Goal: Communication & Community: Answer question/provide support

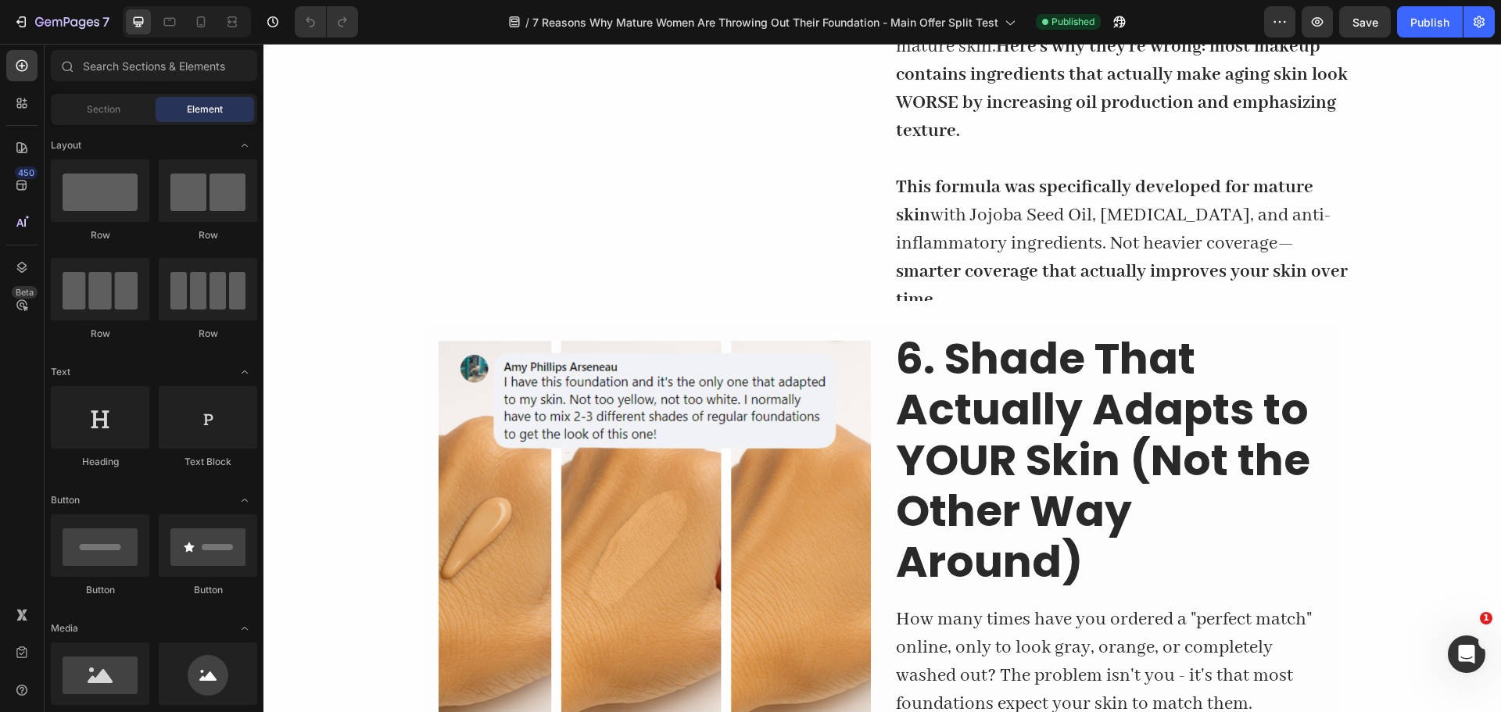
scroll to position [3337, 0]
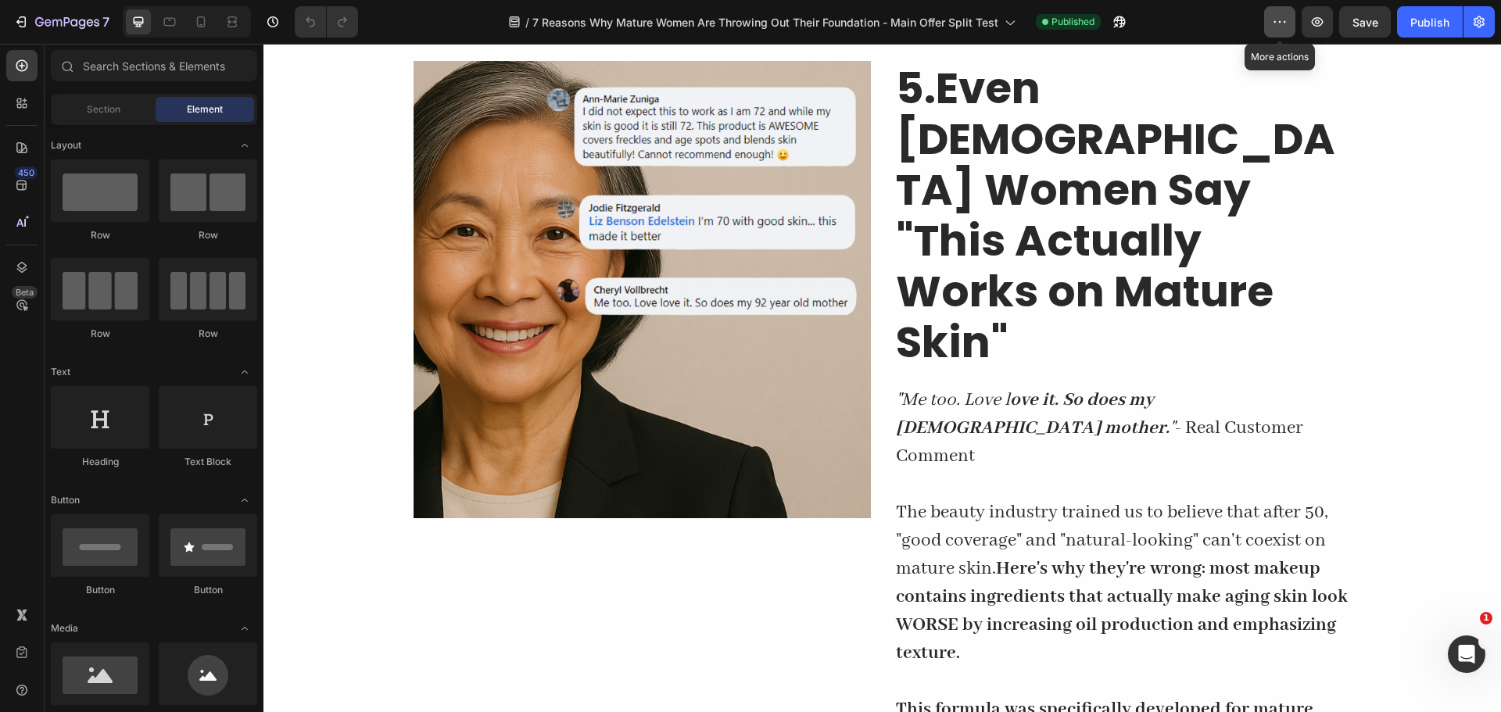
click at [1277, 23] on icon "button" at bounding box center [1280, 22] width 16 height 16
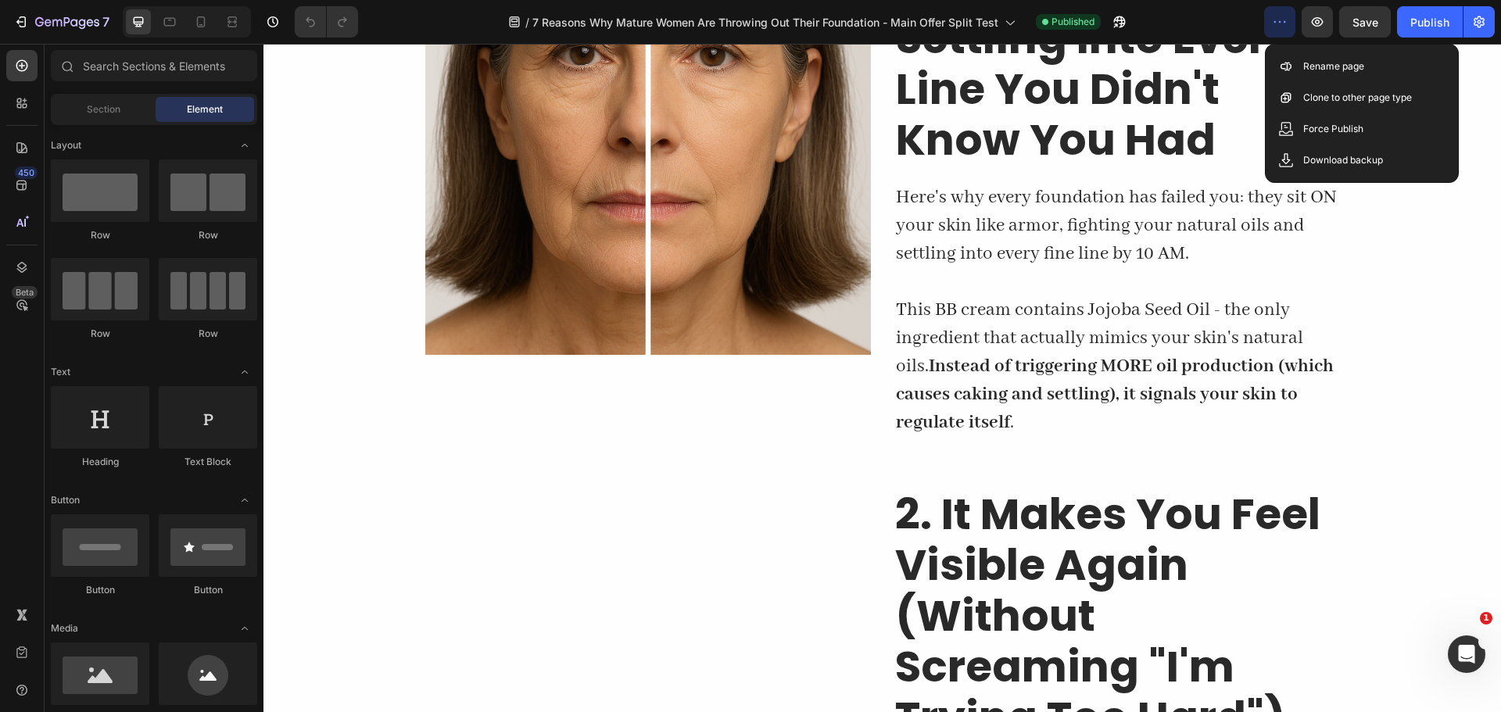
scroll to position [522, 0]
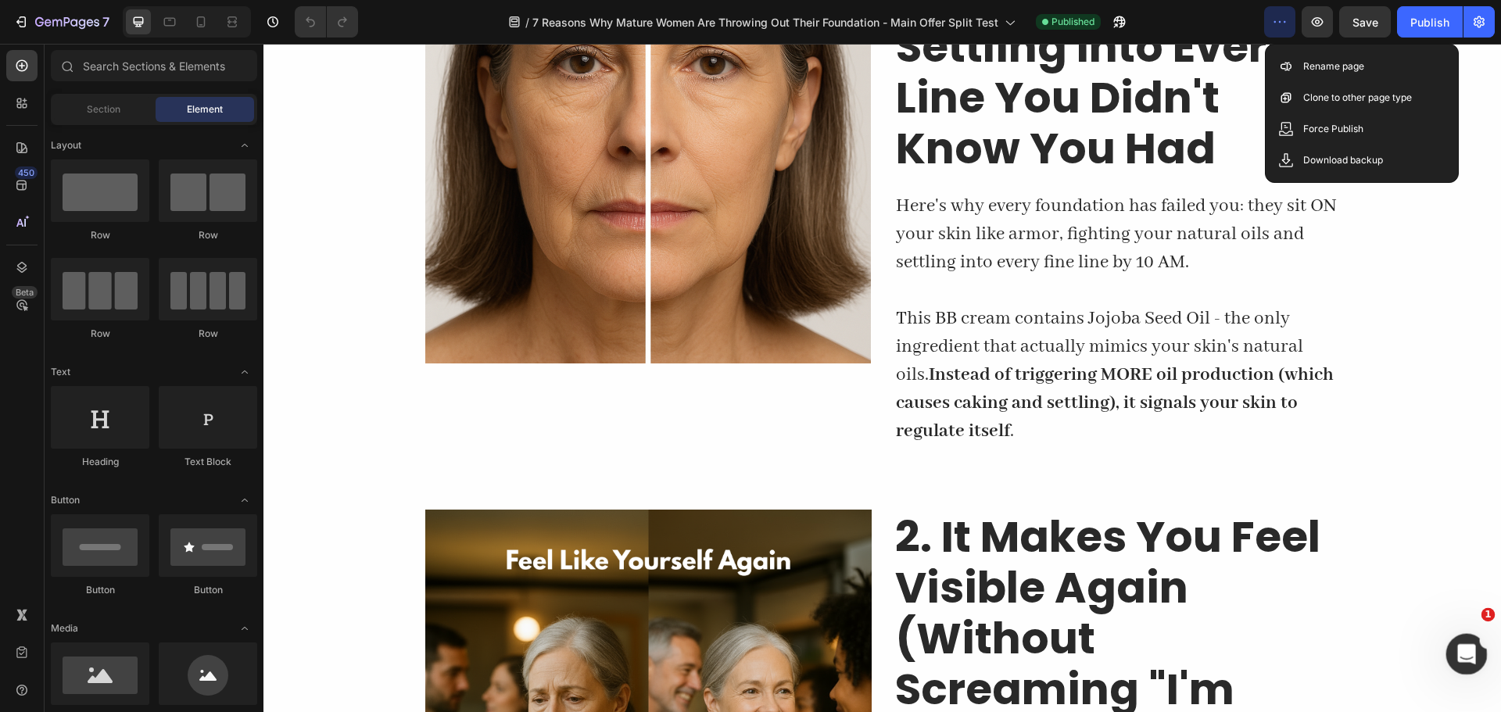
drag, startPoint x: 1449, startPoint y: 646, endPoint x: 2416, endPoint y: 1213, distance: 1121.3
click at [1446, 644] on div "Open Intercom Messenger" at bounding box center [1465, 652] width 52 height 52
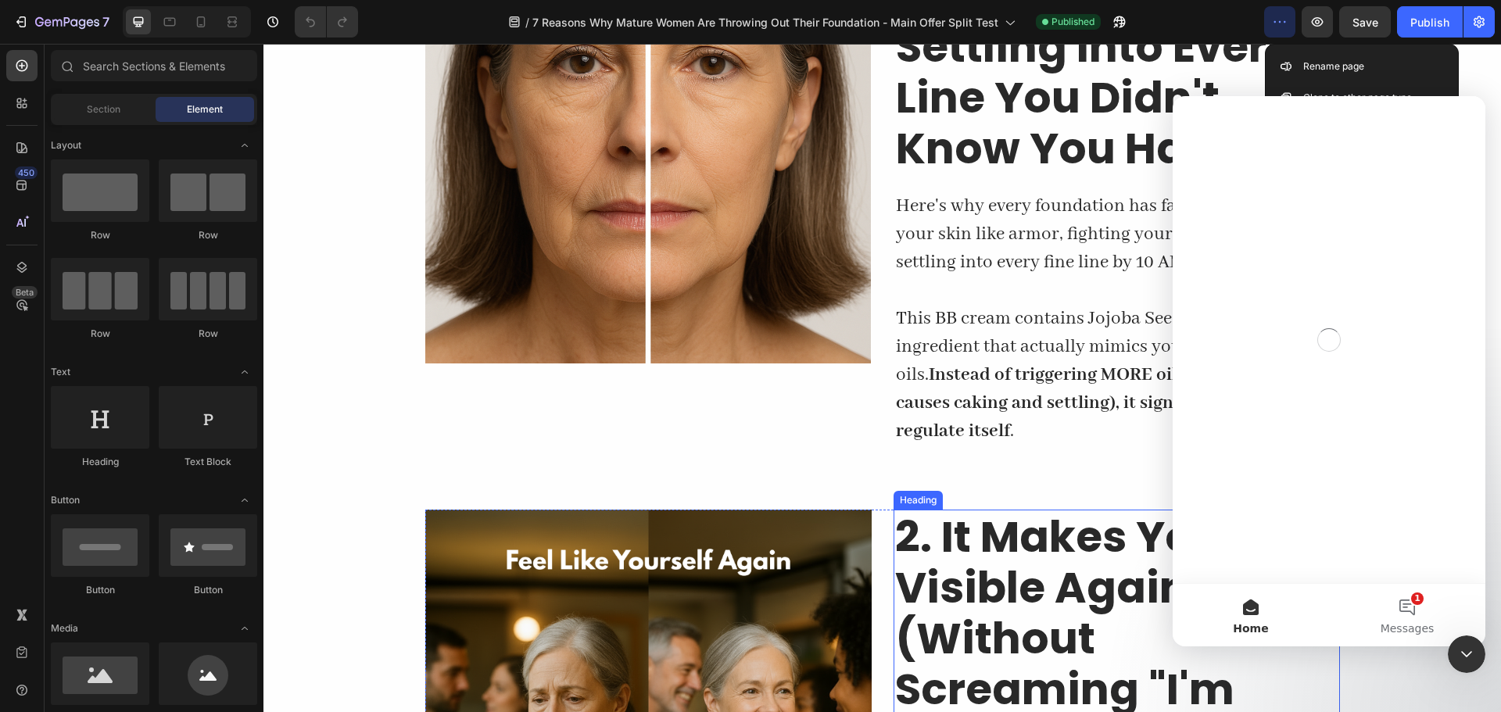
scroll to position [0, 0]
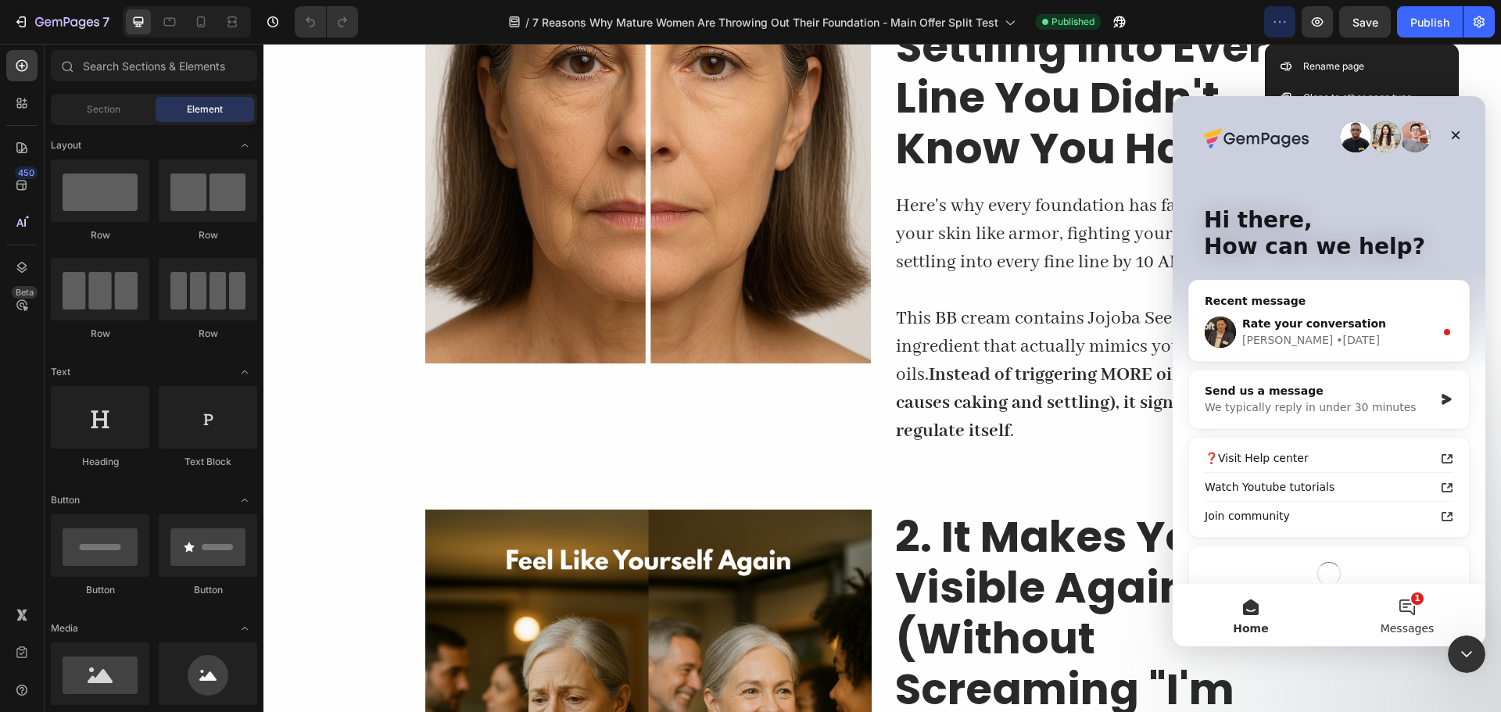
click at [1405, 609] on button "1 Messages" at bounding box center [1407, 615] width 156 height 63
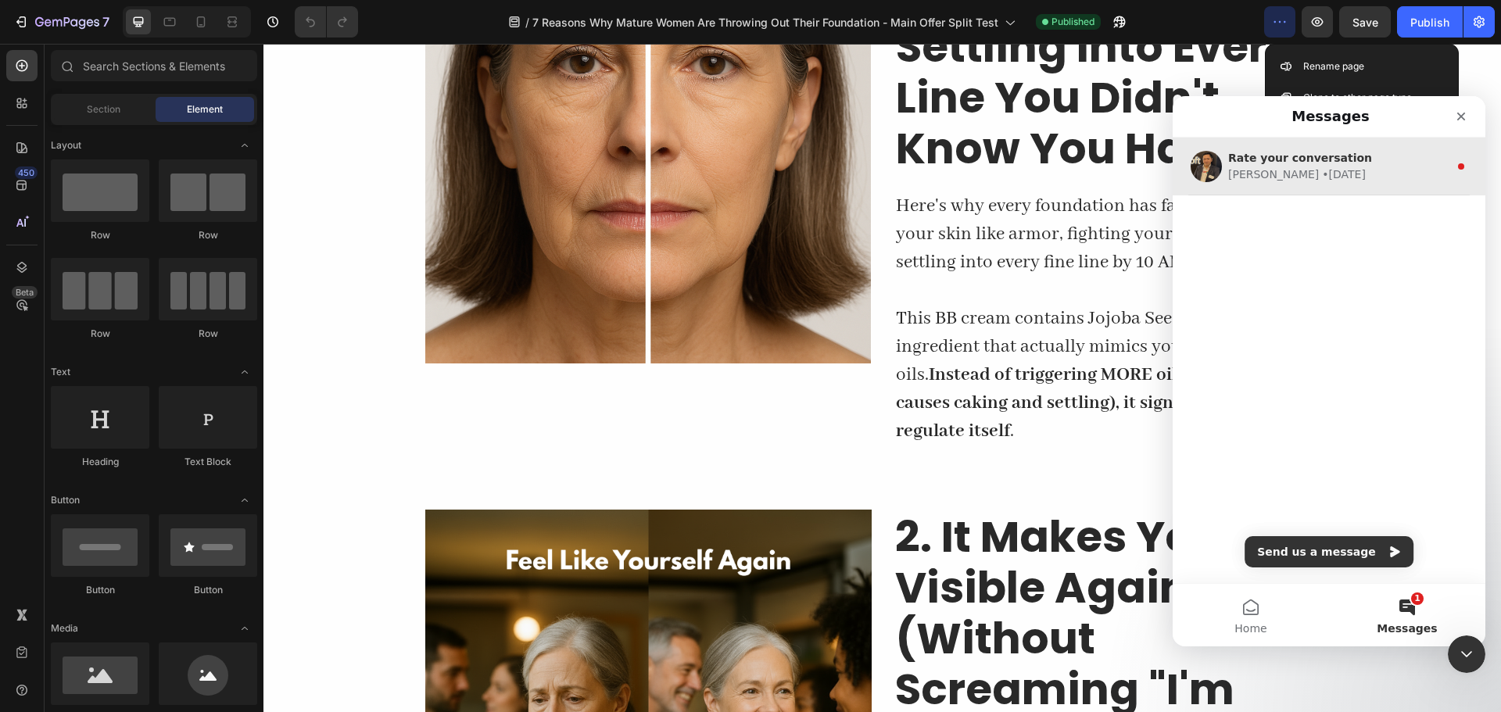
click at [1322, 178] on div "George • 1d ago" at bounding box center [1339, 175] width 221 height 16
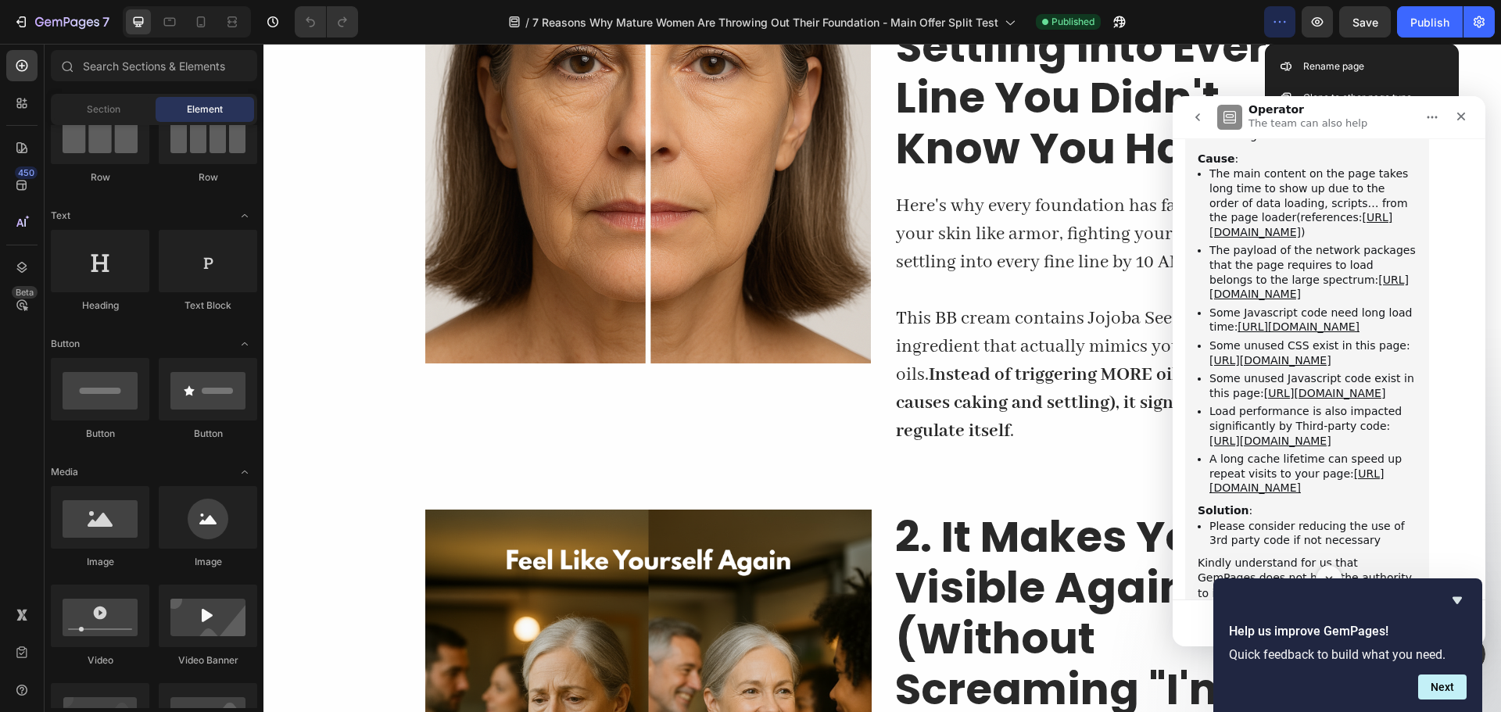
scroll to position [2344, 0]
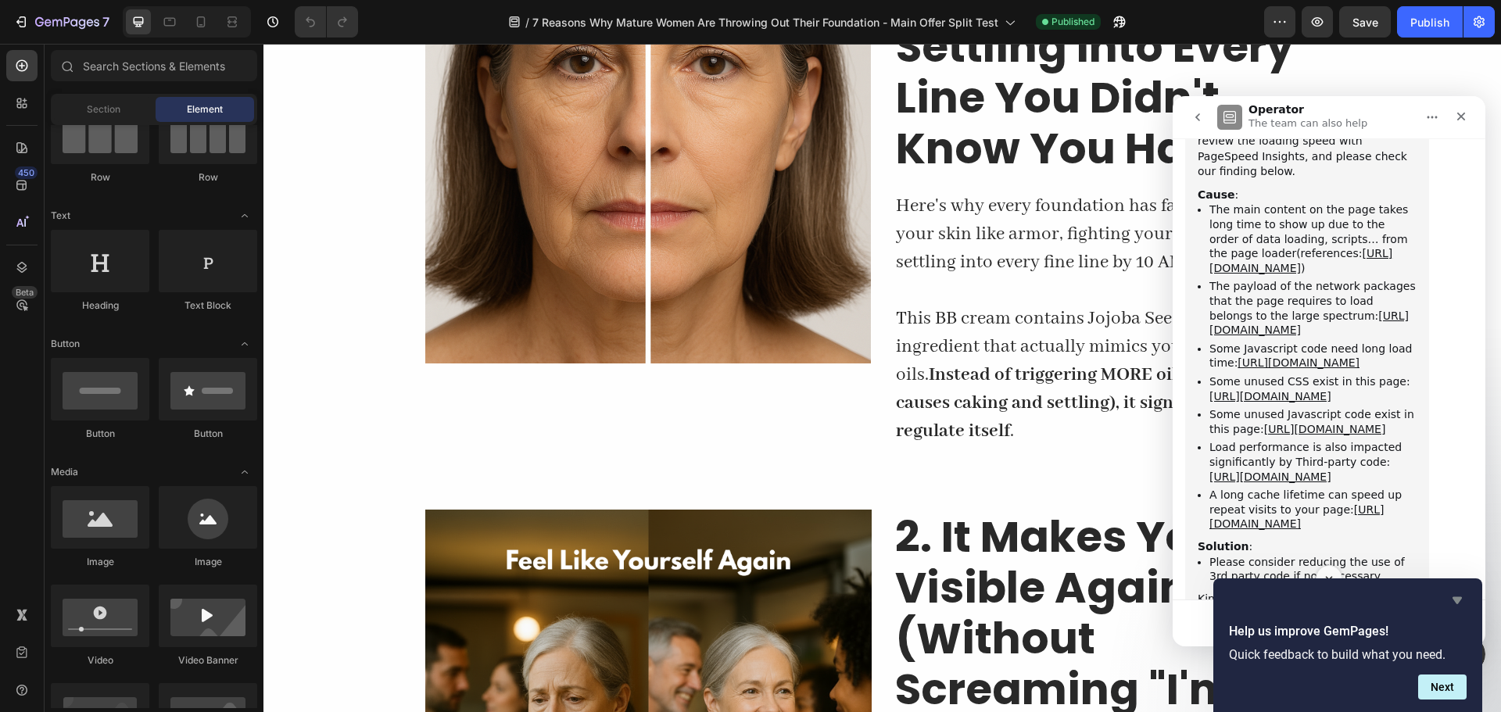
click at [1454, 594] on icon "Hide survey" at bounding box center [1457, 600] width 19 height 19
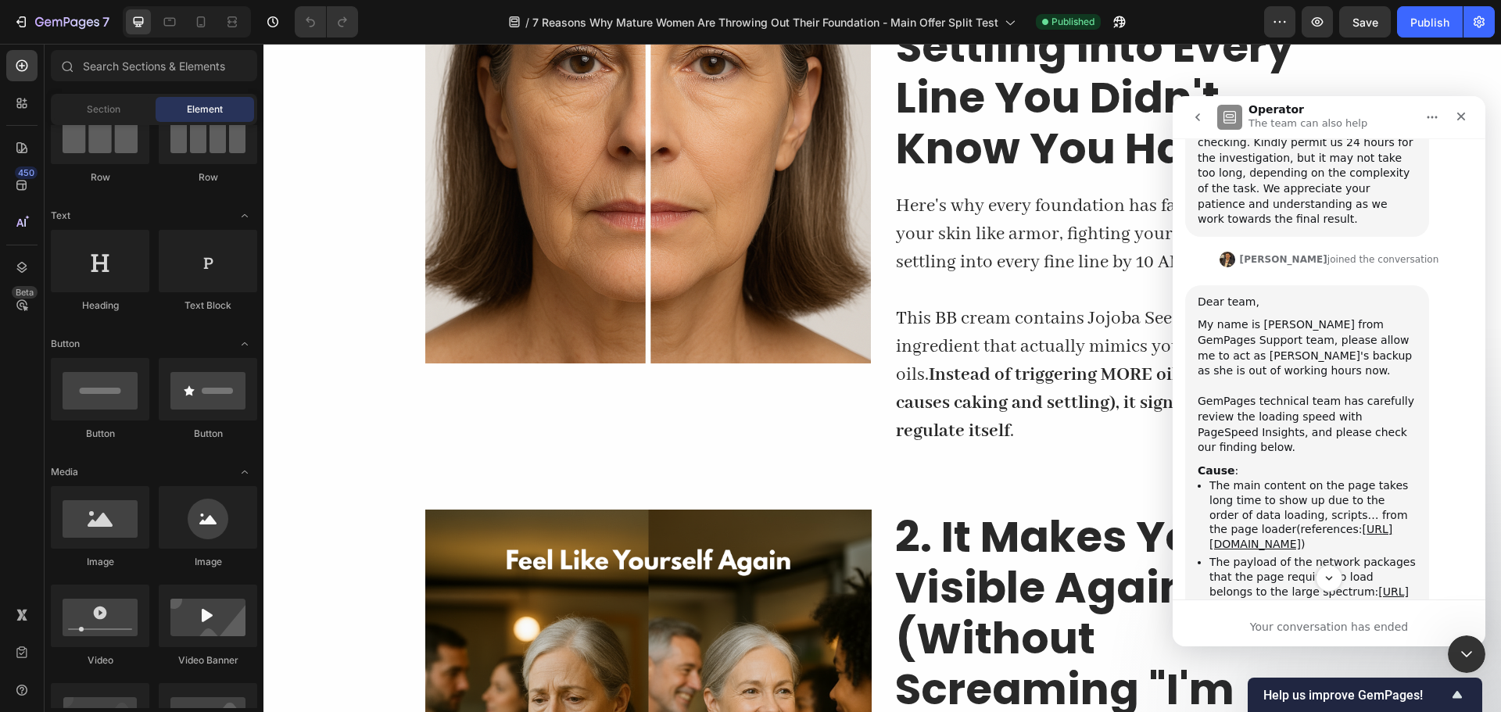
scroll to position [2031, 0]
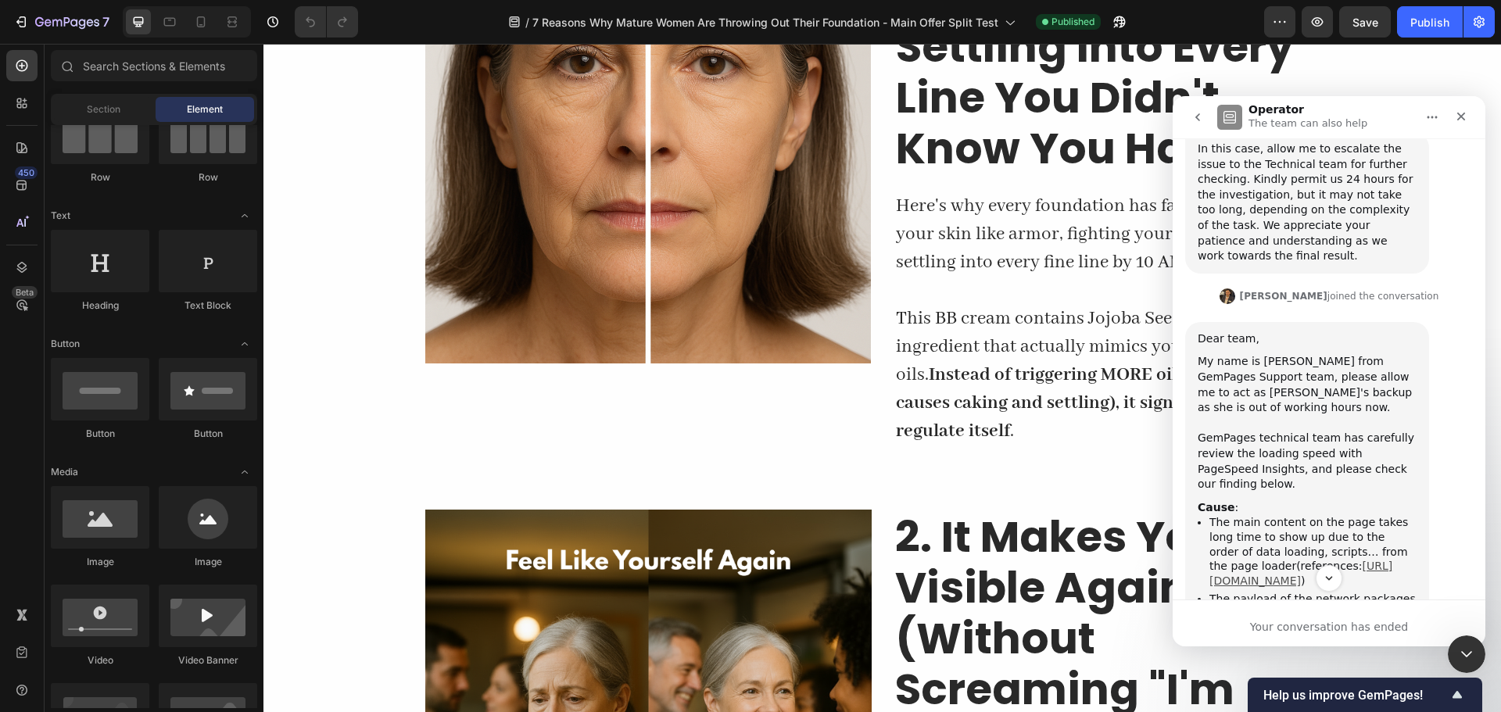
click at [1318, 560] on link "[URL][DOMAIN_NAME]" at bounding box center [1301, 573] width 183 height 27
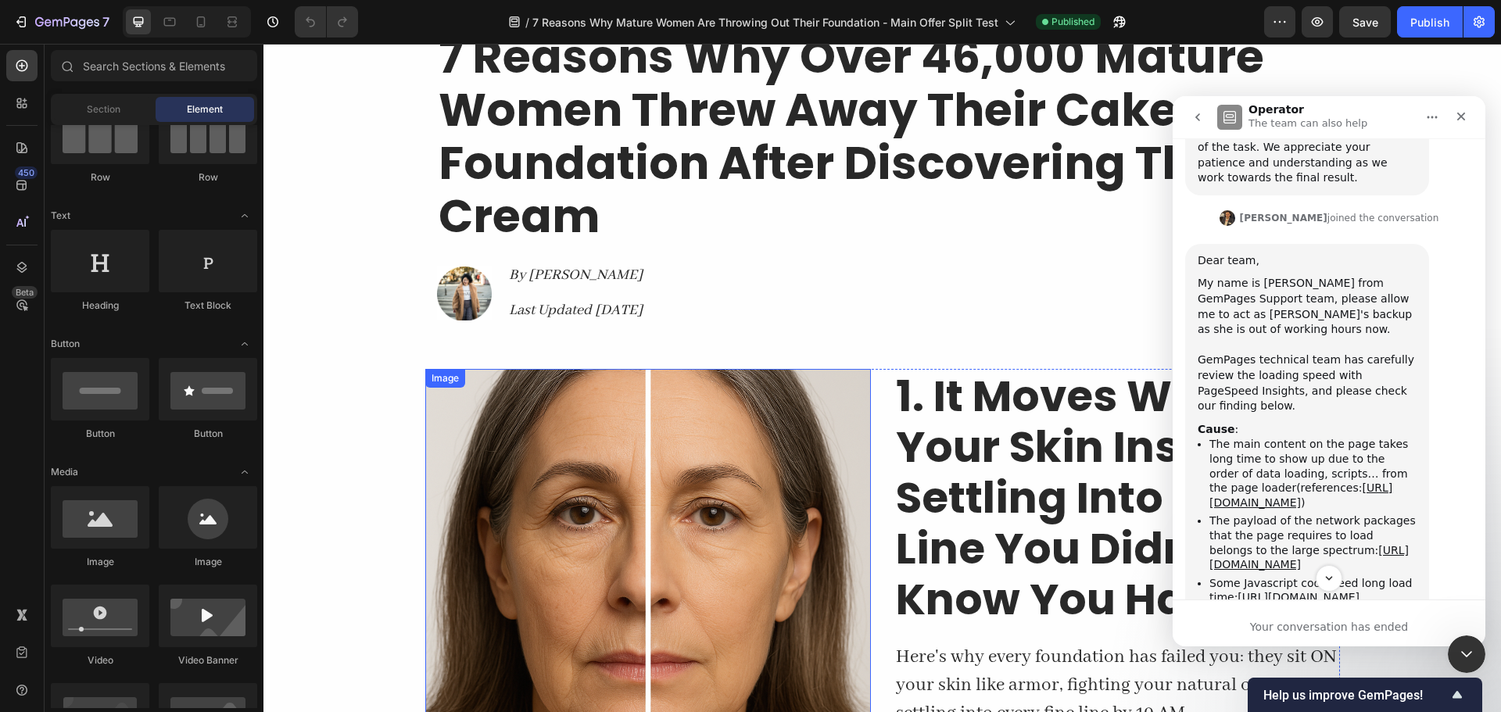
scroll to position [0, 0]
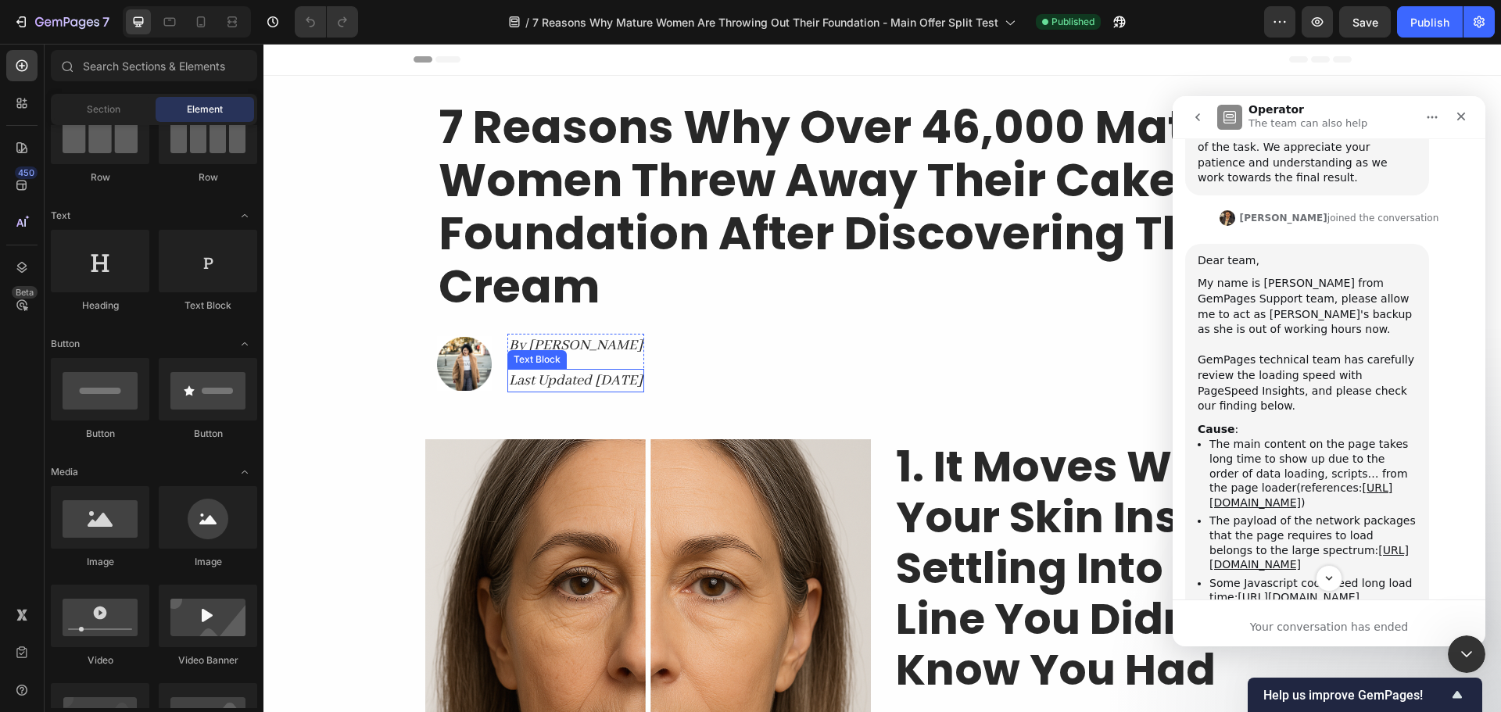
click at [643, 382] on p "Last Updated [DATE]" at bounding box center [576, 381] width 134 height 20
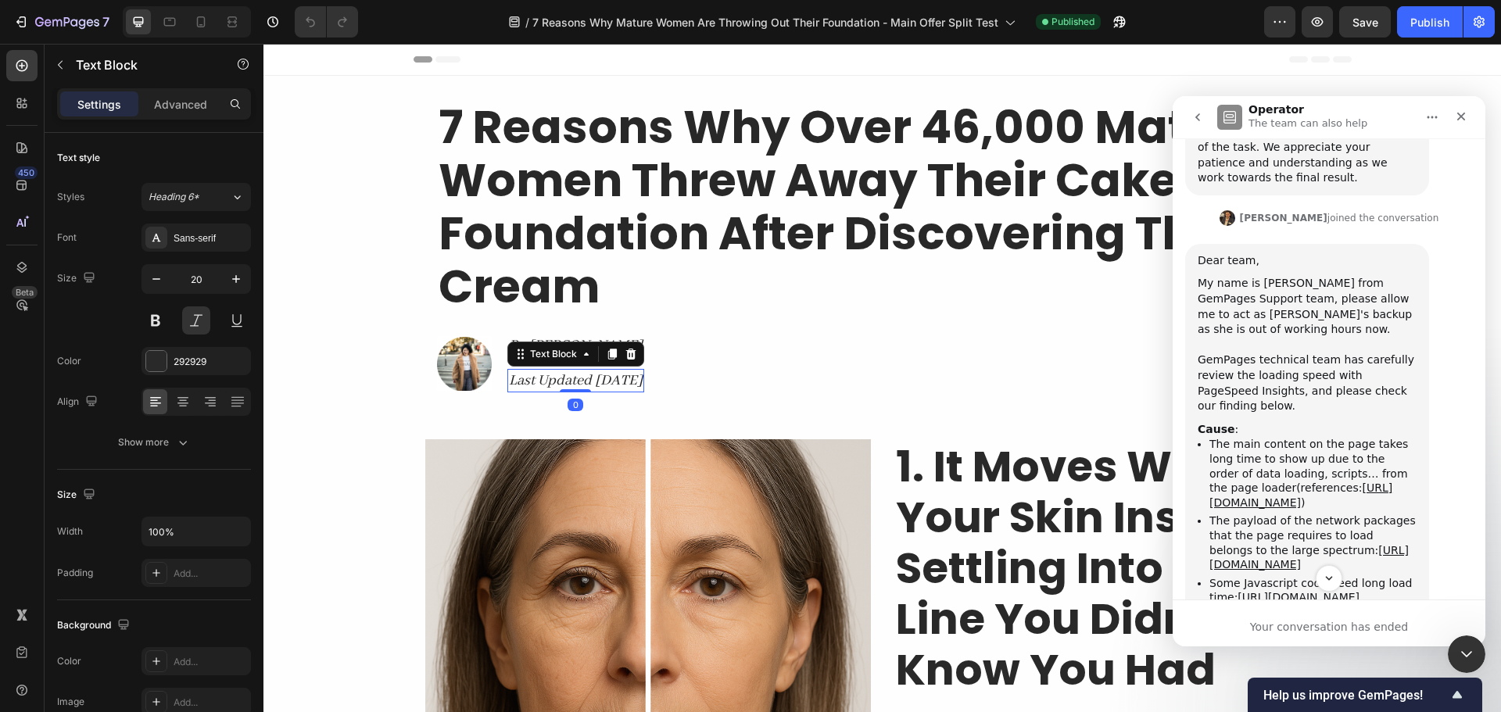
click at [643, 382] on p "Last Updated [DATE]" at bounding box center [576, 381] width 134 height 20
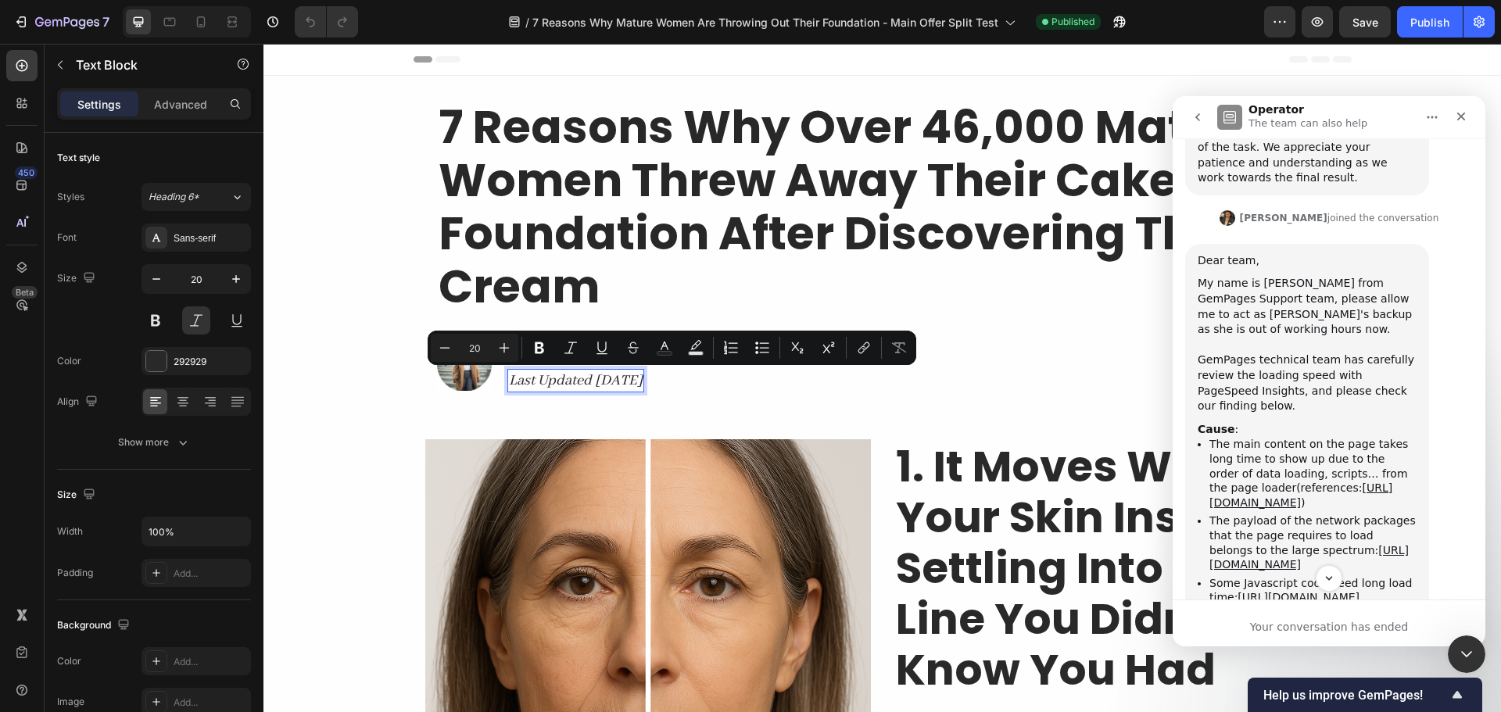
click at [643, 382] on p "Last Updated [DATE]" at bounding box center [576, 381] width 134 height 20
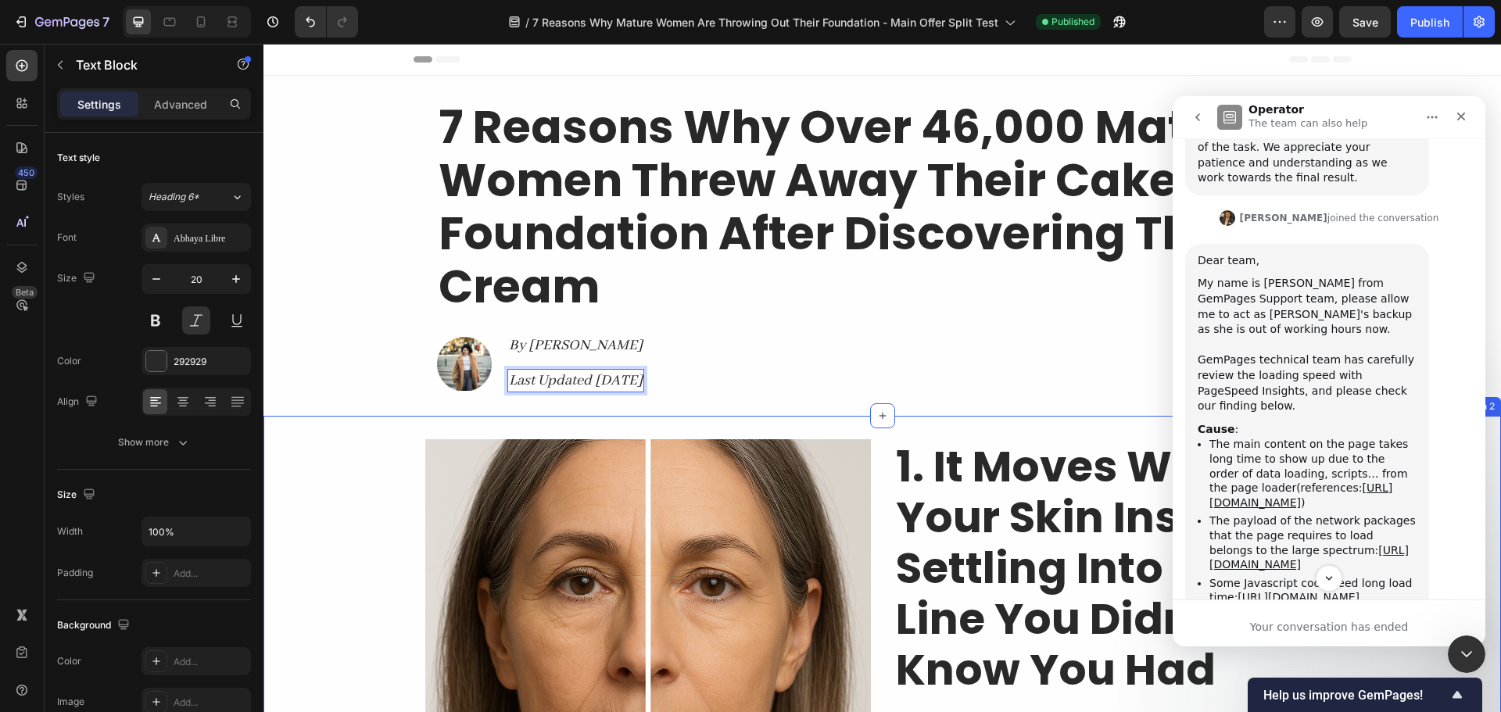
click at [321, 478] on div "Image 1. It Moves With Your Skin Instead of Settling Into Every Line You Didn't…" at bounding box center [883, 711] width 1238 height 545
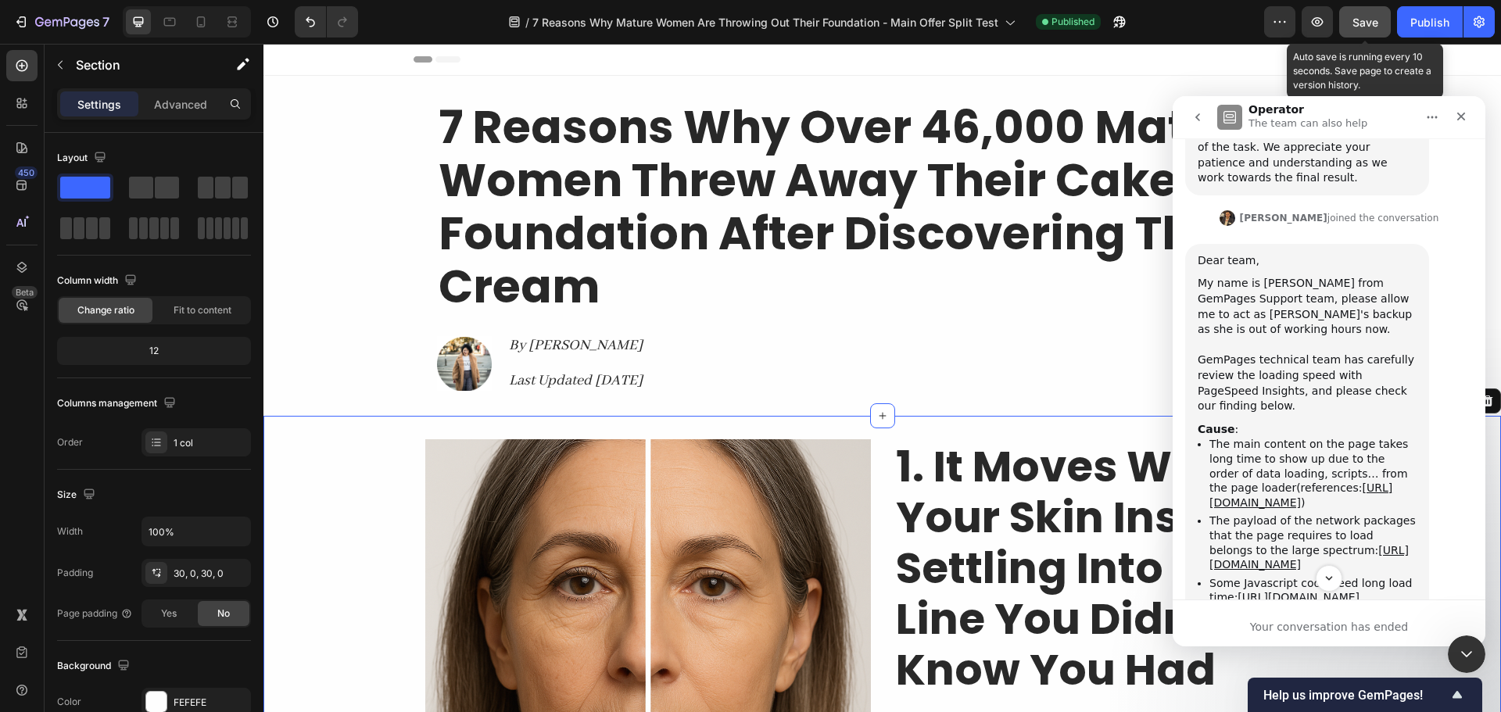
click at [1365, 22] on span "Save" at bounding box center [1366, 22] width 26 height 13
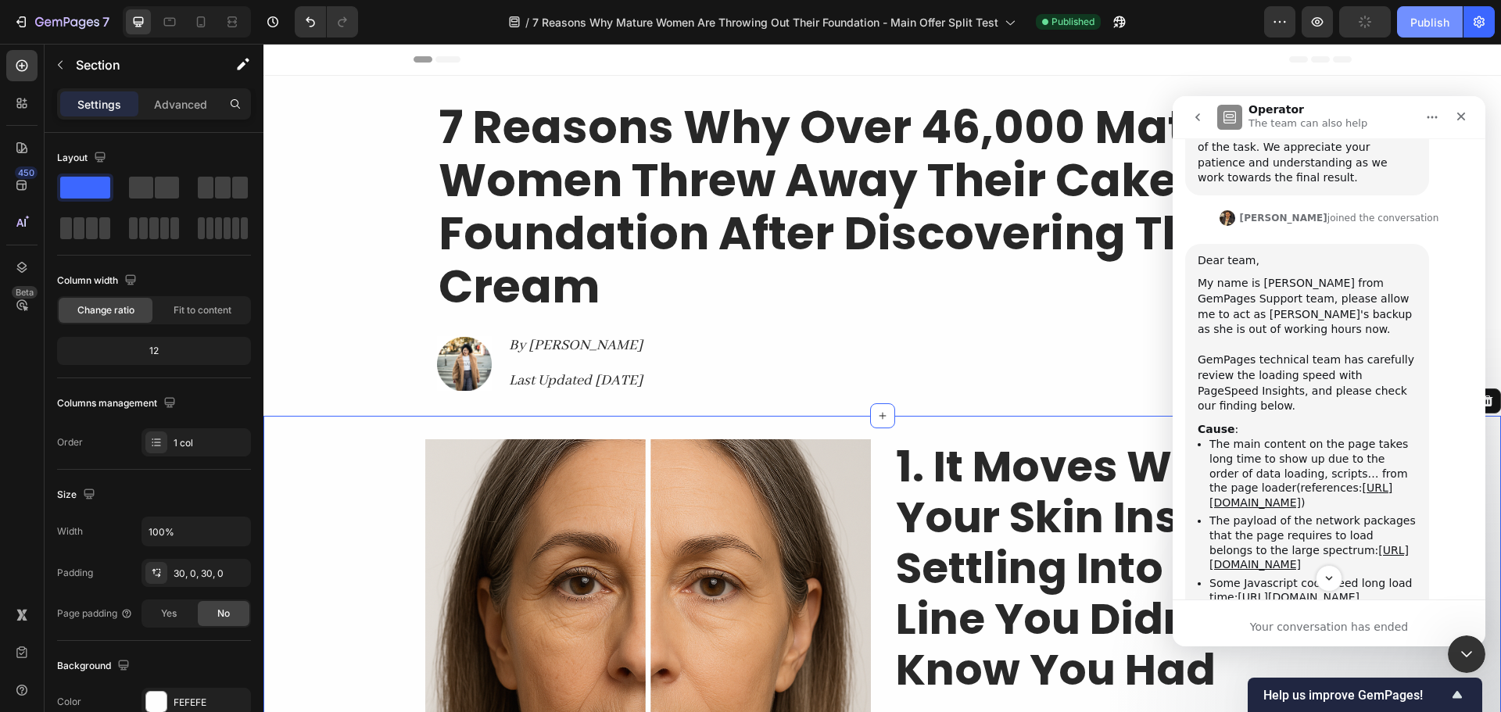
click at [1404, 27] on button "Publish" at bounding box center [1430, 21] width 66 height 31
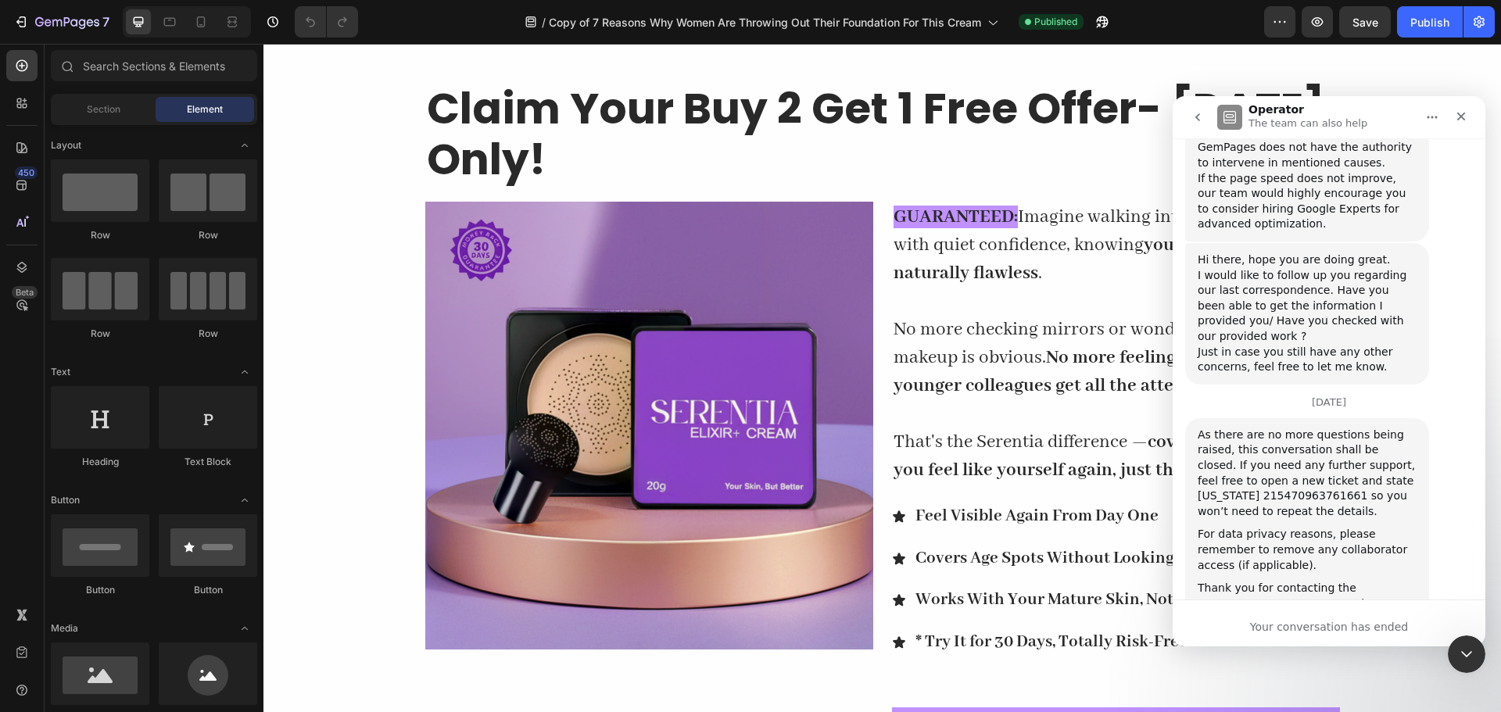
scroll to position [5787, 0]
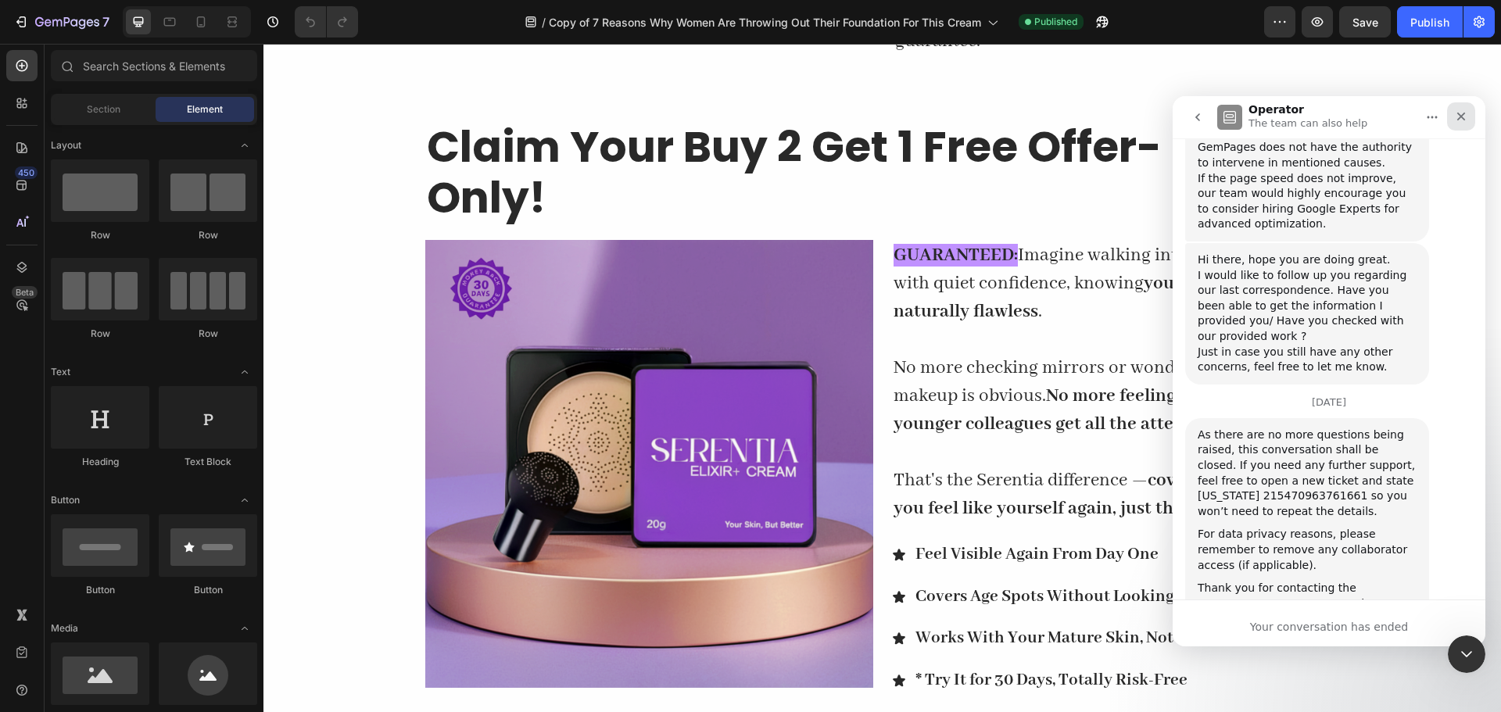
click at [1456, 113] on icon "Close" at bounding box center [1461, 116] width 13 height 13
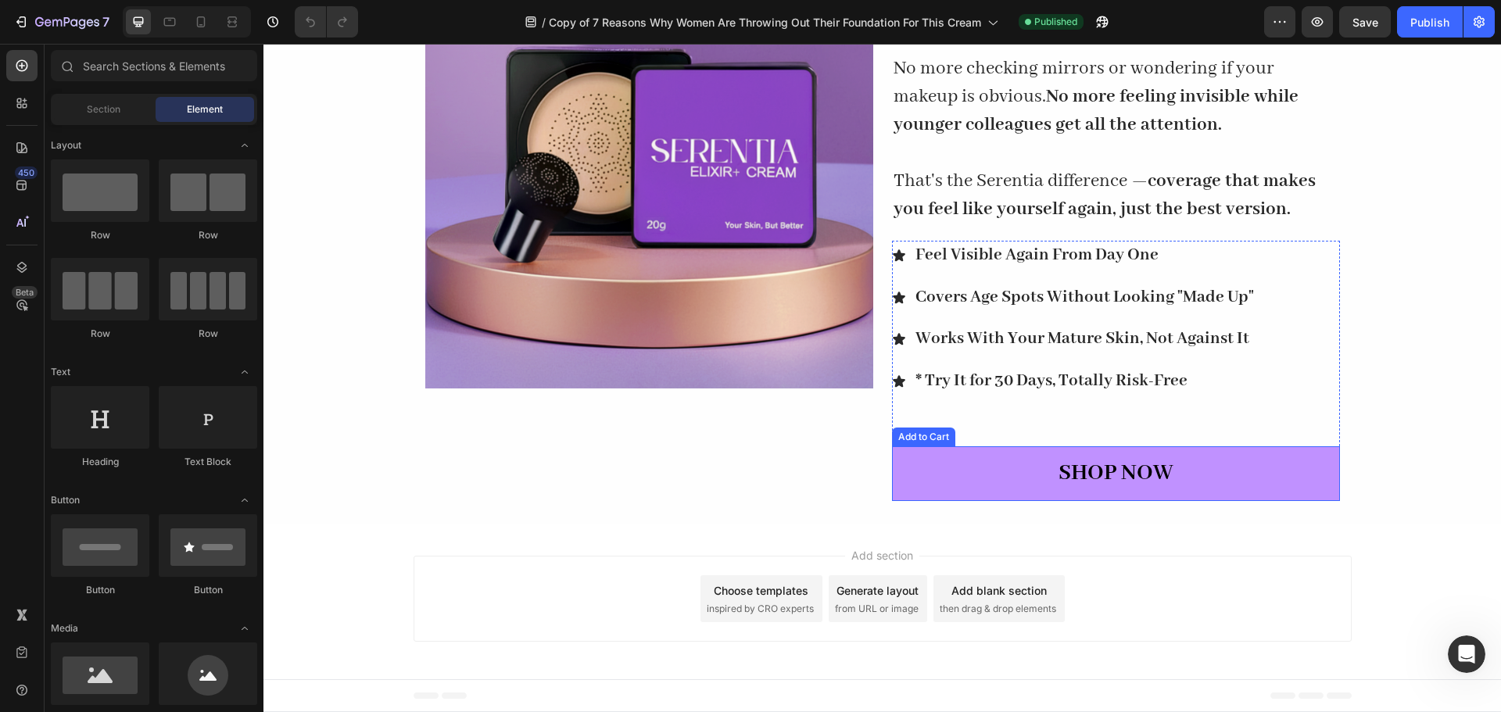
scroll to position [2854, 0]
click at [1242, 470] on button "SHOP NOW" at bounding box center [1116, 474] width 448 height 55
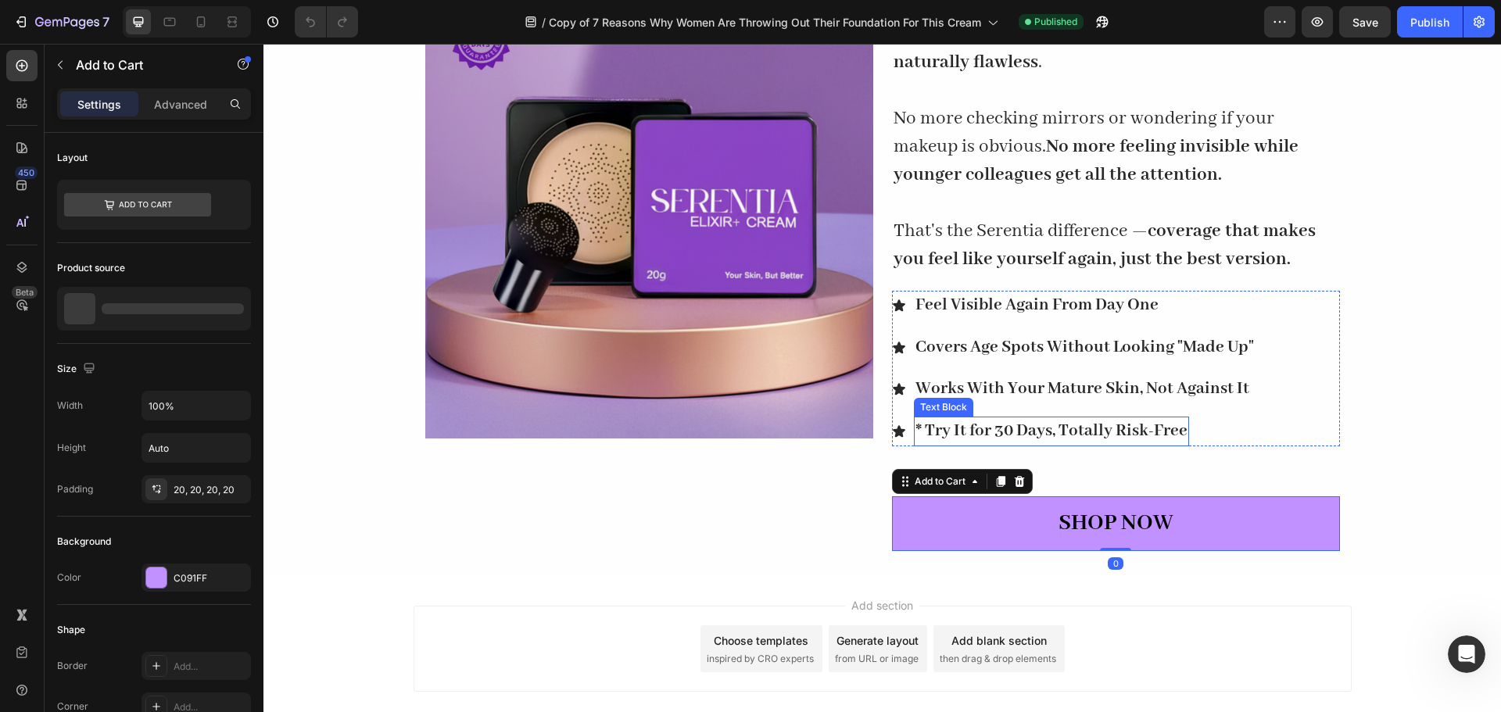
scroll to position [6008, 0]
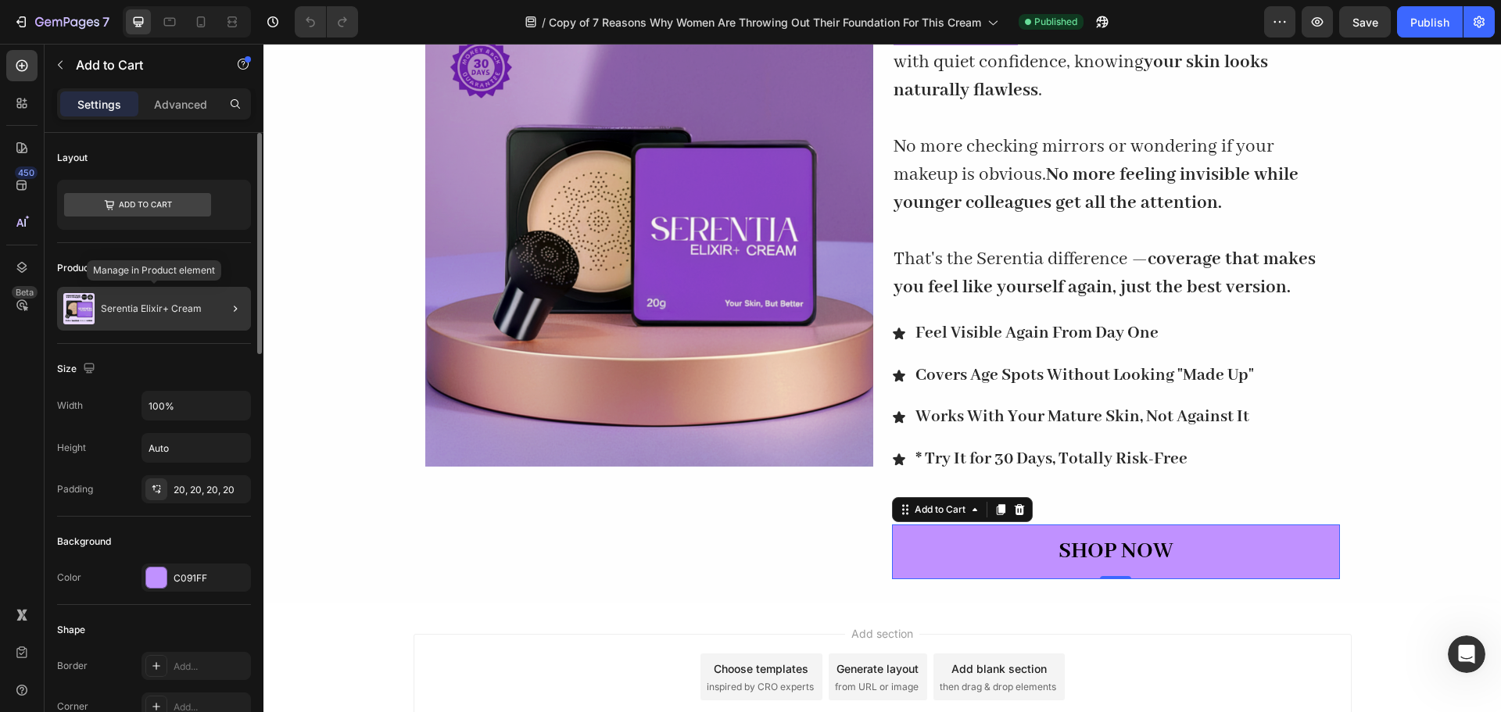
click at [174, 313] on p "Serentia Elixir+ Cream" at bounding box center [151, 308] width 101 height 11
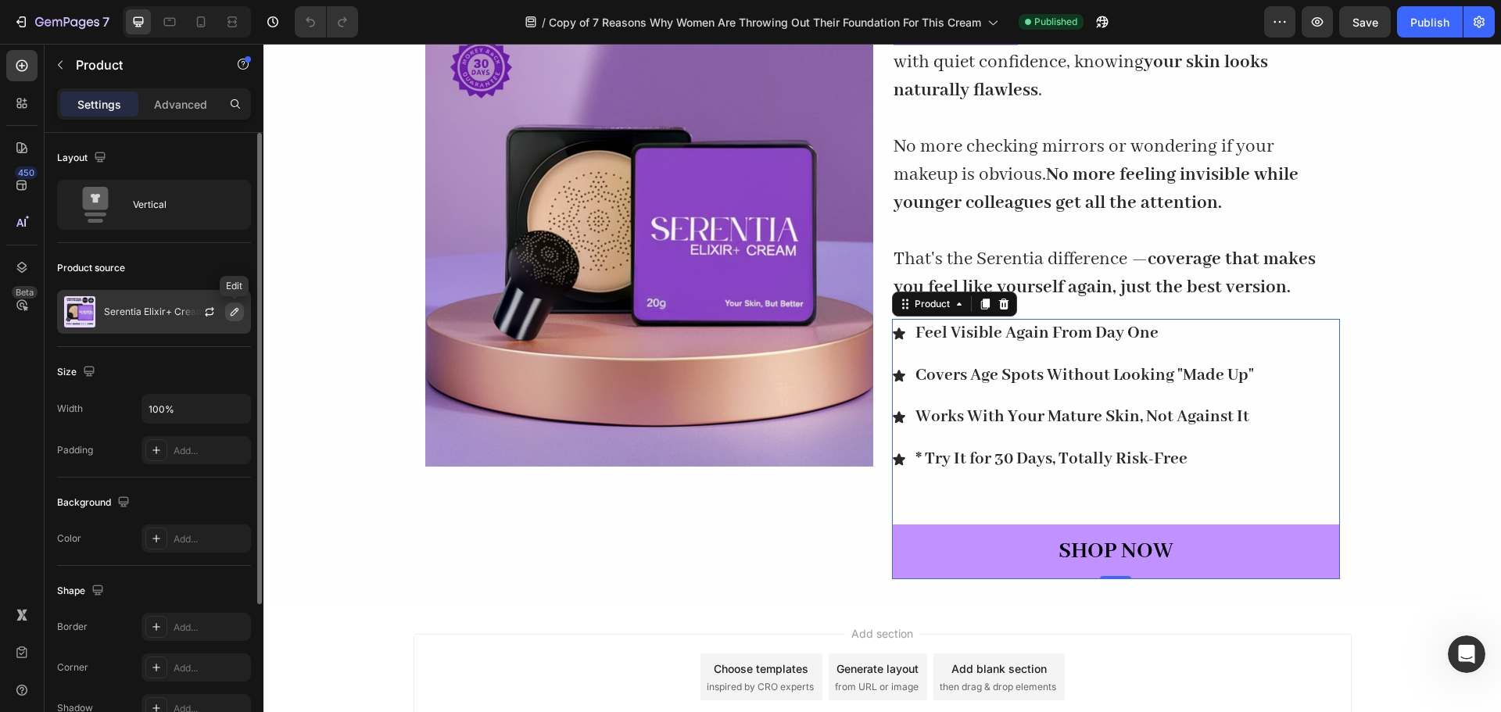
click at [231, 313] on icon "button" at bounding box center [234, 312] width 13 height 13
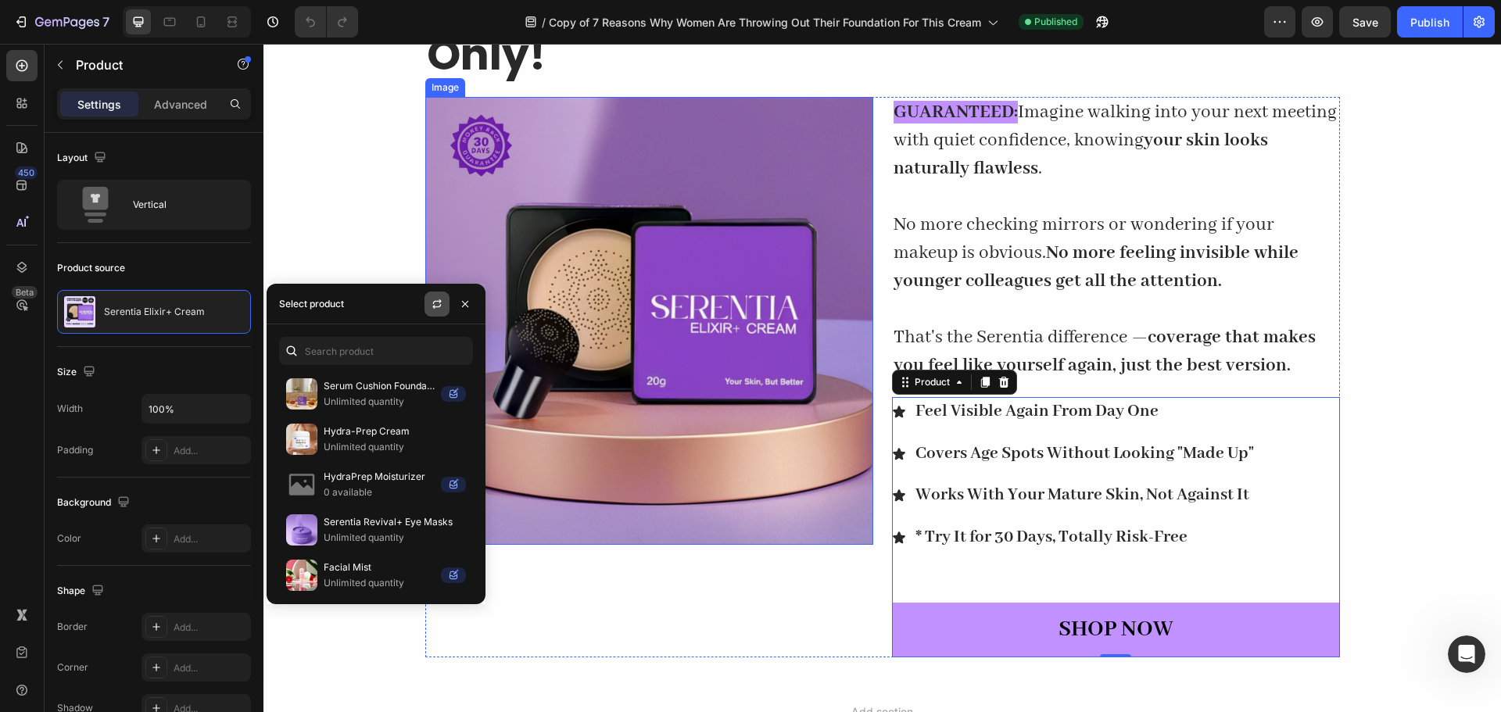
scroll to position [2813, 0]
click at [439, 304] on icon "button" at bounding box center [437, 304] width 13 height 13
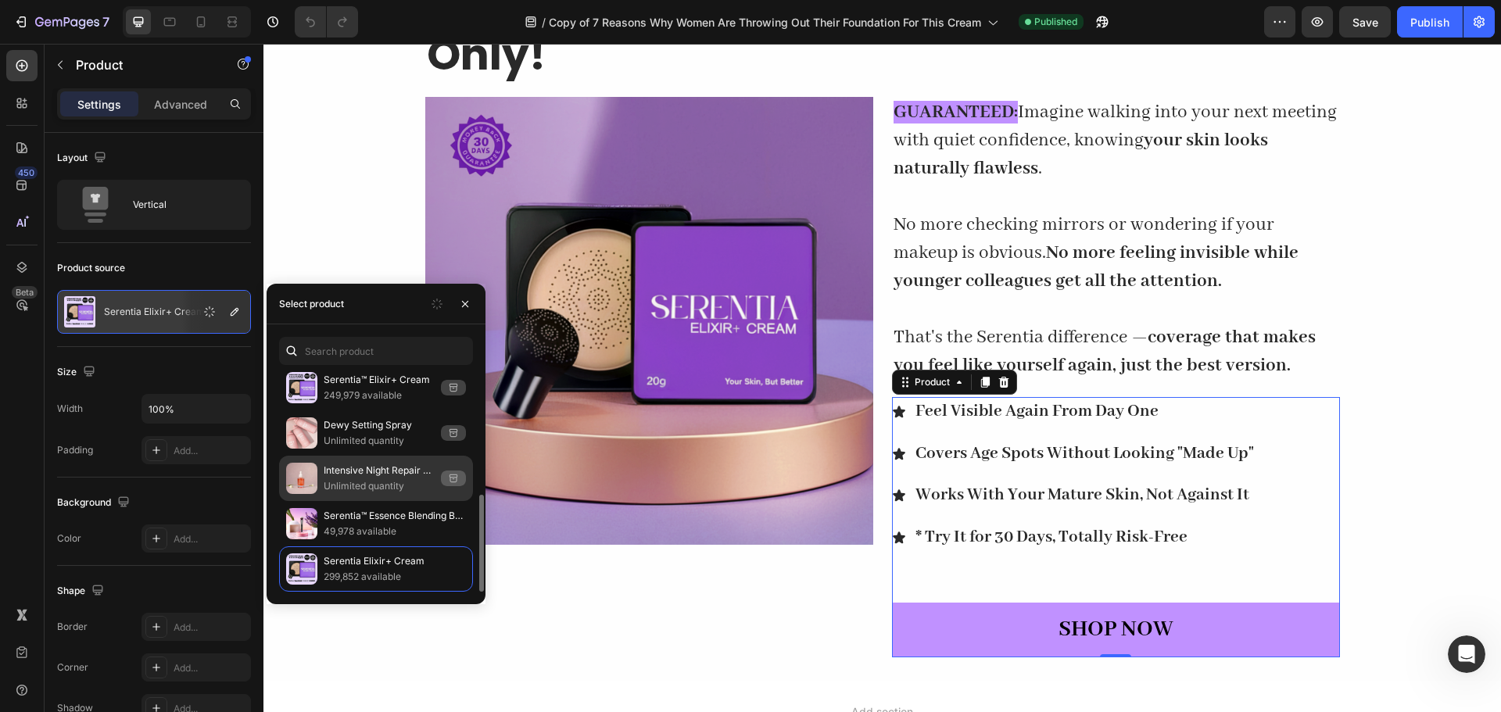
scroll to position [0, 0]
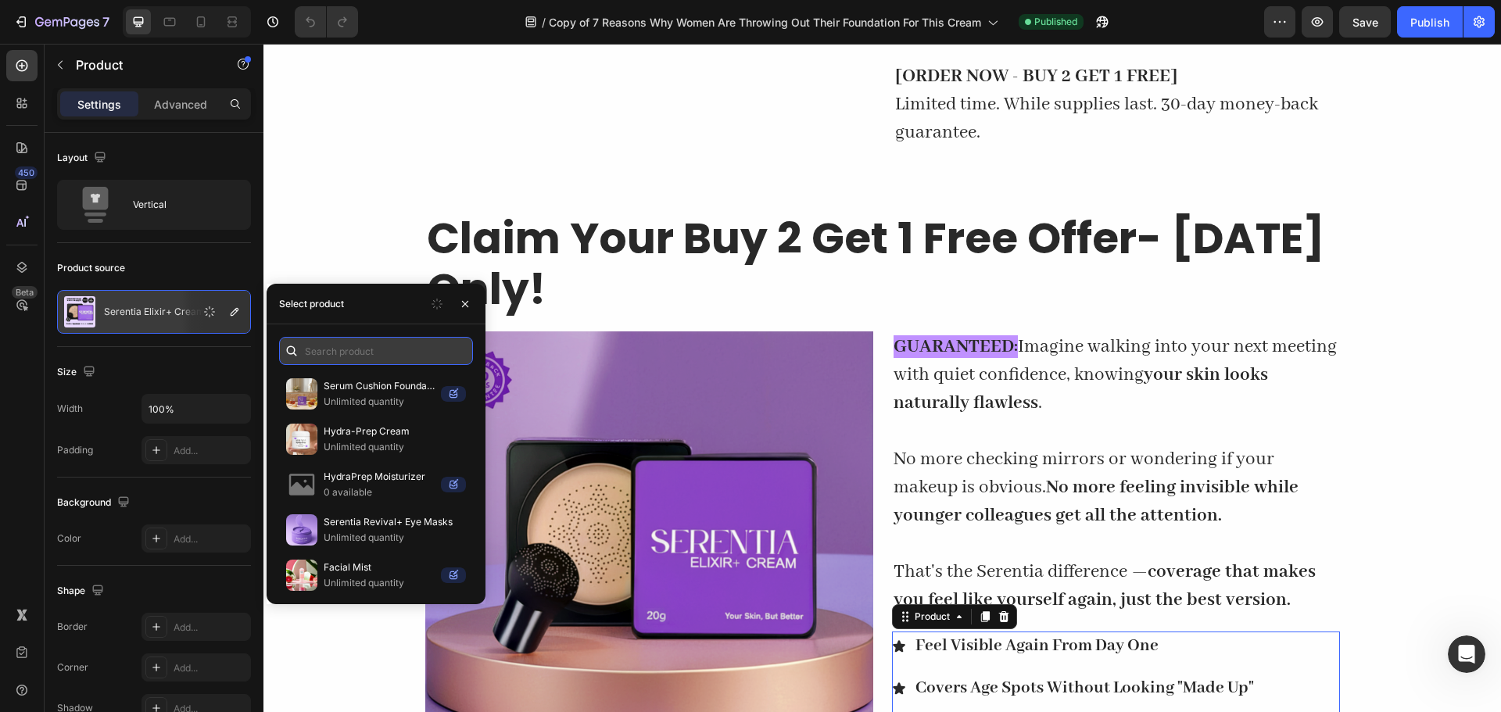
click at [353, 362] on input "text" at bounding box center [376, 351] width 194 height 28
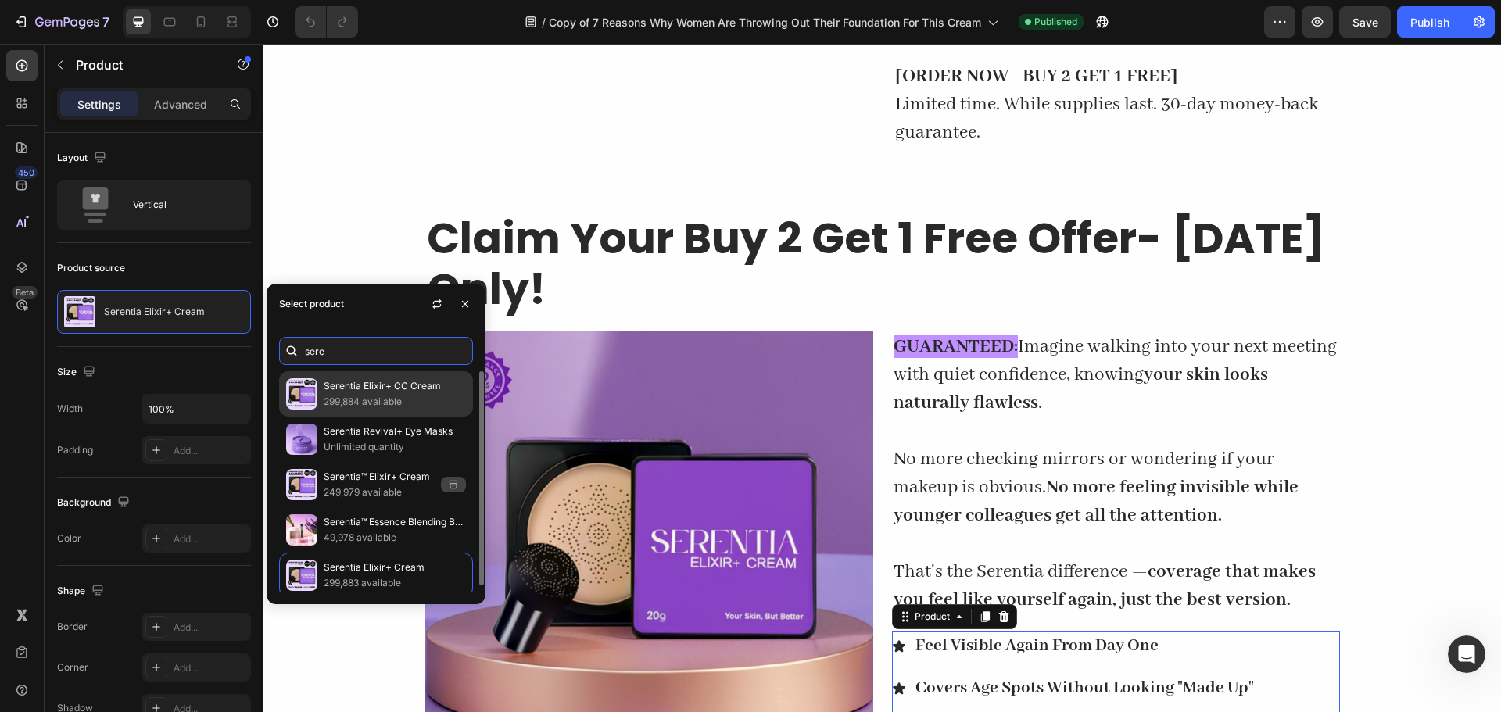
type input "sere"
click at [389, 405] on p "299,884 available" at bounding box center [395, 402] width 142 height 16
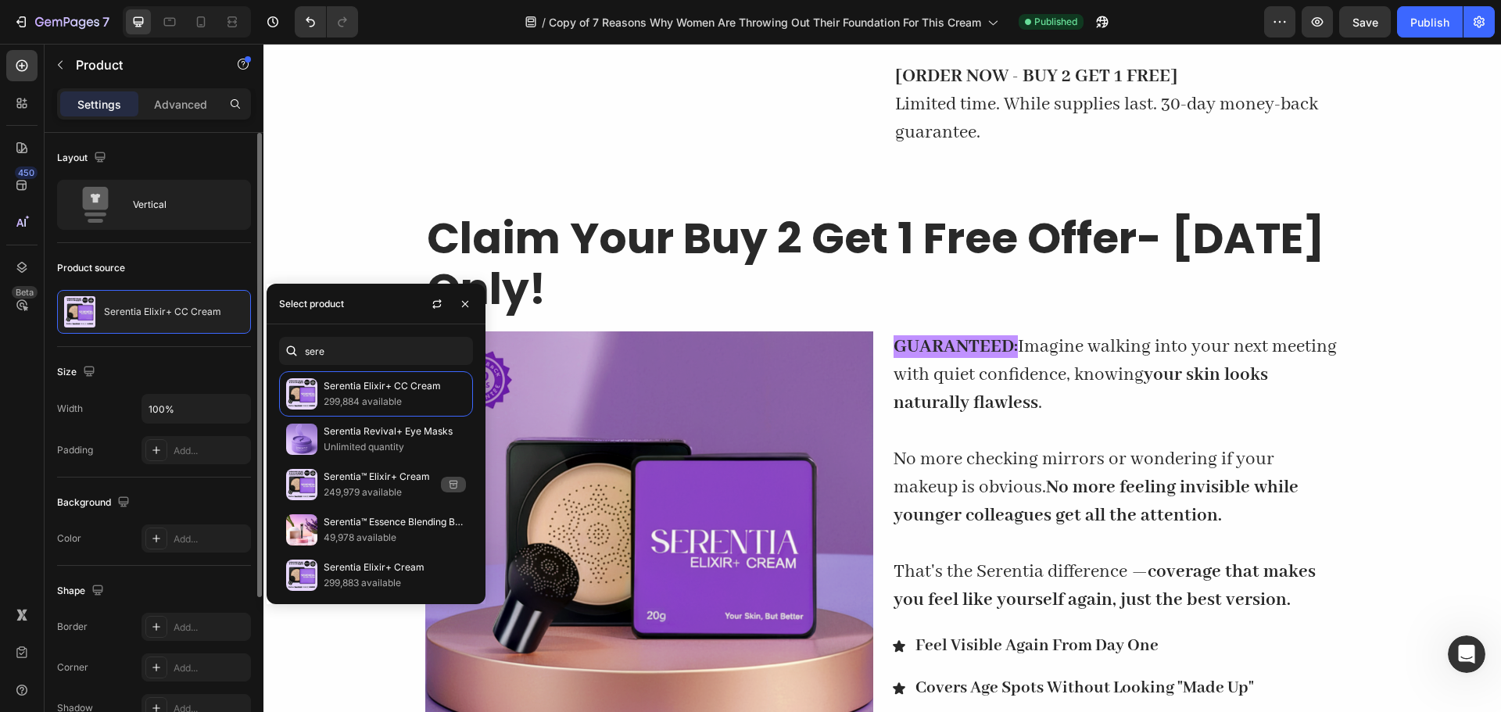
click at [207, 233] on div "Layout Vertical" at bounding box center [154, 188] width 194 height 110
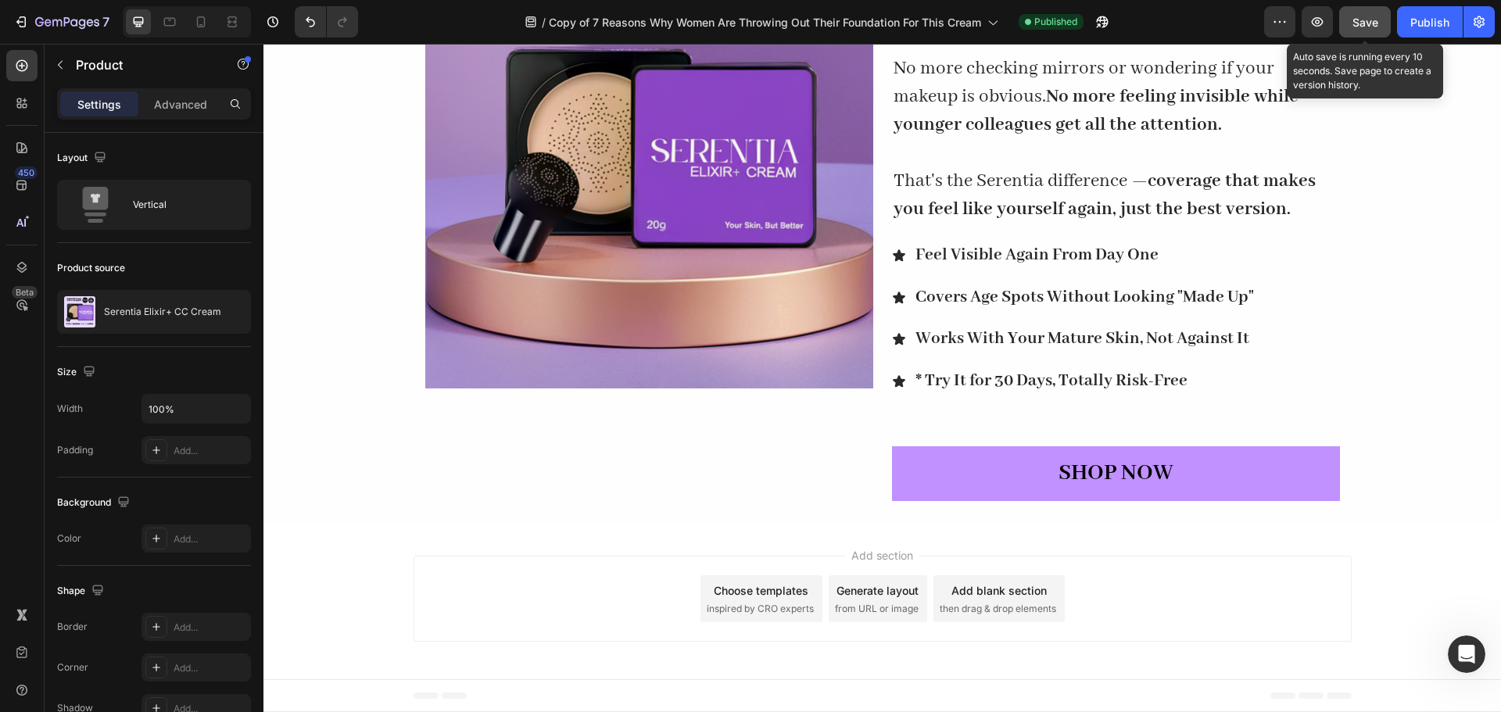
click at [1381, 26] on button "Save" at bounding box center [1366, 21] width 52 height 31
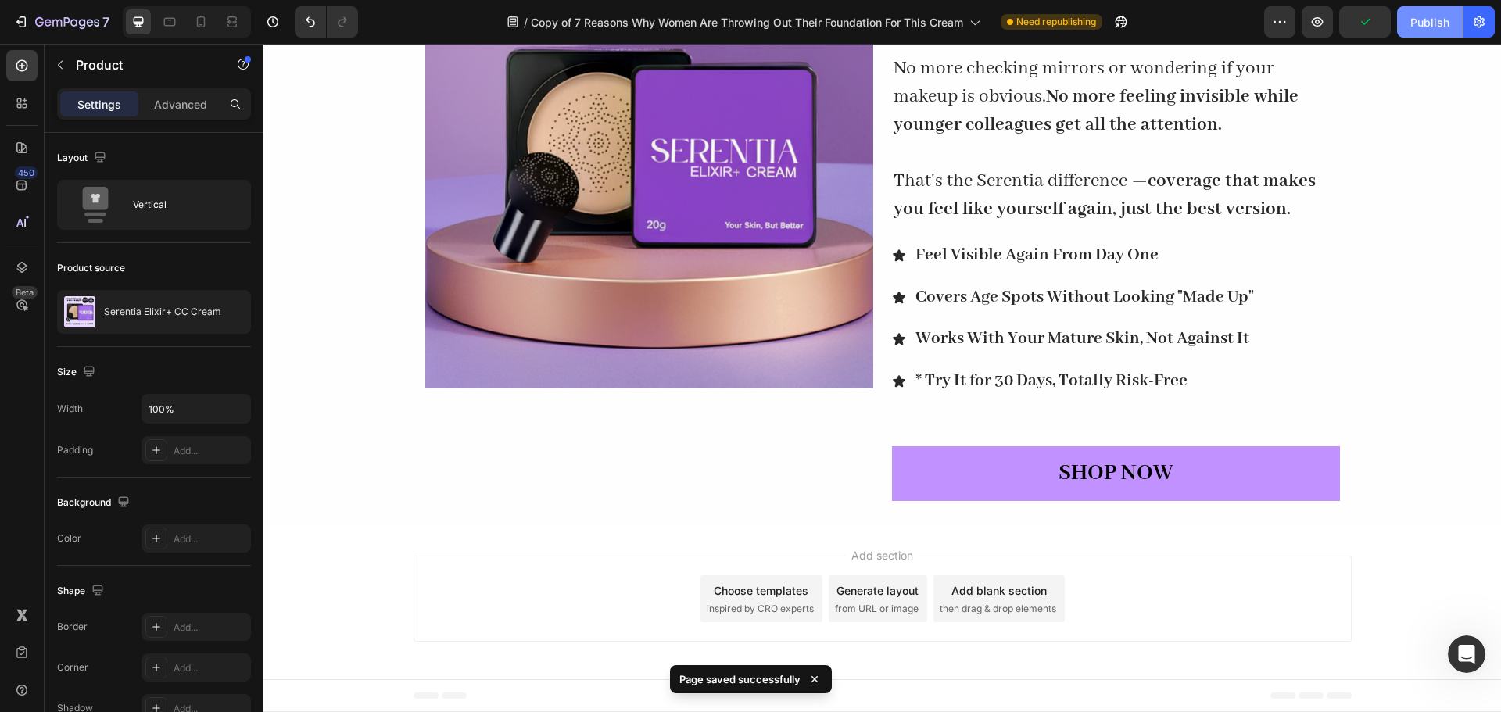
click at [1412, 30] on div "Publish" at bounding box center [1430, 22] width 39 height 16
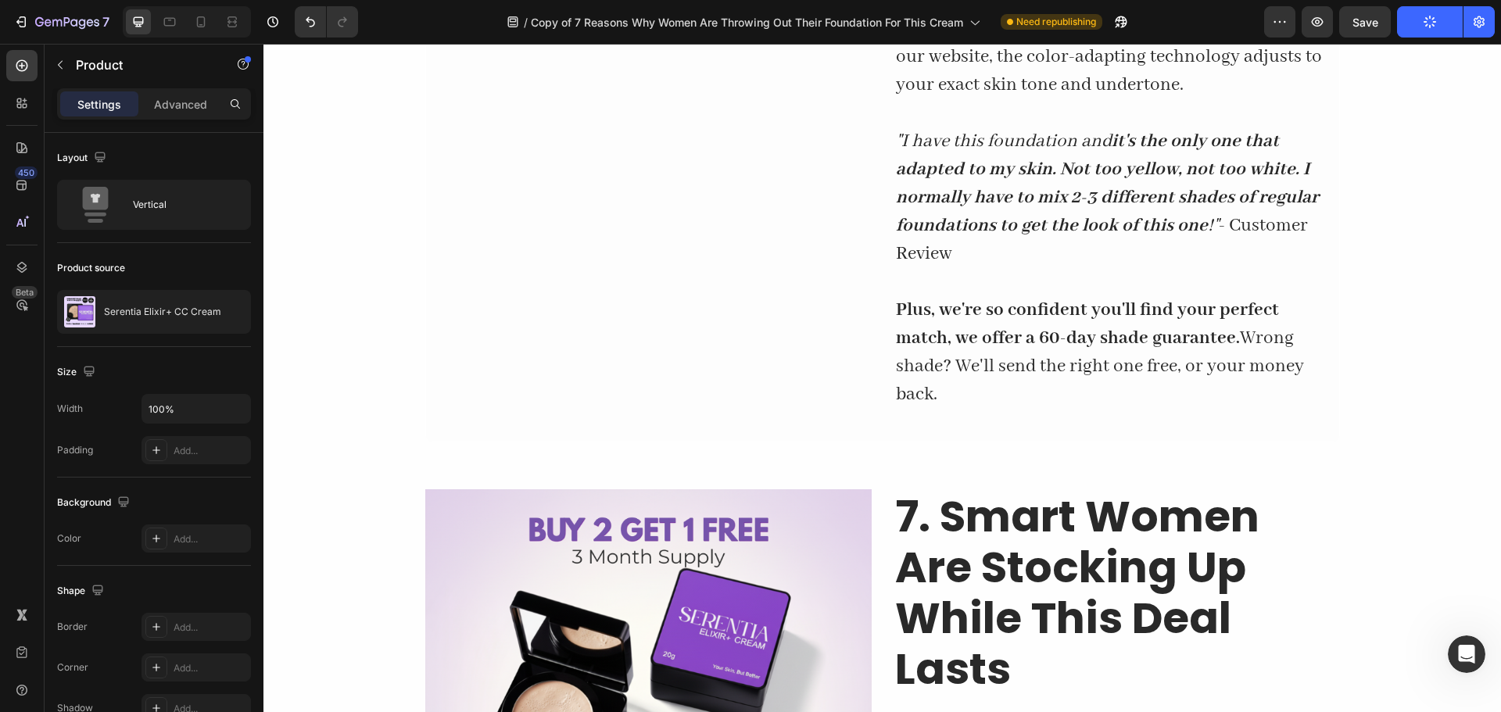
scroll to position [2854, 0]
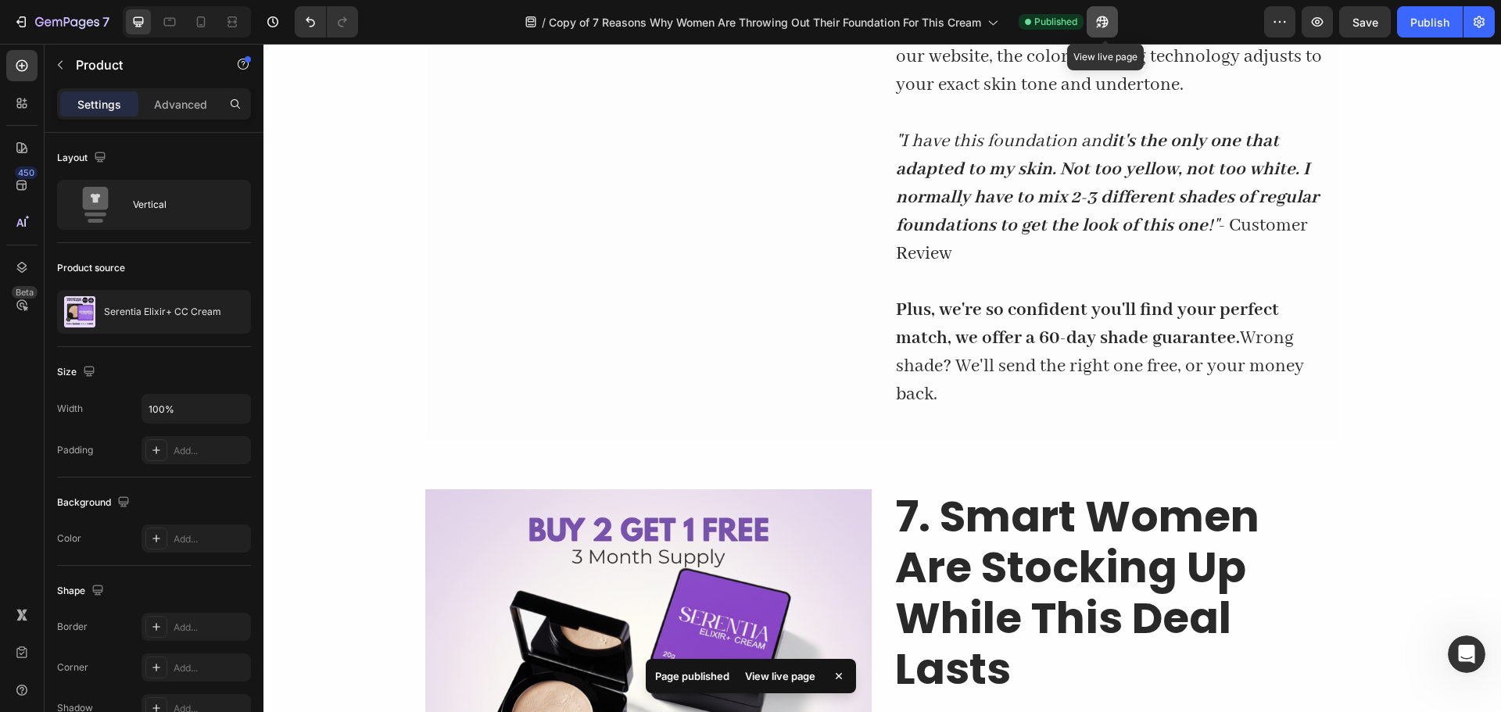
click at [1105, 28] on icon "button" at bounding box center [1103, 22] width 16 height 16
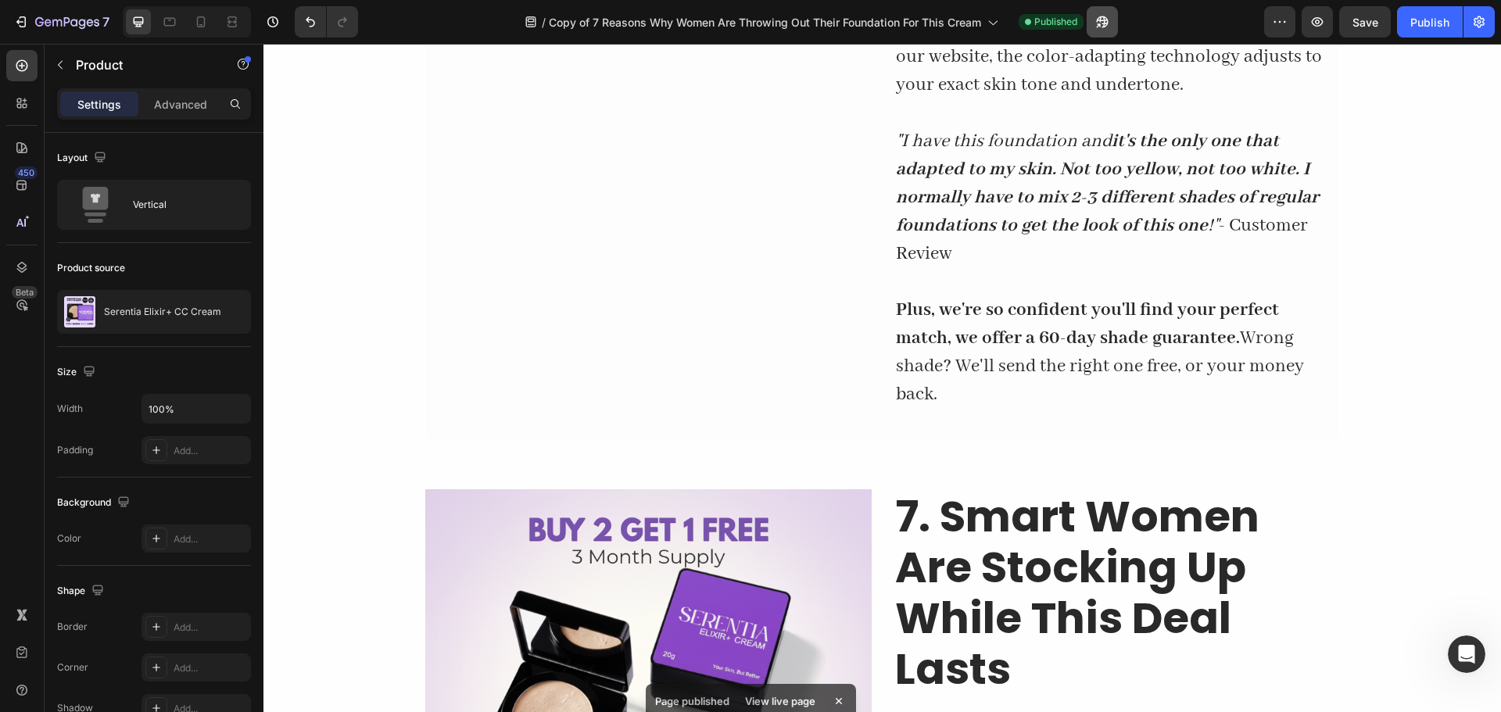
scroll to position [2813, 0]
click at [1475, 27] on icon "button" at bounding box center [1480, 22] width 16 height 16
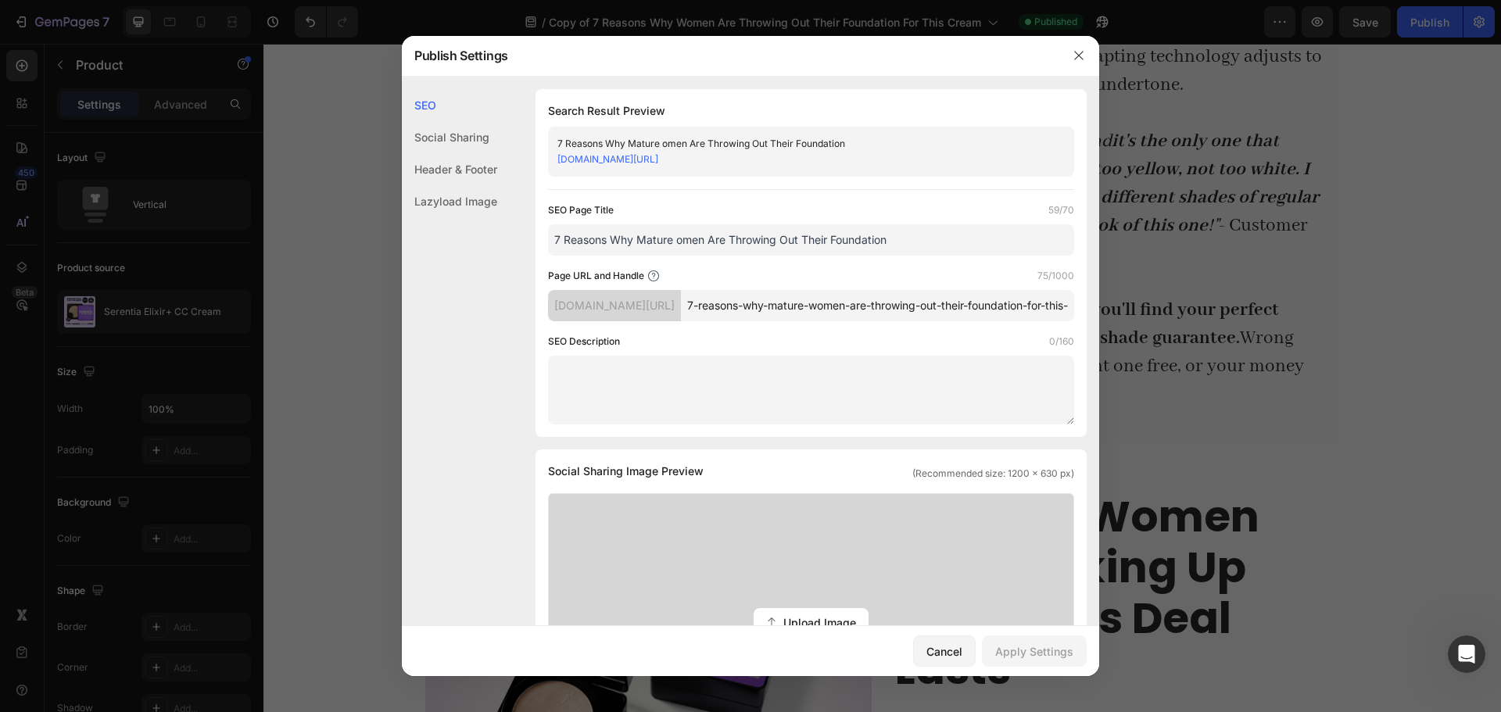
click at [846, 321] on input "7-reasons-why-mature-women-are-throwing-out-their-foundation-for-this-cream" at bounding box center [877, 305] width 393 height 31
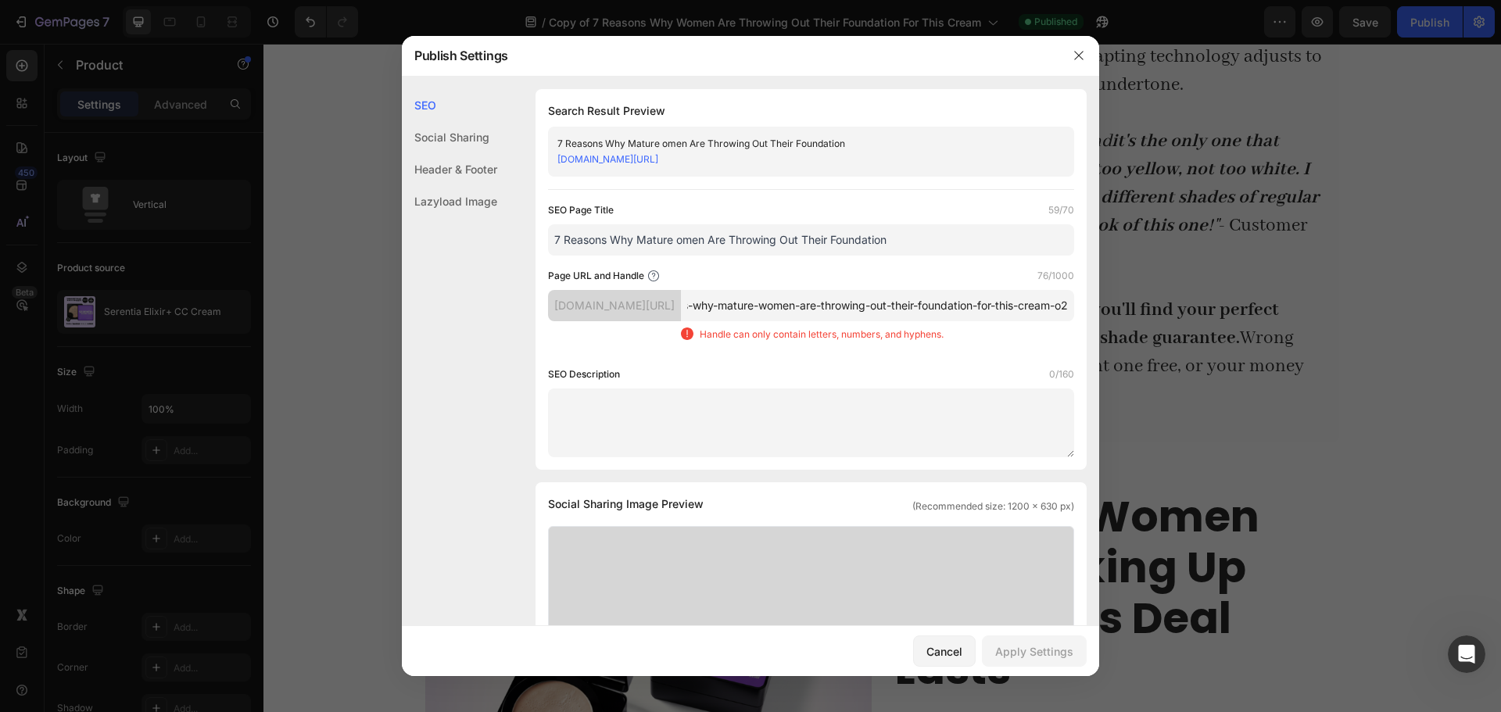
scroll to position [0, 125]
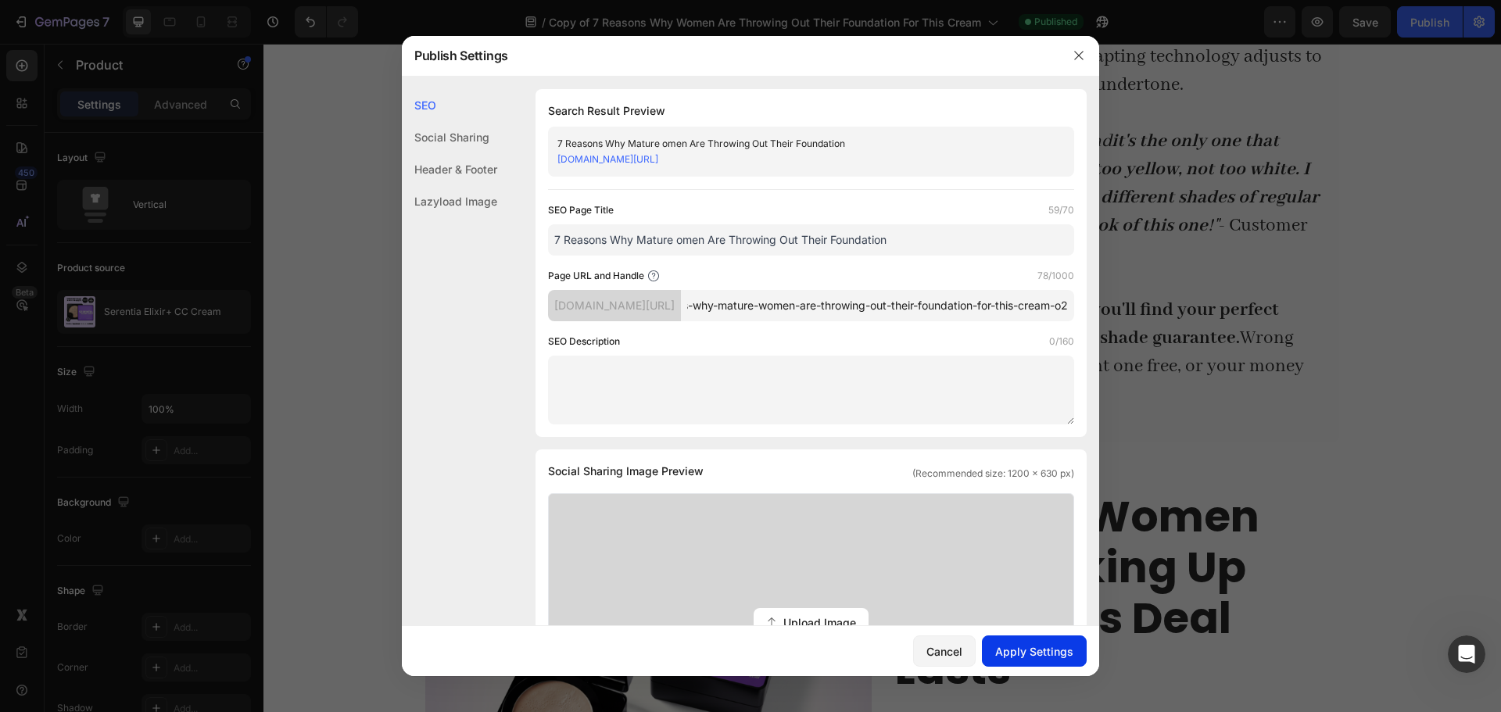
type input "7-reasons-why-mature-women-are-throwing-out-their-foundation-for-this-cream-o2"
click at [1060, 652] on div "Apply Settings" at bounding box center [1035, 652] width 78 height 16
click at [1084, 59] on icon "button" at bounding box center [1079, 55] width 13 height 13
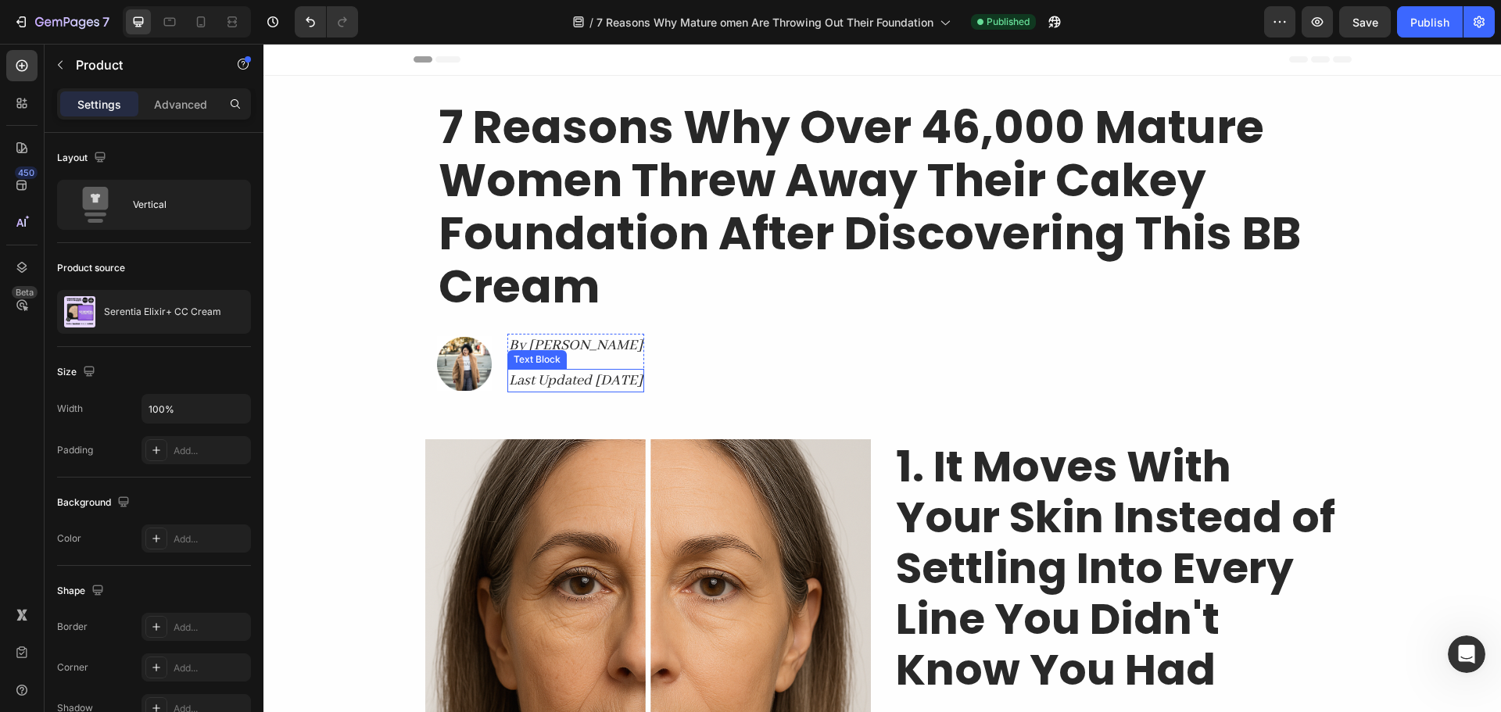
click at [643, 385] on p "Last Updated [DATE]" at bounding box center [576, 381] width 134 height 20
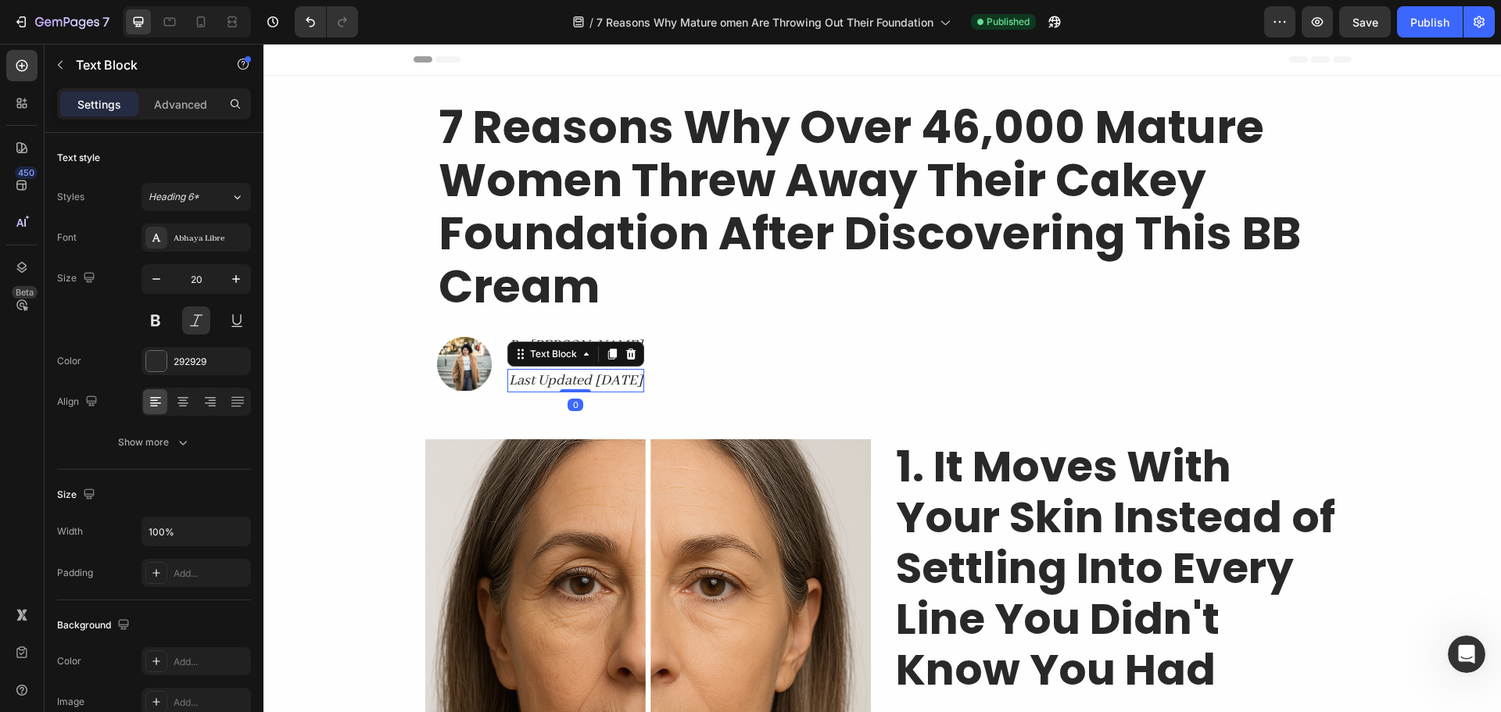
click at [643, 385] on p "Last Updated [DATE]" at bounding box center [576, 381] width 134 height 20
click at [643, 382] on p "Last Updated [DATE]" at bounding box center [576, 381] width 134 height 20
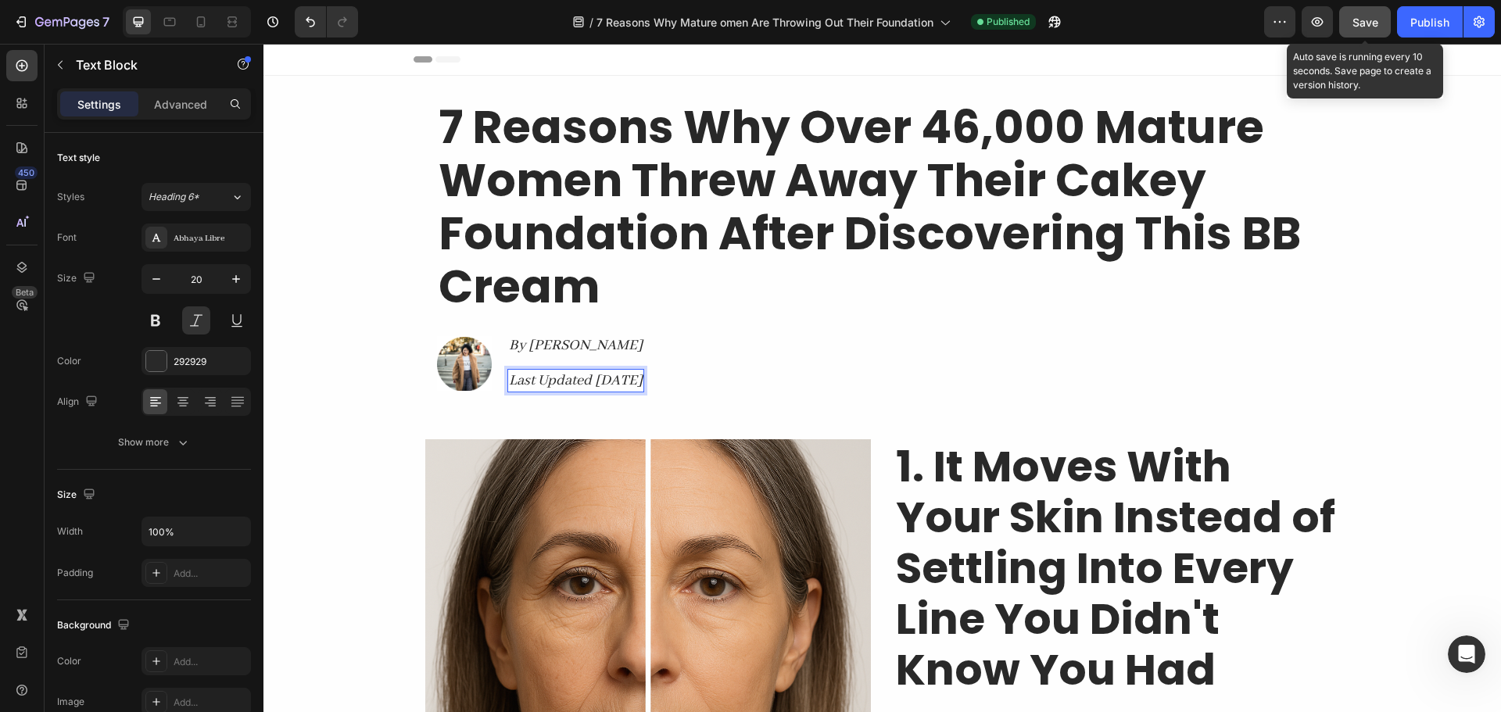
click at [1352, 24] on button "Save" at bounding box center [1366, 21] width 52 height 31
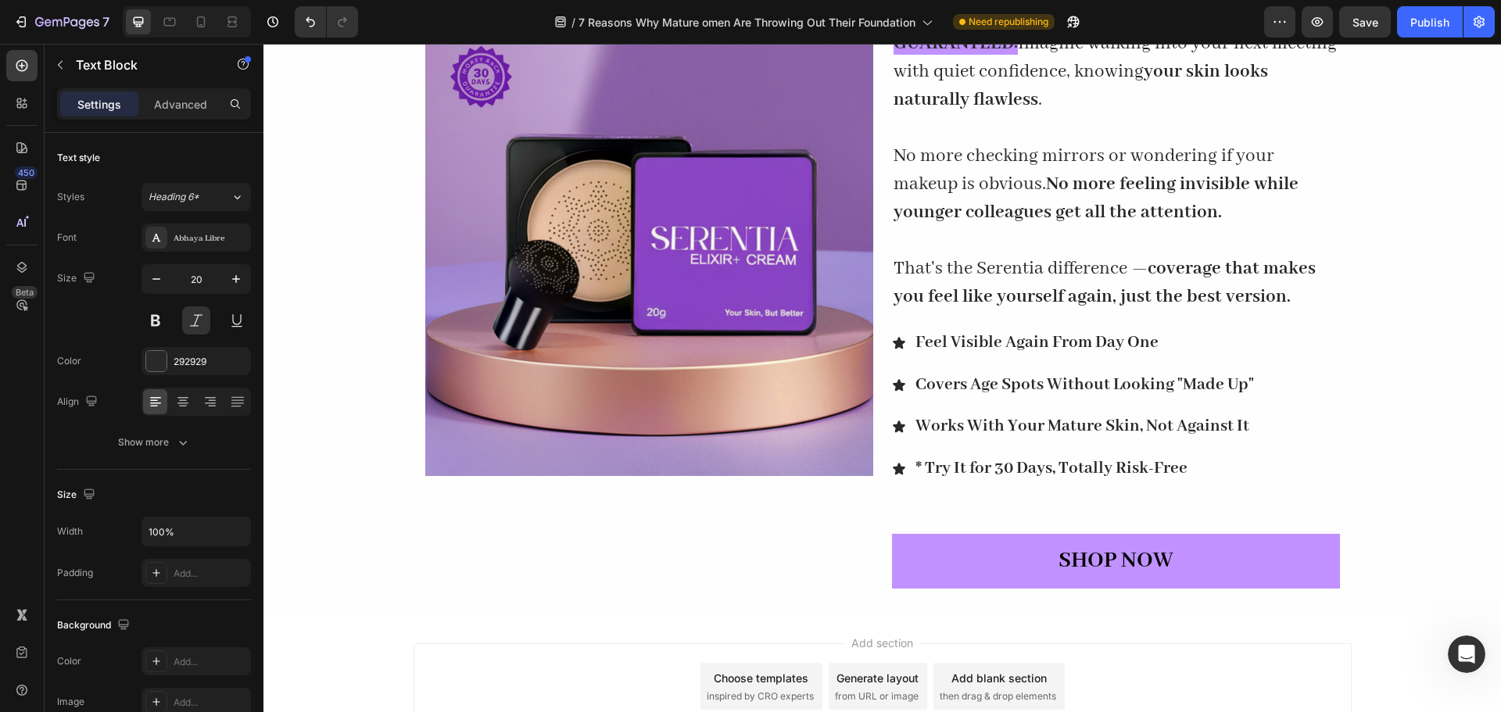
scroll to position [6030, 0]
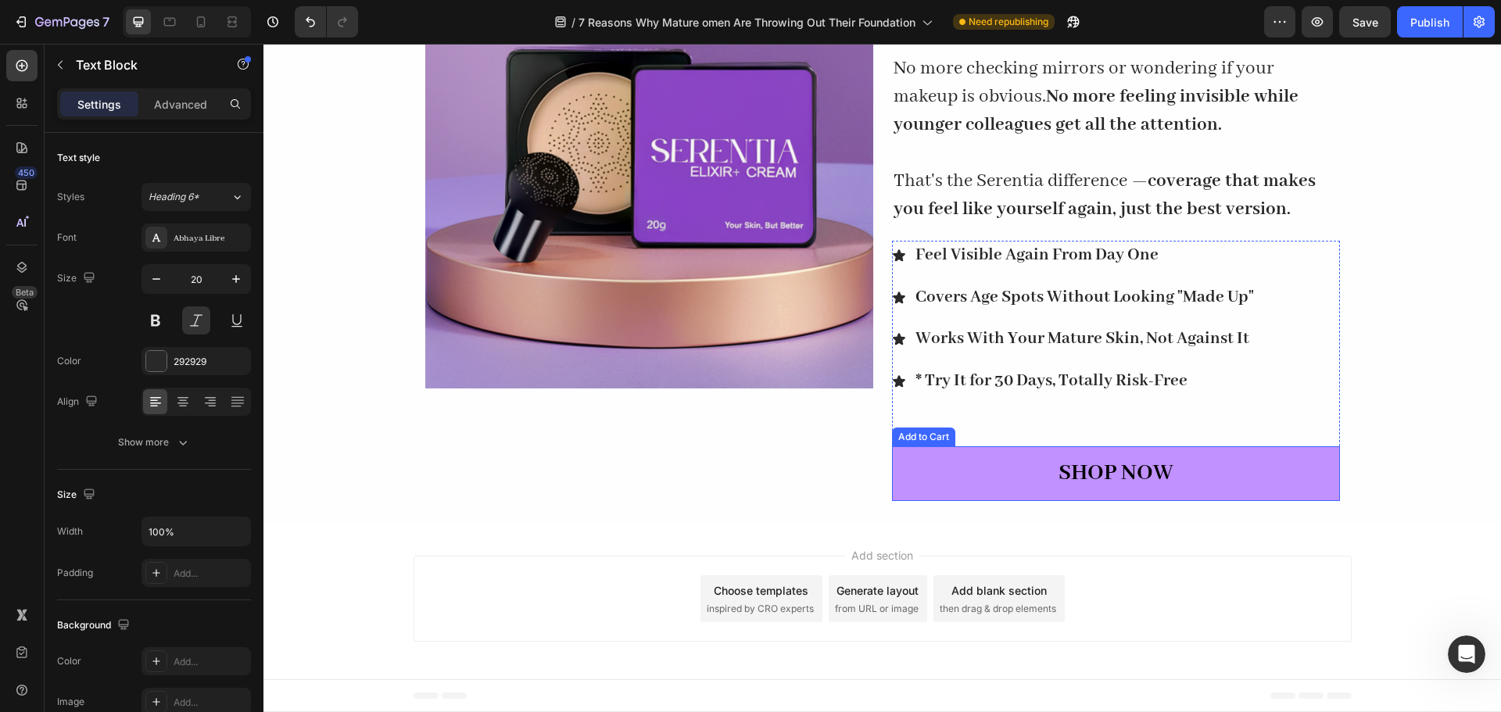
click at [1214, 463] on button "SHOP NOW" at bounding box center [1116, 474] width 448 height 55
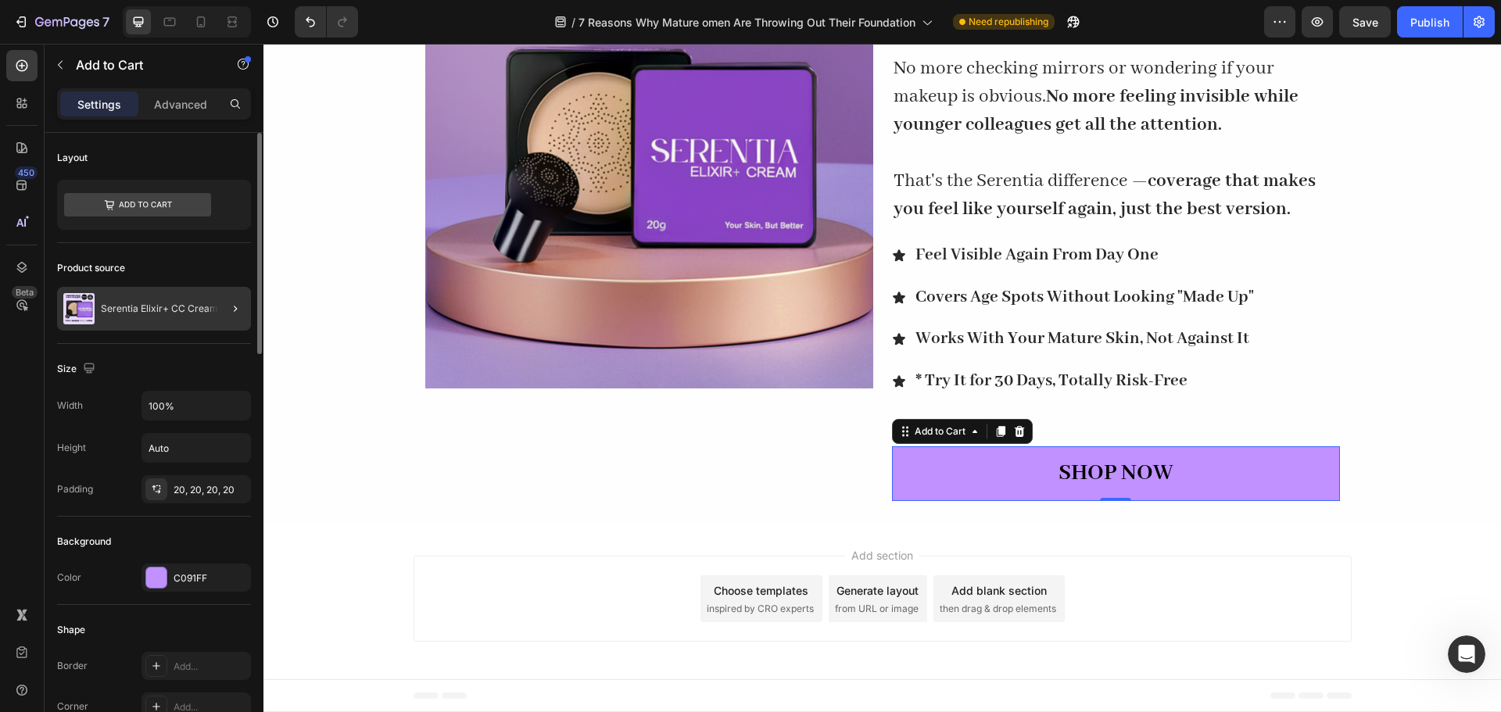
click at [224, 318] on div at bounding box center [229, 309] width 44 height 44
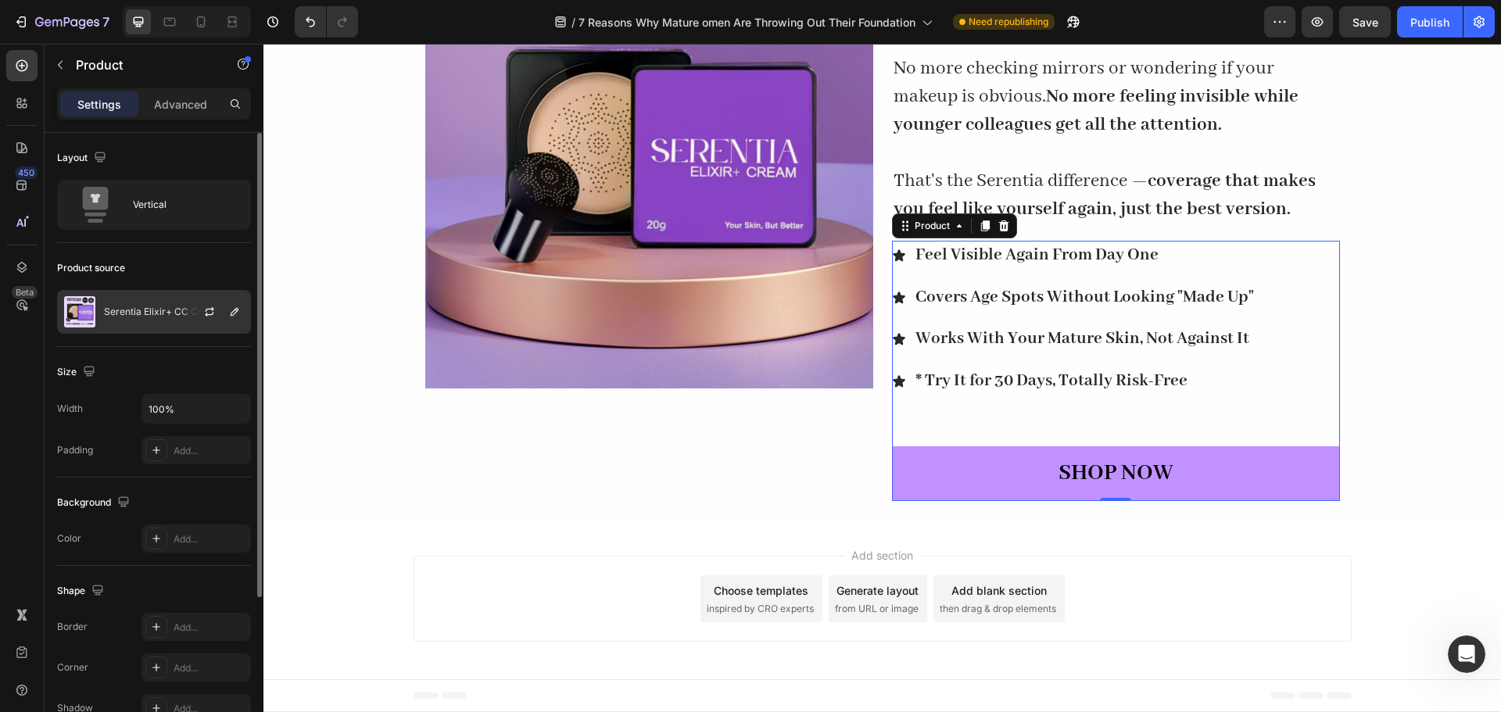
click at [163, 307] on p "Serentia Elixir+ CC Cream" at bounding box center [162, 312] width 117 height 11
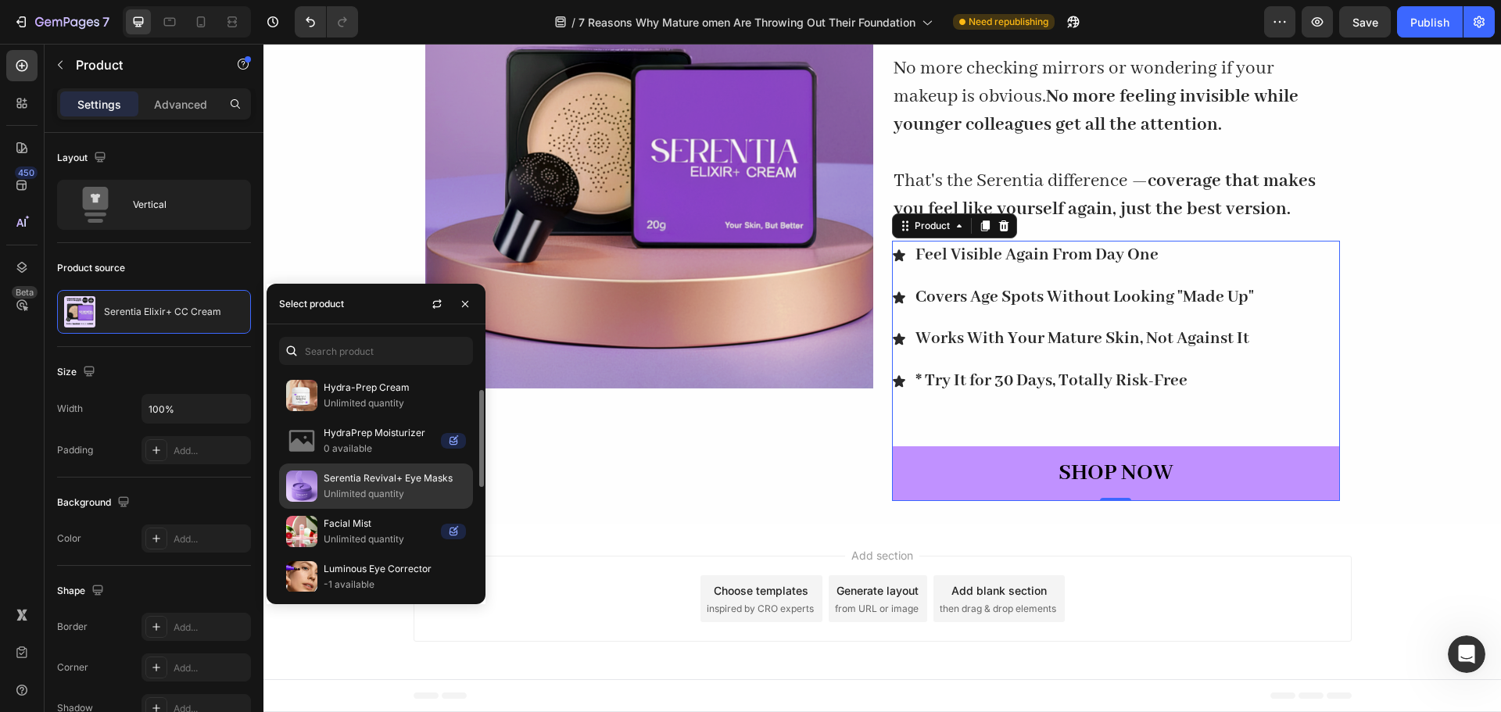
scroll to position [0, 0]
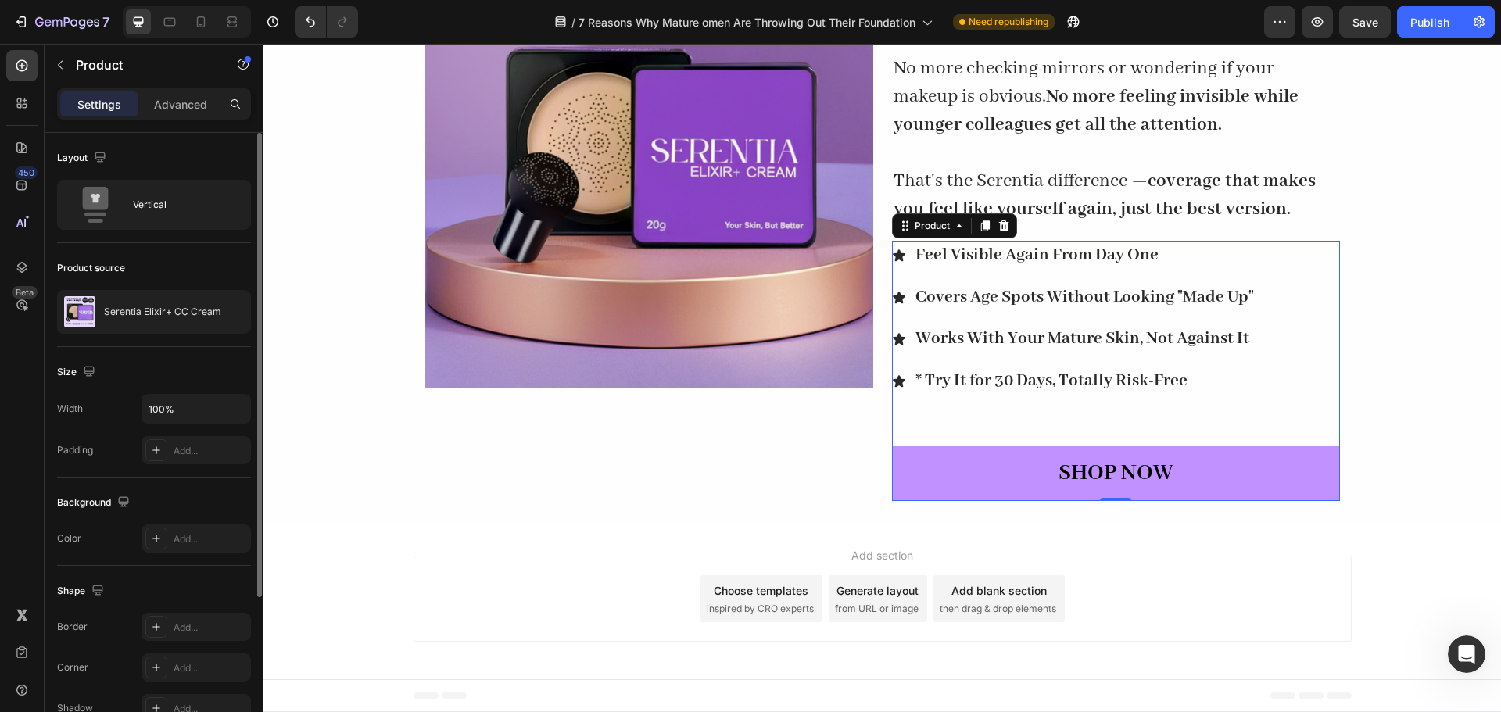
click at [245, 267] on div "Product source" at bounding box center [154, 268] width 194 height 25
click at [1417, 17] on div "Publish" at bounding box center [1430, 22] width 39 height 16
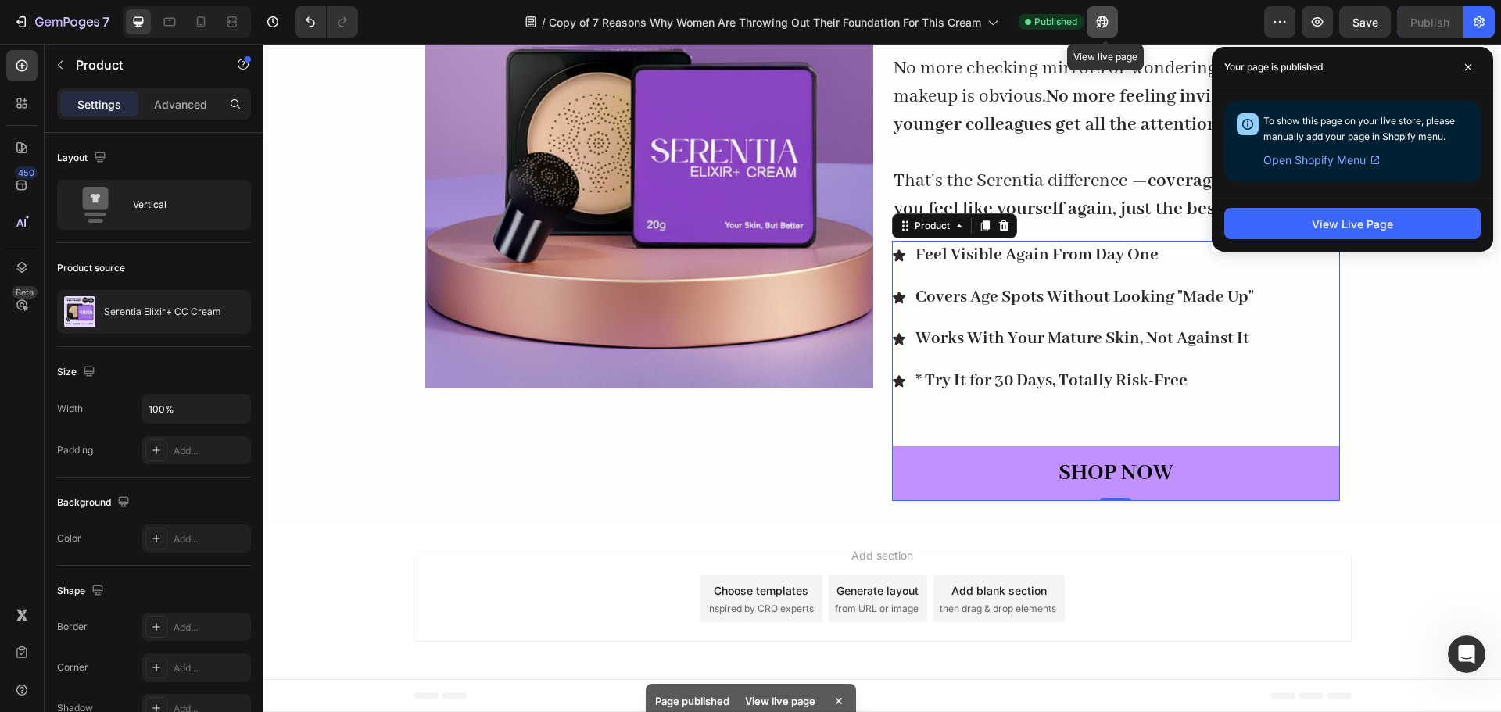
click at [1097, 19] on icon "button" at bounding box center [1103, 22] width 16 height 16
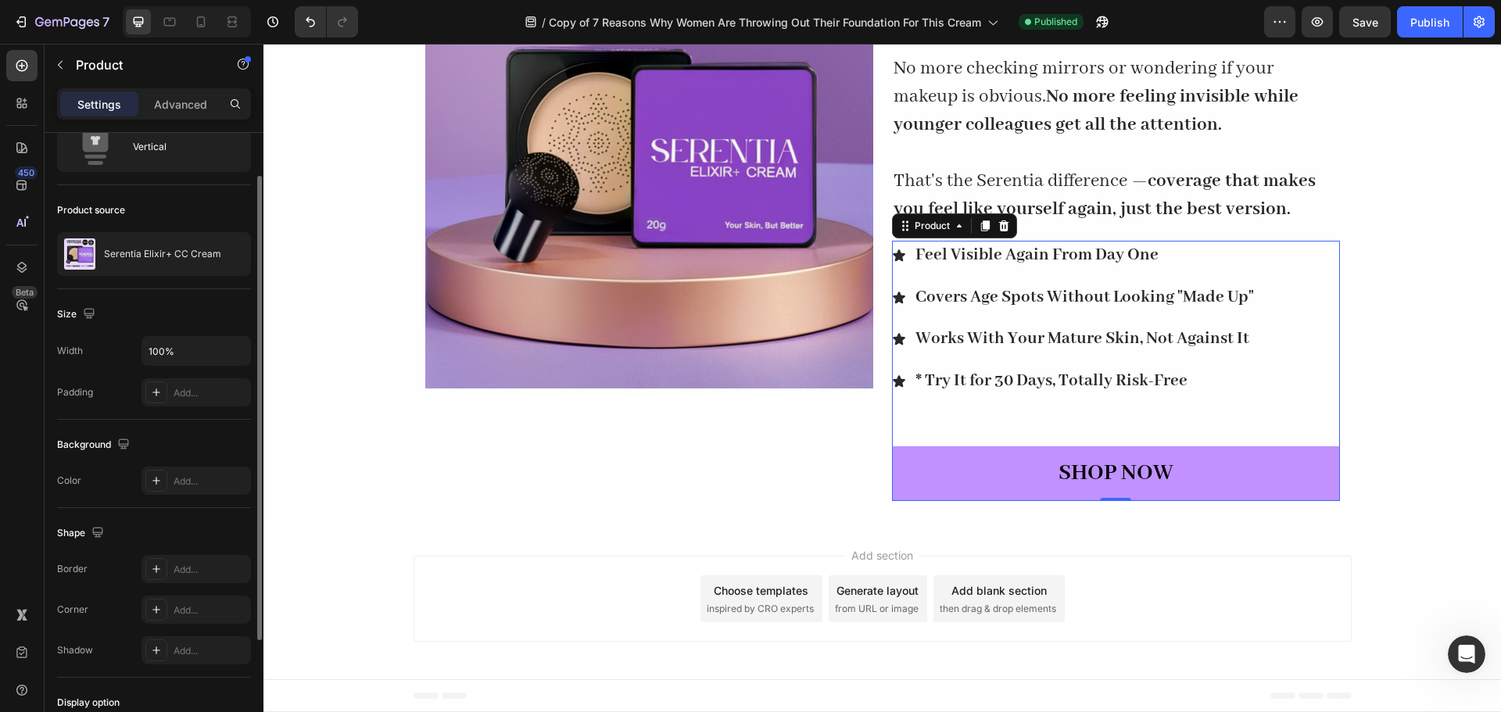
scroll to position [214, 0]
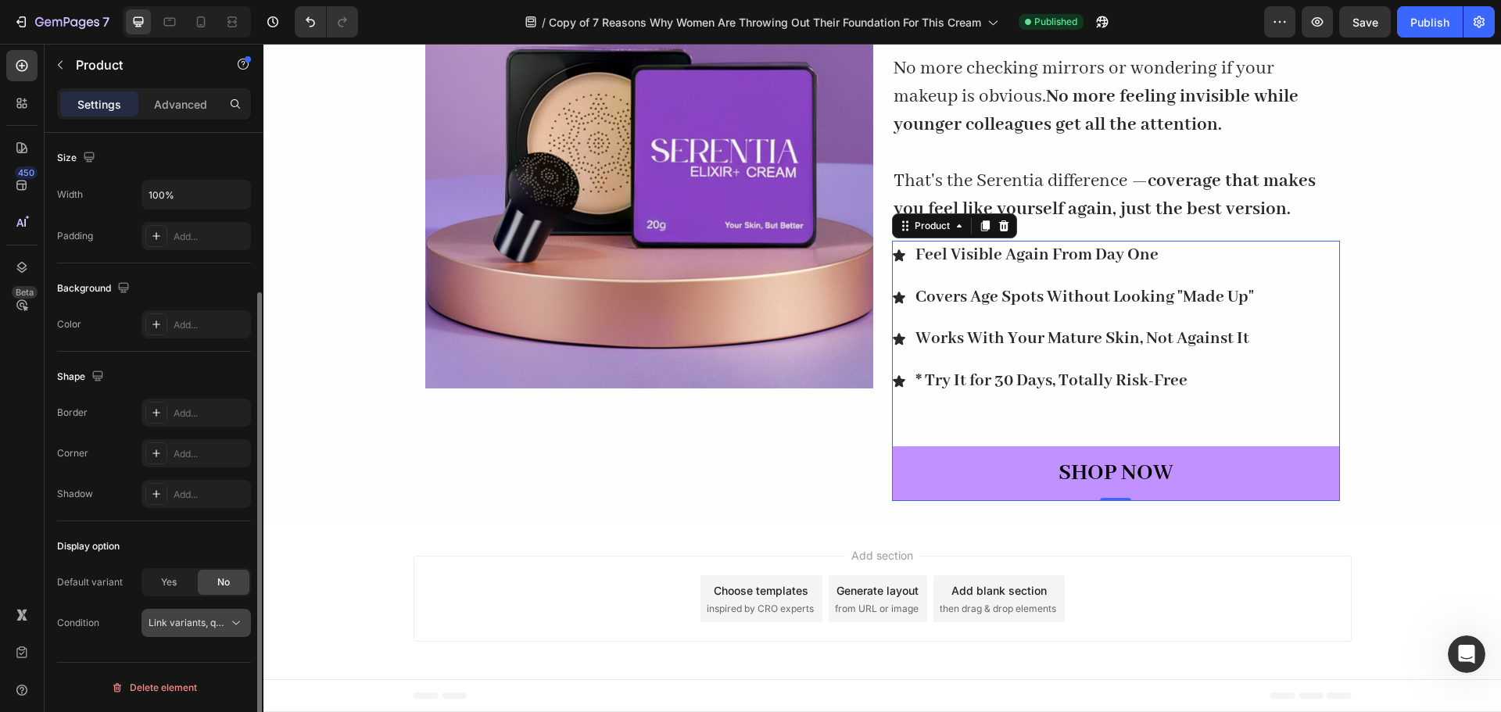
click at [222, 622] on span "Link variants, quantity <br> between same products" at bounding box center [264, 623] width 231 height 12
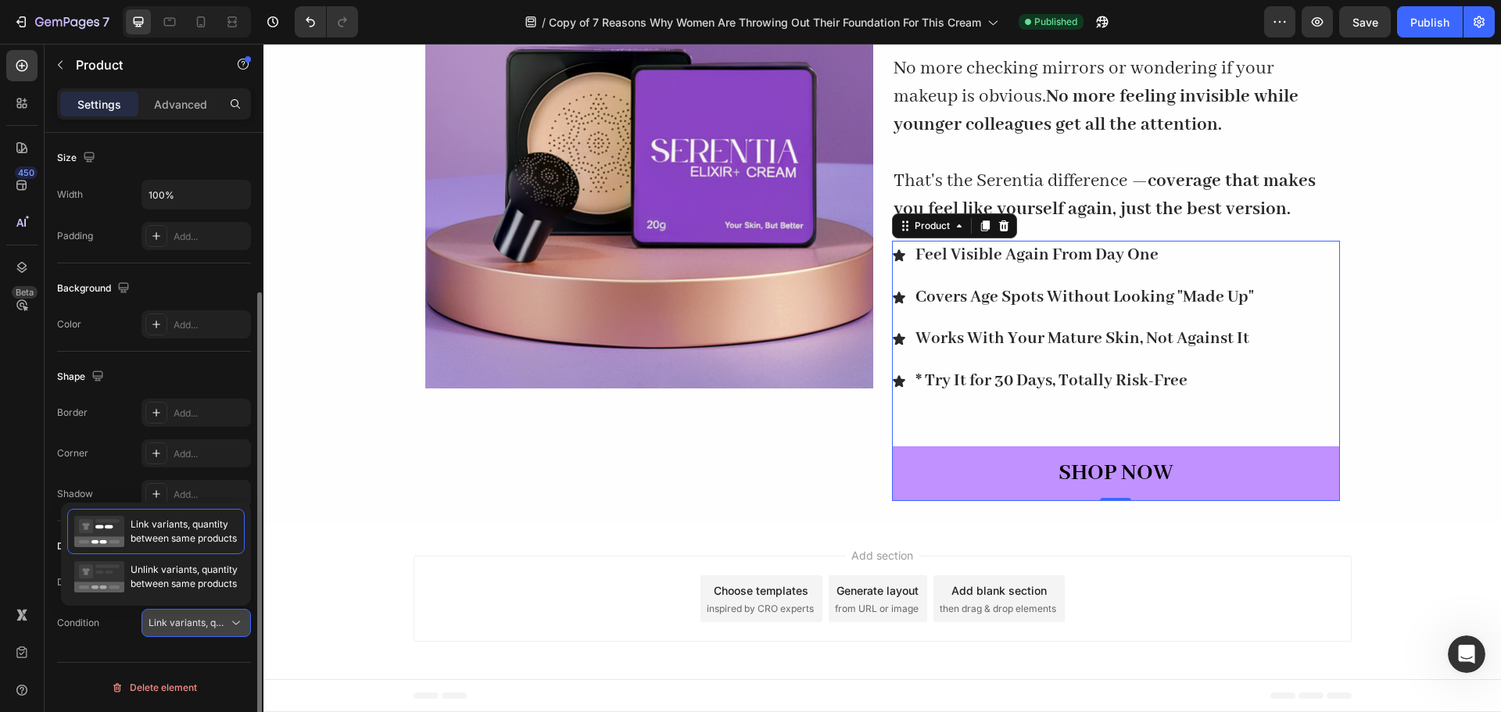
click at [221, 622] on span "Link variants, quantity <br> between same products" at bounding box center [264, 623] width 231 height 12
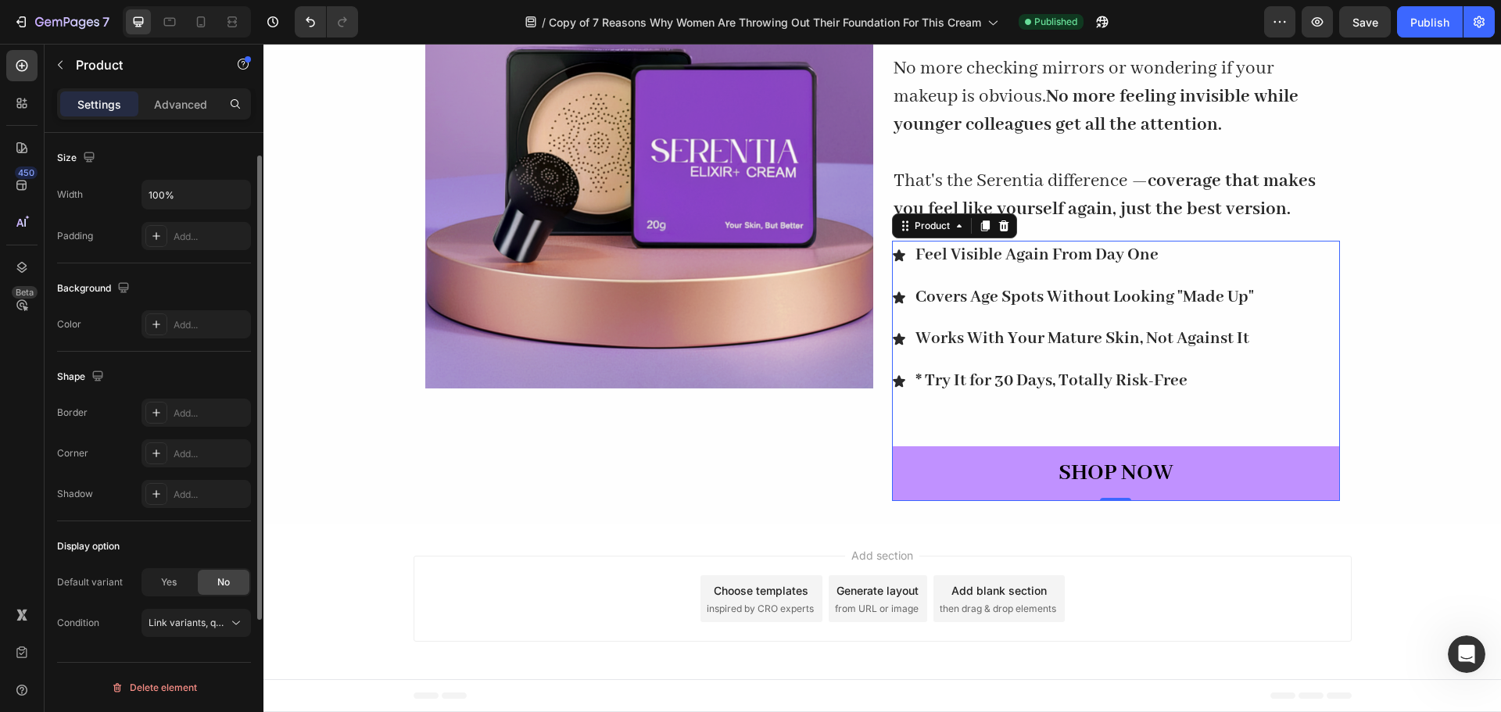
scroll to position [0, 0]
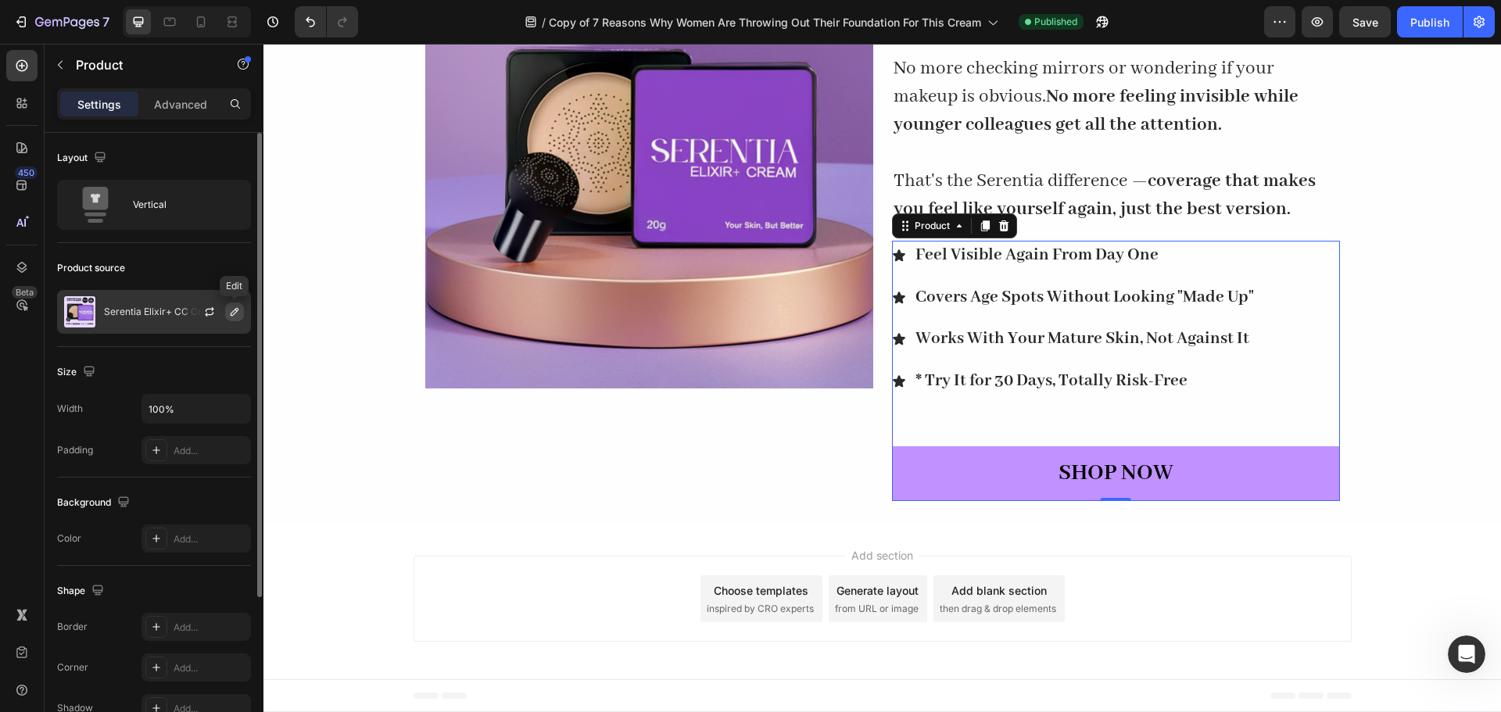
click at [231, 307] on icon "button" at bounding box center [234, 312] width 13 height 13
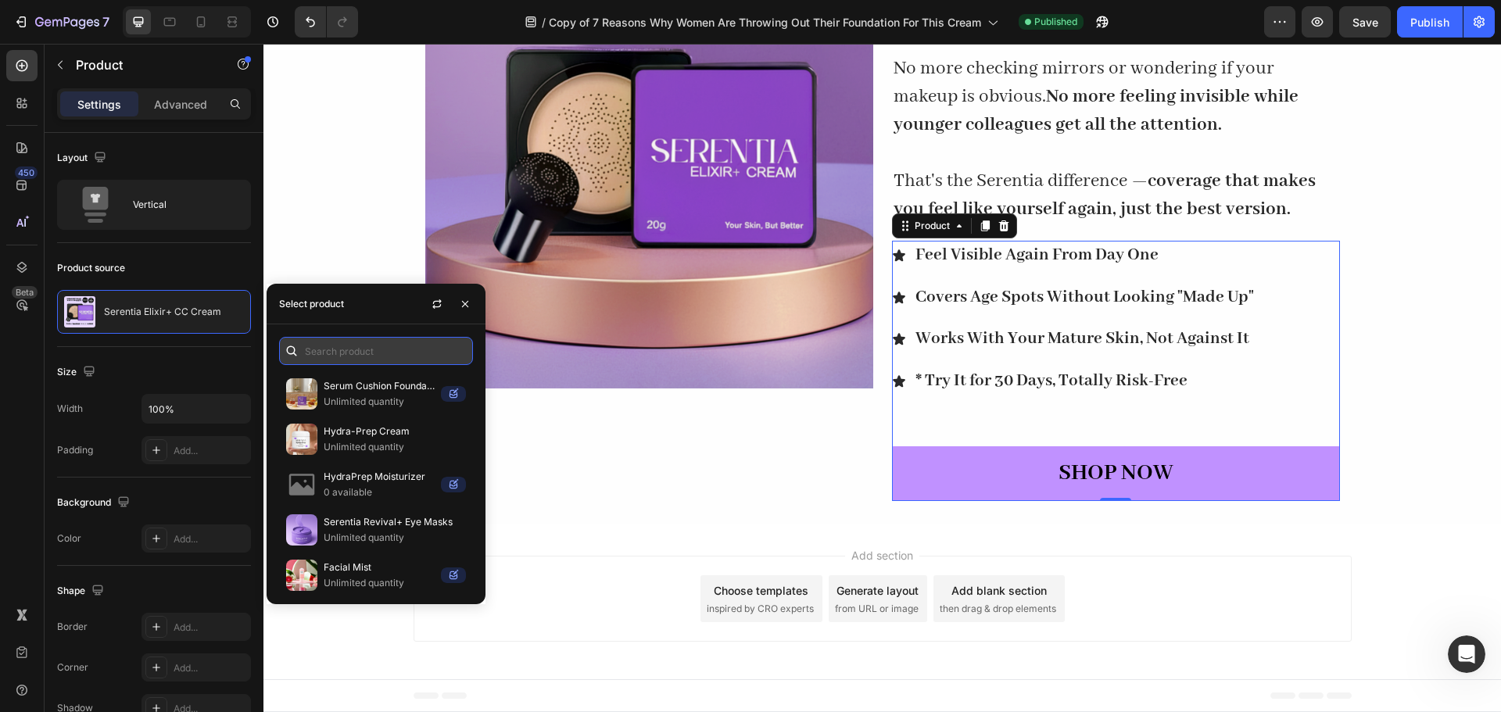
click at [383, 355] on input "text" at bounding box center [376, 351] width 194 height 28
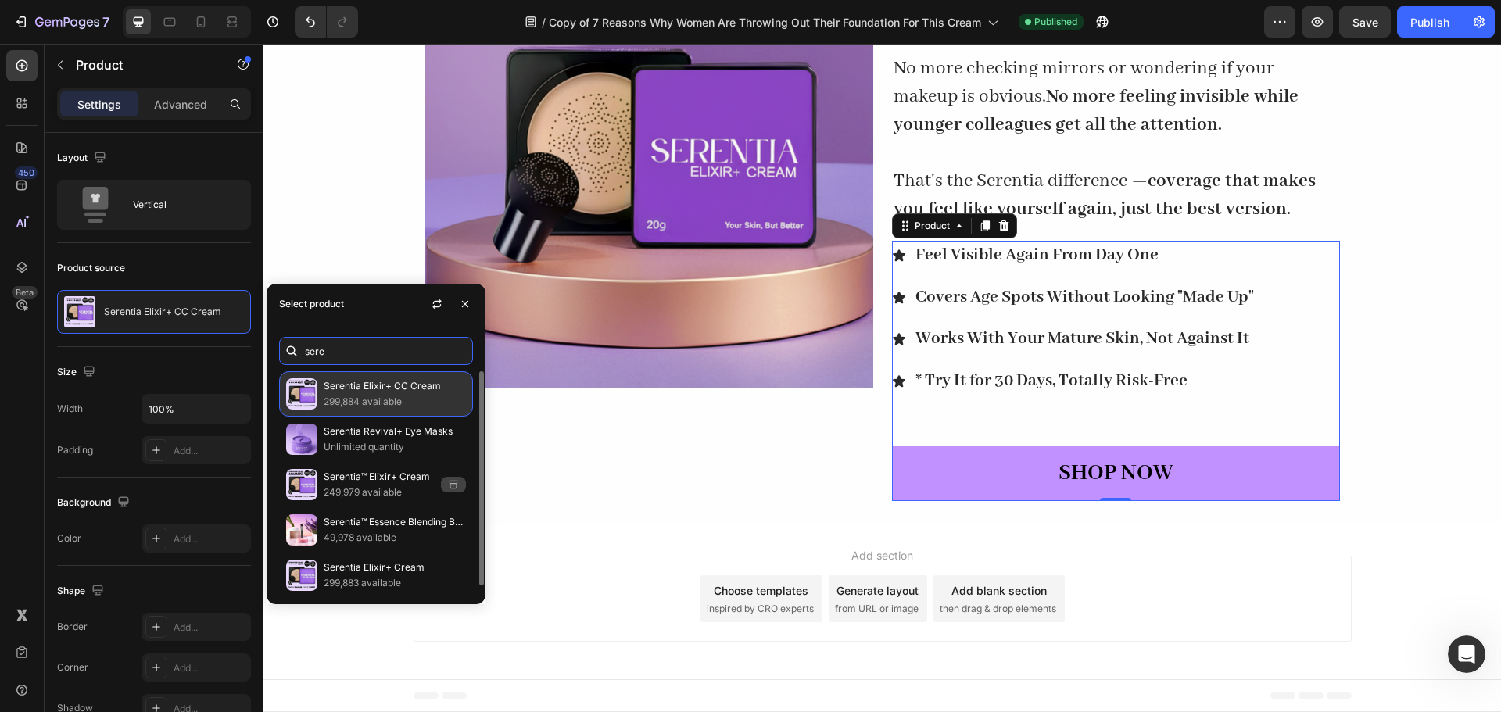
type input "sere"
click at [400, 396] on p "299,884 available" at bounding box center [395, 402] width 142 height 16
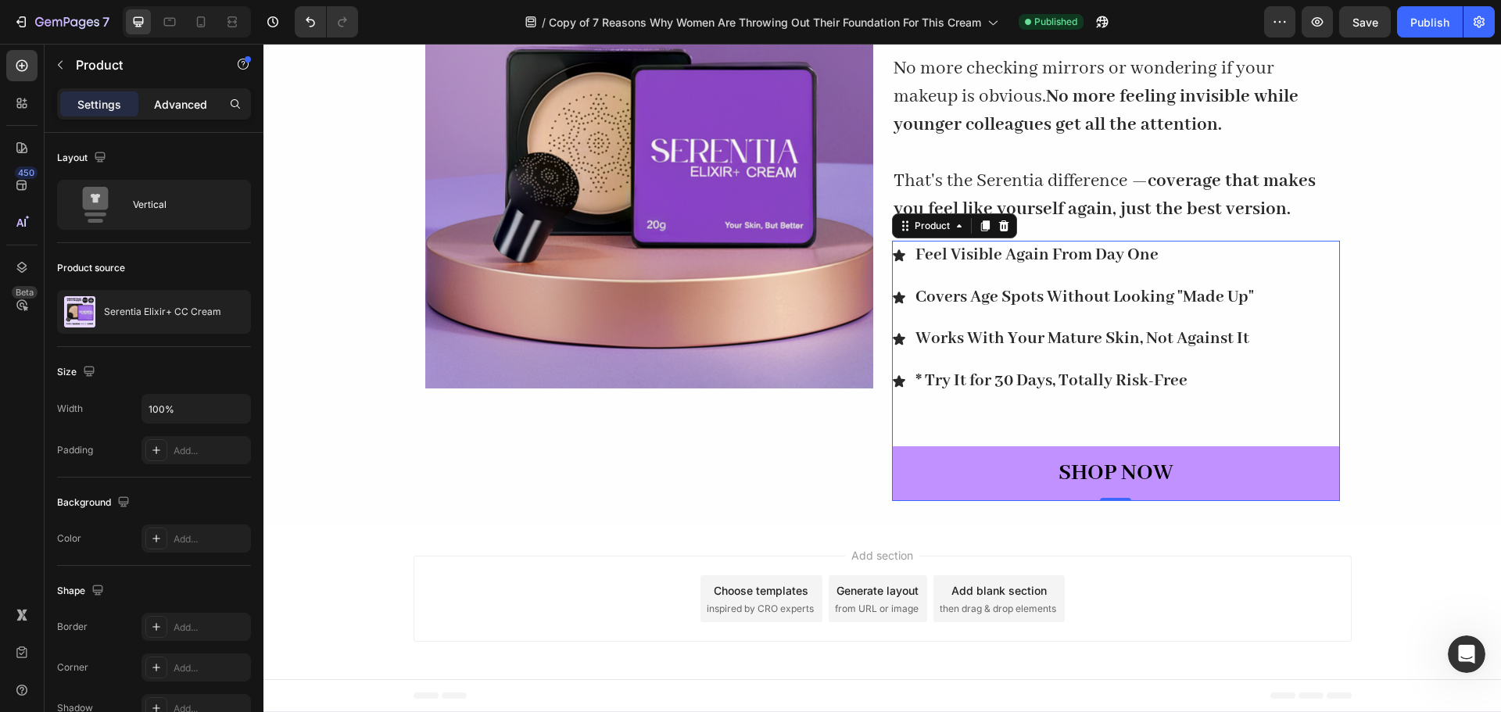
click at [170, 99] on p "Advanced" at bounding box center [180, 104] width 53 height 16
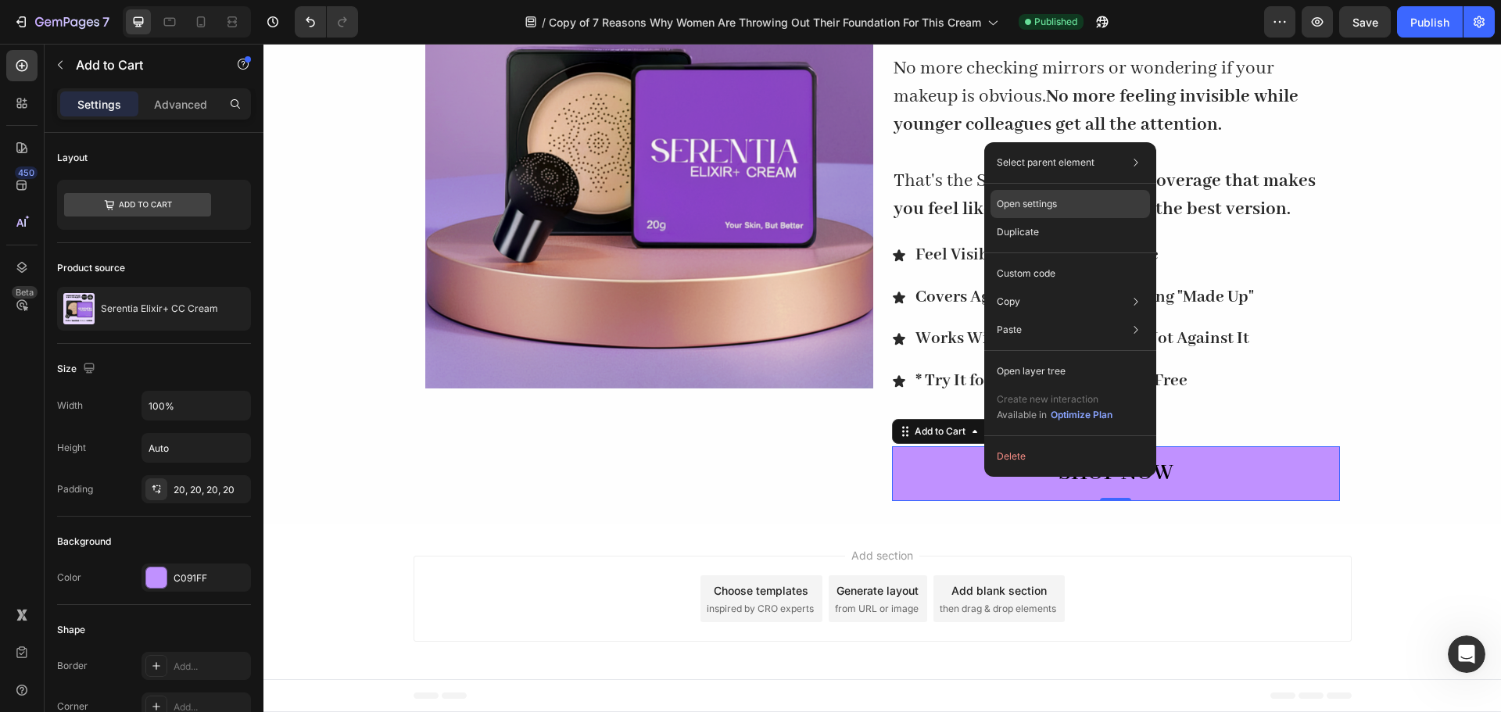
click at [1085, 199] on div "Open settings" at bounding box center [1071, 204] width 160 height 28
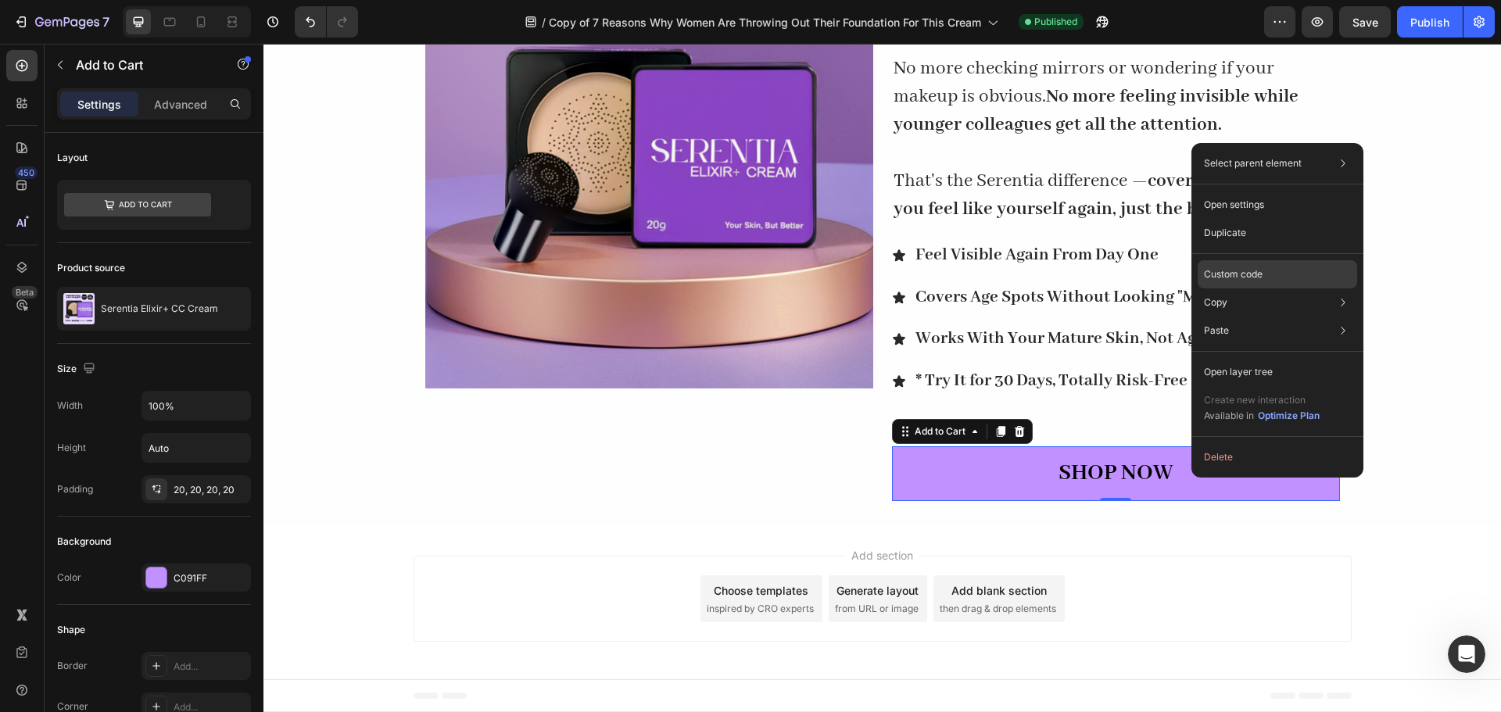
click at [1243, 282] on div "Custom code" at bounding box center [1278, 274] width 160 height 28
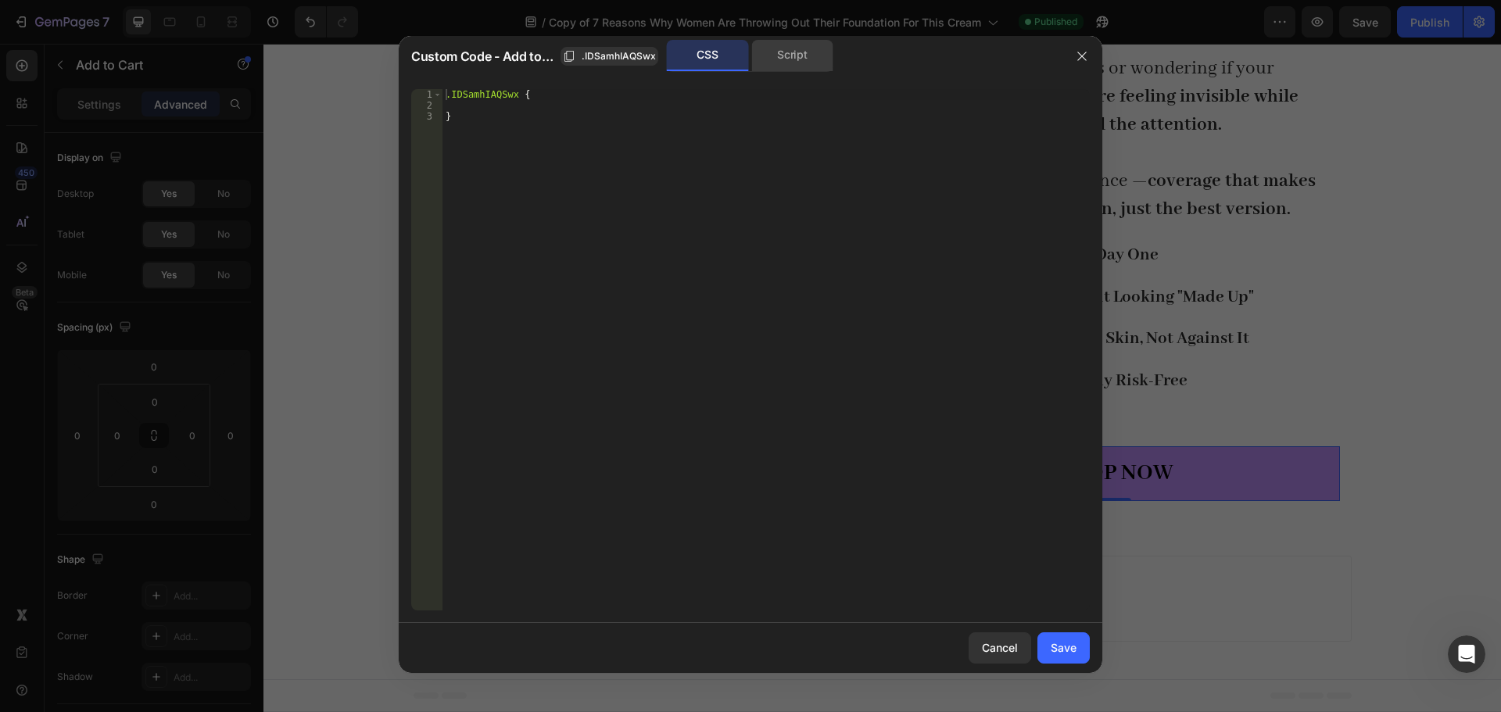
click at [770, 68] on div "Script" at bounding box center [793, 55] width 82 height 31
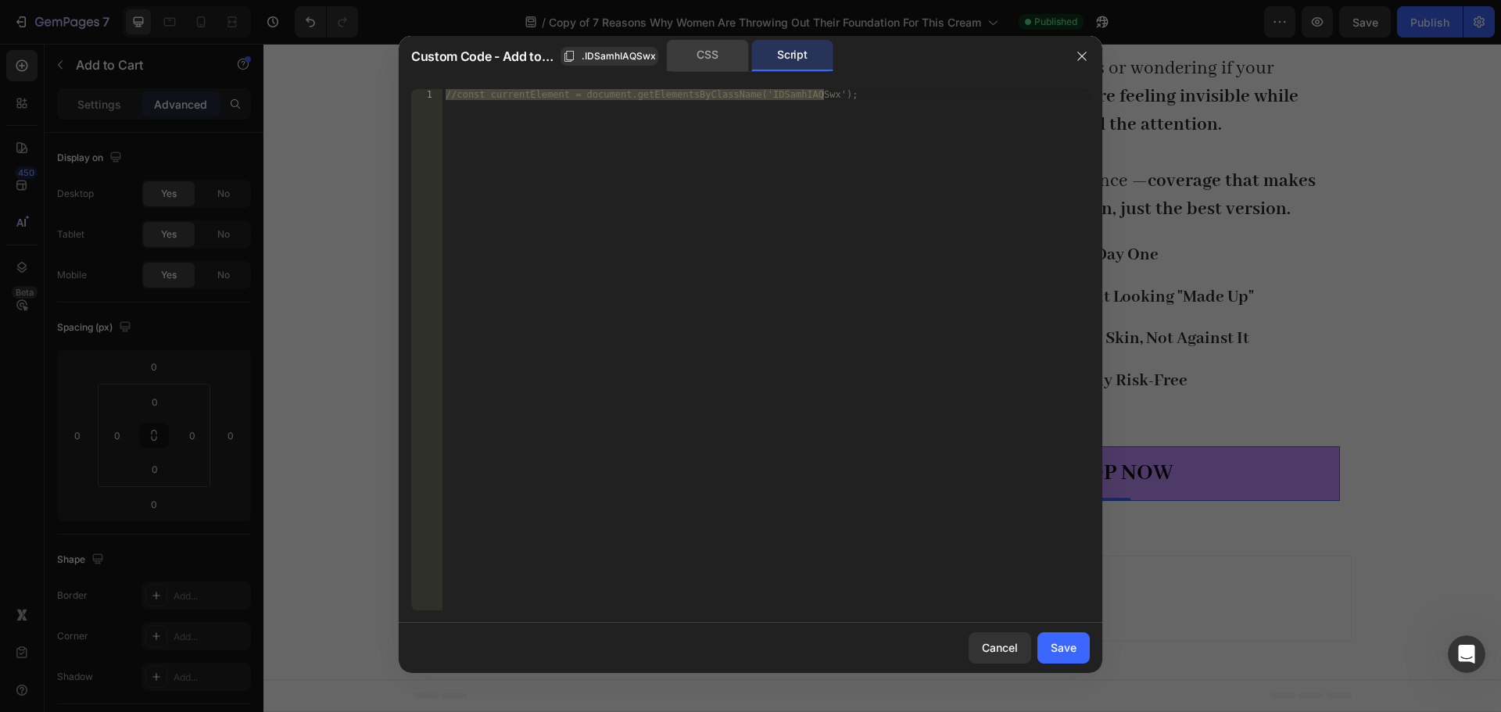
click at [724, 55] on div "CSS" at bounding box center [708, 55] width 82 height 31
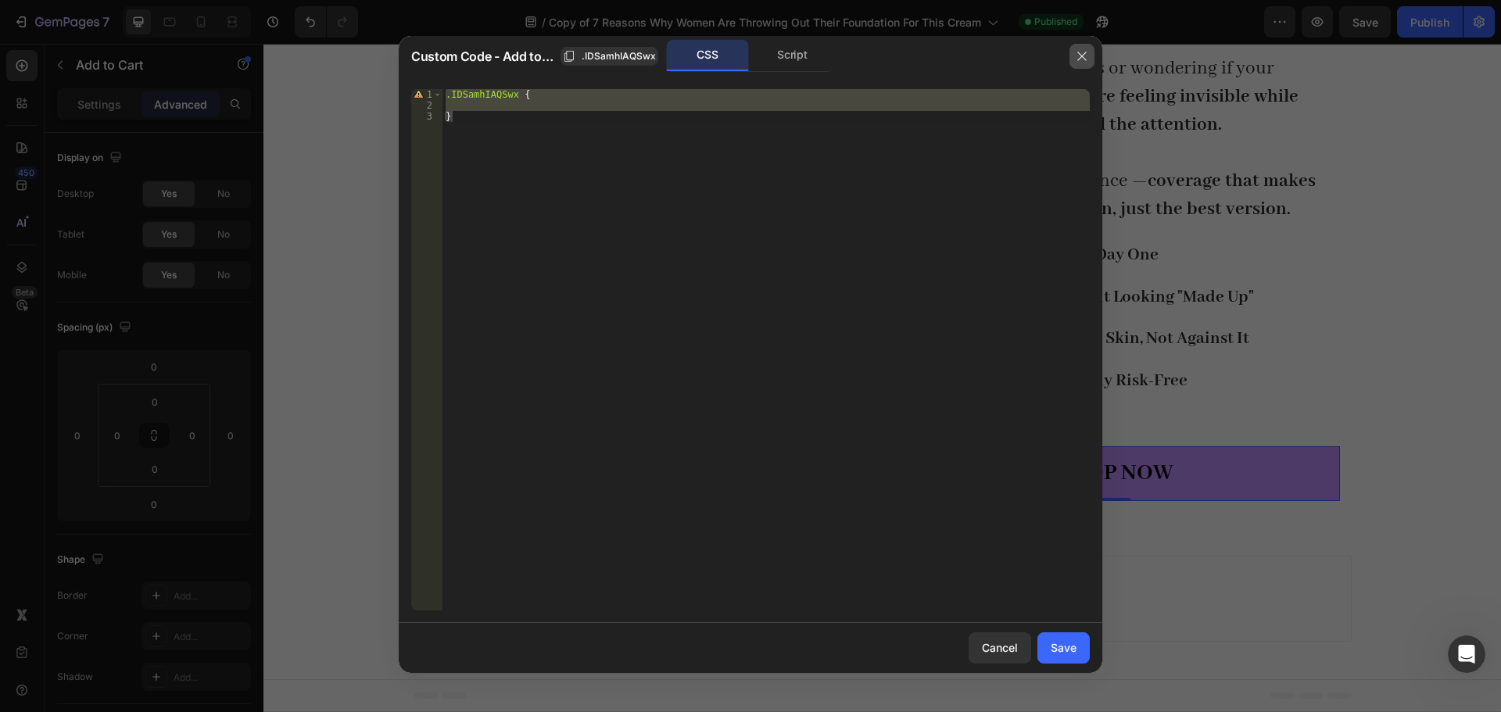
click at [1086, 57] on icon "button" at bounding box center [1082, 56] width 13 height 13
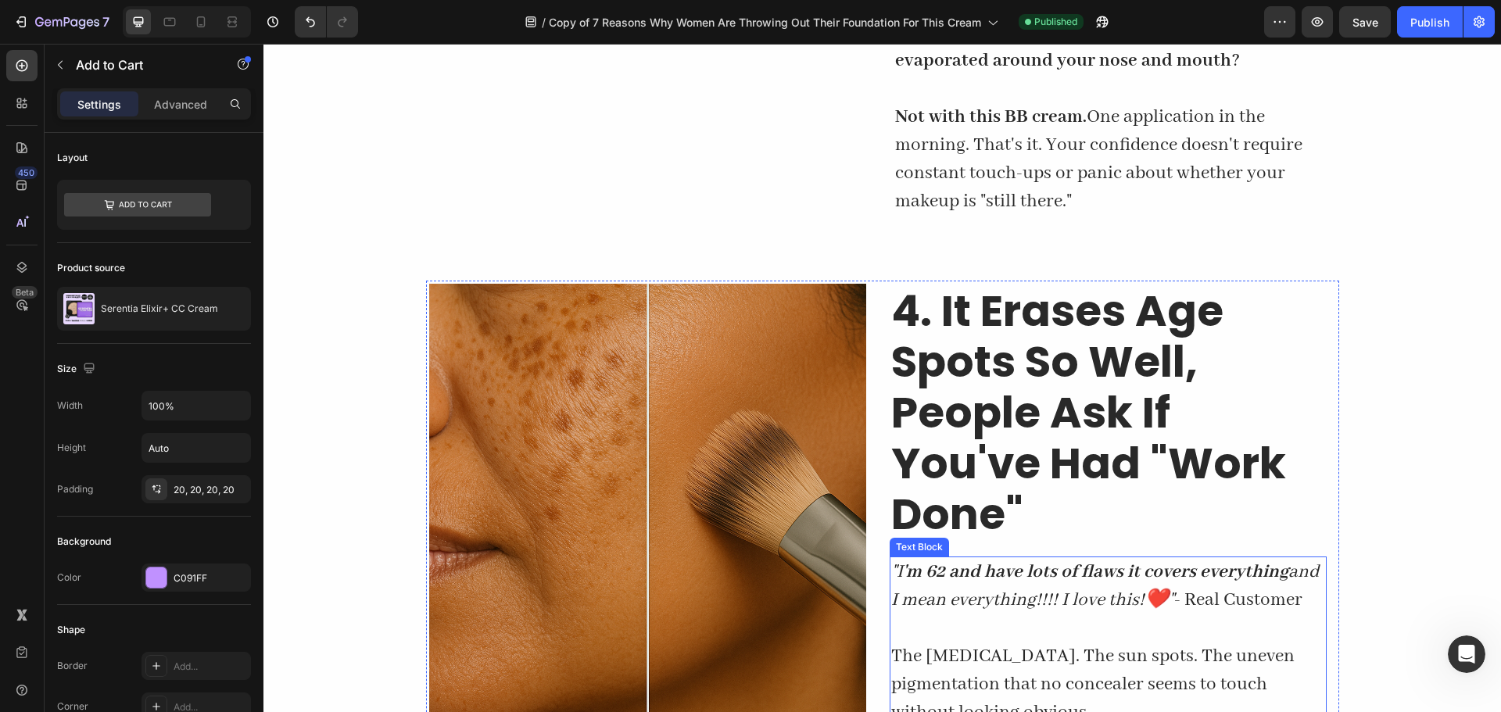
scroll to position [2042, 0]
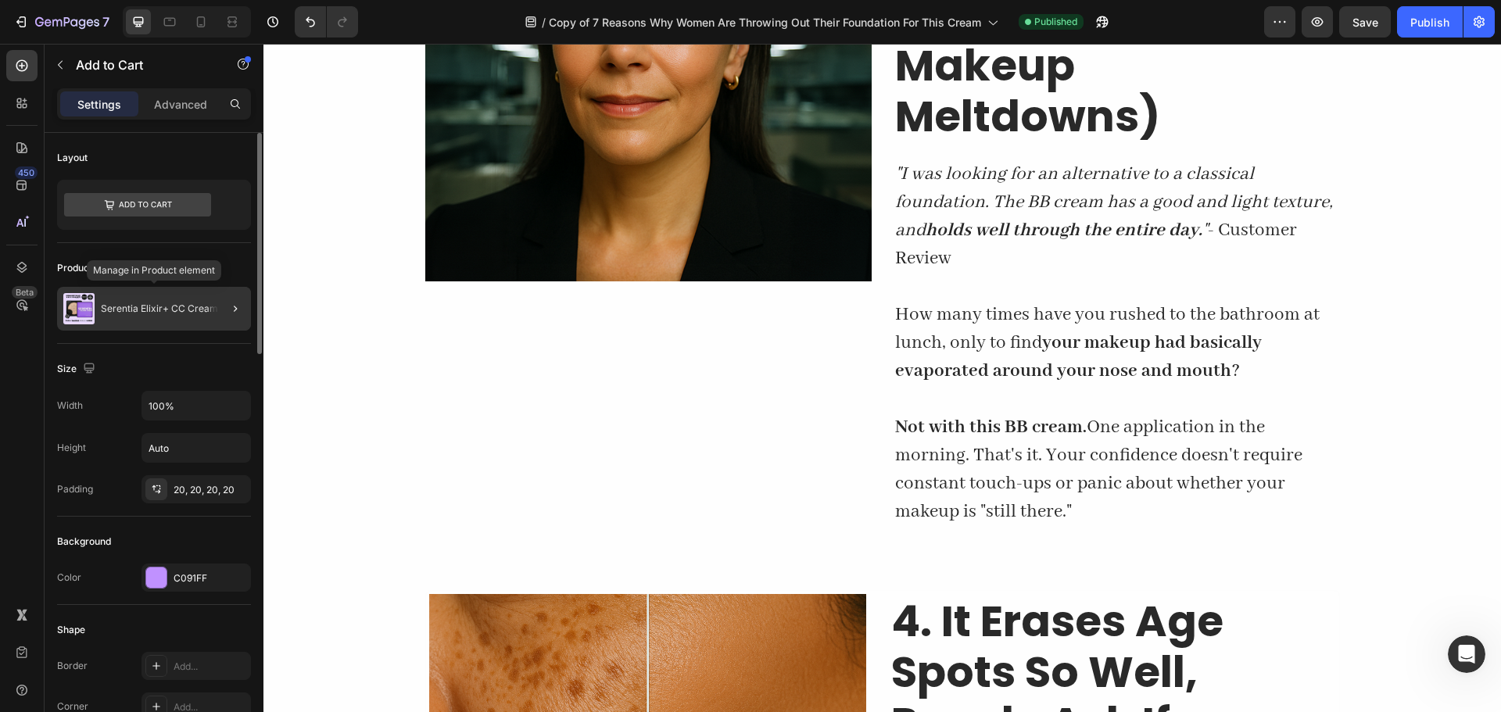
click at [136, 321] on div "Serentia Elixir+ CC Cream" at bounding box center [154, 309] width 194 height 44
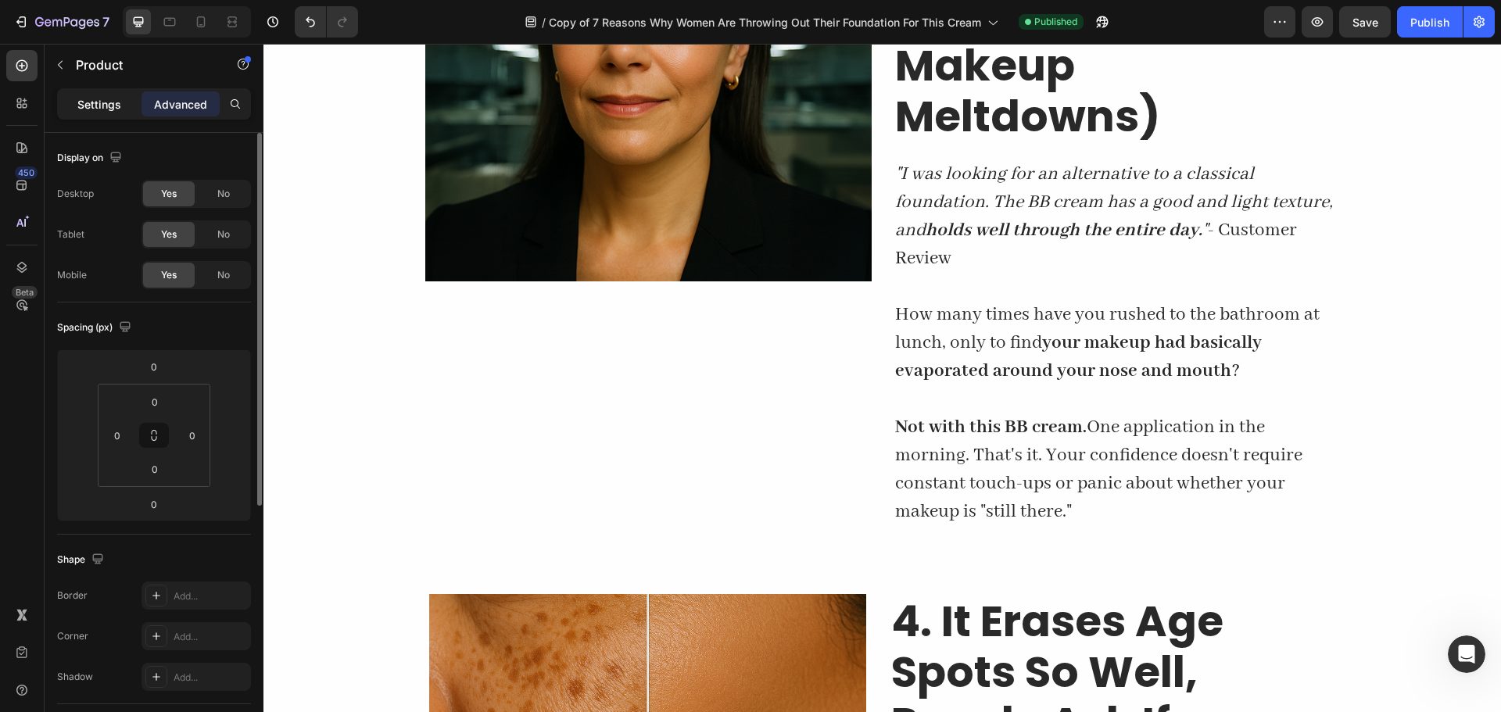
click at [88, 111] on p "Settings" at bounding box center [99, 104] width 44 height 16
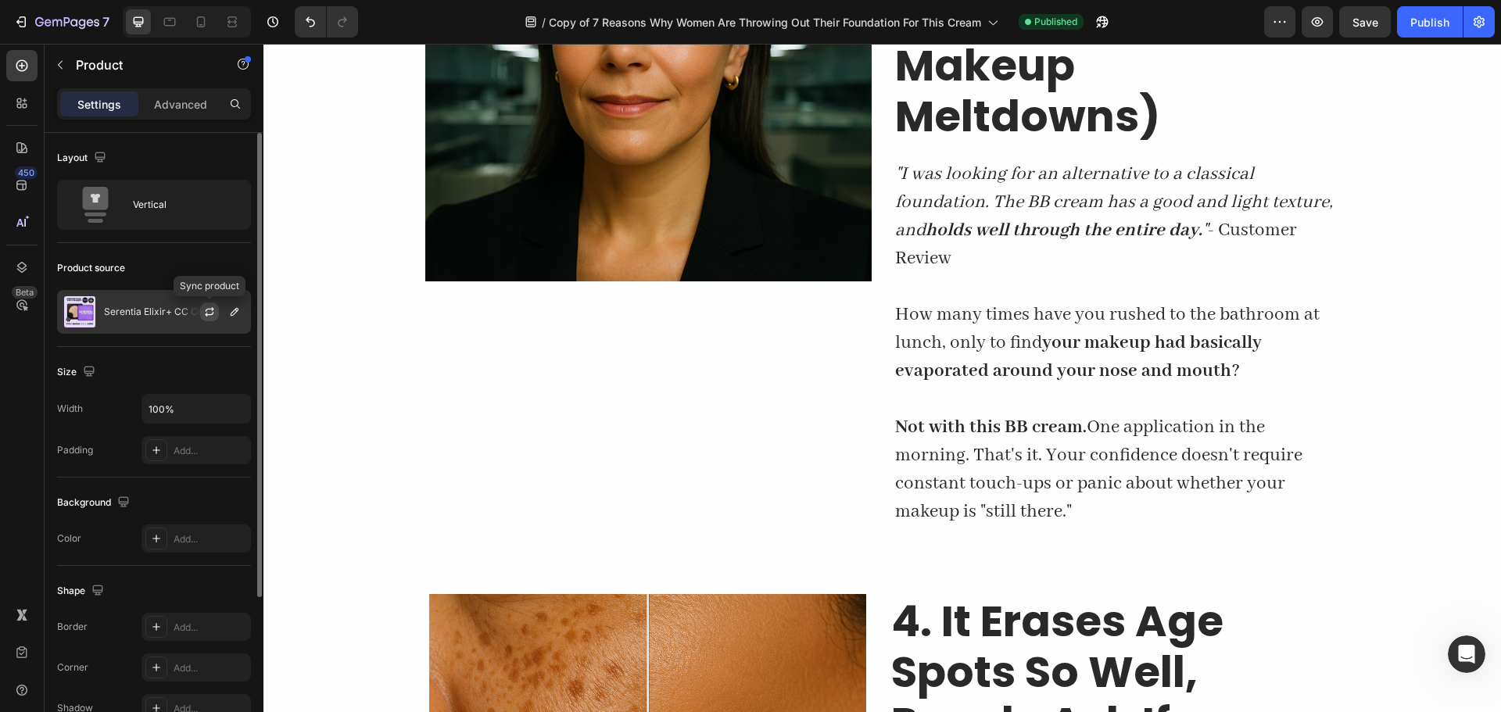
click at [210, 307] on icon "button" at bounding box center [209, 312] width 13 height 13
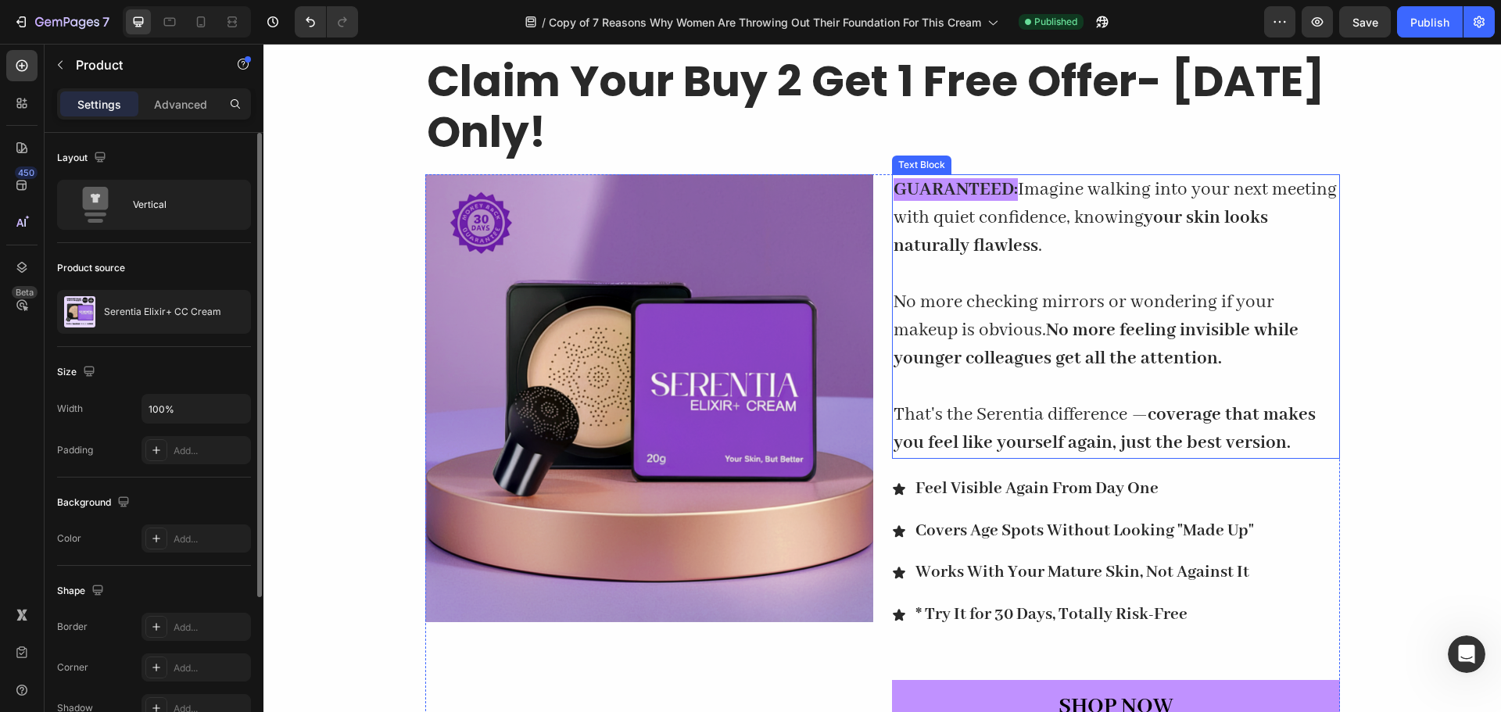
scroll to position [5946, 0]
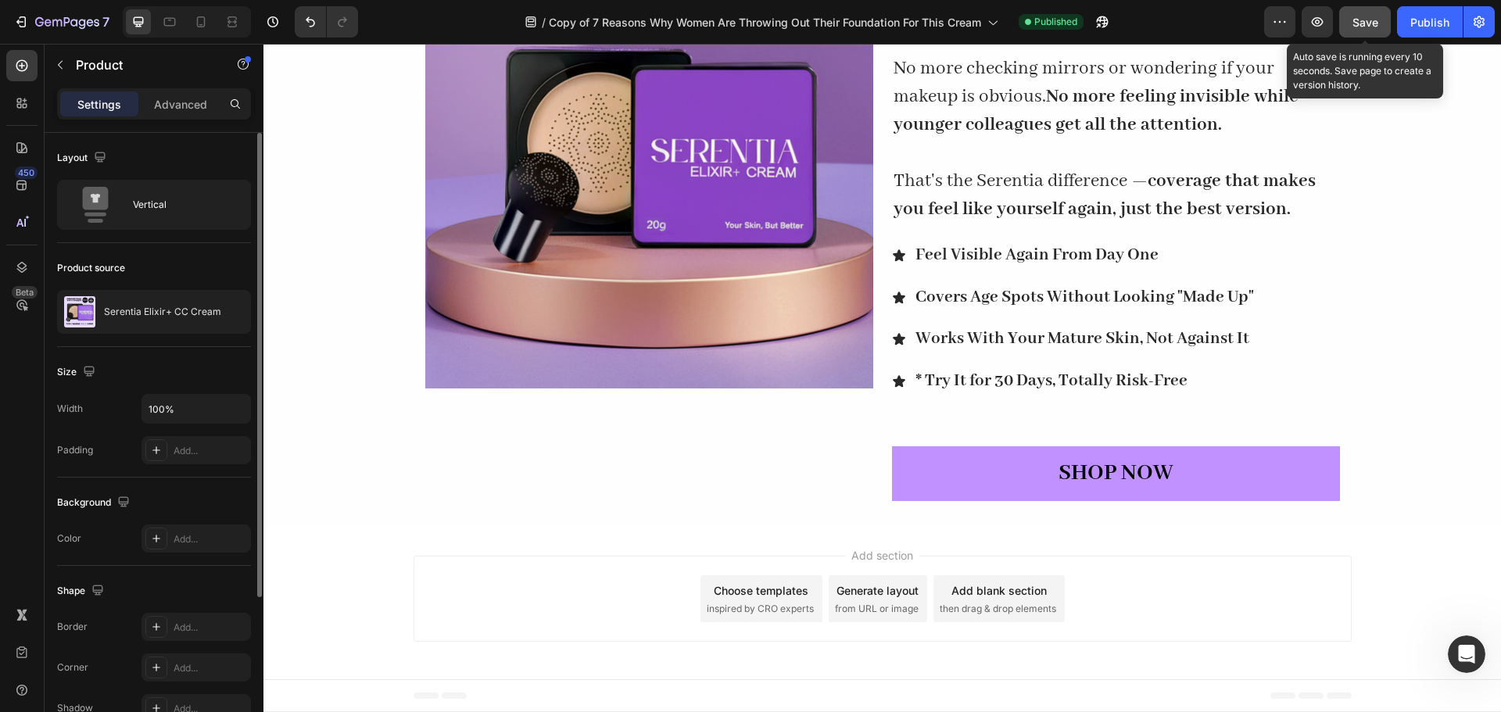
click at [1364, 16] on span "Save" at bounding box center [1366, 22] width 26 height 13
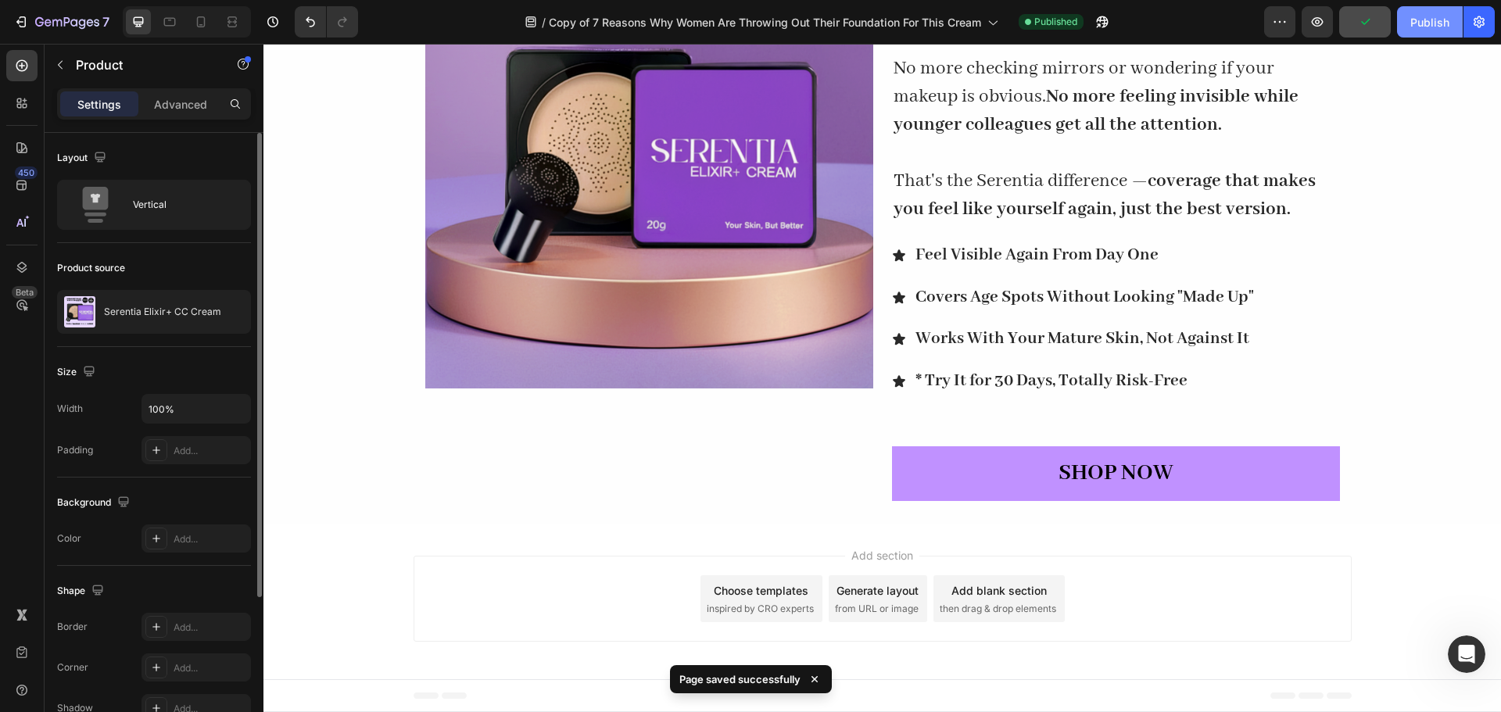
click at [1430, 21] on div "Publish" at bounding box center [1430, 22] width 39 height 16
click at [1052, 475] on button "SHOP NOW" at bounding box center [1116, 474] width 448 height 55
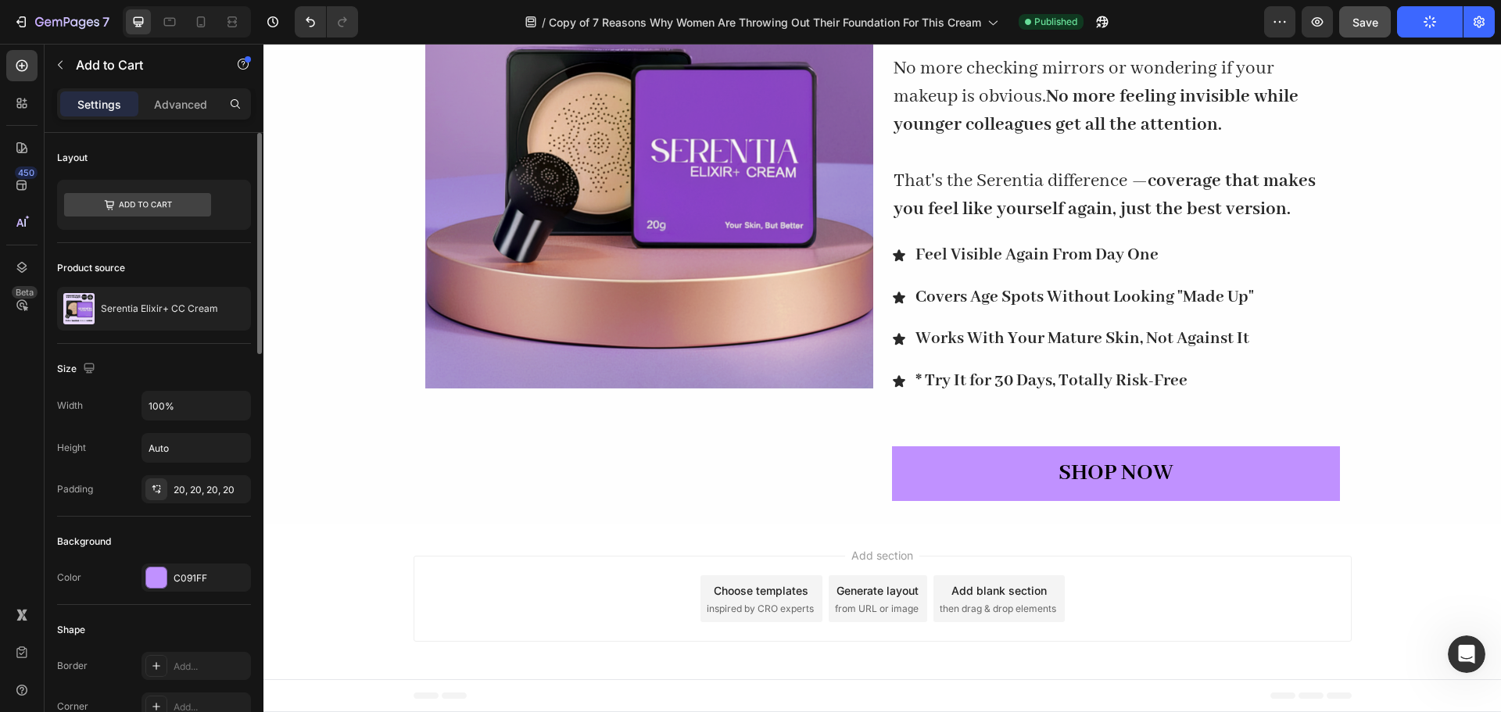
click at [1052, 475] on button "SHOP NOW" at bounding box center [1116, 474] width 448 height 55
click at [784, 673] on div "View live page" at bounding box center [780, 677] width 89 height 22
click at [1451, 650] on div "Open Intercom Messenger" at bounding box center [1465, 652] width 52 height 52
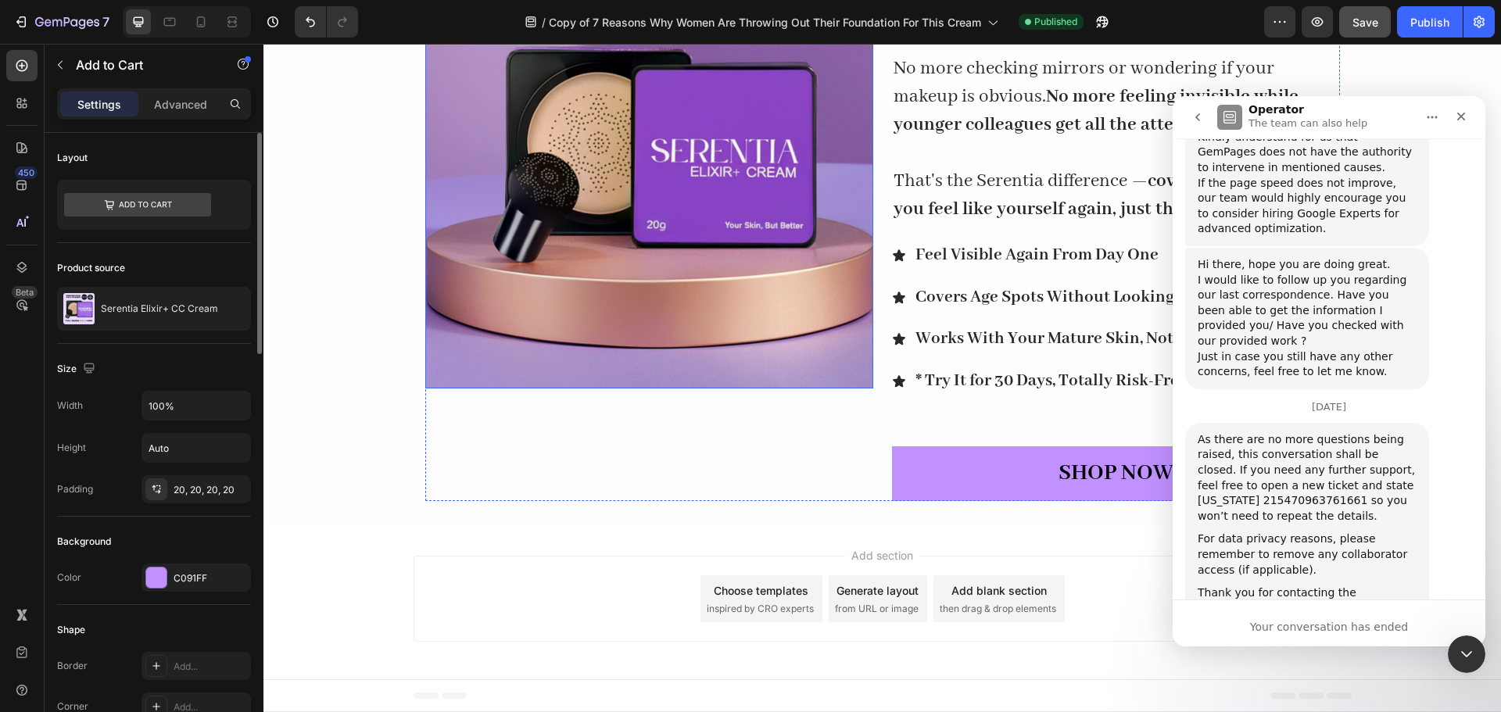
scroll to position [2813, 0]
click at [1317, 616] on div "Your conversation has ended" at bounding box center [1329, 623] width 313 height 47
click at [1207, 120] on button "go back" at bounding box center [1198, 117] width 30 height 30
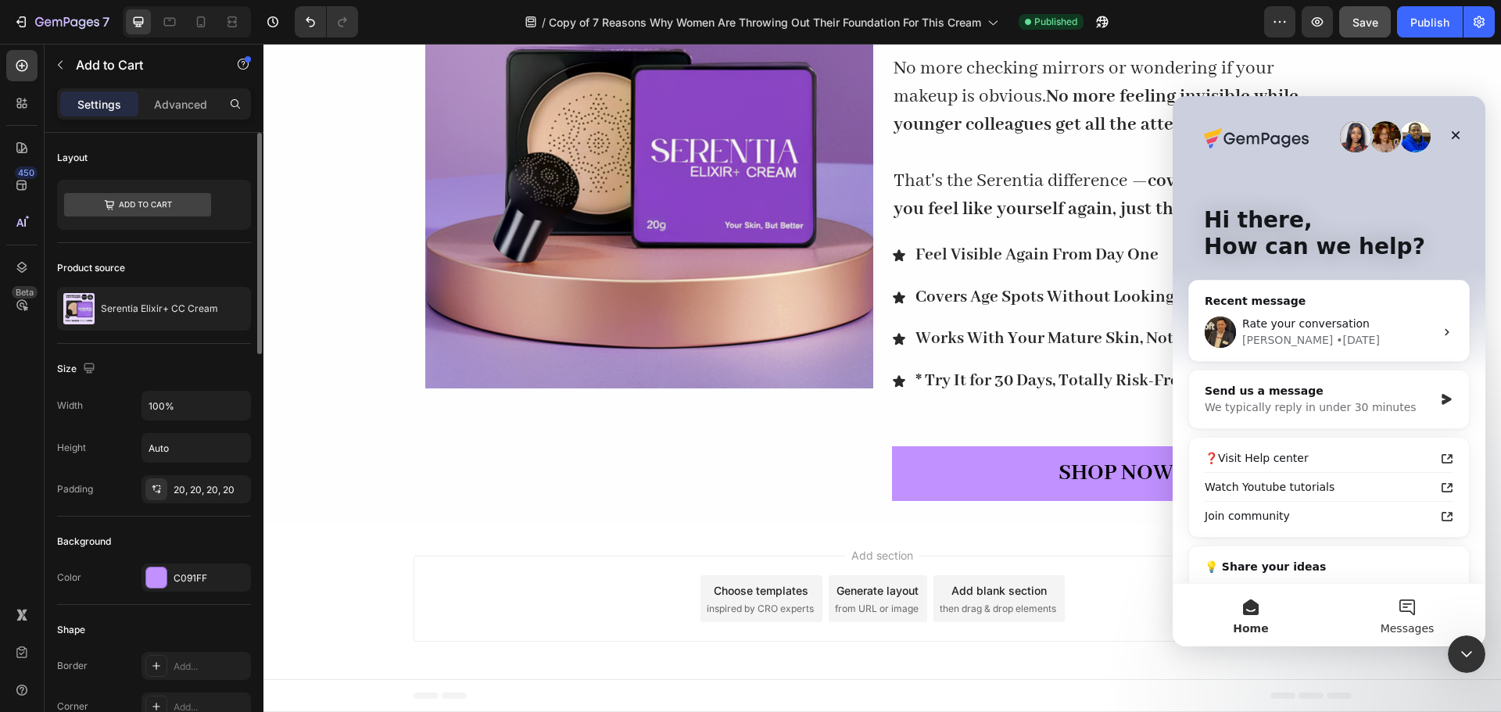
scroll to position [0, 0]
click at [1408, 614] on button "Messages" at bounding box center [1407, 615] width 156 height 63
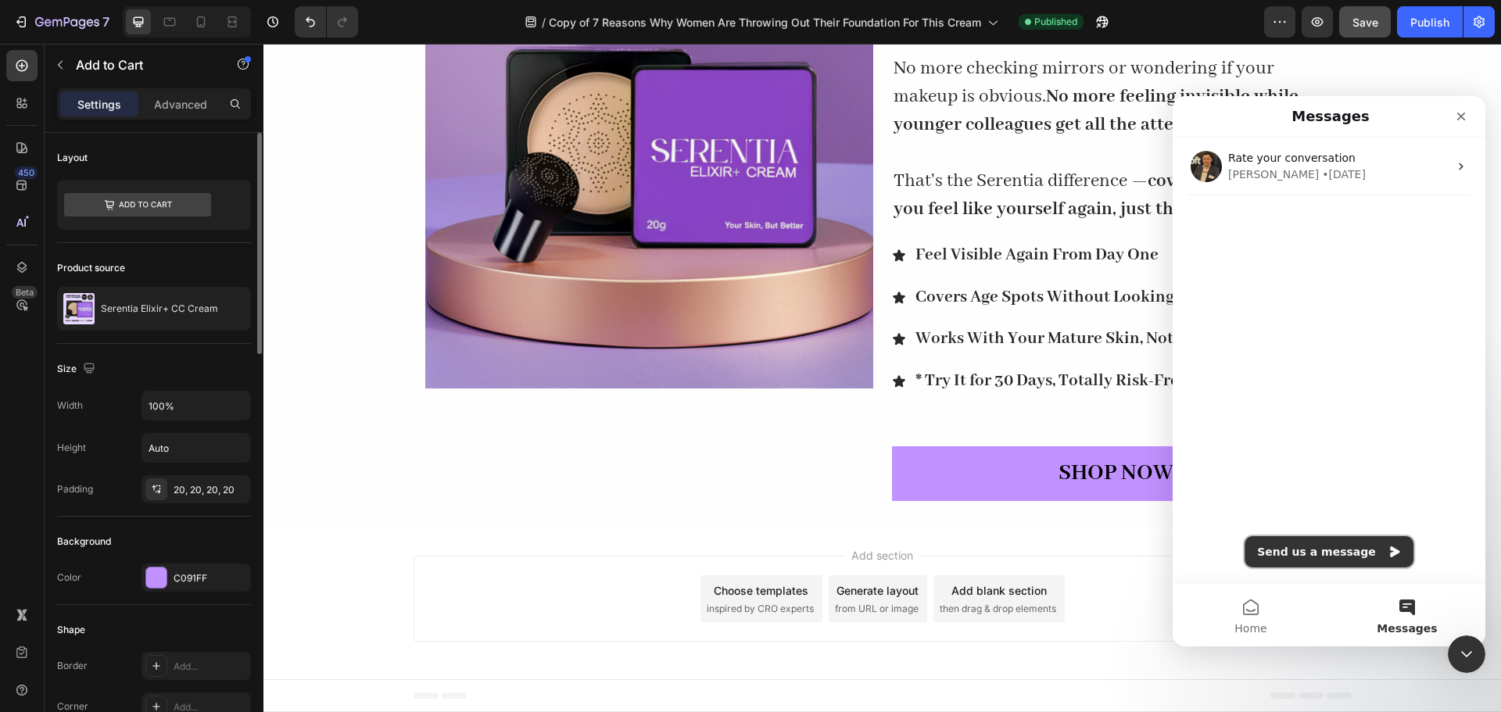
click at [1333, 557] on button "Send us a message" at bounding box center [1329, 551] width 169 height 31
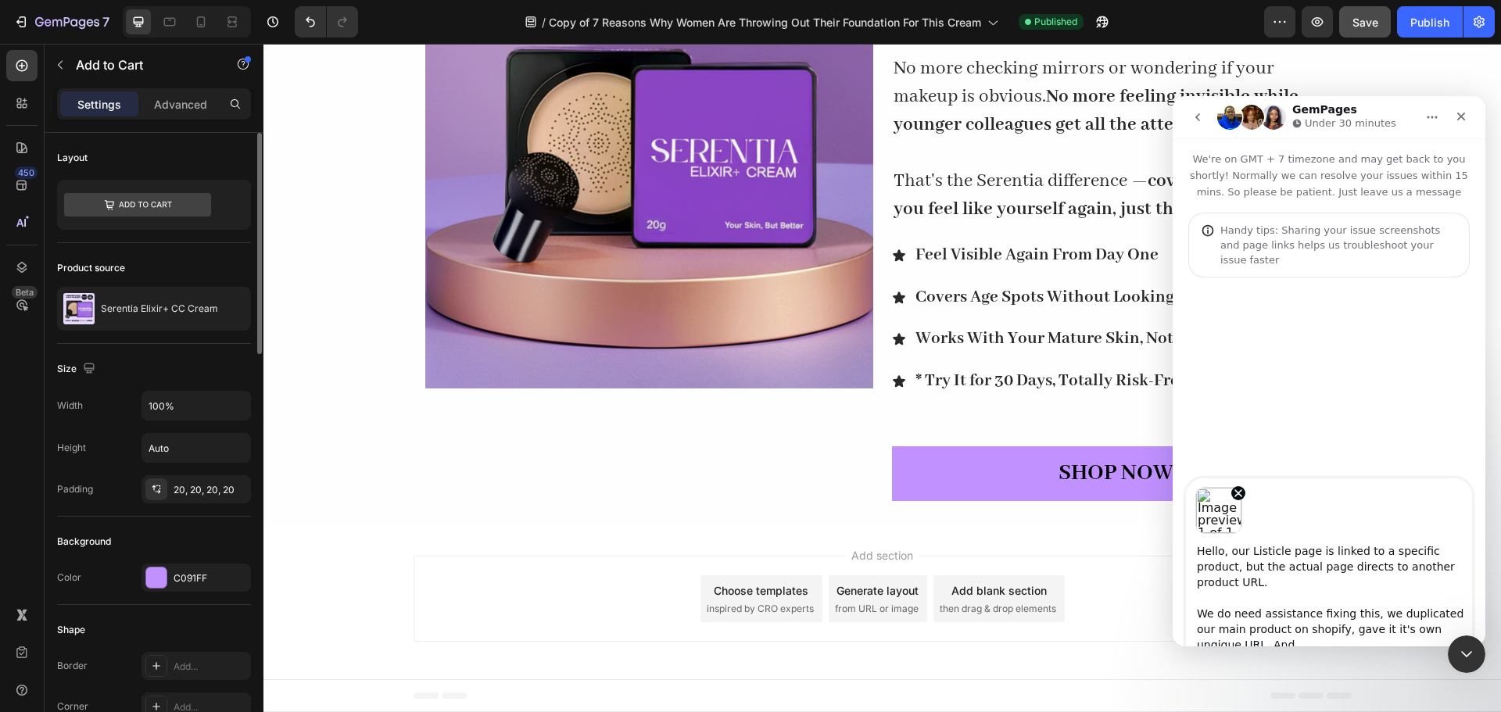
click at [1315, 618] on textarea "Hello, our Listicle page is linked to a specific product, but the actual page d…" at bounding box center [1329, 594] width 286 height 120
click at [1392, 631] on textarea "Hello, our Listicle page is linked to a specific product, but the actual page d…" at bounding box center [1329, 594] width 286 height 120
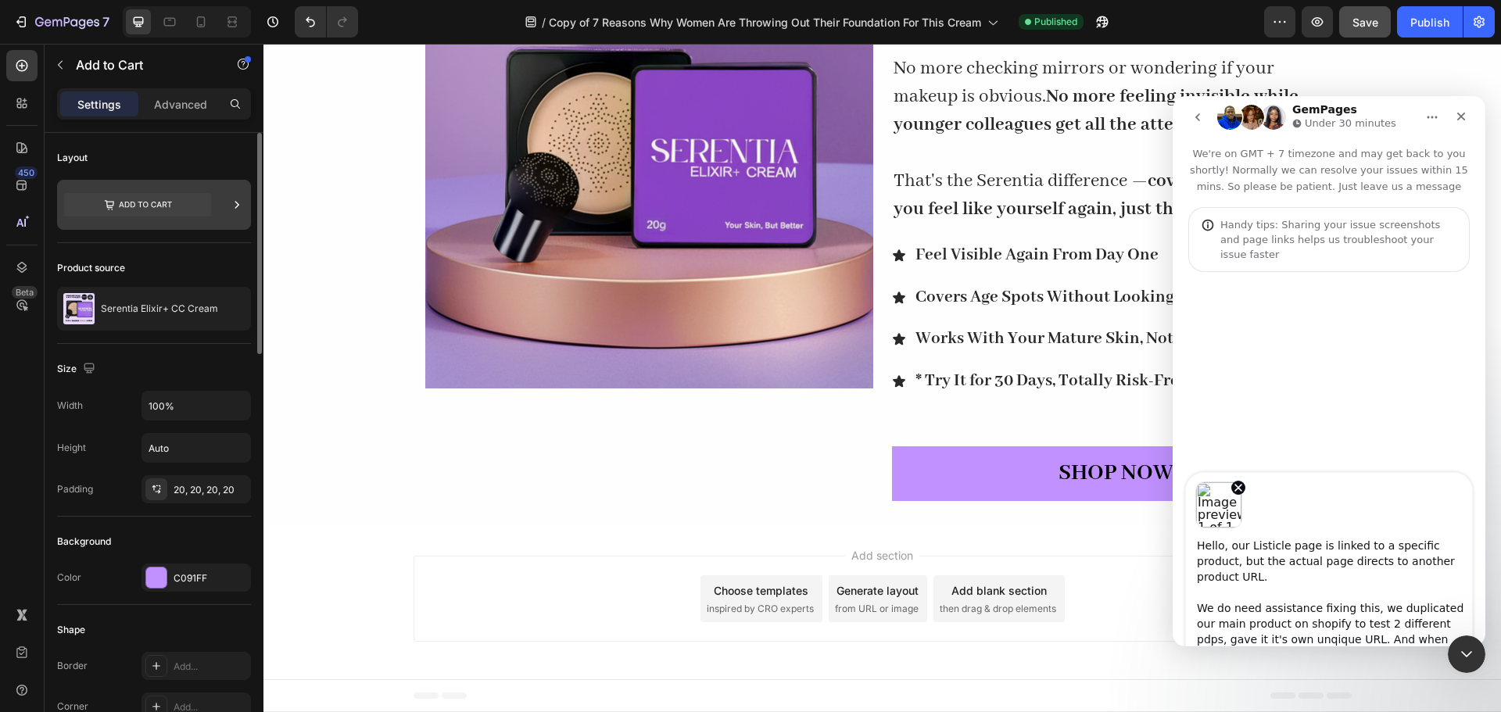
click at [224, 221] on div at bounding box center [154, 205] width 194 height 50
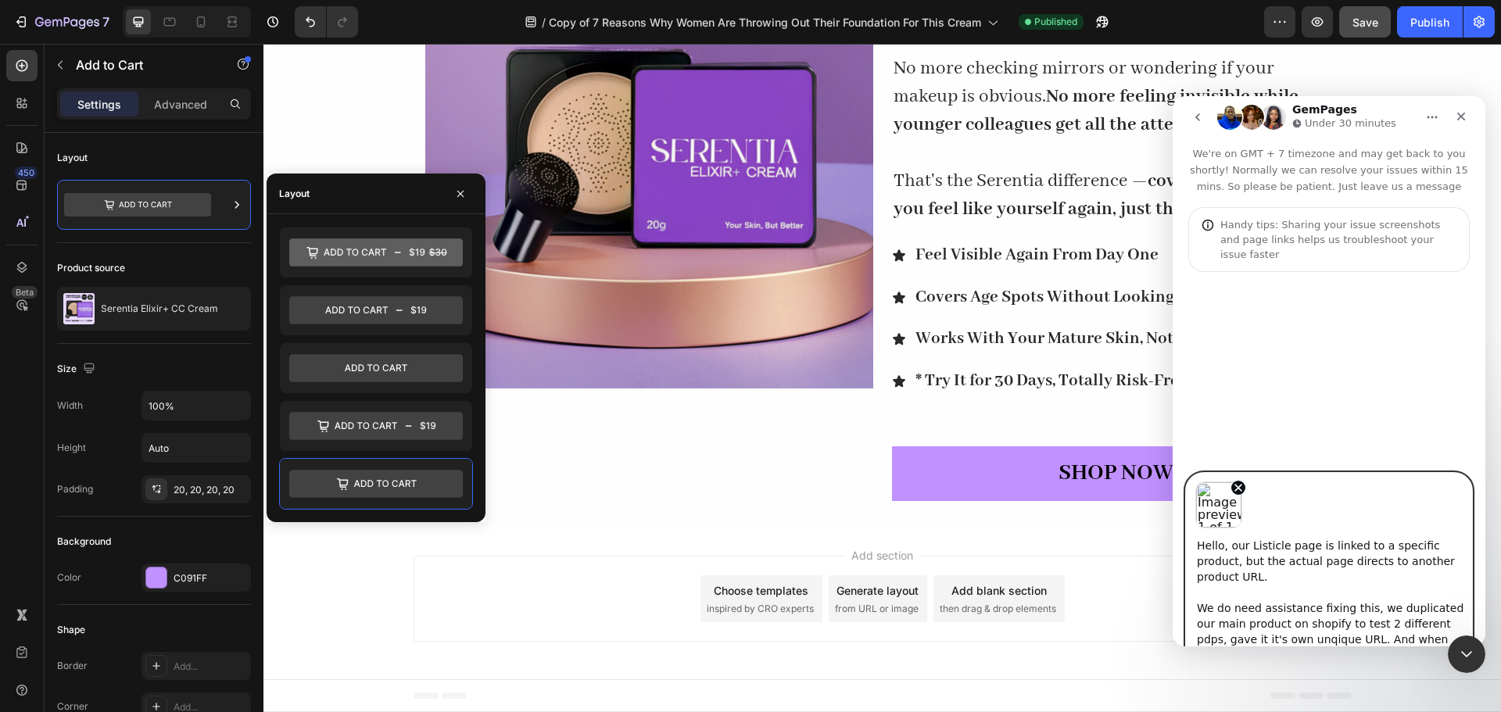
click at [1254, 636] on textarea "Hello, our Listicle page is linked to a specific product, but the actual page d…" at bounding box center [1329, 591] width 286 height 124
drag, startPoint x: 1254, startPoint y: 636, endPoint x: 1423, endPoint y: 629, distance: 169.8
click at [1423, 629] on textarea "Hello, our Listicle page is linked to a specific product, but the actual page d…" at bounding box center [1329, 591] width 286 height 124
click at [1238, 637] on textarea "Hello, our Listicle page is linked to a specific product, but the actual page d…" at bounding box center [1329, 585] width 286 height 124
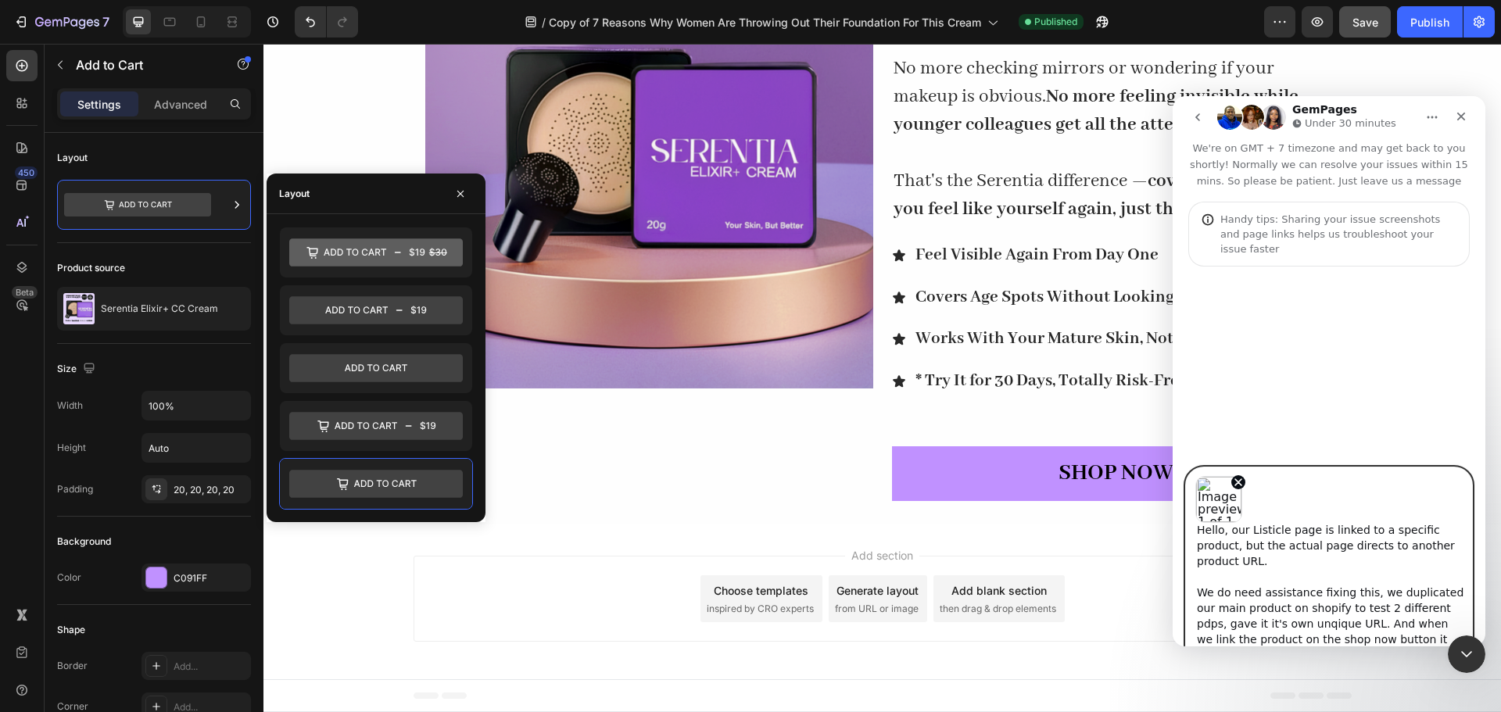
click at [1381, 640] on textarea "Hello, our Listicle page is linked to a specific product, but the actual page d…" at bounding box center [1329, 585] width 286 height 124
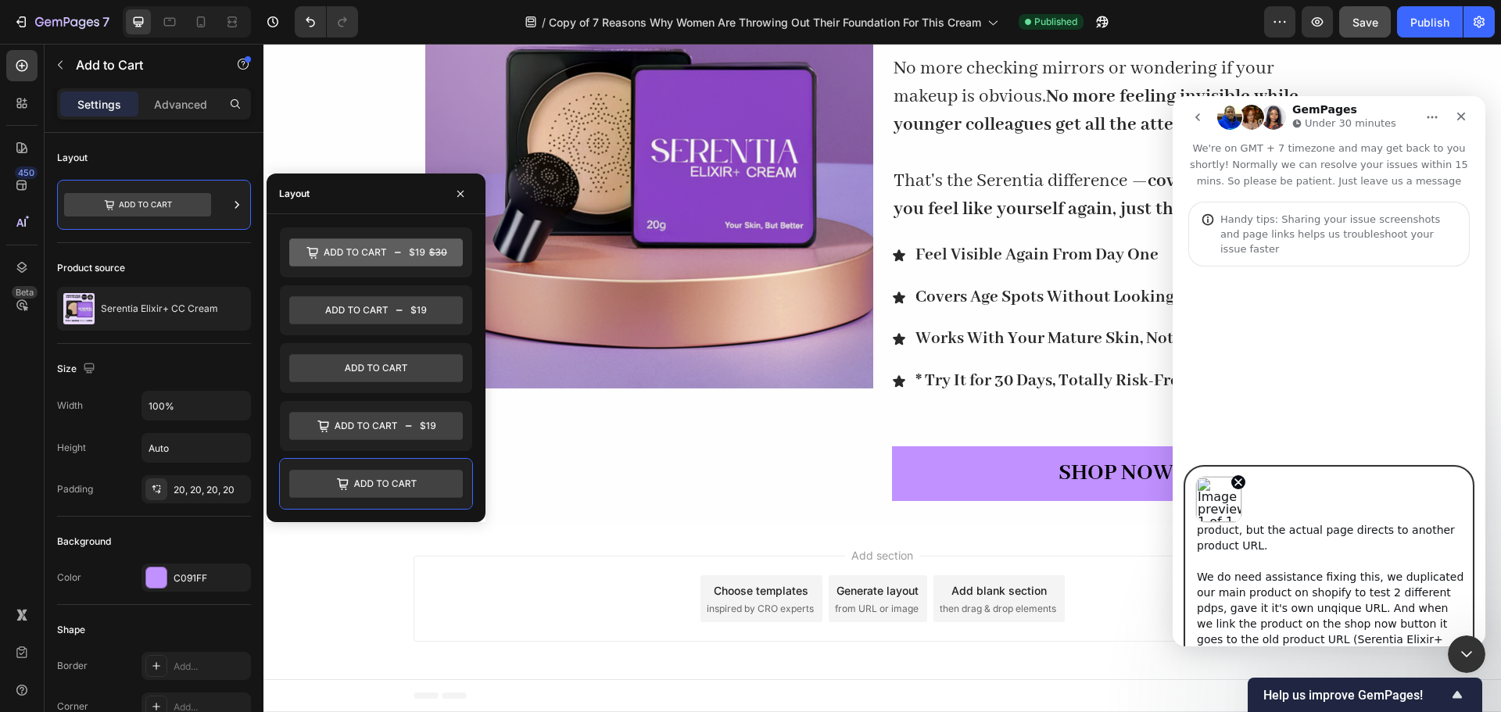
click at [1452, 624] on textarea "Hello, our Listicle page is linked to a specific product, but the actual page d…" at bounding box center [1329, 585] width 286 height 124
type textarea "Hello, our Listicle page is linked to a specific product, but the actual page d…"
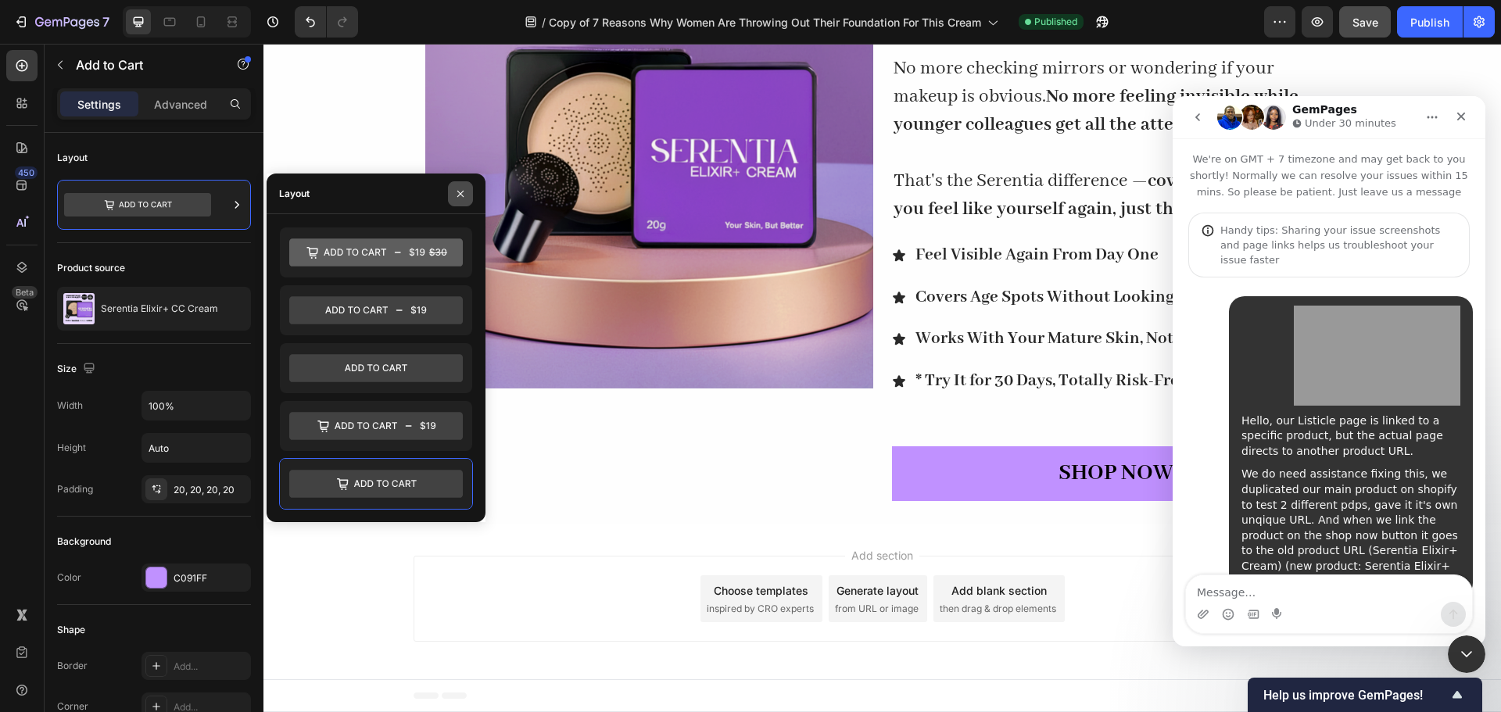
click at [456, 199] on icon "button" at bounding box center [460, 194] width 13 height 13
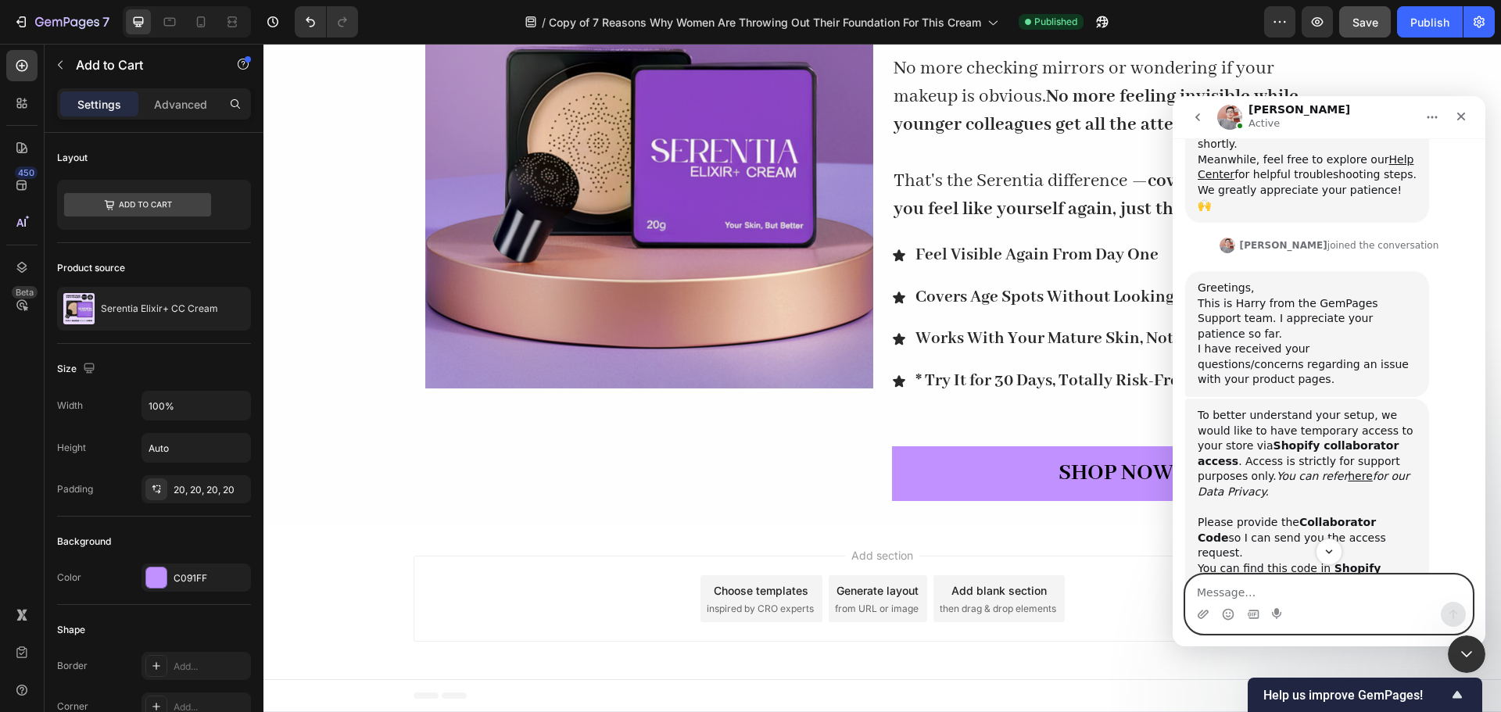
scroll to position [562, 0]
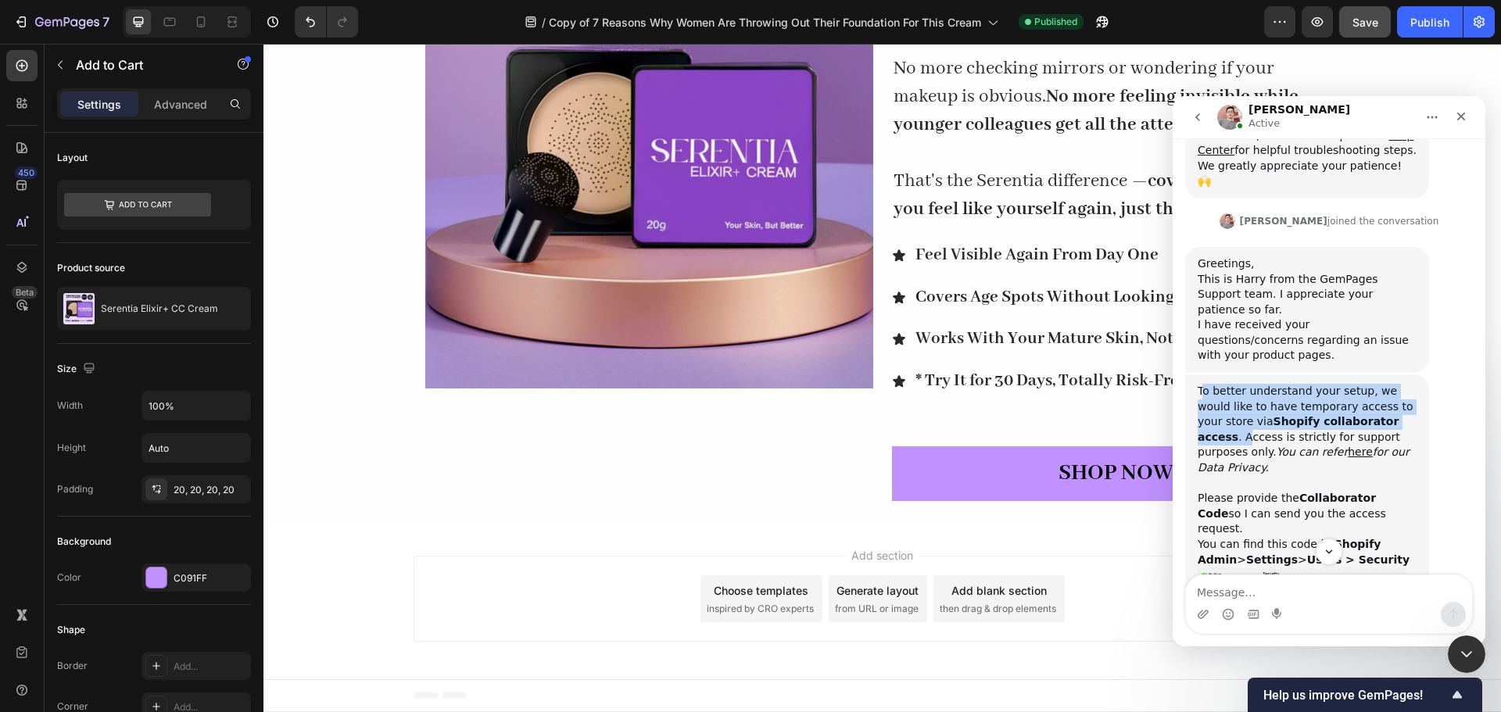
drag, startPoint x: 1206, startPoint y: 300, endPoint x: 1363, endPoint y: 330, distance: 160.1
click at [1363, 384] on div "To better understand your setup, we would like to have temporary access to your…" at bounding box center [1307, 476] width 219 height 184
click at [1344, 492] on b "Collaborator Code" at bounding box center [1287, 506] width 178 height 28
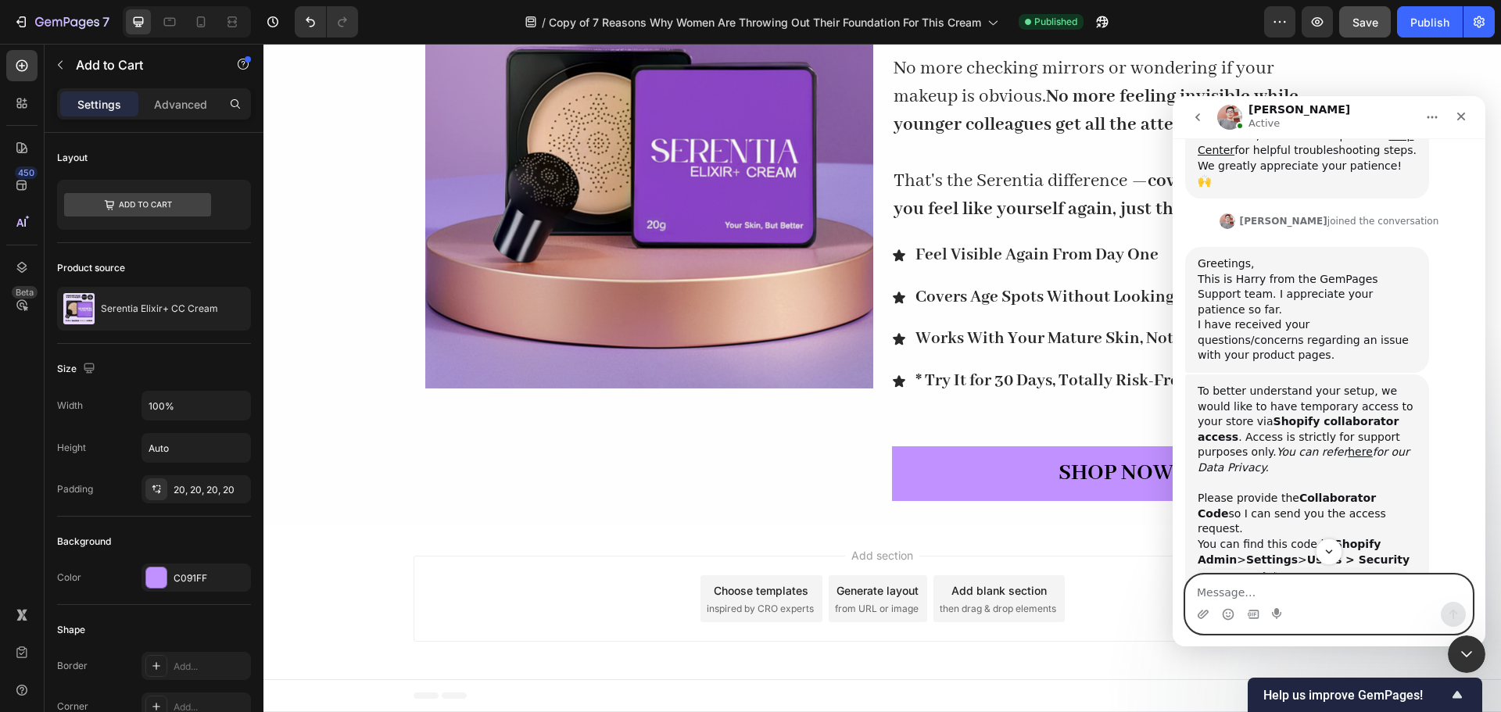
click at [1299, 587] on textarea "Message…" at bounding box center [1329, 589] width 286 height 27
paste textarea "6873"
type textarea "6873"
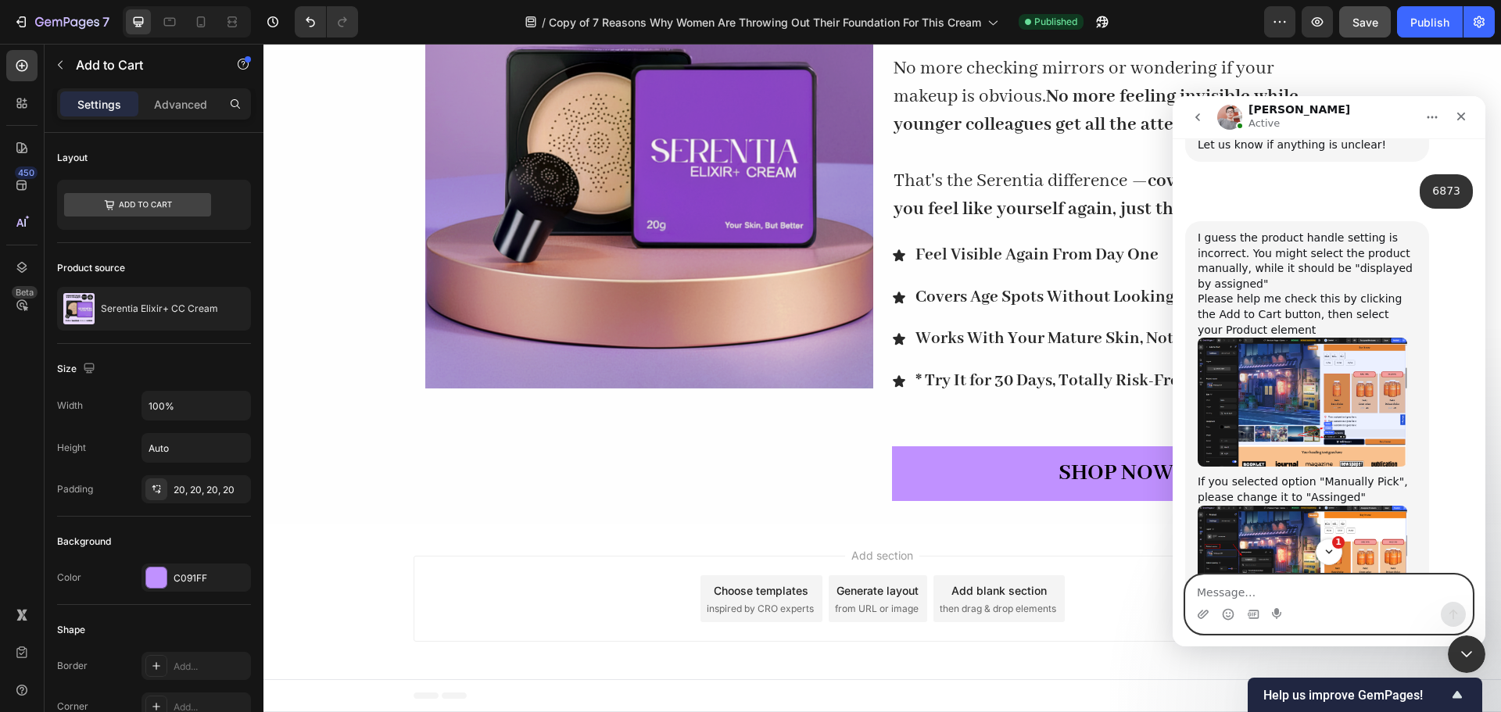
scroll to position [1137, 0]
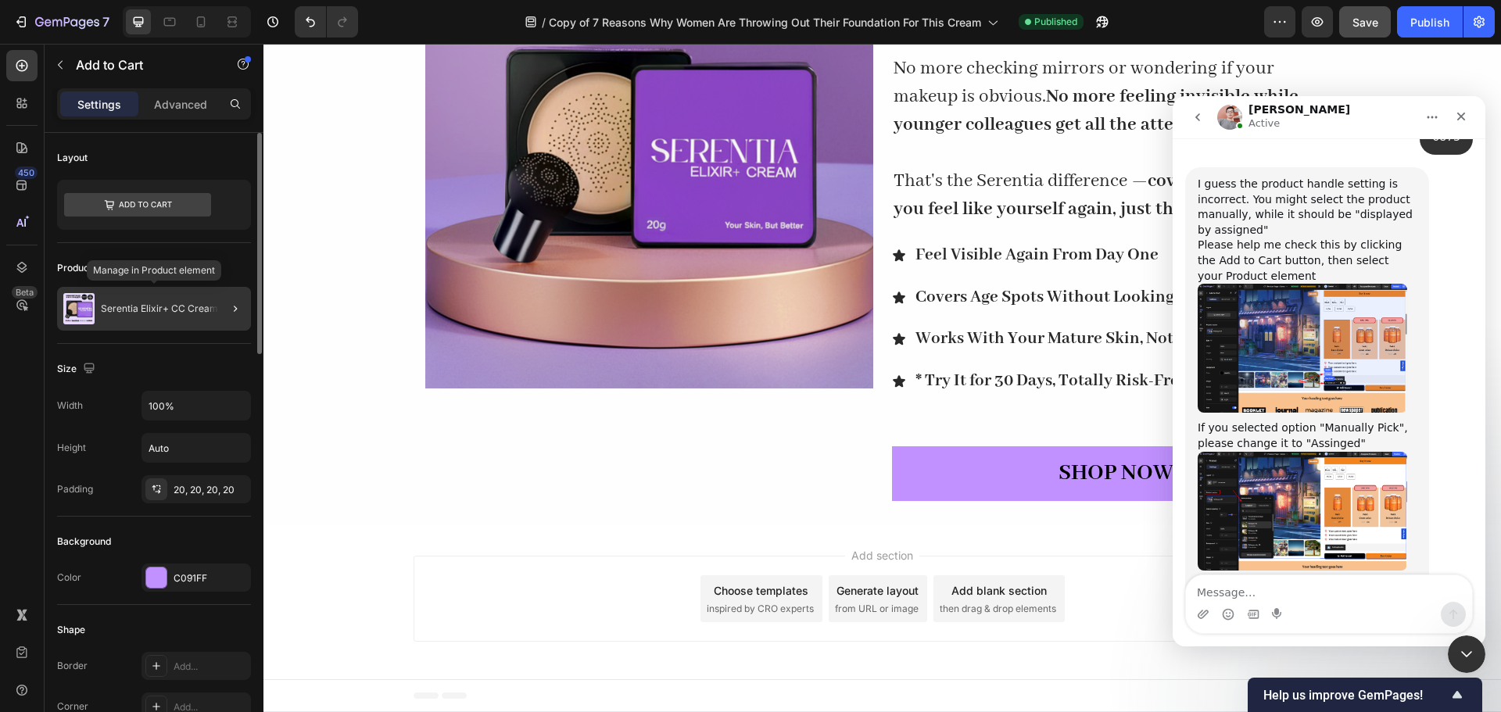
click at [185, 310] on p "Serentia Elixir+ CC Cream" at bounding box center [159, 308] width 117 height 11
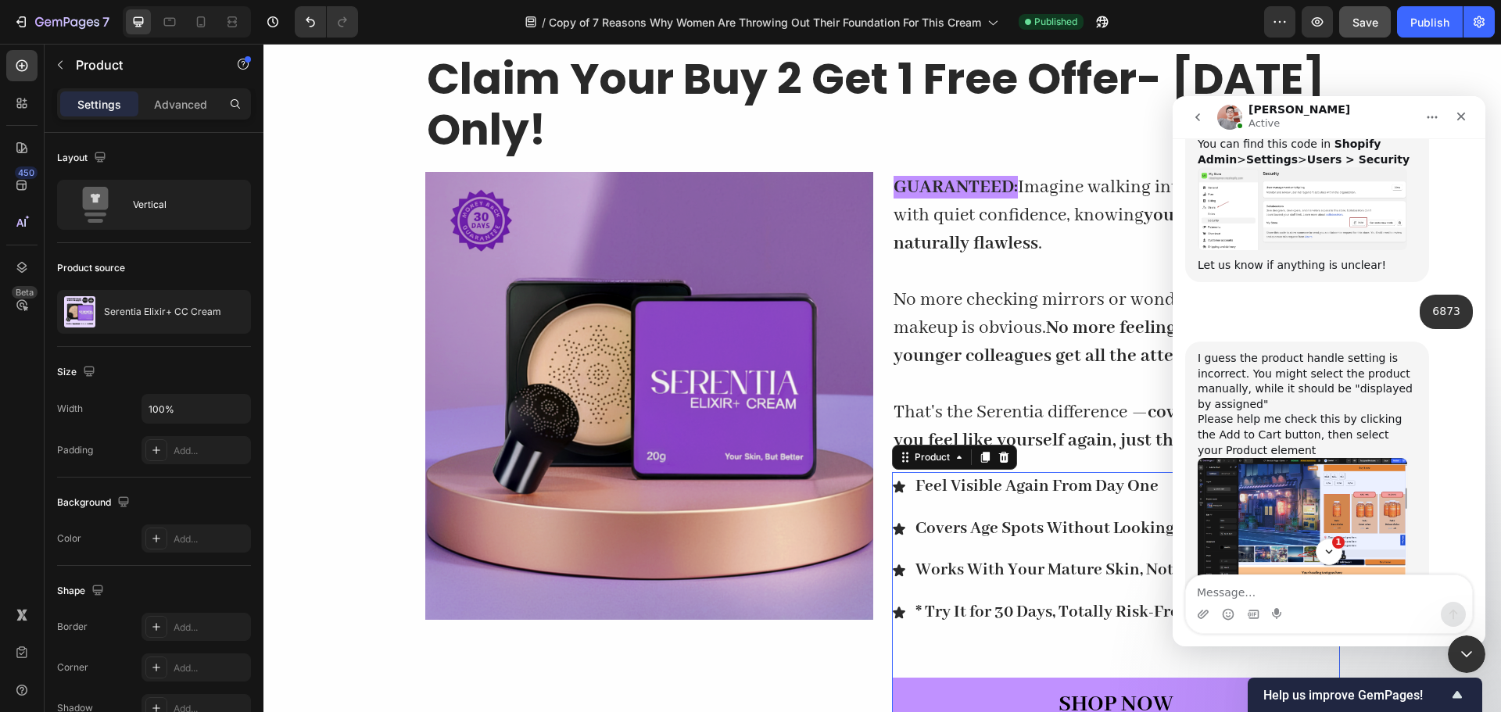
scroll to position [5633, 0]
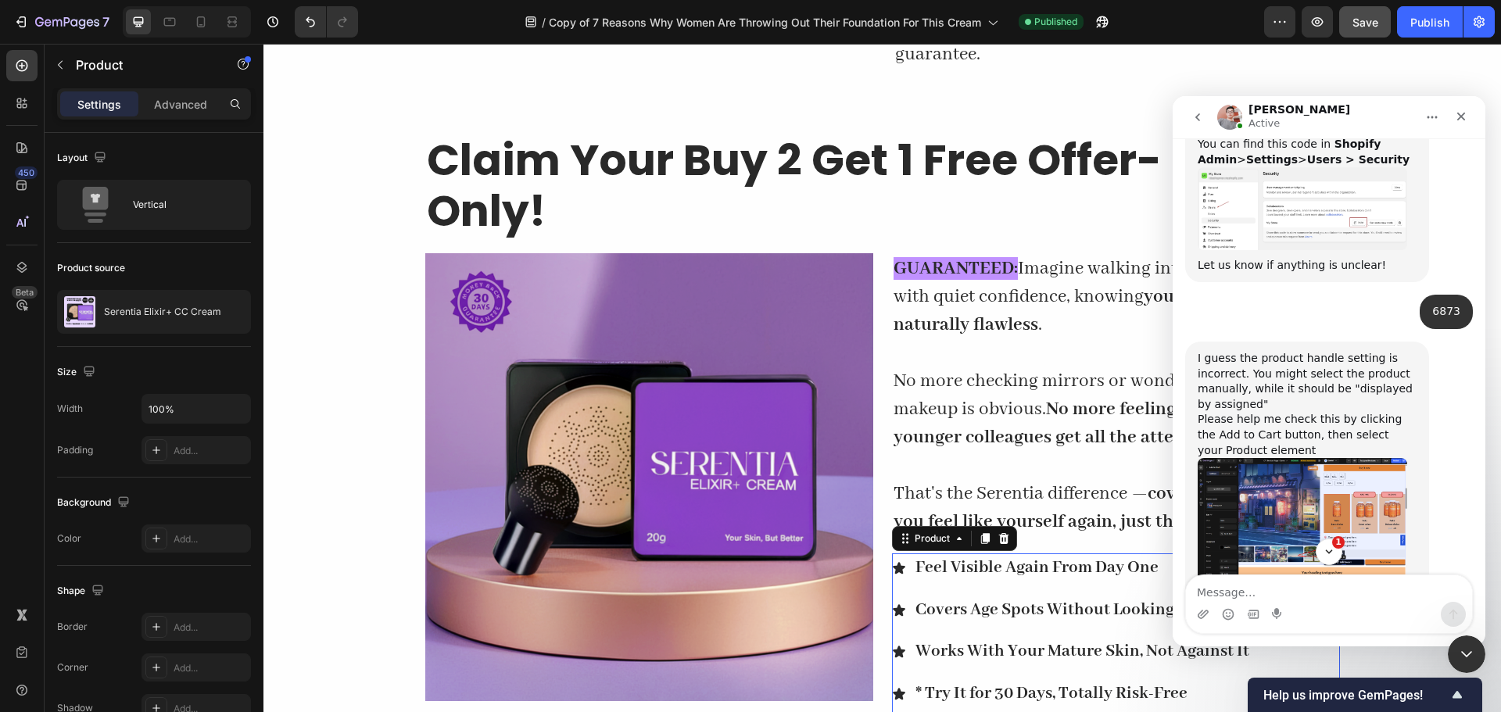
click at [1301, 458] on img "Harry says…" at bounding box center [1303, 522] width 210 height 129
click at [1301, 412] on div "Intercom messenger" at bounding box center [750, 356] width 1501 height 712
click at [1301, 458] on img "Harry says…" at bounding box center [1303, 522] width 210 height 129
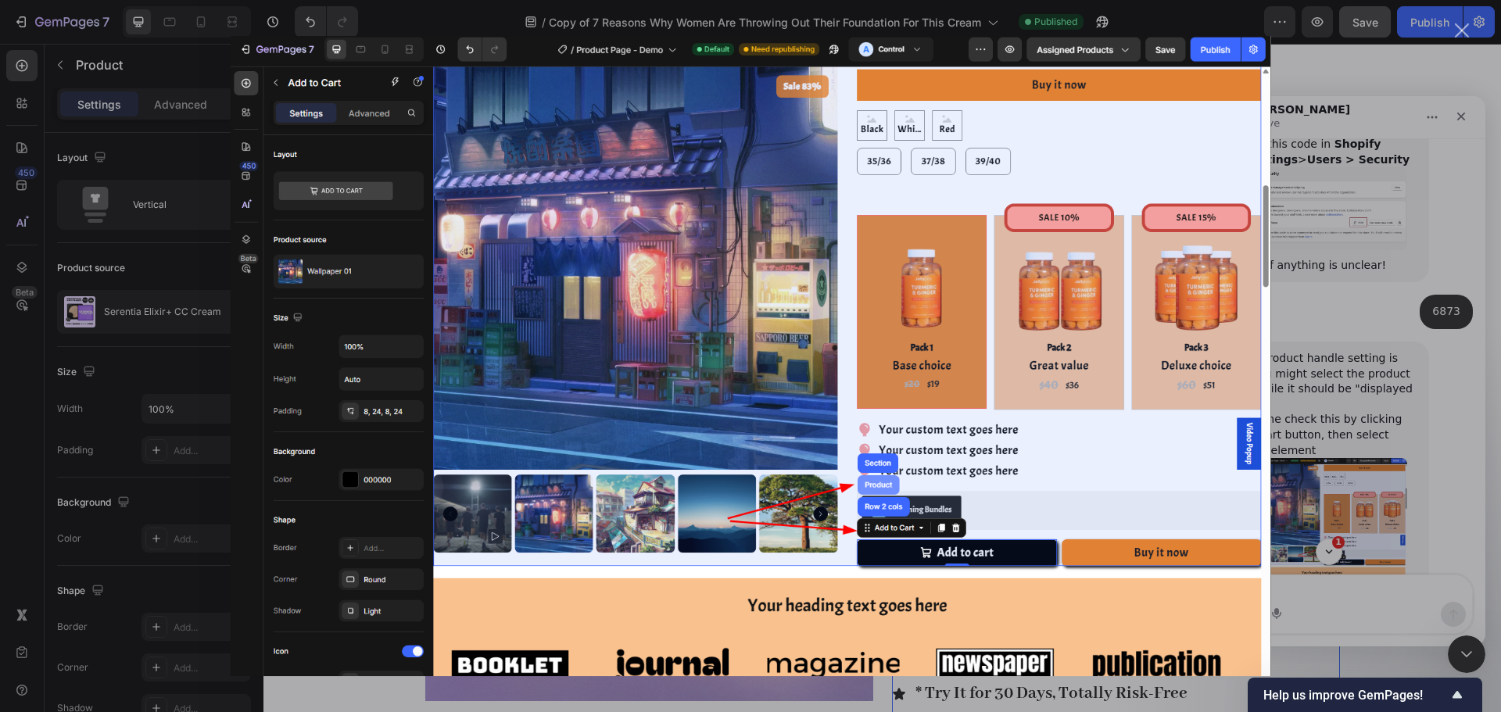
click at [1355, 502] on div "Intercom messenger" at bounding box center [750, 356] width 1501 height 712
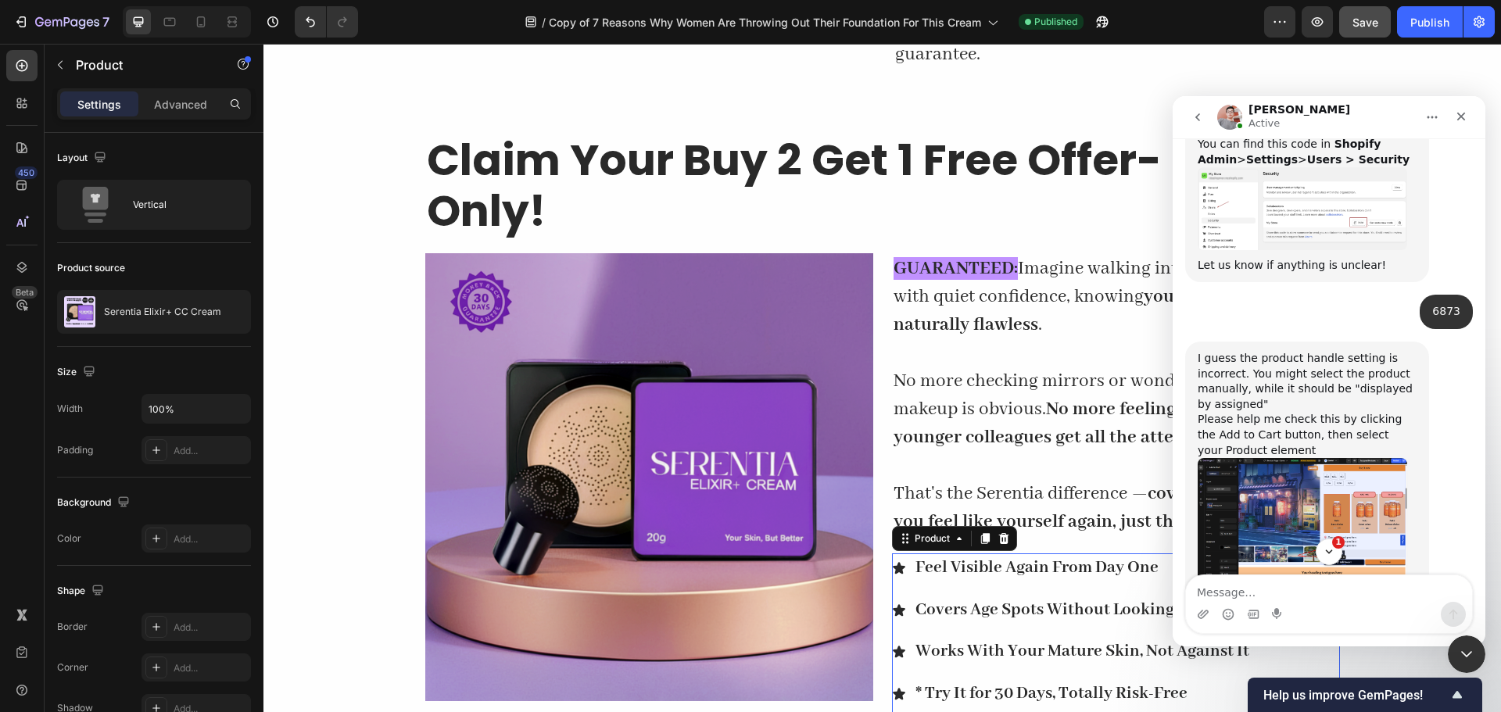
scroll to position [1119, 0]
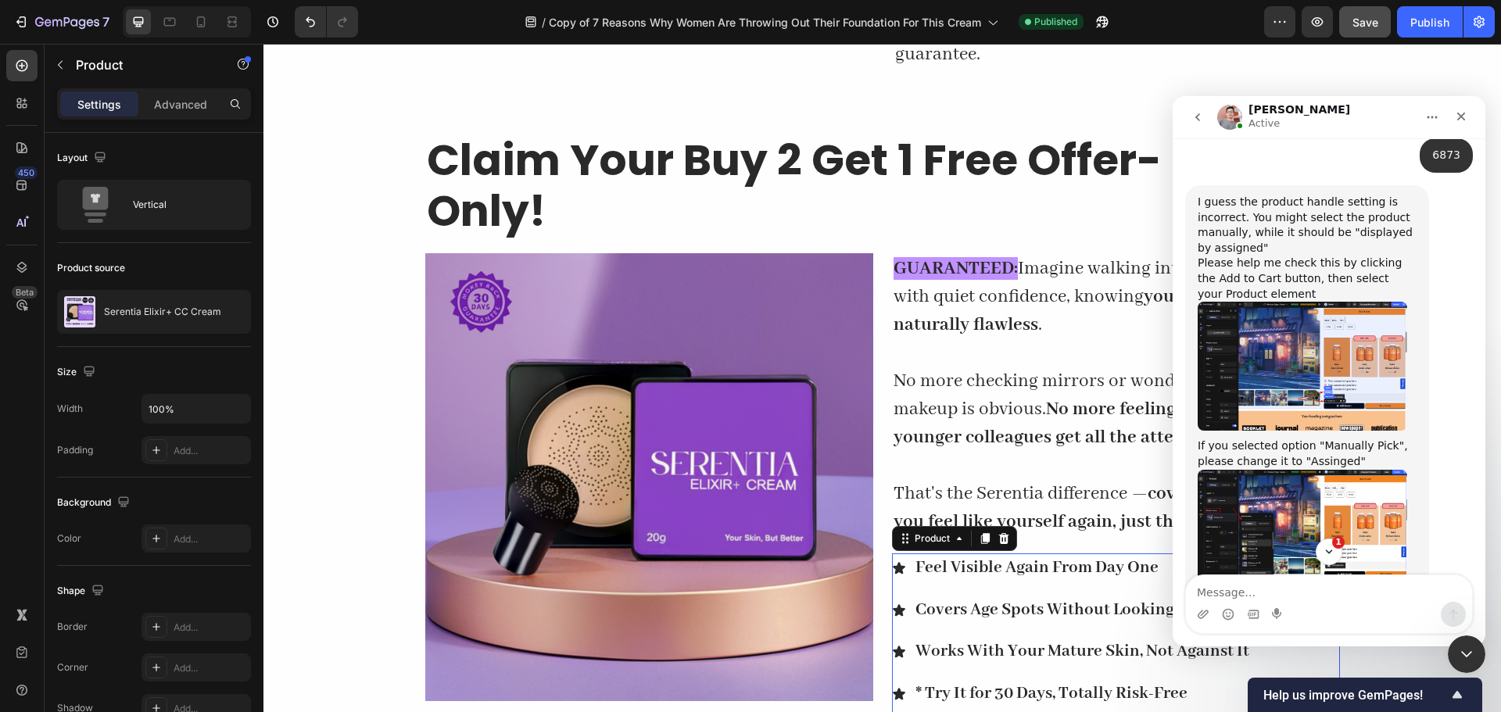
click at [1268, 470] on img "Harry says…" at bounding box center [1303, 529] width 210 height 119
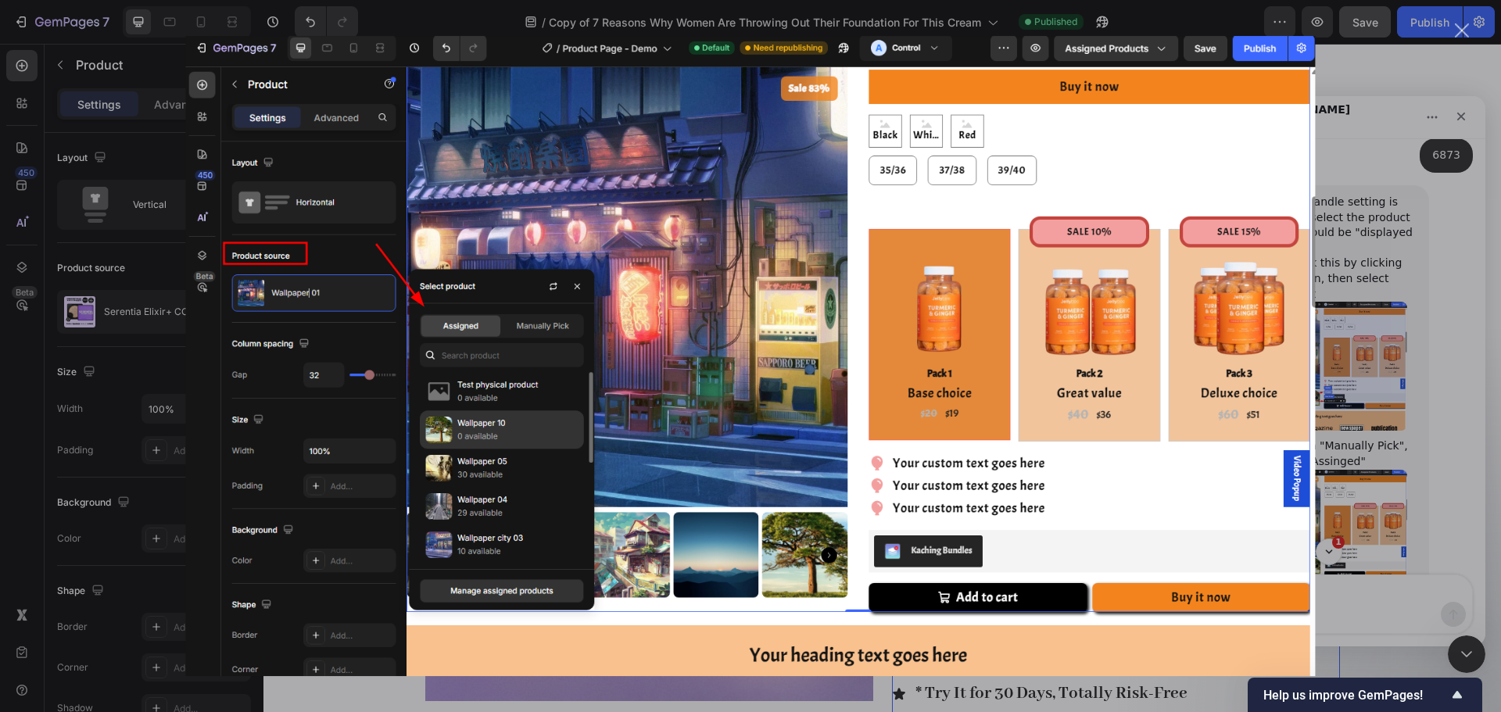
click at [1458, 27] on div "Close" at bounding box center [1462, 30] width 15 height 15
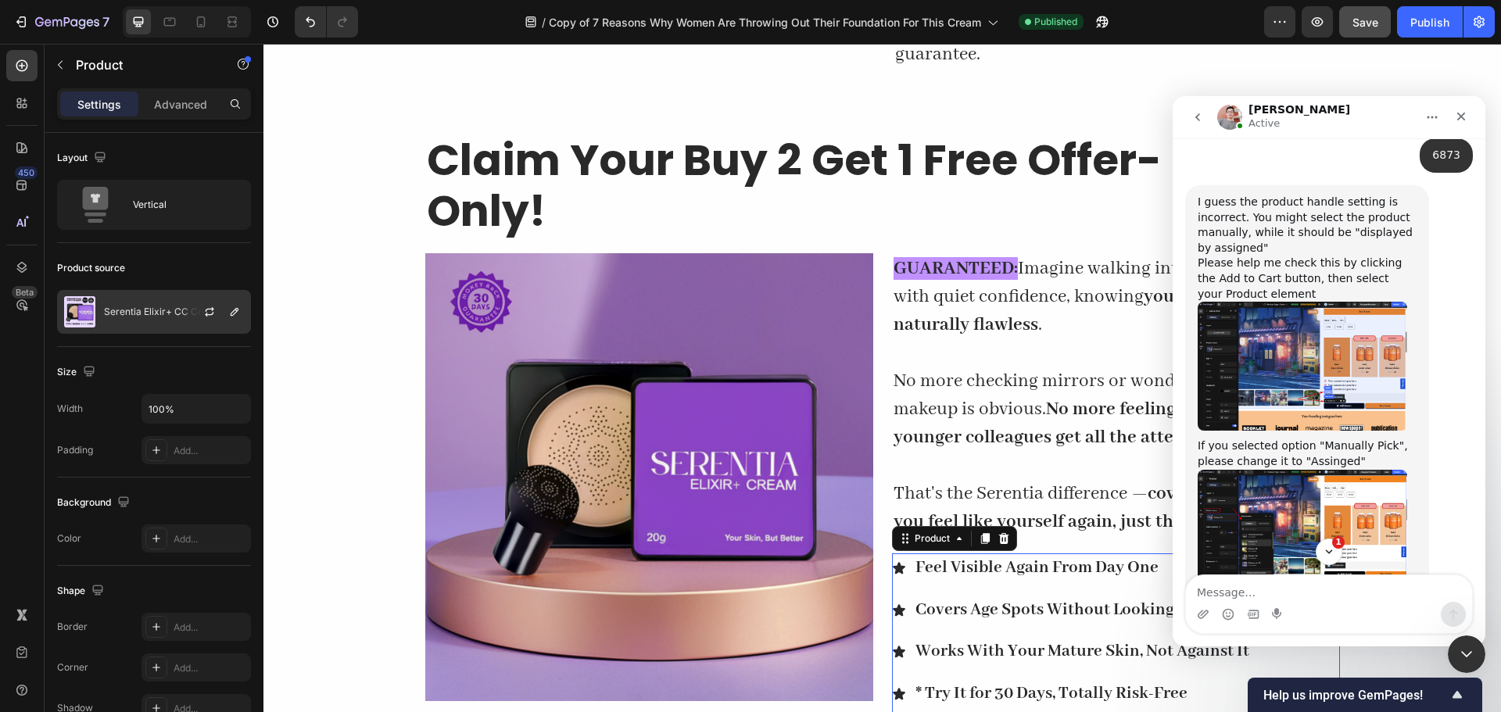
click at [157, 319] on div "Serentia Elixir+ CC Cream" at bounding box center [154, 312] width 194 height 44
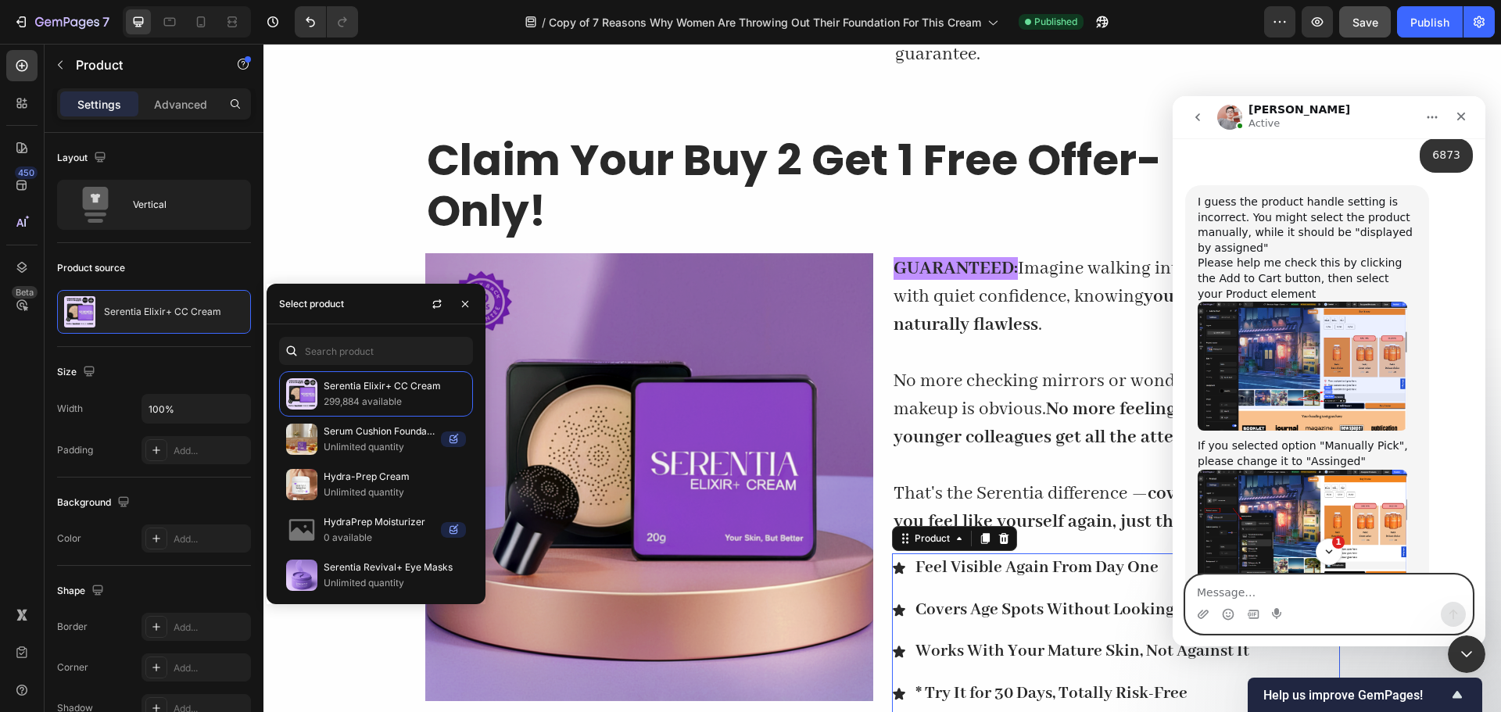
click at [1286, 593] on textarea "Message…" at bounding box center [1329, 589] width 286 height 27
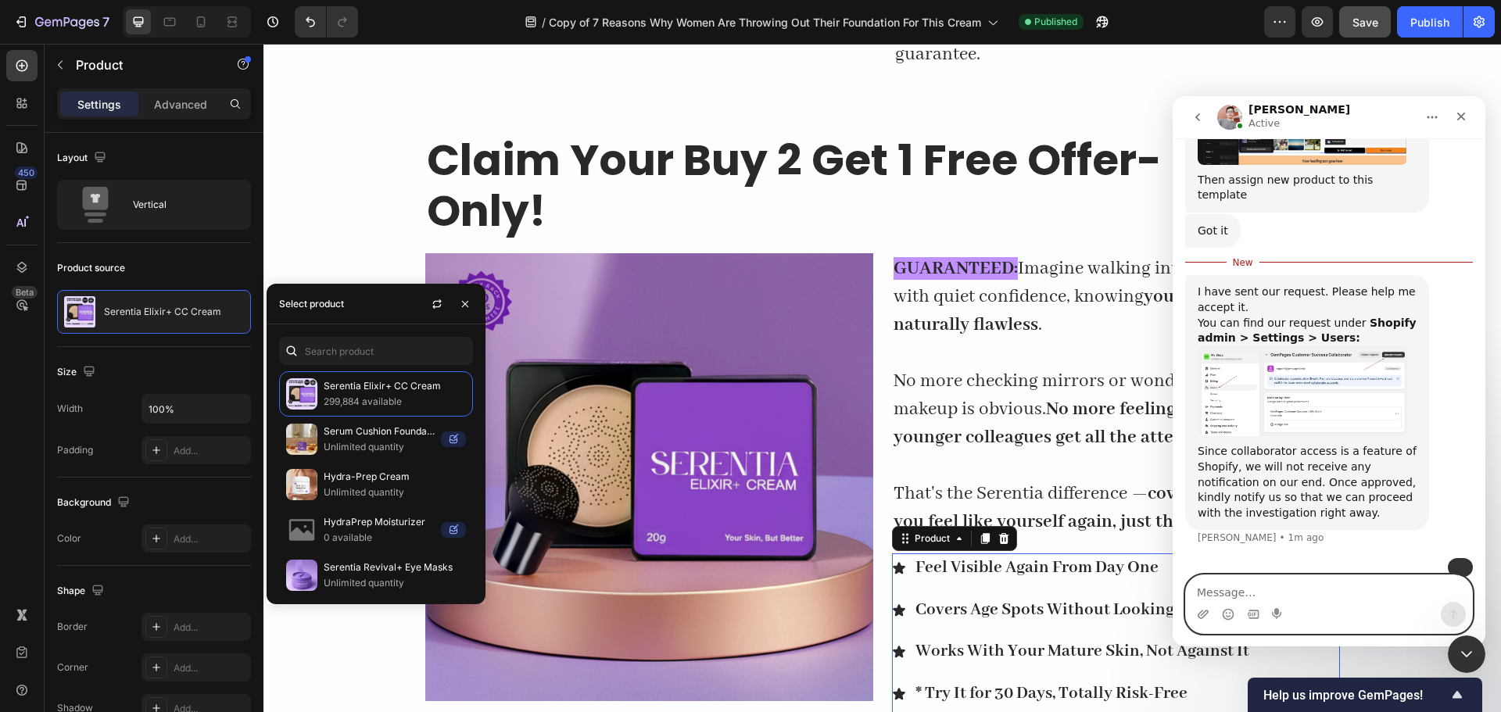
scroll to position [1546, 0]
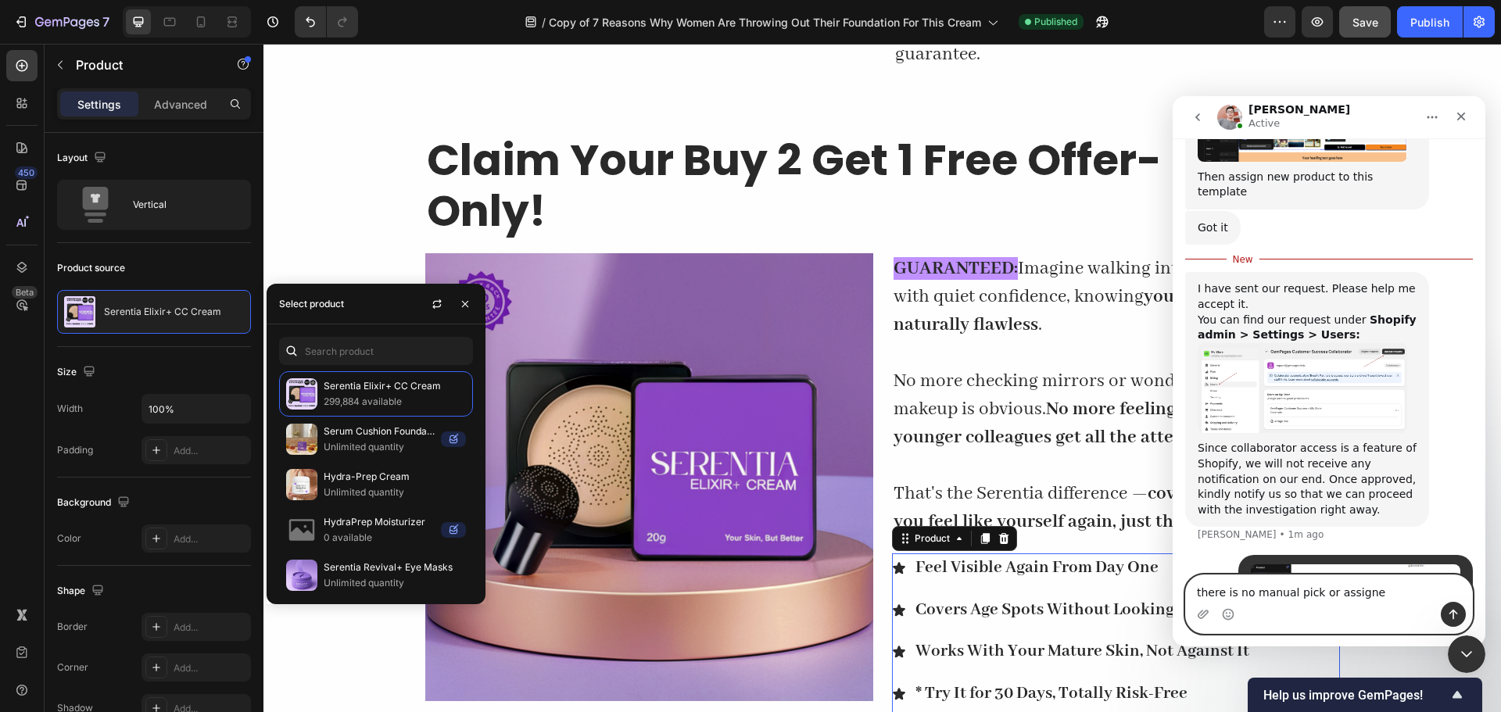
type textarea "there is no manual pick or assigned"
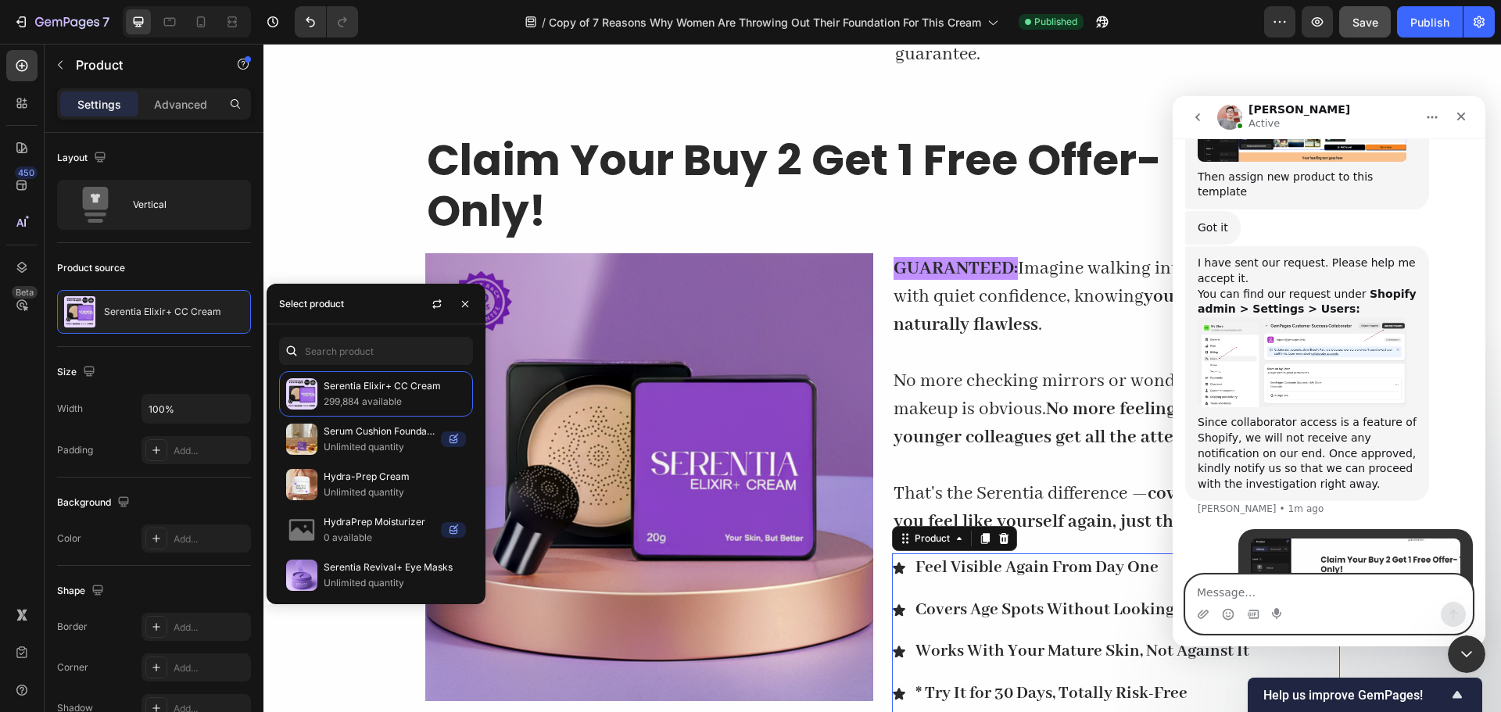
scroll to position [1556, 0]
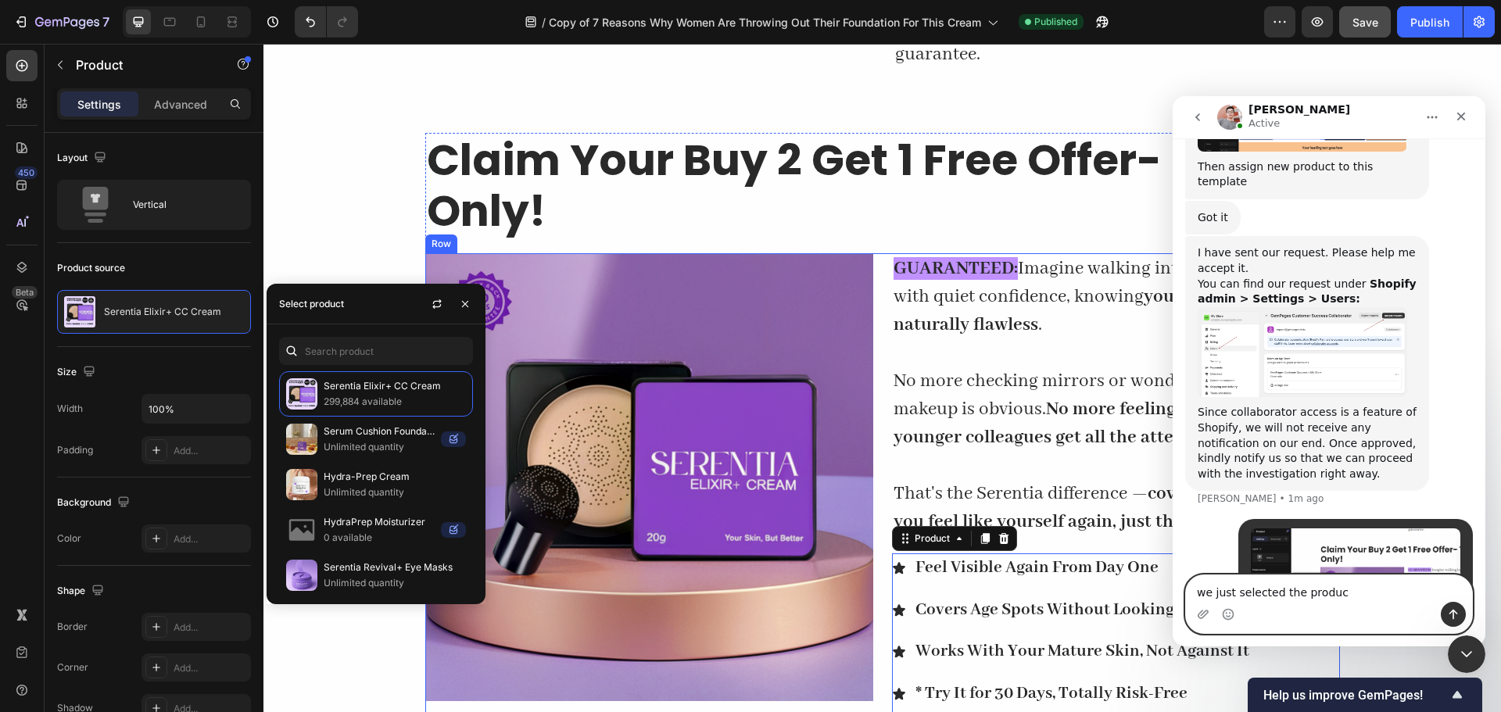
type textarea "we just selected the product"
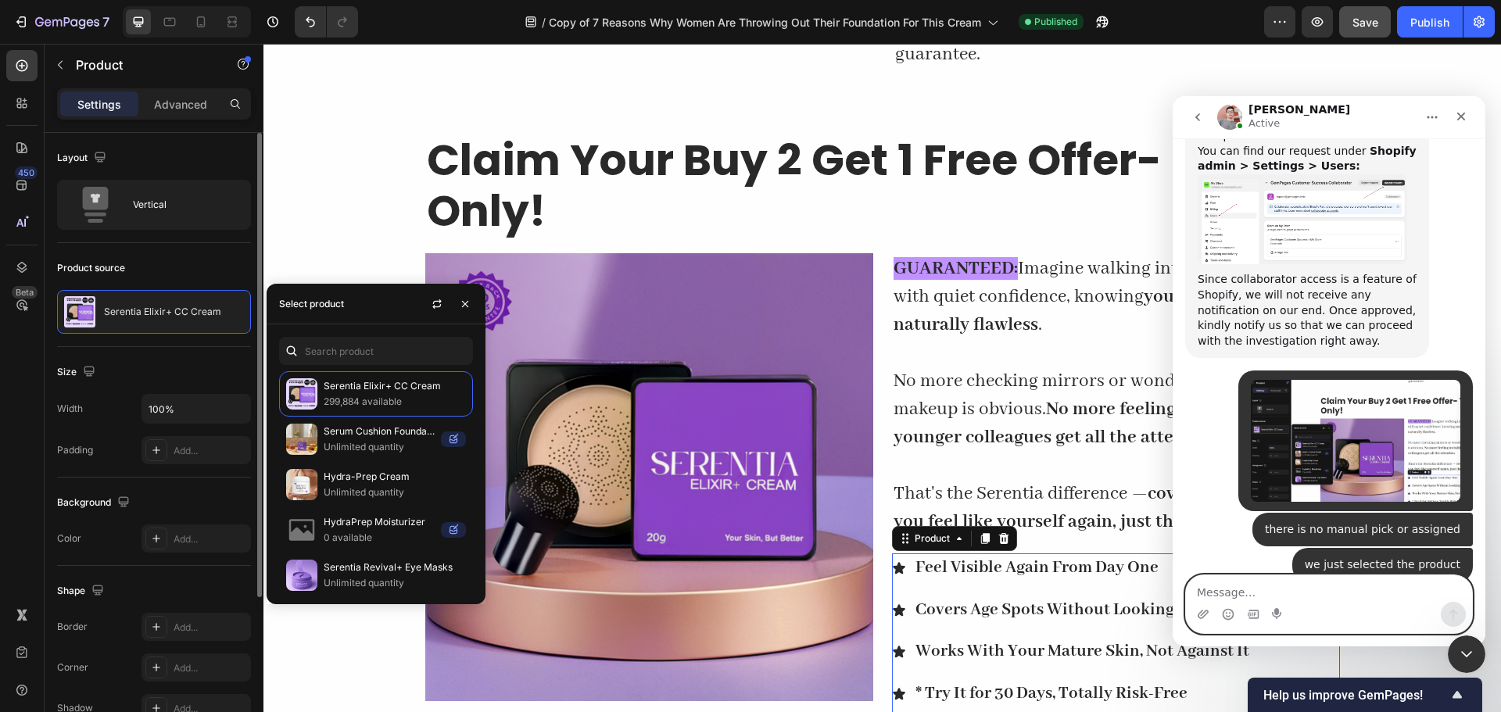
scroll to position [214, 0]
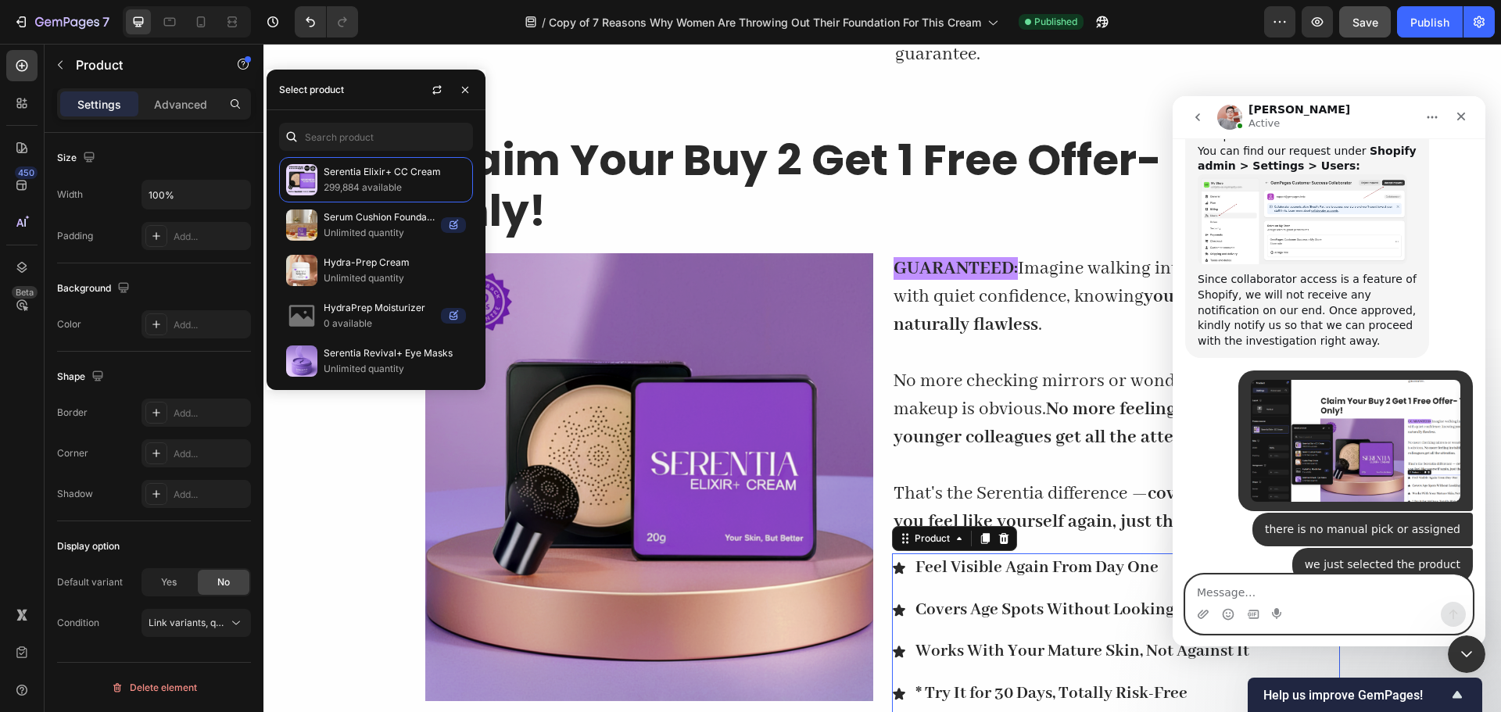
click at [1230, 584] on textarea "Message…" at bounding box center [1329, 589] width 286 height 27
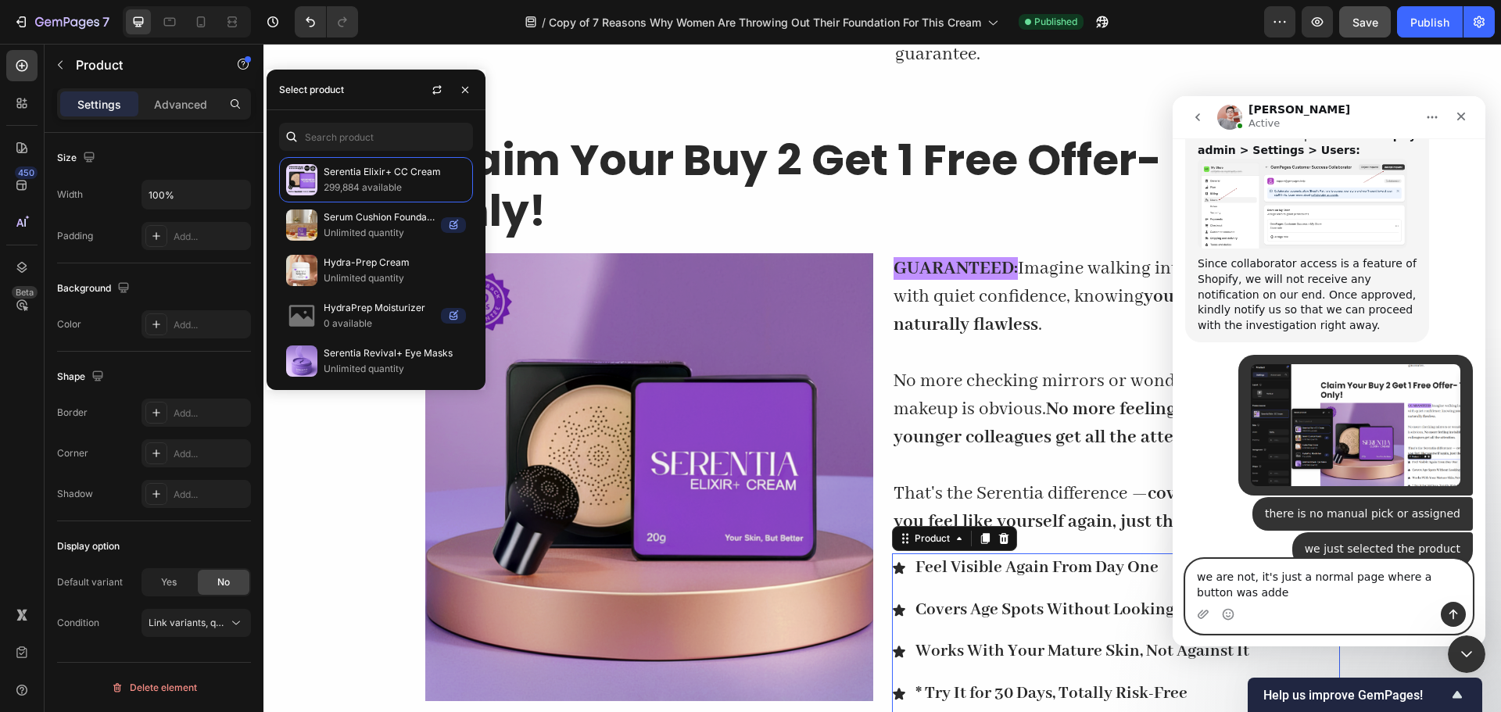
type textarea "we are not, it's just a normal page where a button was added"
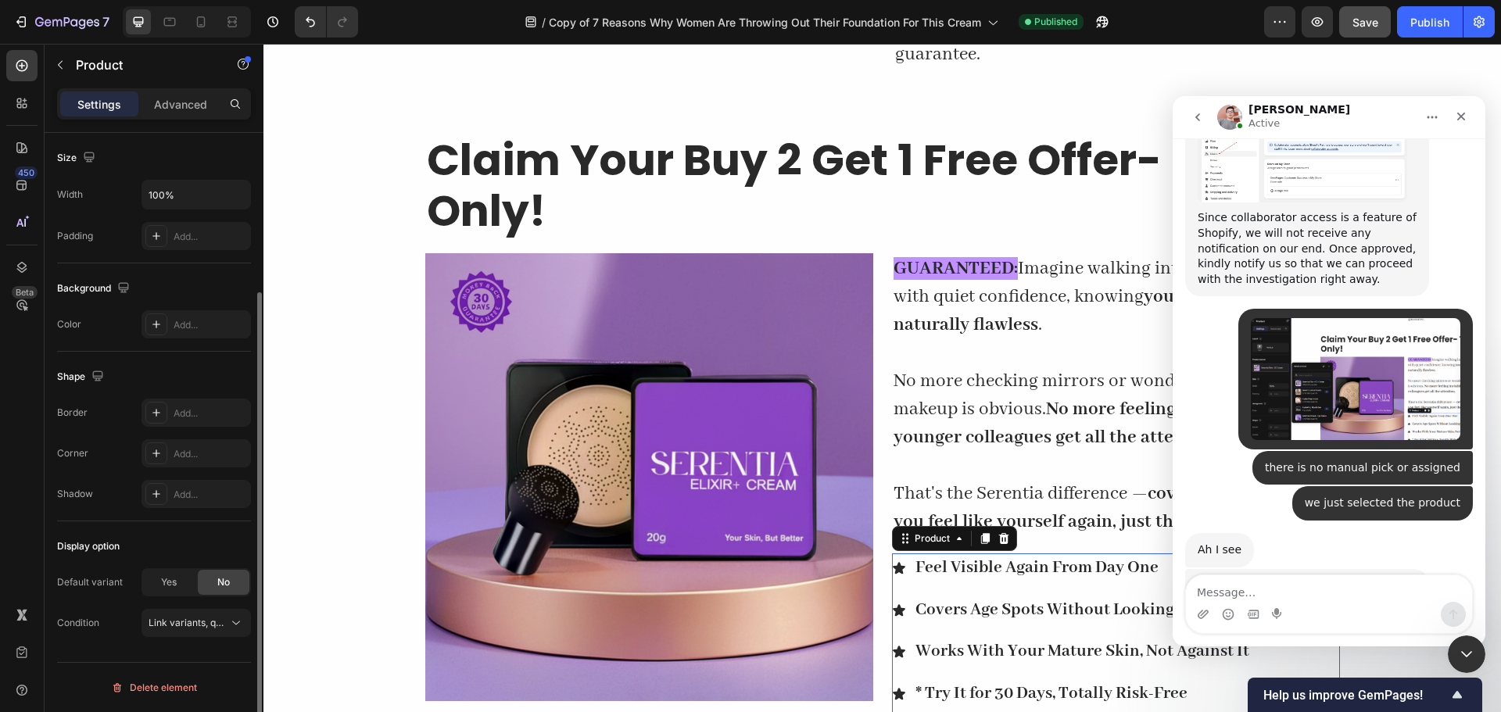
click at [137, 546] on div "Display option" at bounding box center [154, 546] width 194 height 25
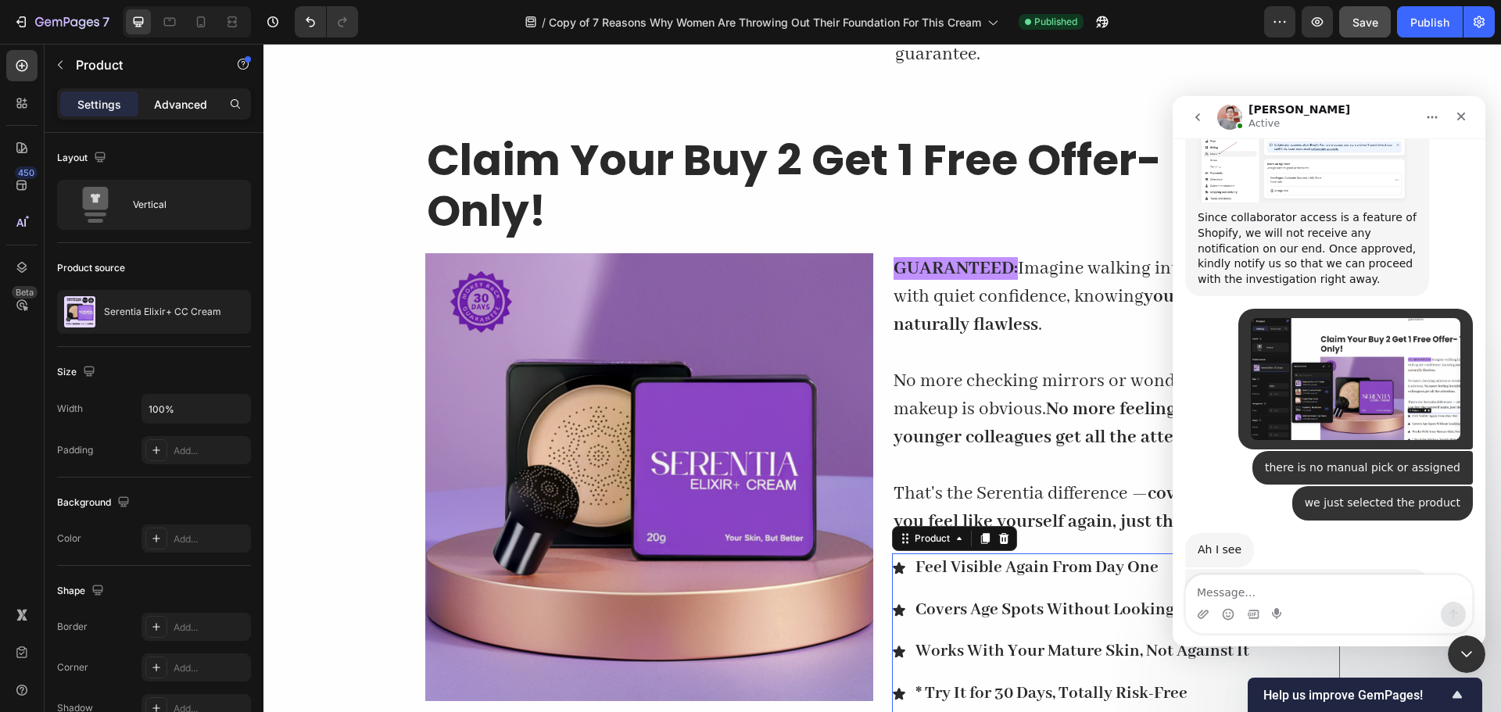
click at [167, 110] on p "Advanced" at bounding box center [180, 104] width 53 height 16
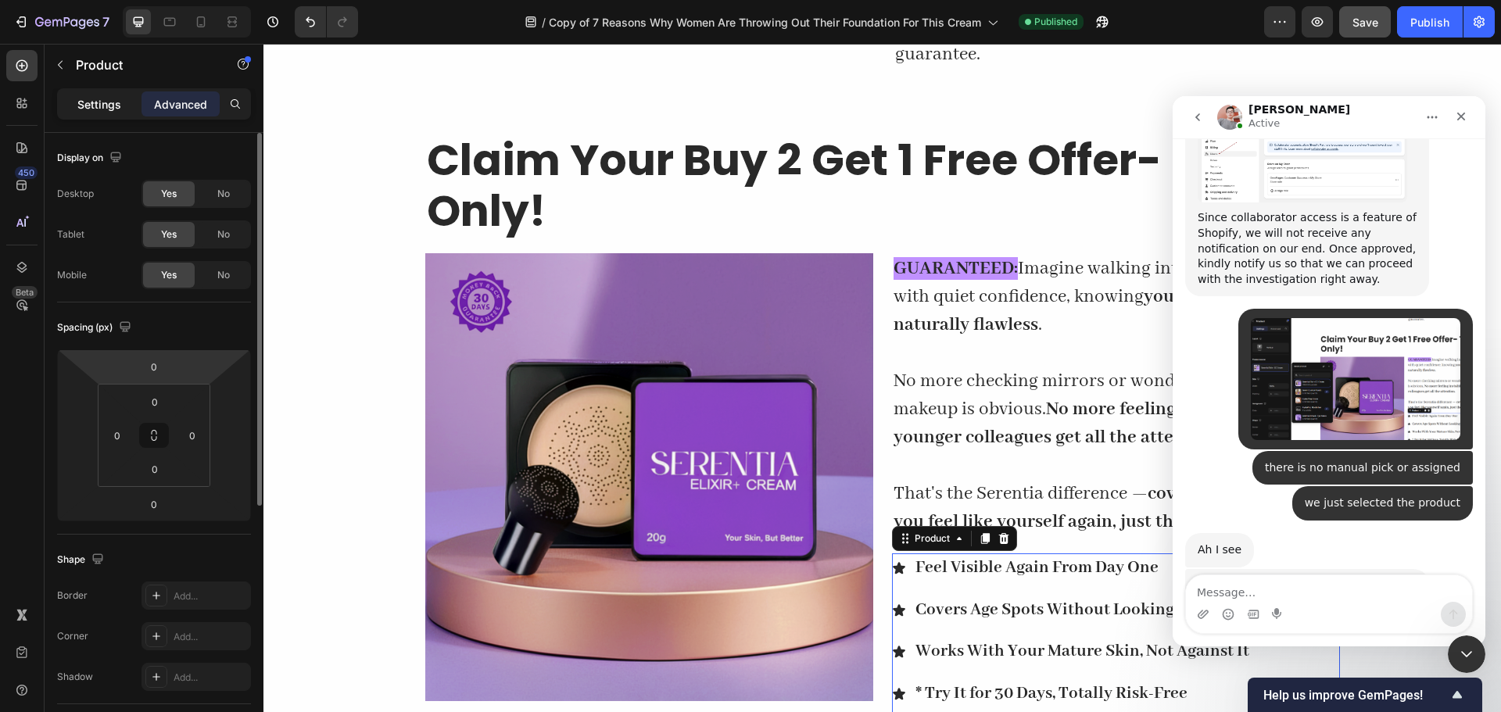
click at [88, 103] on p "Settings" at bounding box center [99, 104] width 44 height 16
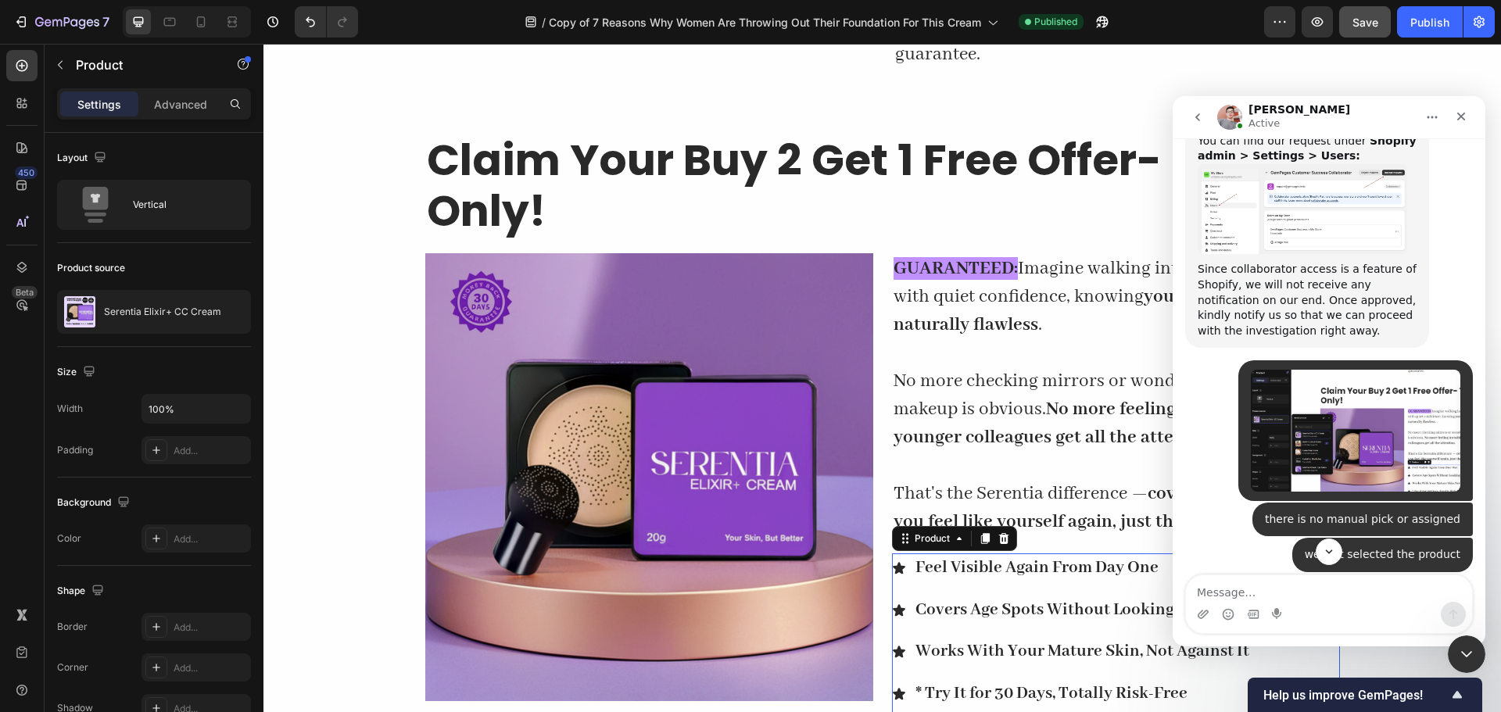
scroll to position [1751, 0]
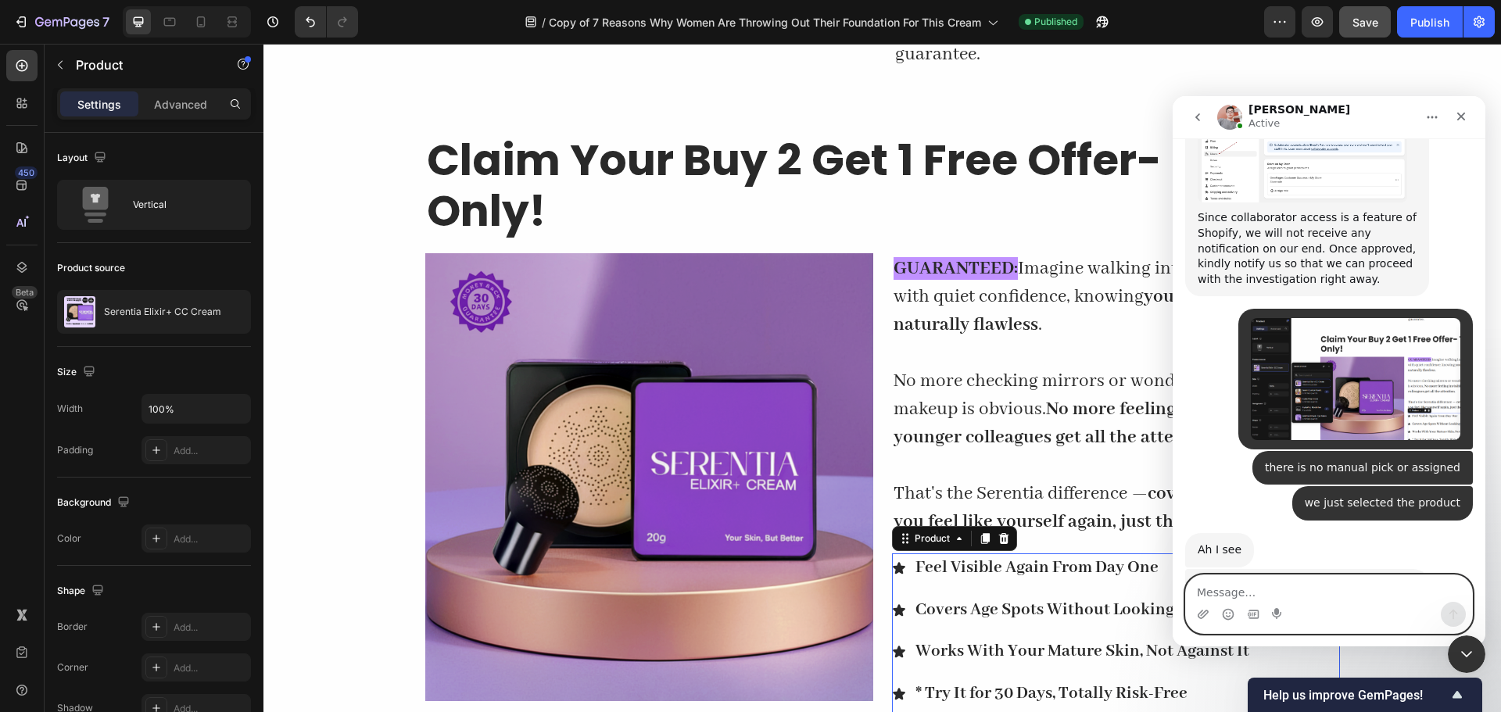
click at [1261, 594] on textarea "Message…" at bounding box center [1329, 589] width 286 height 27
type textarea "acess request accepted"
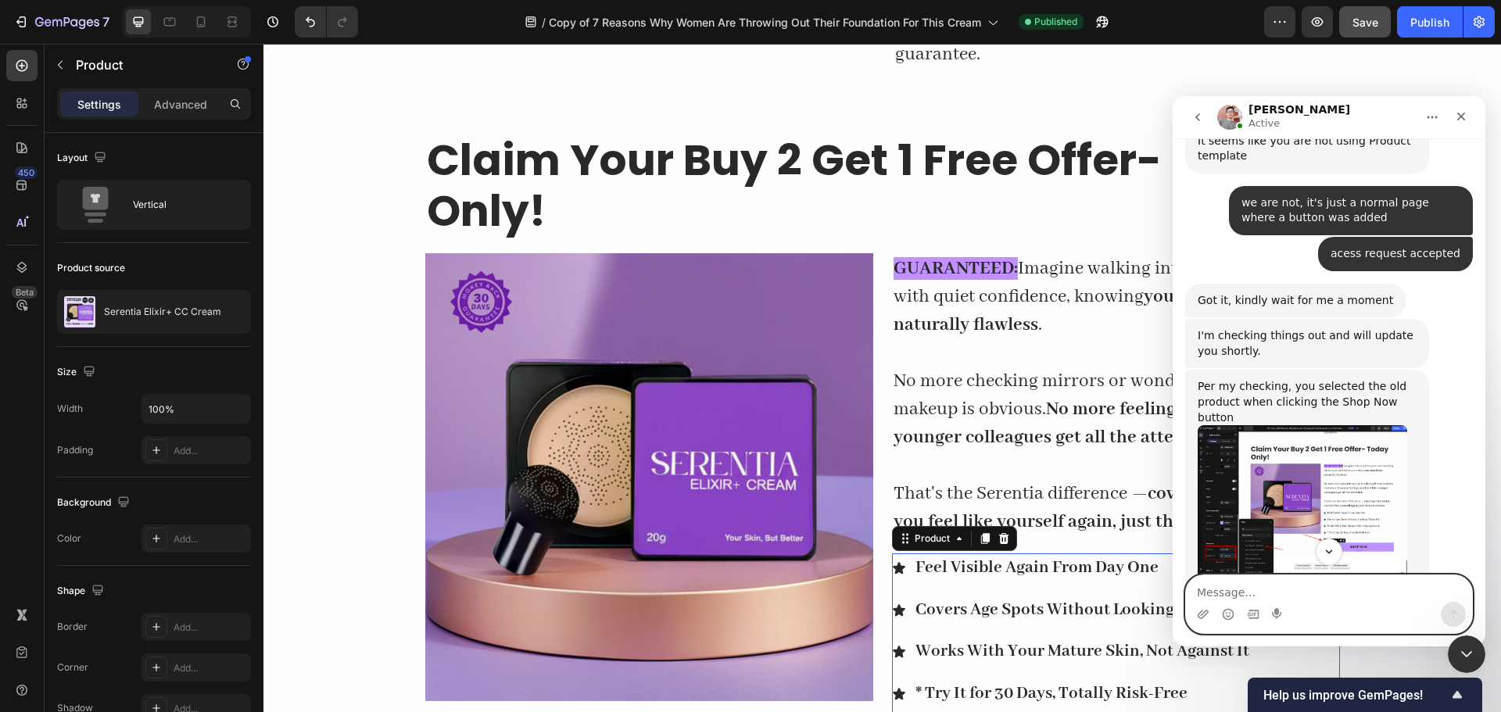
scroll to position [2231, 0]
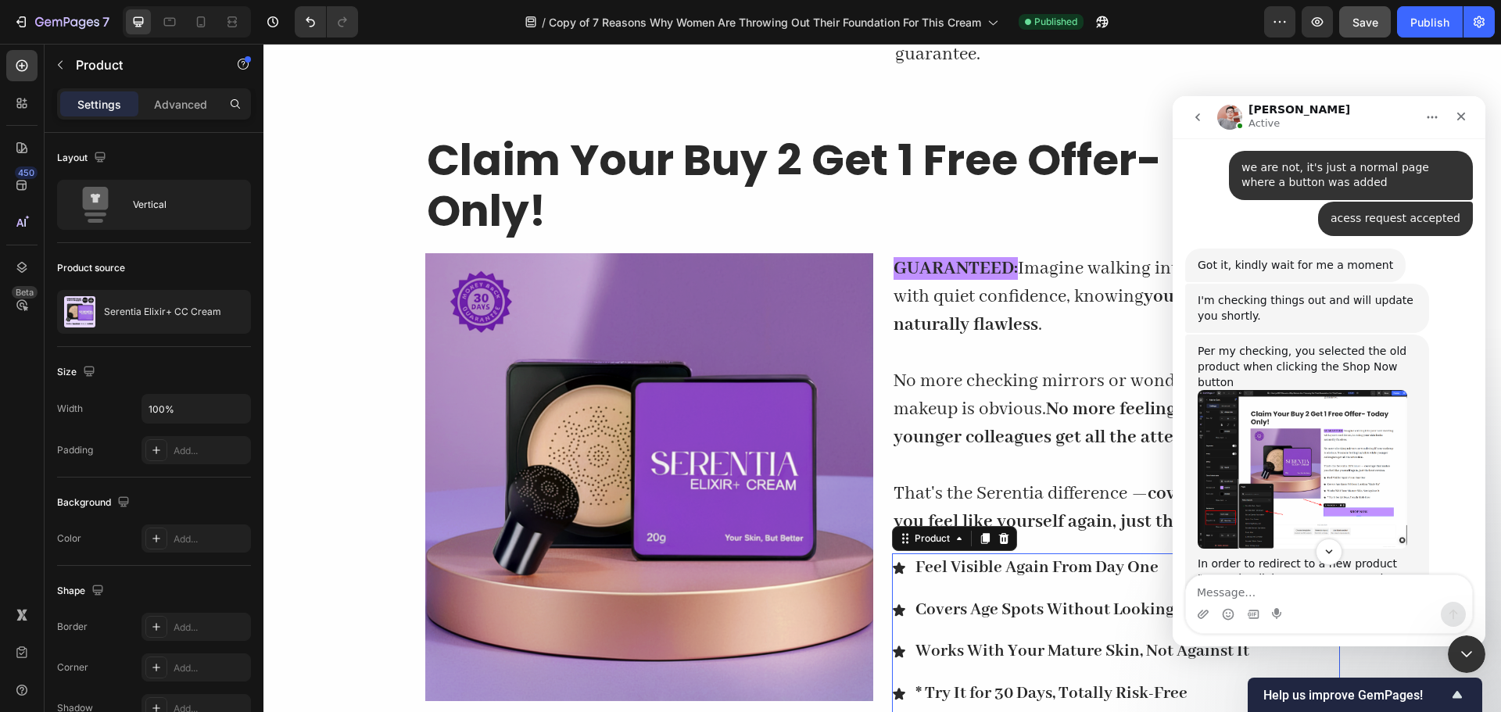
click at [1330, 390] on img "Harry says…" at bounding box center [1303, 469] width 210 height 159
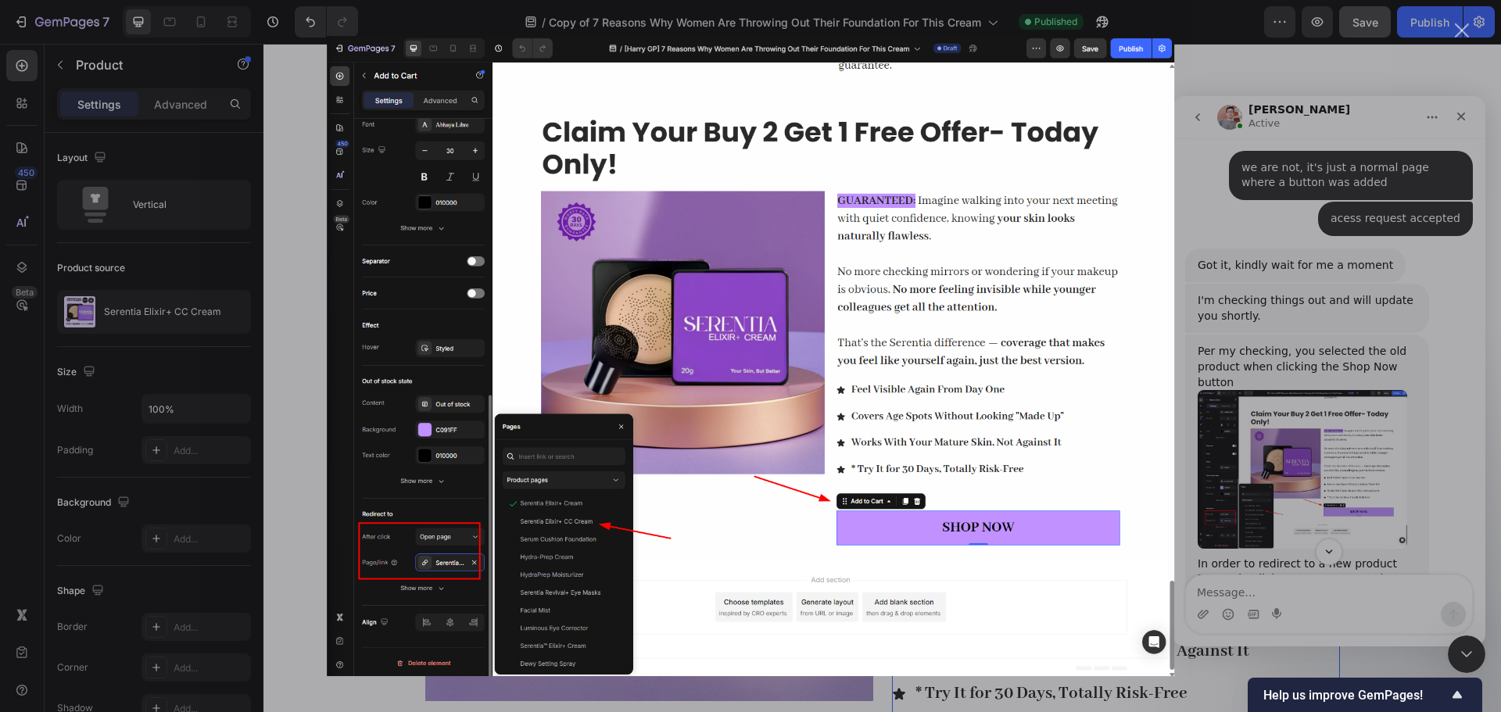
click at [1302, 248] on div "Intercom messenger" at bounding box center [750, 356] width 1501 height 712
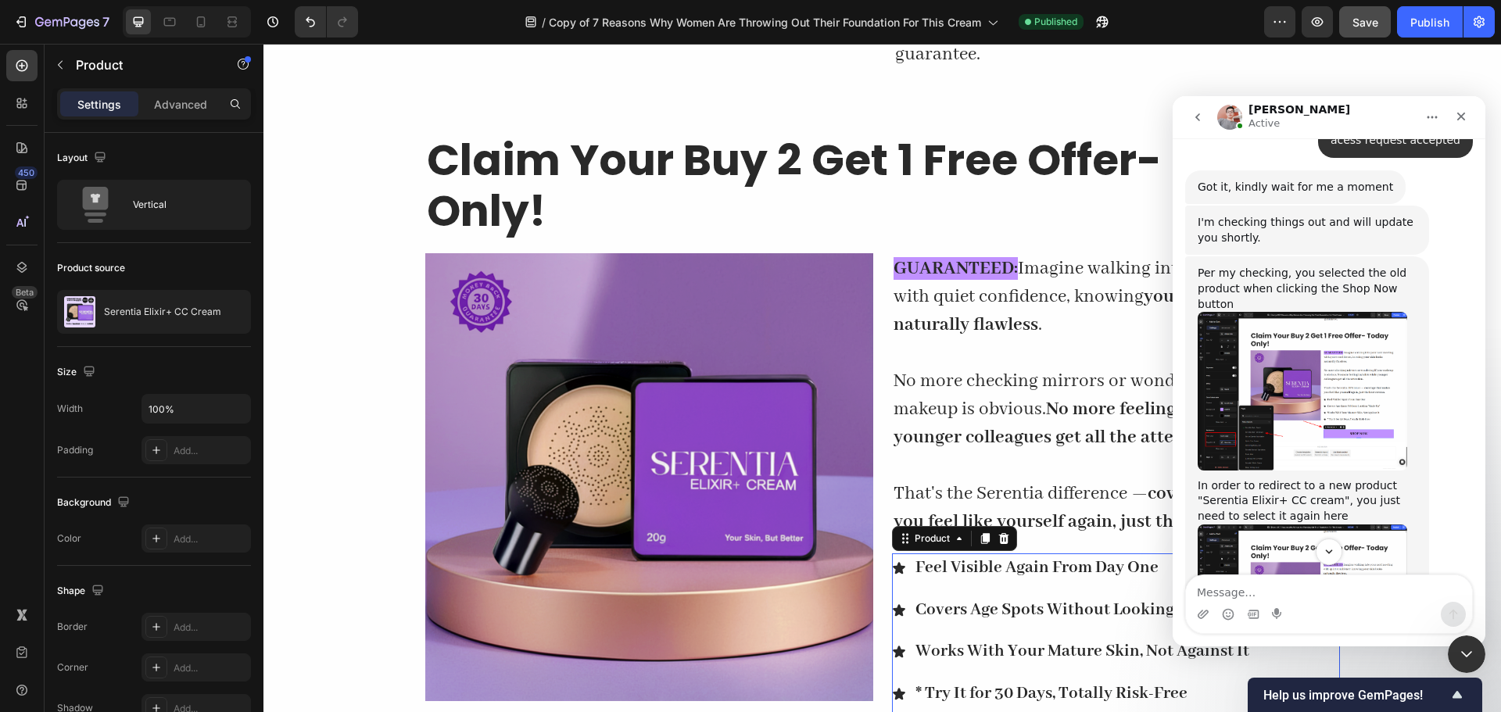
scroll to position [2700, 0]
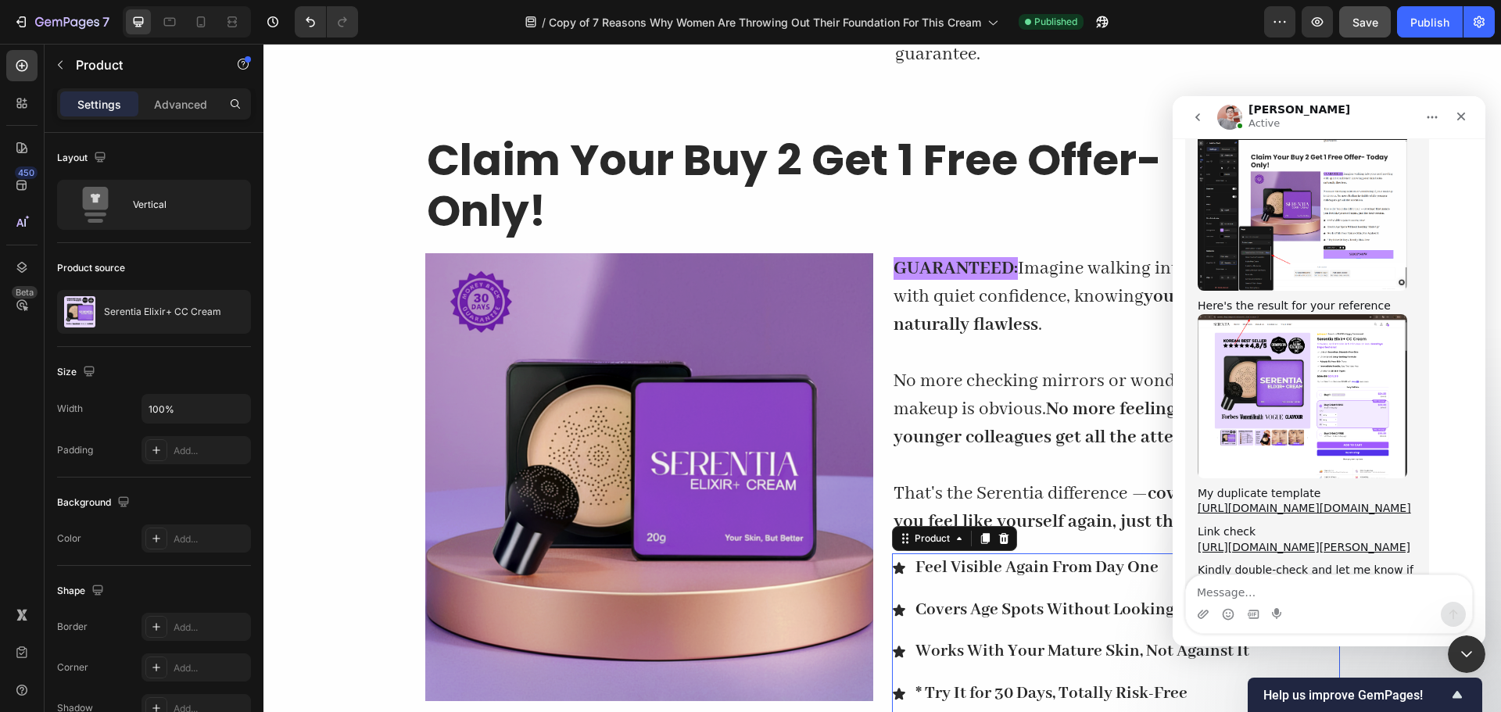
click at [1297, 314] on img "Harry says…" at bounding box center [1303, 396] width 210 height 164
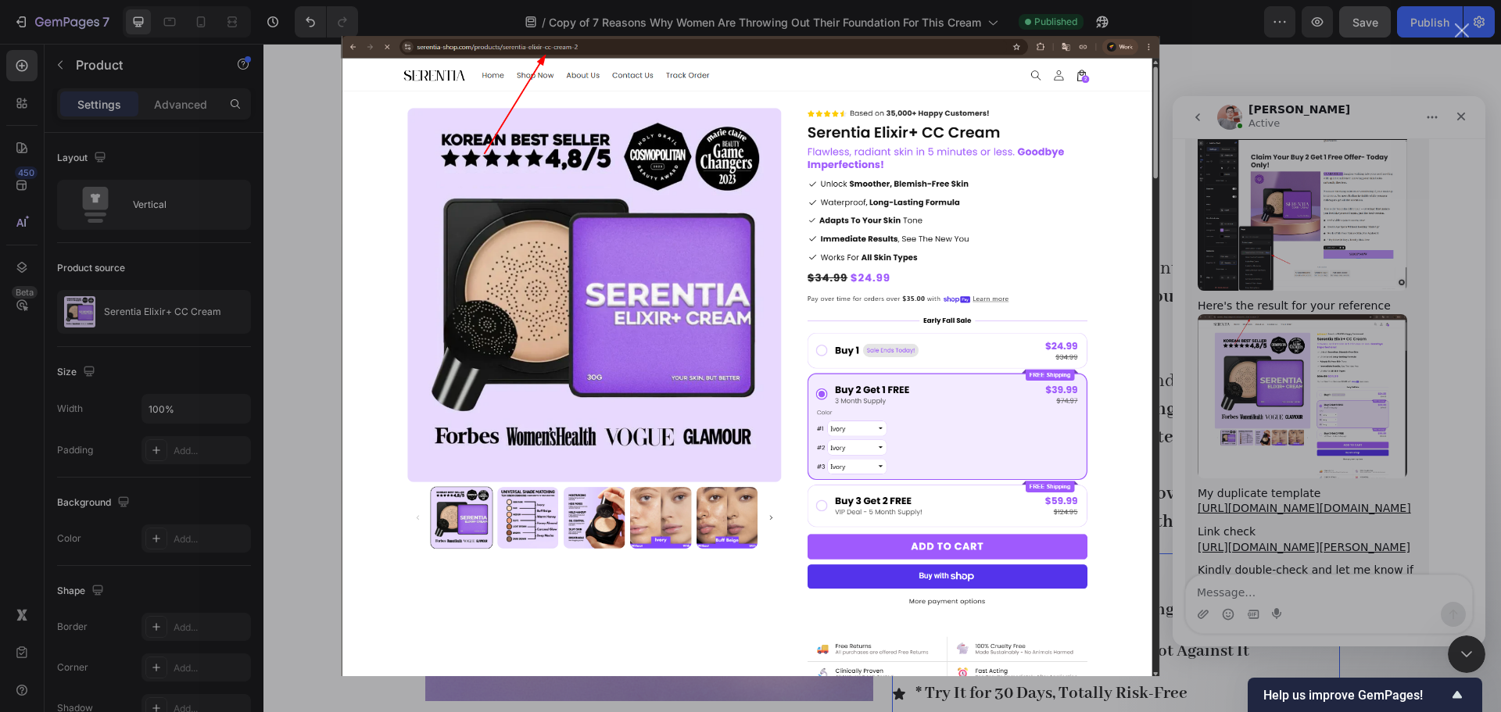
click at [1222, 84] on div "Intercom messenger" at bounding box center [750, 356] width 1501 height 712
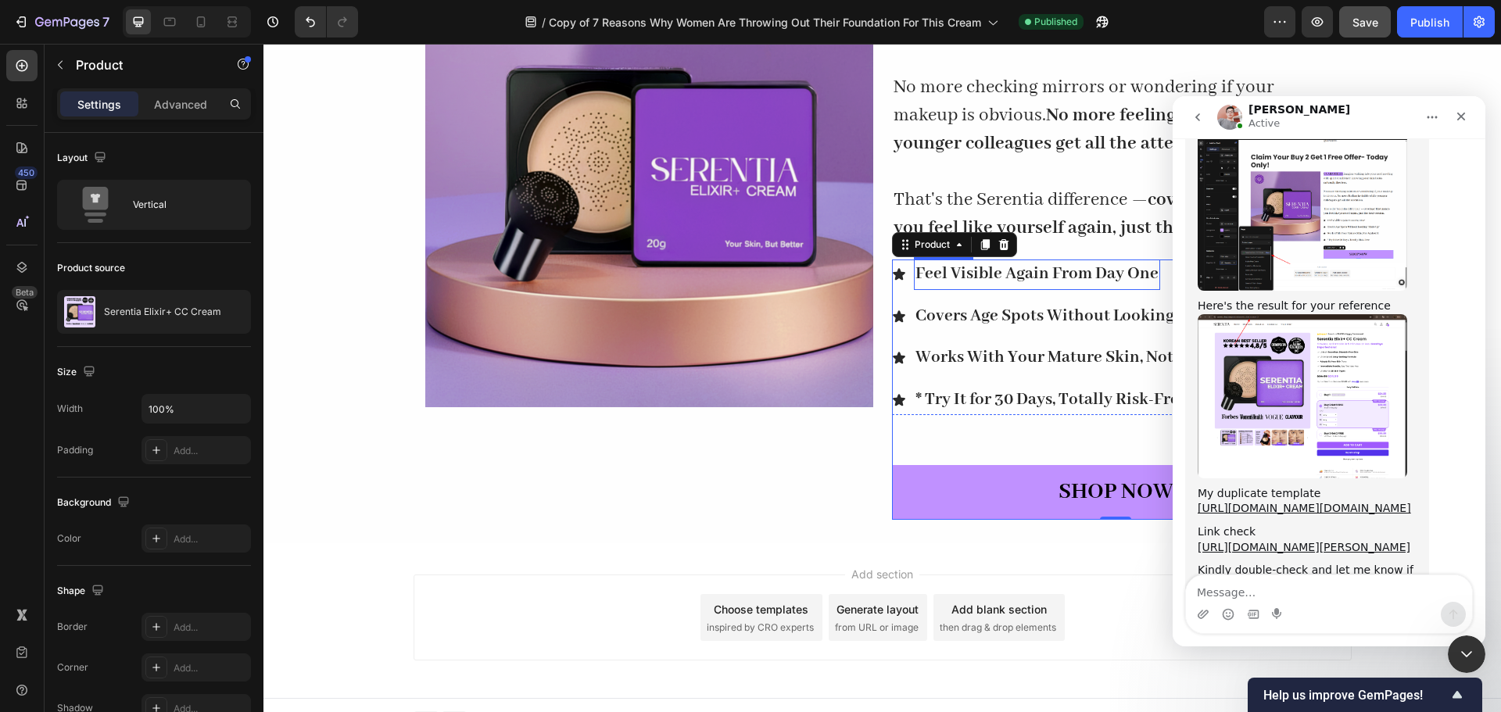
scroll to position [5946, 0]
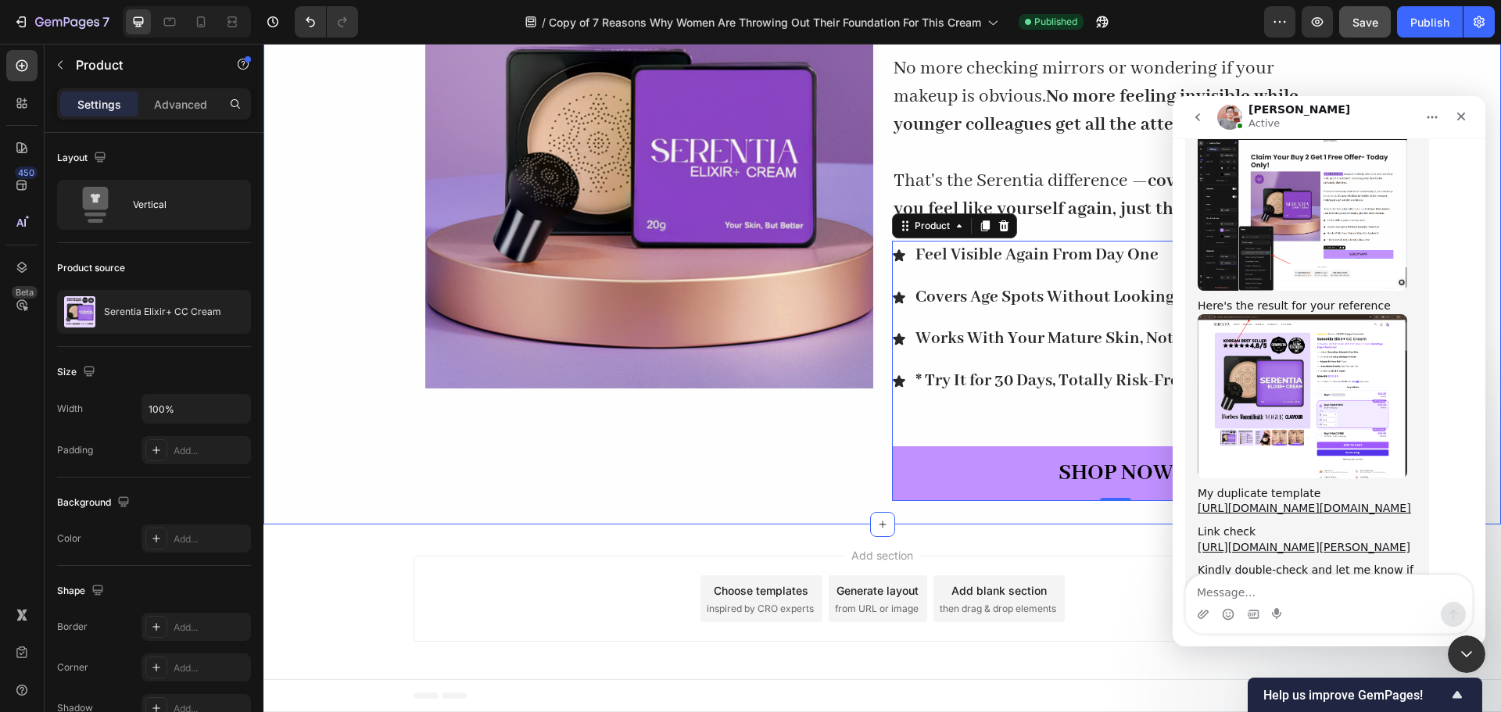
click at [958, 489] on button "SHOP NOW" at bounding box center [1116, 474] width 448 height 55
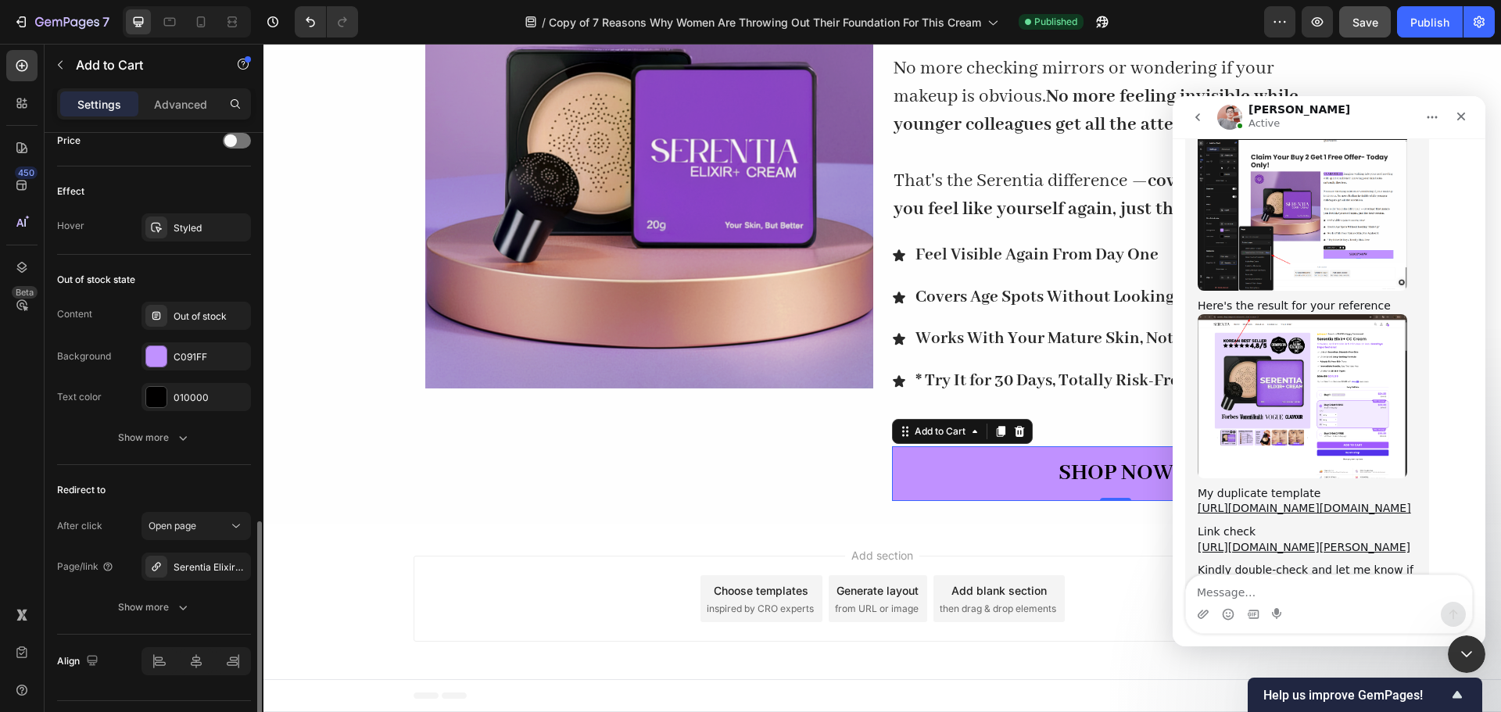
scroll to position [1133, 0]
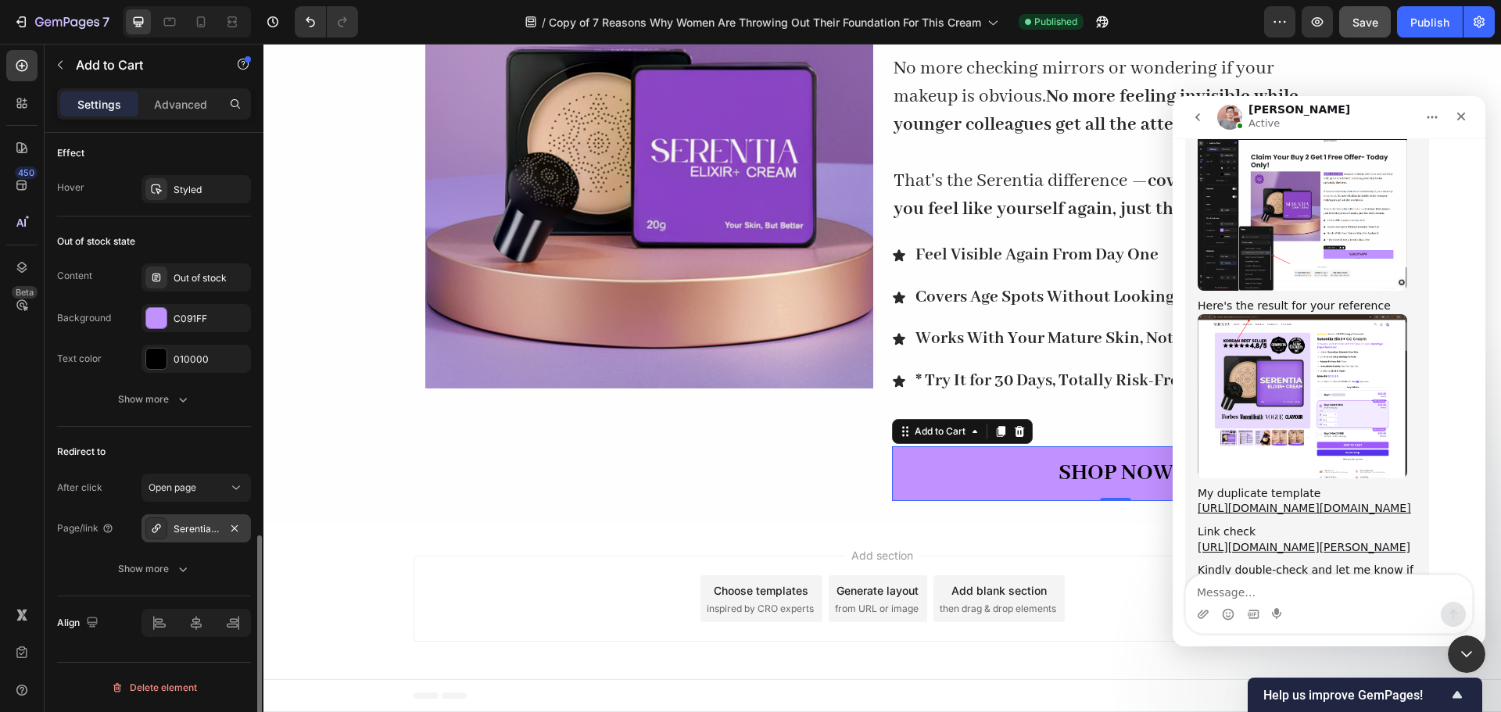
click at [200, 537] on div "Serentia Elixir+ Cream" at bounding box center [196, 529] width 109 height 28
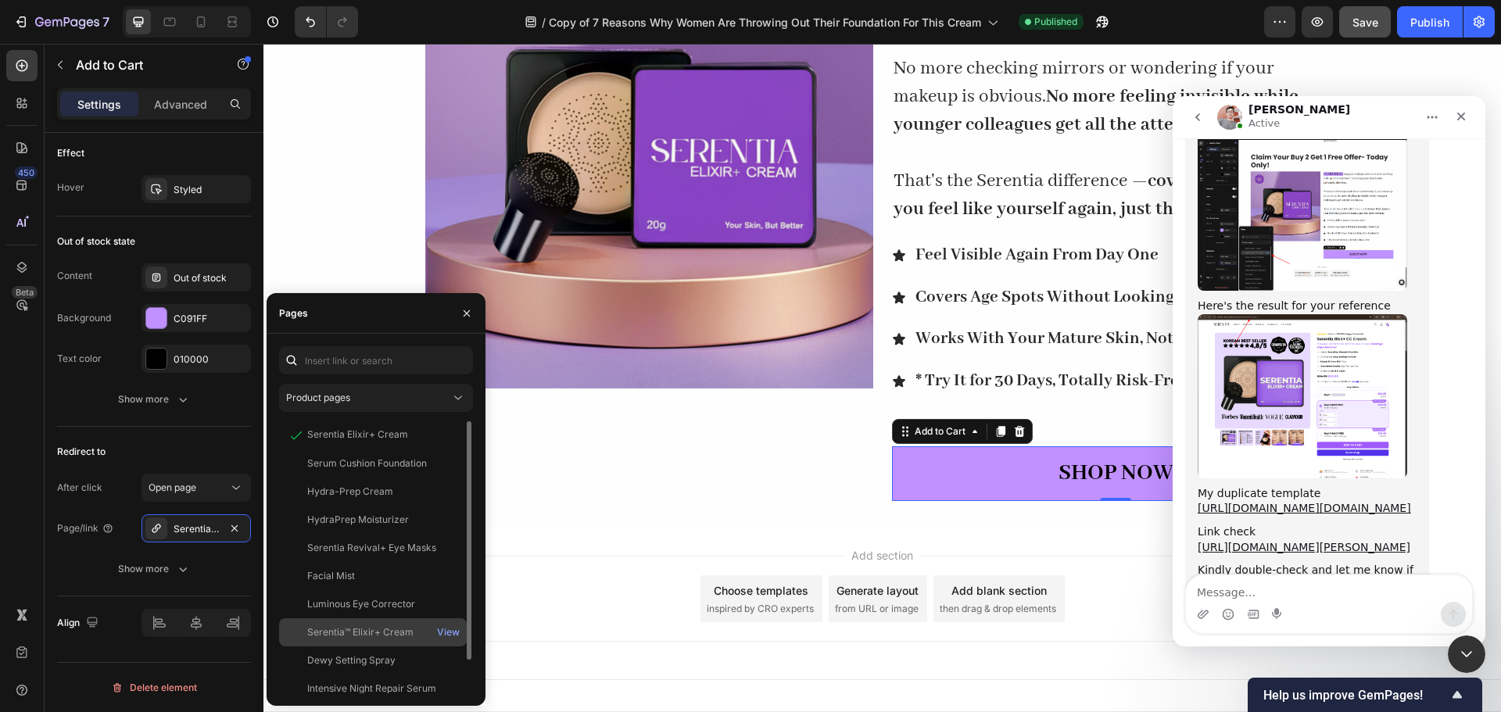
scroll to position [5868, 0]
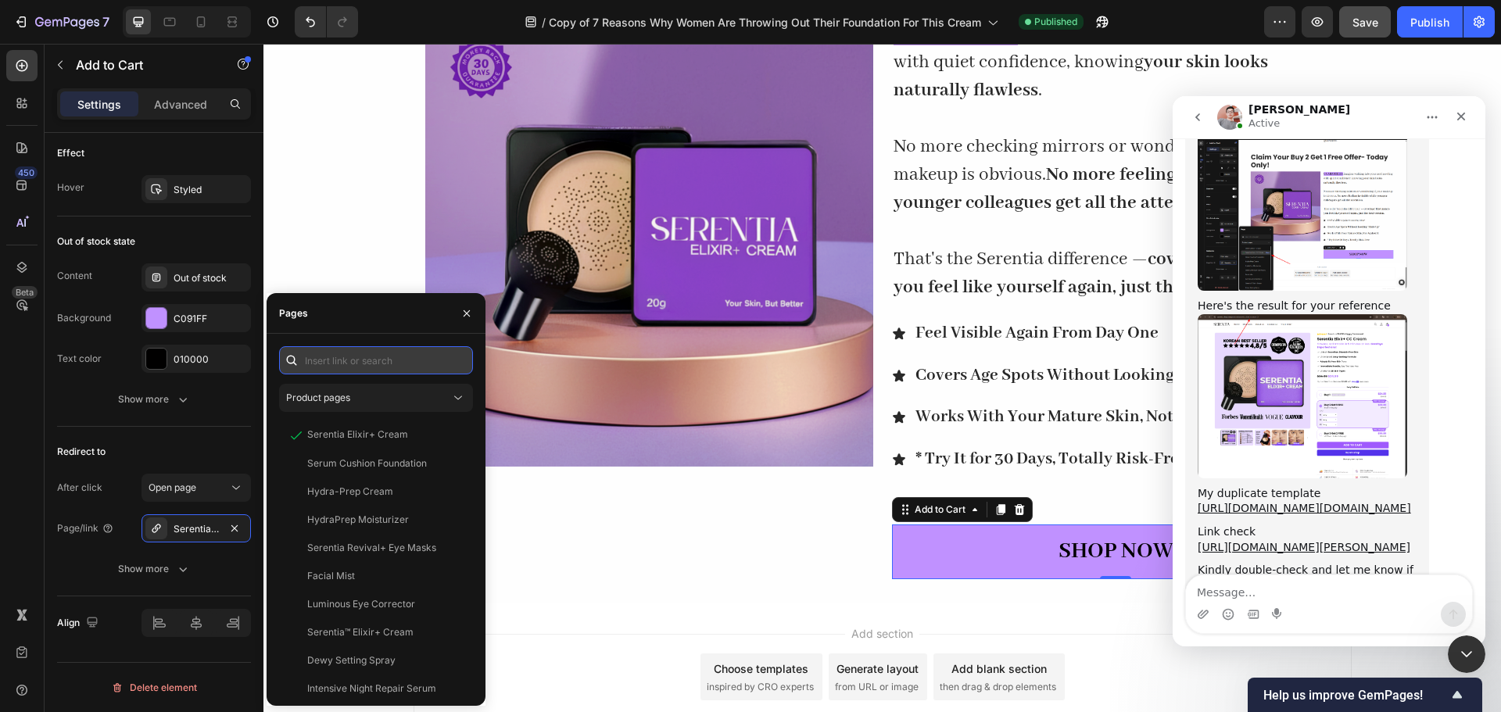
click at [359, 362] on input "text" at bounding box center [376, 360] width 194 height 28
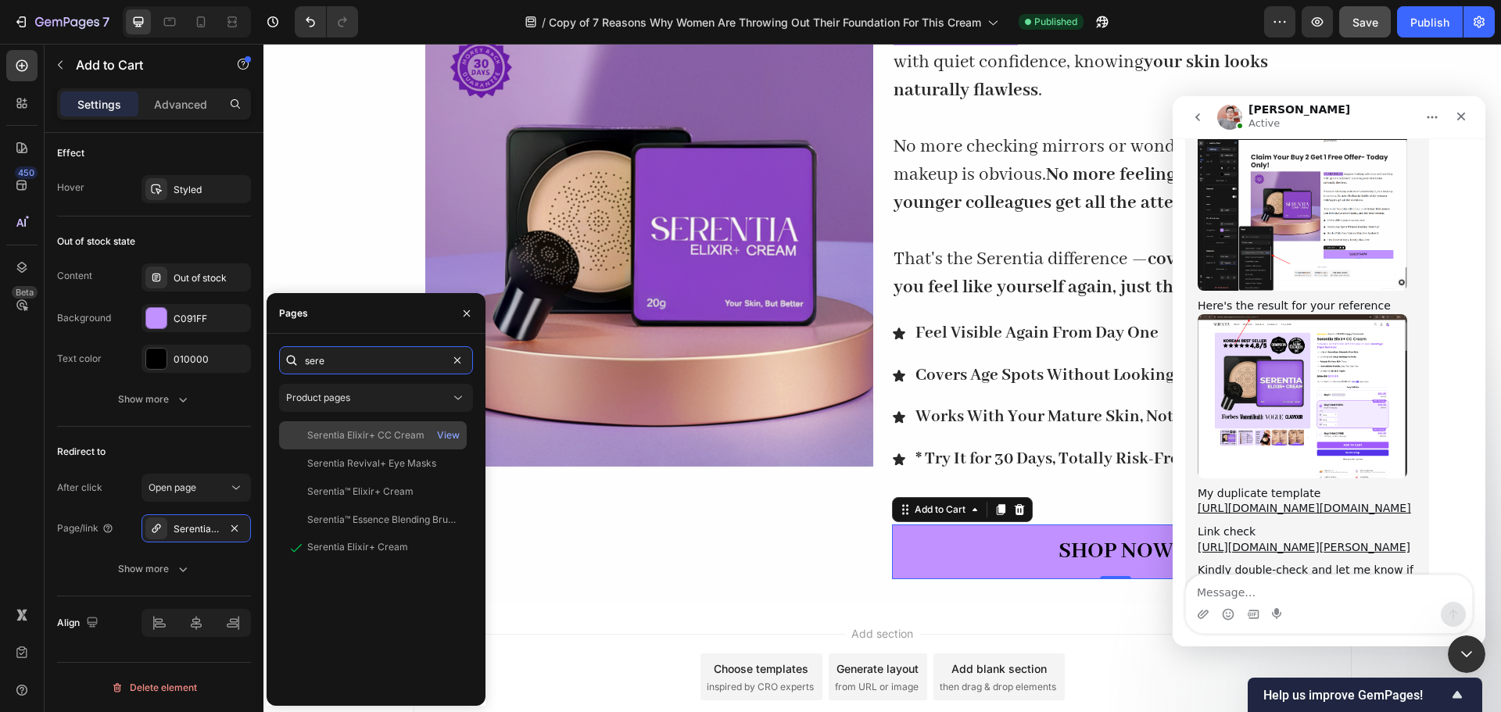
type input "sere"
click at [379, 444] on div "Serentia Elixir+ CC Cream View" at bounding box center [373, 436] width 188 height 28
click at [631, 633] on div "Add section Choose templates inspired by CRO experts Generate layout from URL o…" at bounding box center [883, 680] width 1238 height 155
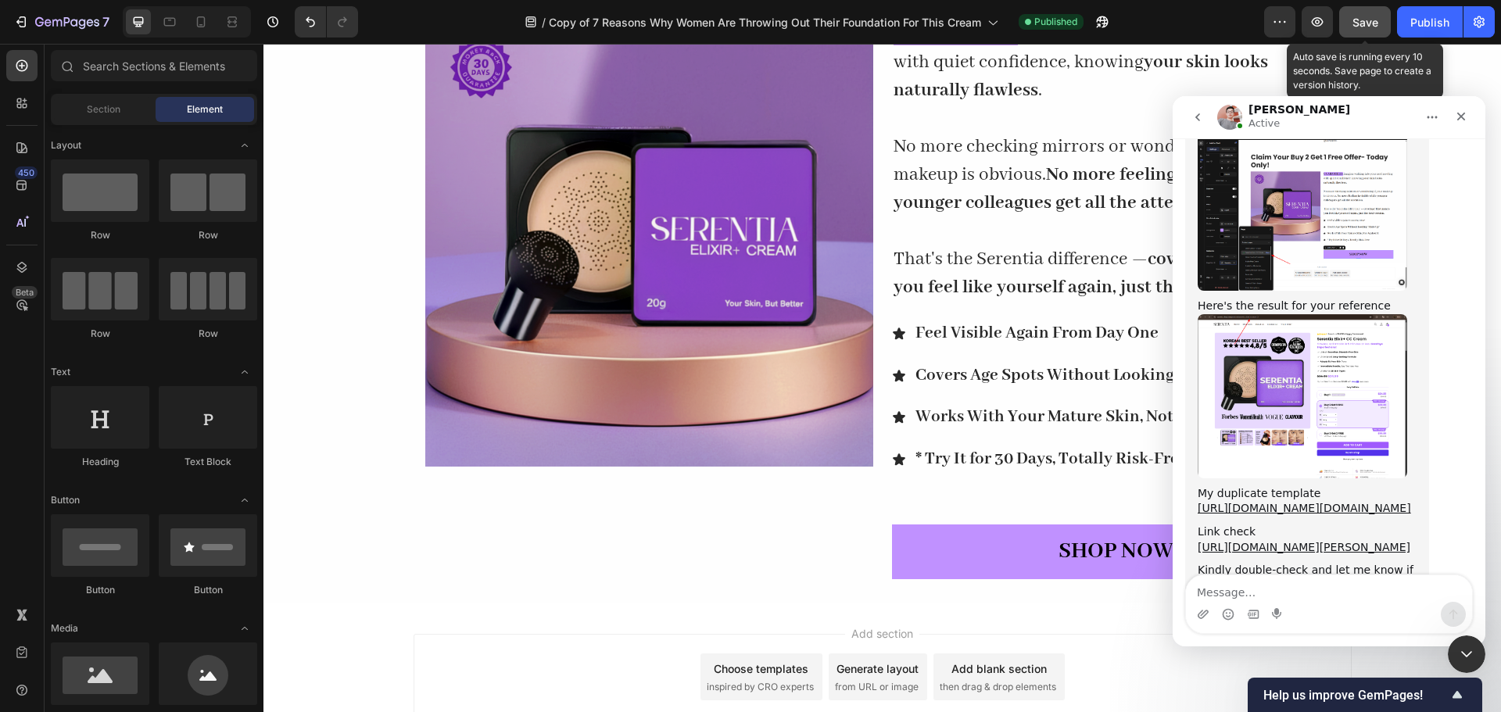
click at [1365, 25] on span "Save" at bounding box center [1366, 22] width 26 height 13
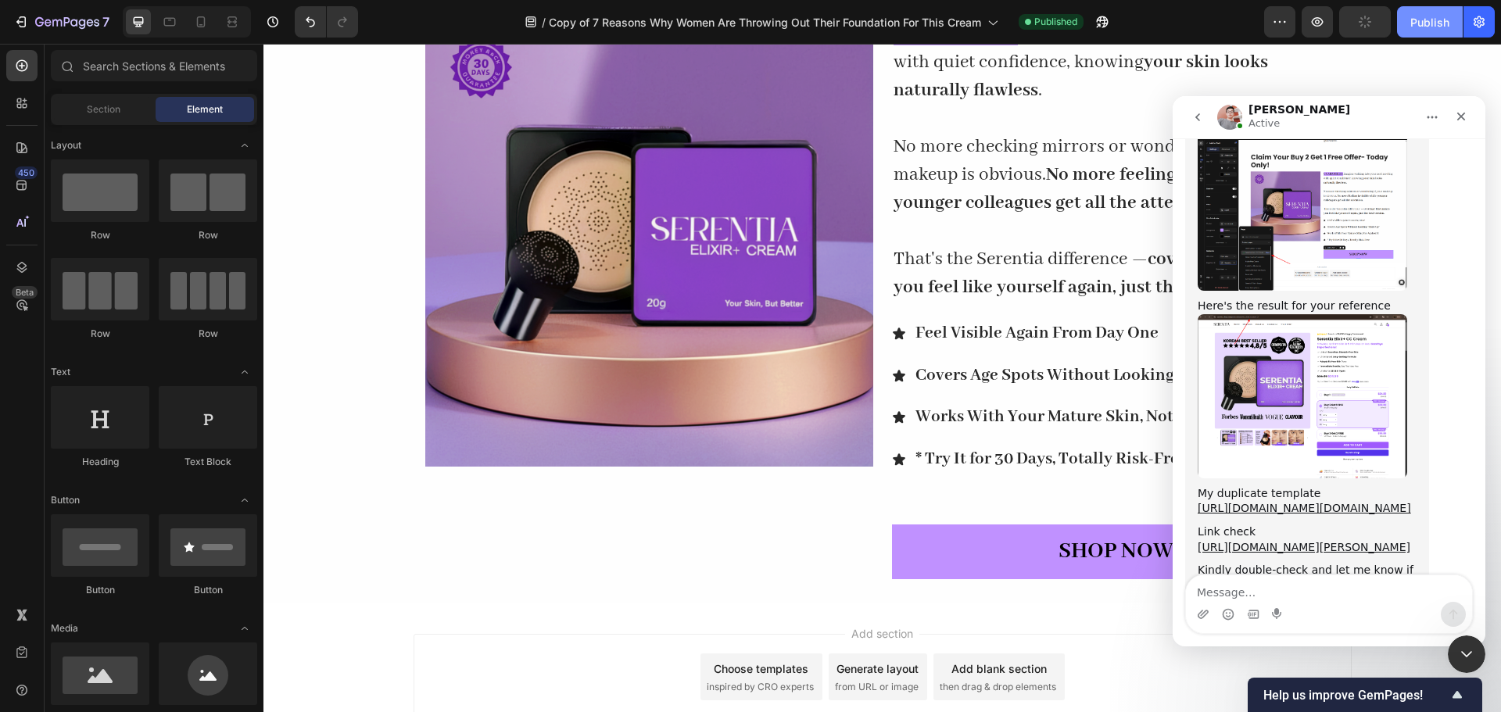
click at [1420, 32] on button "Publish" at bounding box center [1430, 21] width 66 height 31
click at [1461, 113] on icon "Close" at bounding box center [1461, 116] width 13 height 13
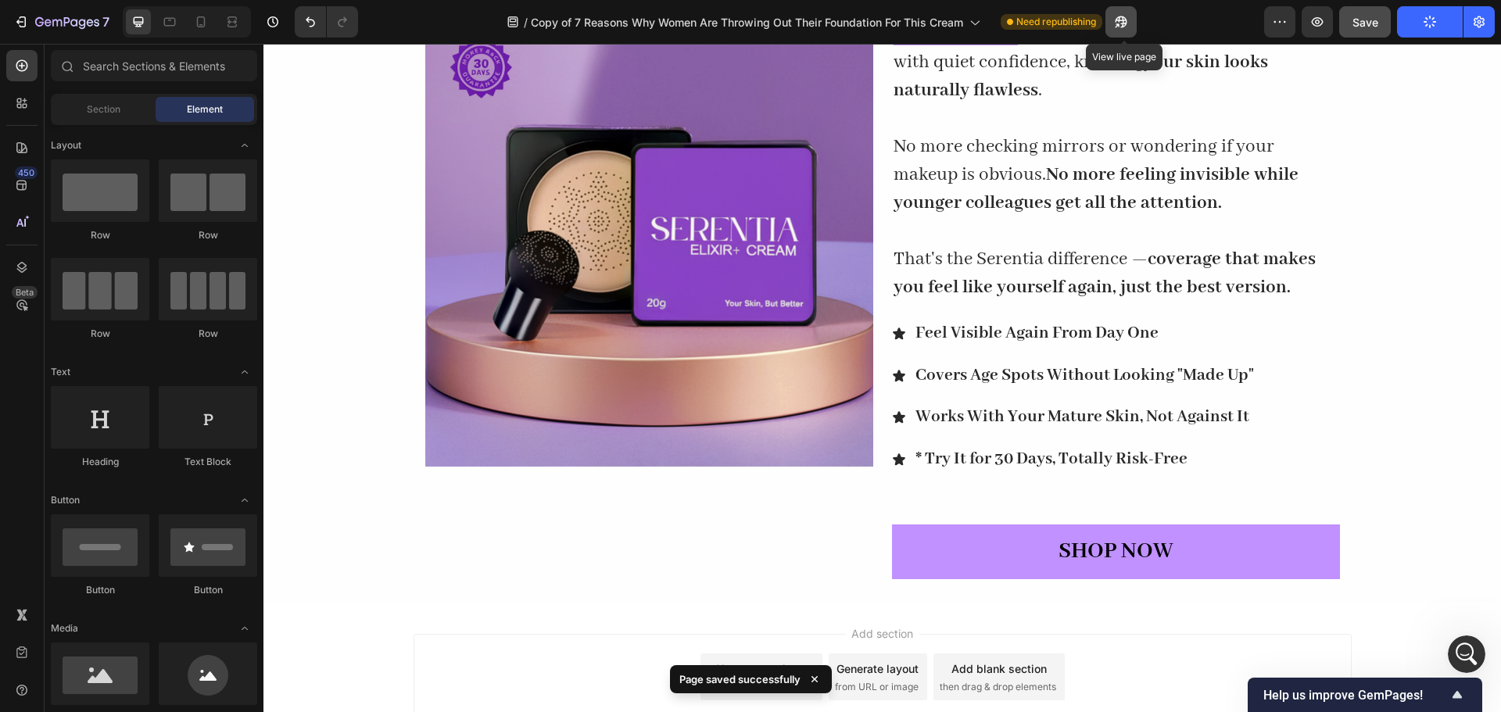
click at [1116, 21] on button "button" at bounding box center [1121, 21] width 31 height 31
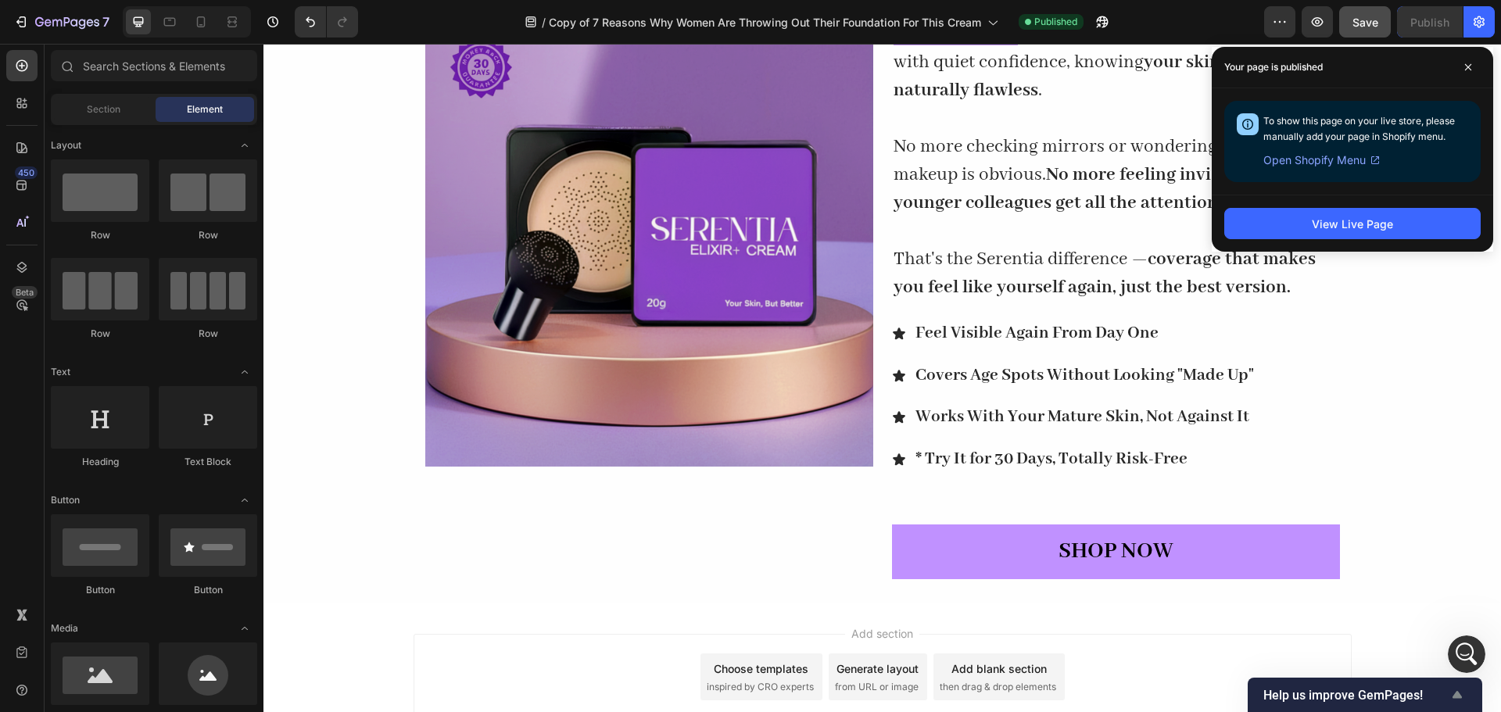
click at [1423, 699] on span "Help us improve GemPages!" at bounding box center [1356, 695] width 185 height 15
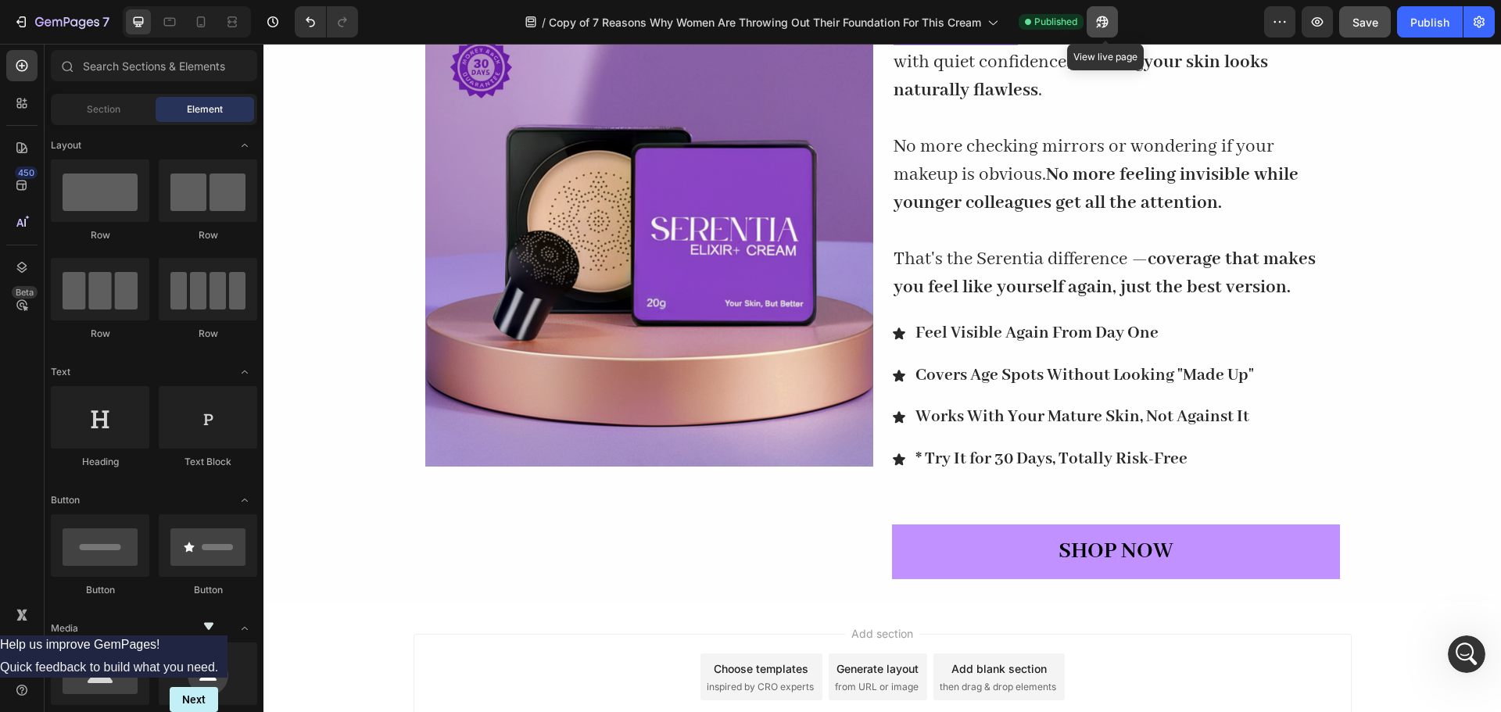
click at [1110, 18] on icon "button" at bounding box center [1103, 22] width 16 height 16
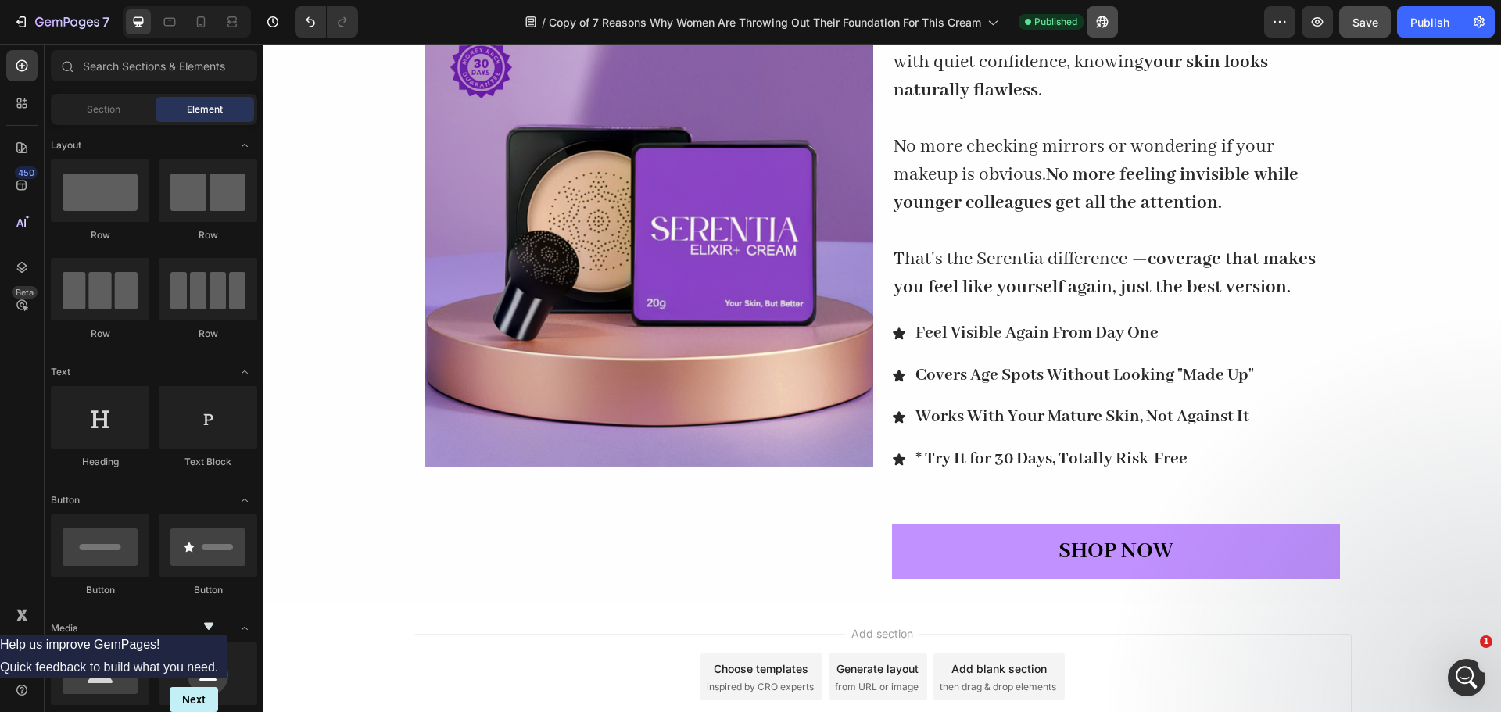
scroll to position [2905, 0]
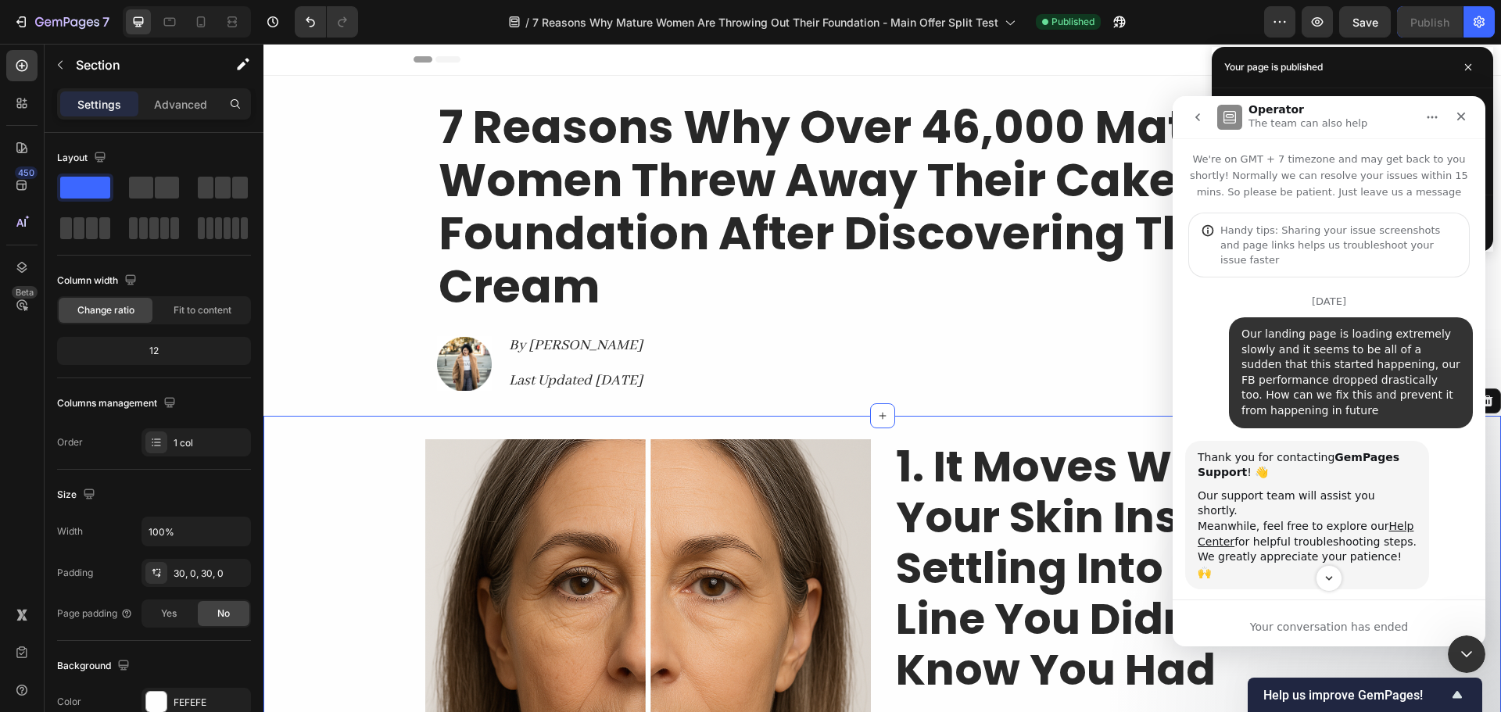
scroll to position [2, 0]
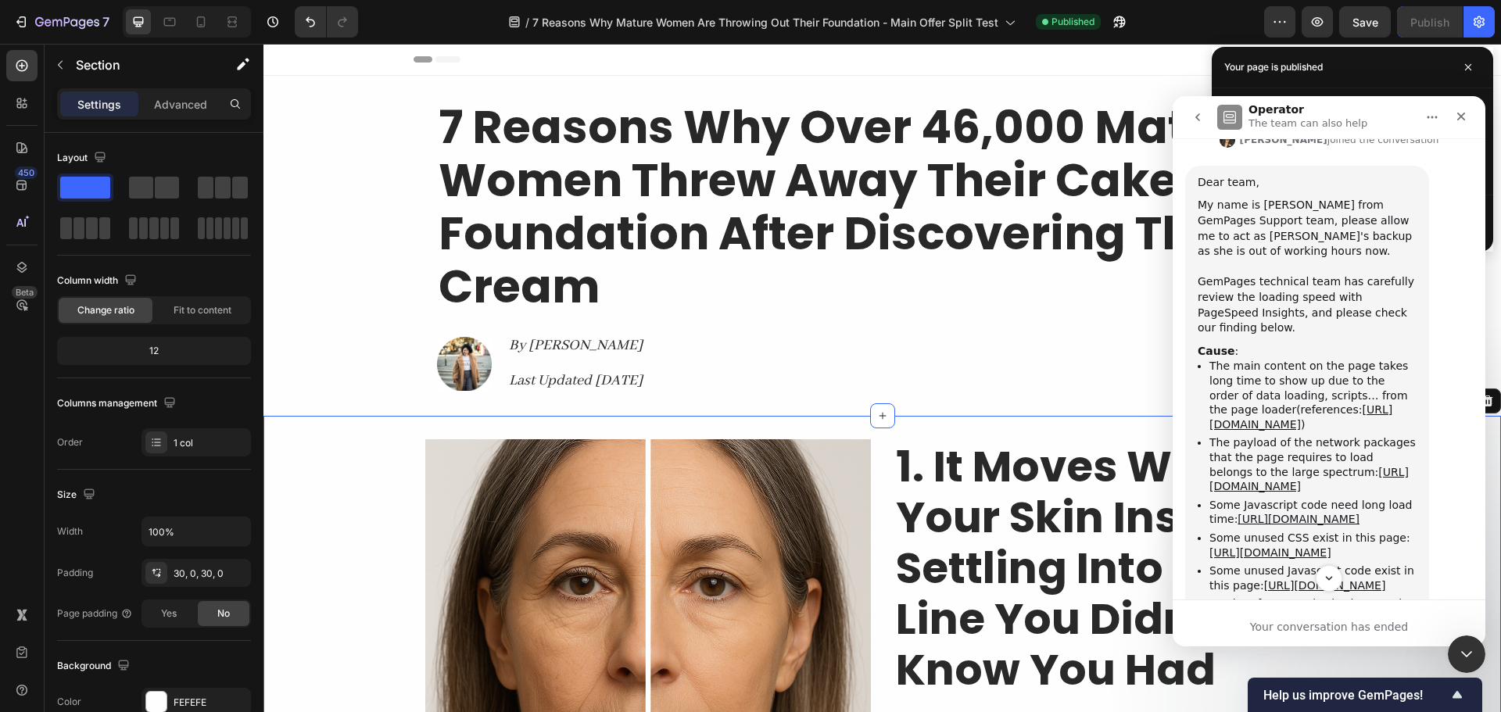
click at [1198, 117] on icon "go back" at bounding box center [1198, 117] width 5 height 8
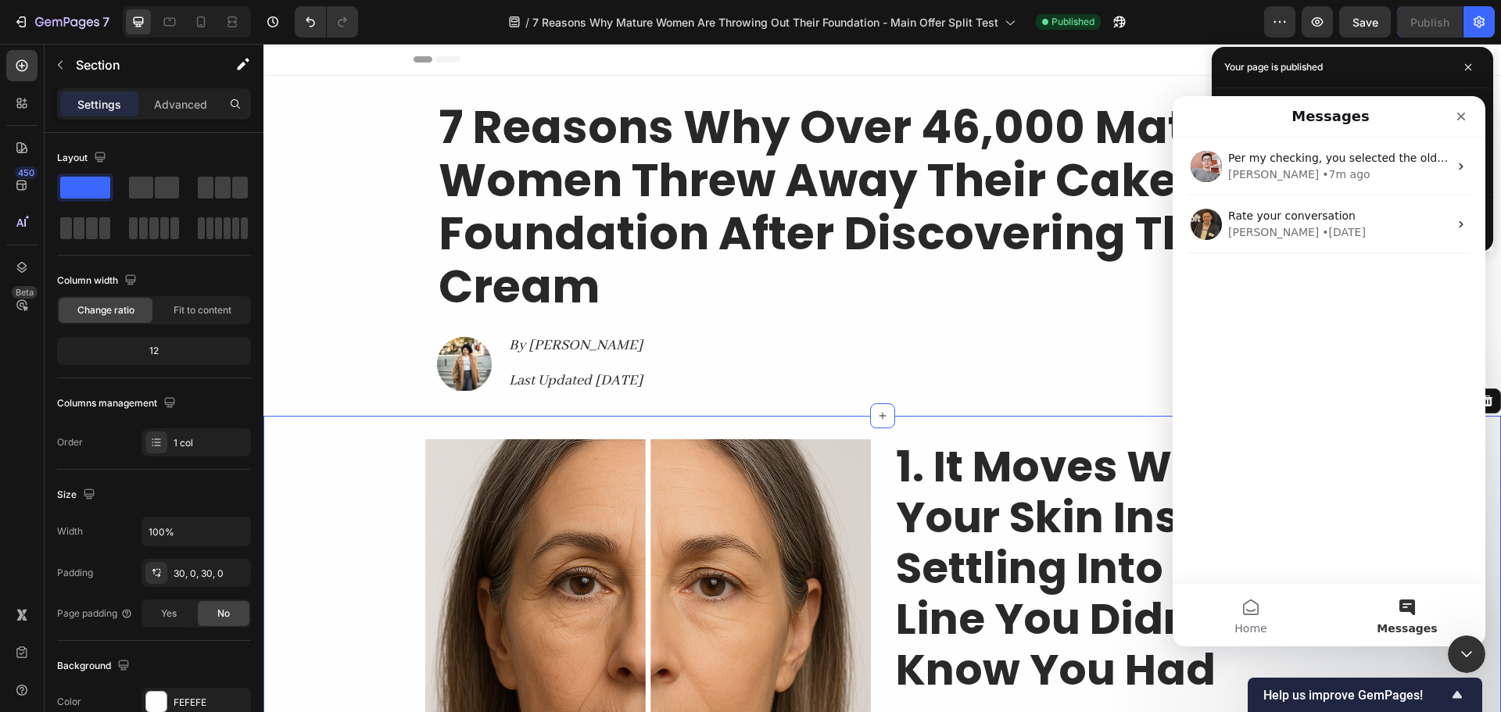
scroll to position [0, 0]
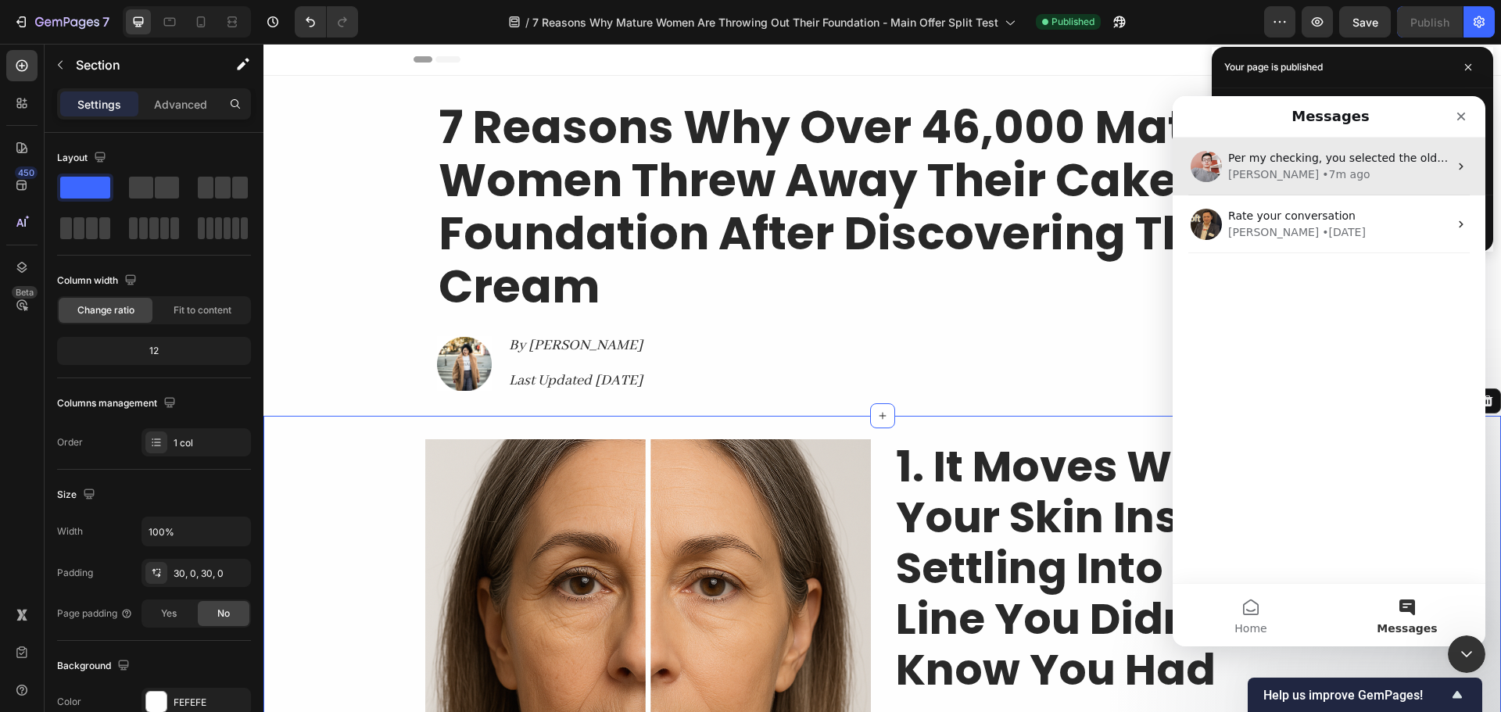
click at [1344, 170] on div "Harry • 7m ago" at bounding box center [1339, 175] width 221 height 16
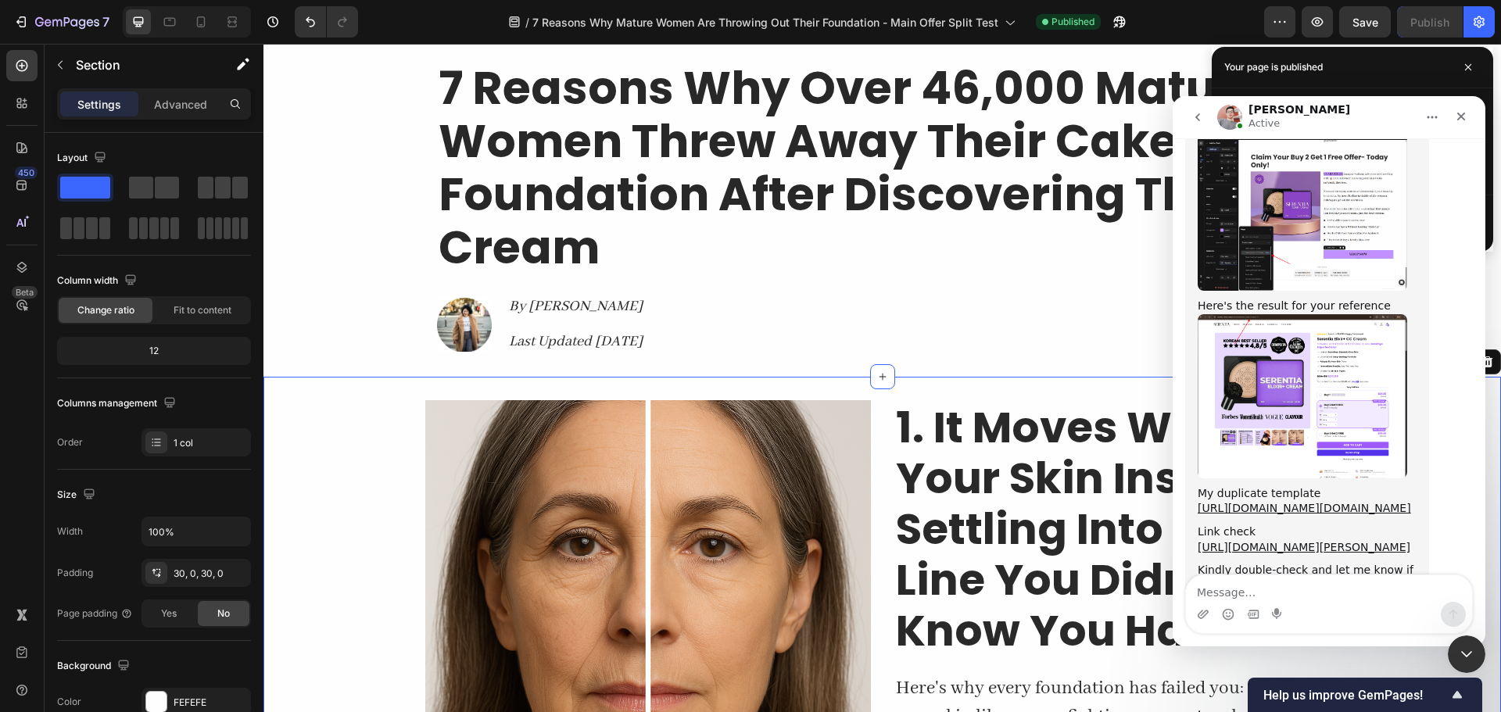
scroll to position [78, 0]
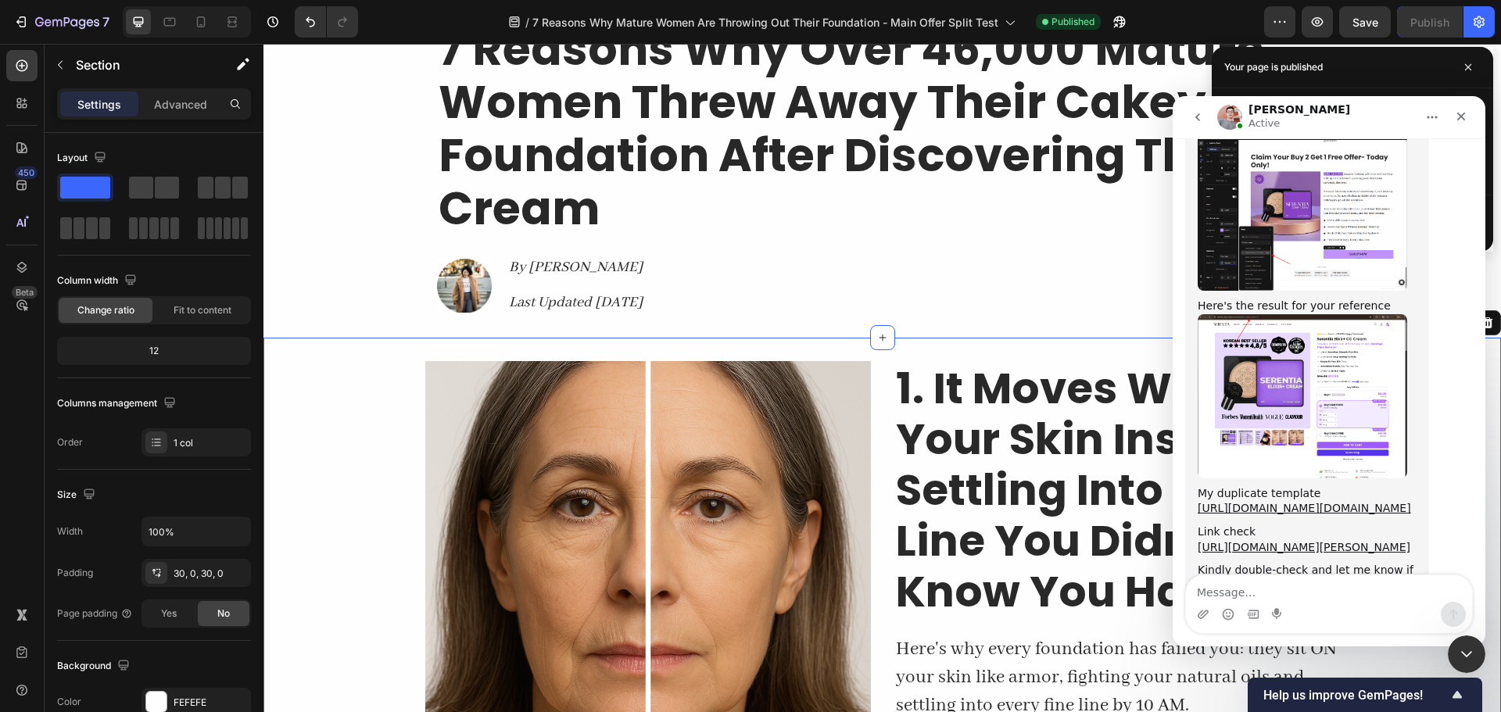
click at [1262, 590] on textarea "Message…" at bounding box center [1329, 589] width 286 height 27
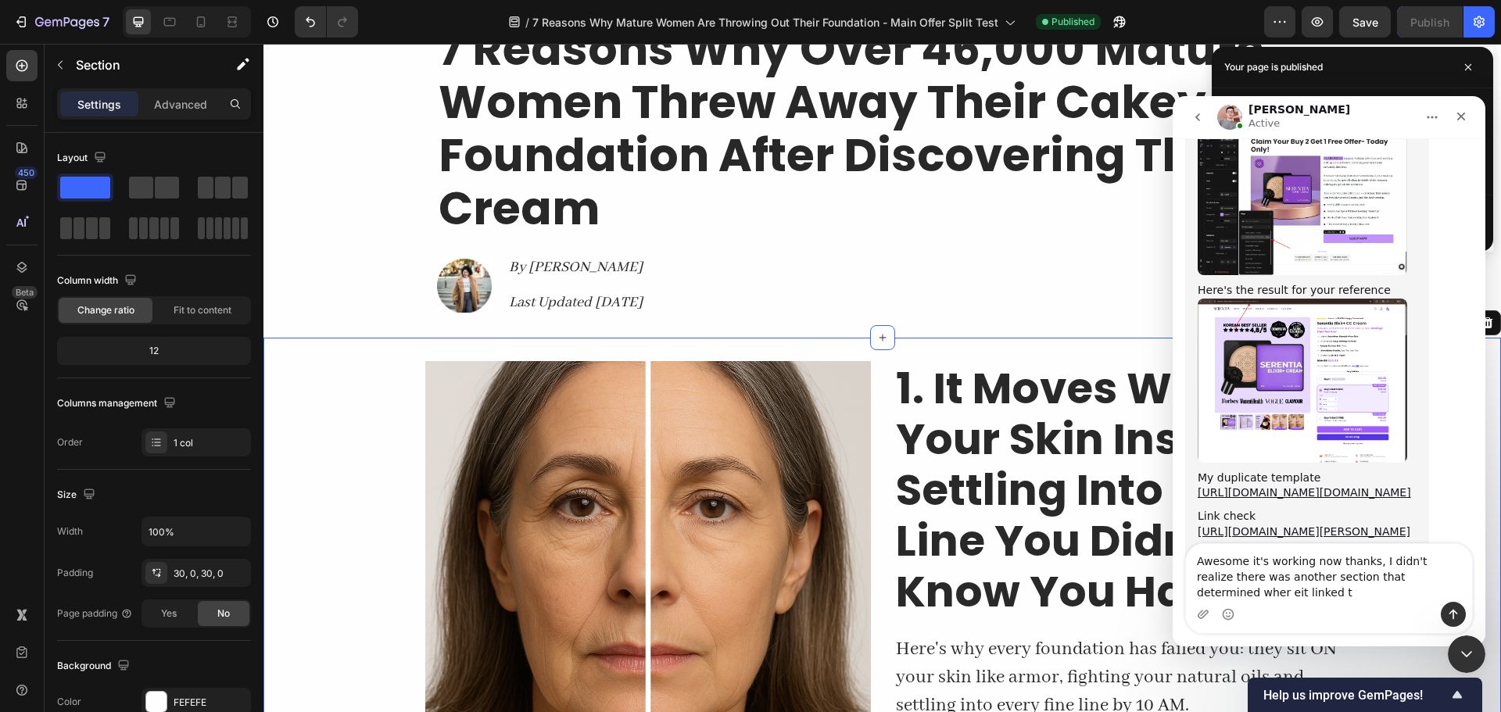
type textarea "Awesome it's working now thanks, I didn't realize there was another section tha…"
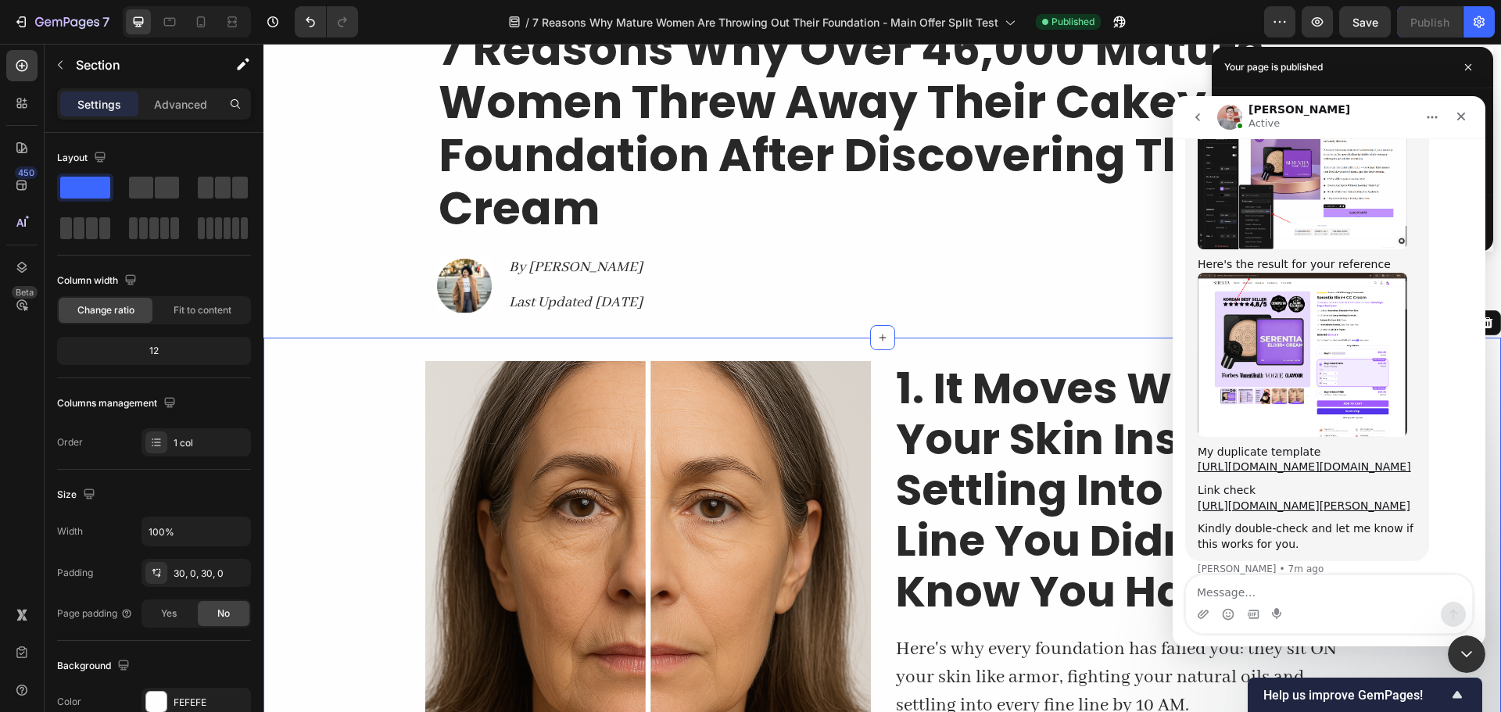
scroll to position [2777, 0]
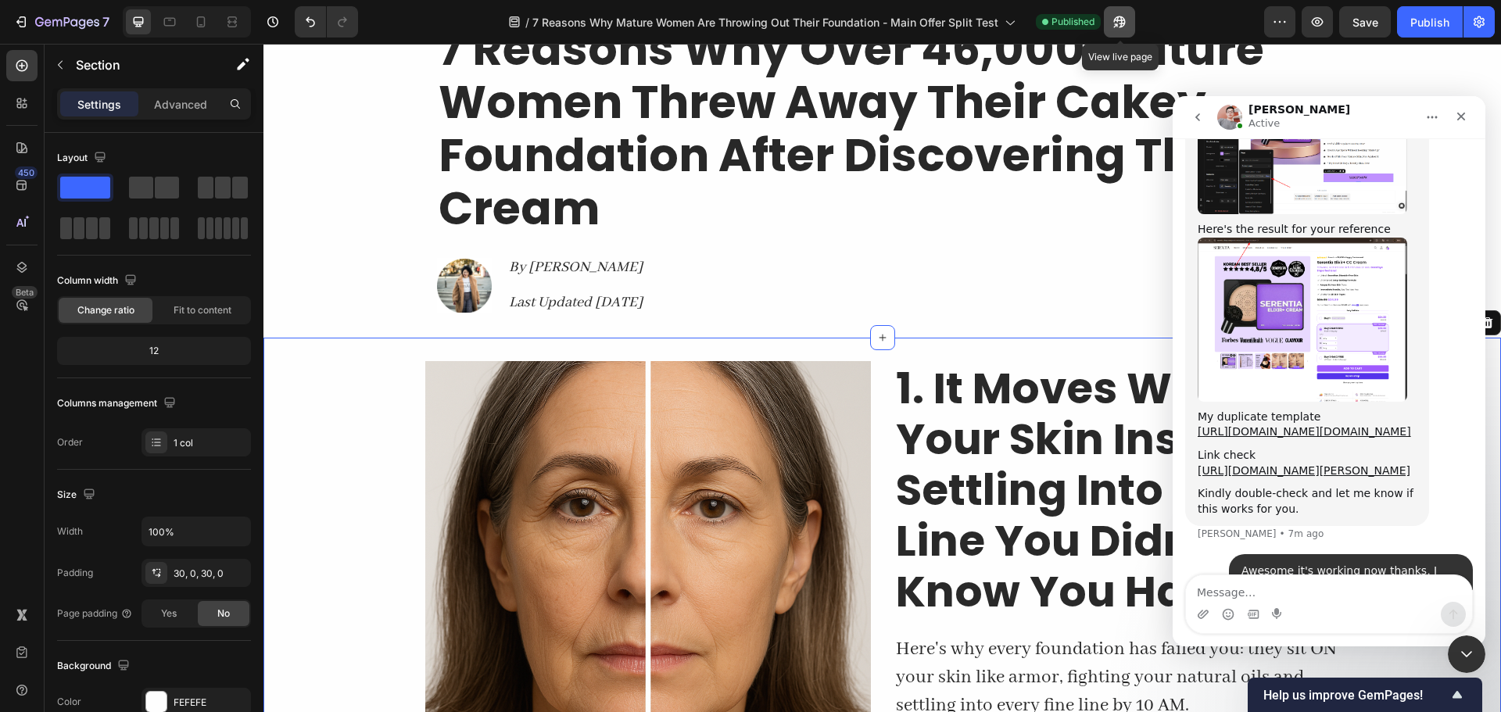
click at [1130, 18] on button "button" at bounding box center [1119, 21] width 31 height 31
